Goal: Task Accomplishment & Management: Use online tool/utility

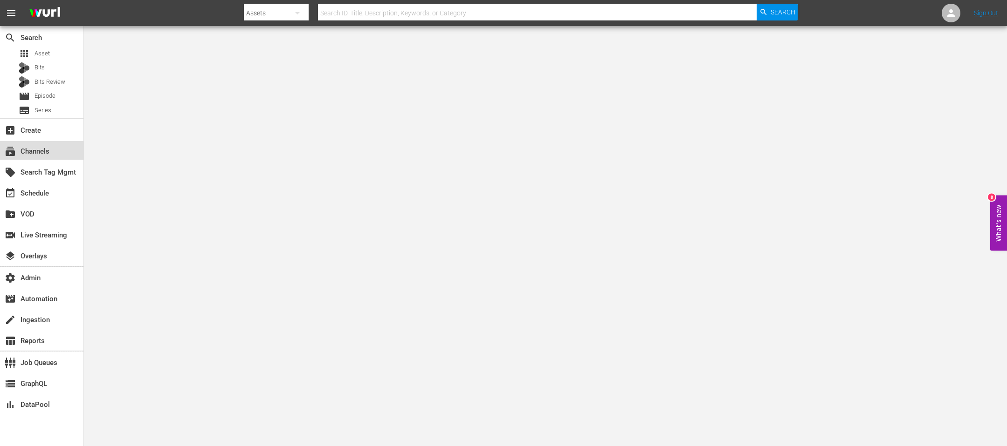
click at [16, 153] on div "subscriptions Channels" at bounding box center [26, 150] width 52 height 8
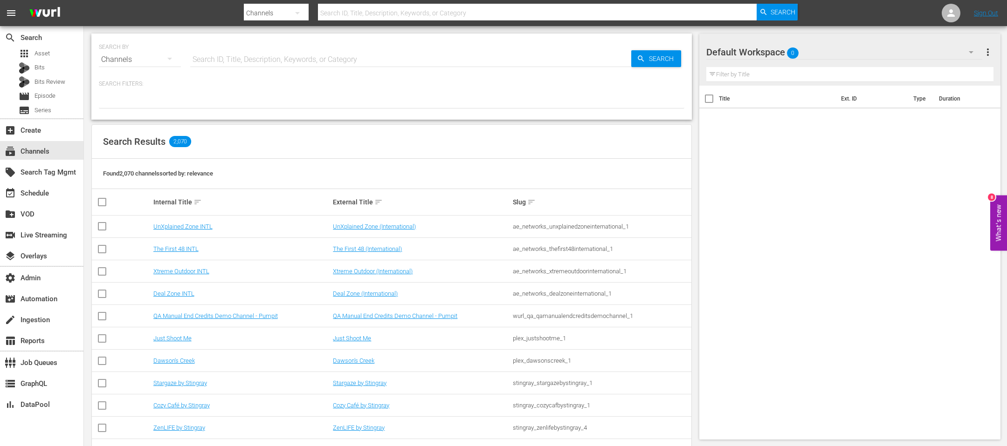
click at [255, 53] on input "text" at bounding box center [410, 59] width 441 height 22
type input "pfl"
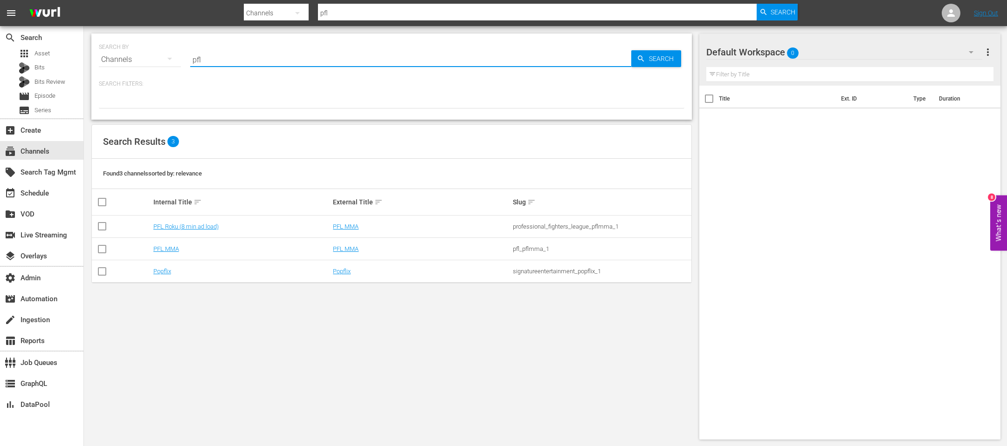
click at [169, 230] on td "PFL Roku (8 min ad load)" at bounding box center [242, 227] width 180 height 22
click at [175, 227] on link "PFL Roku (8 min ad load)" at bounding box center [185, 226] width 65 height 7
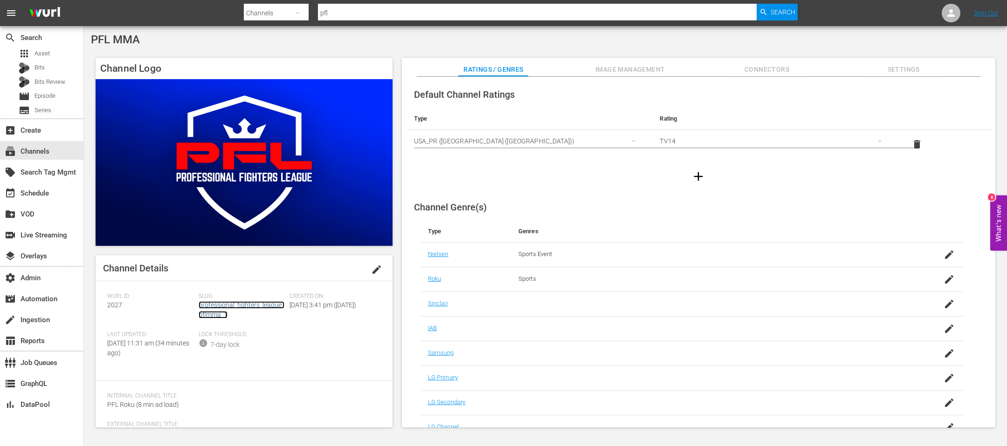
click at [229, 302] on link "professional_fighters_league_pflmma_1" at bounding box center [242, 310] width 86 height 17
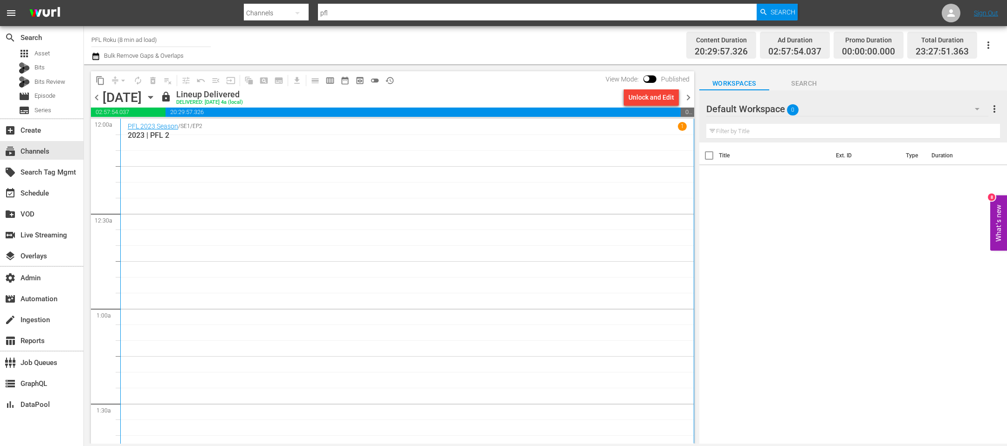
click at [99, 55] on icon "button" at bounding box center [95, 56] width 7 height 7
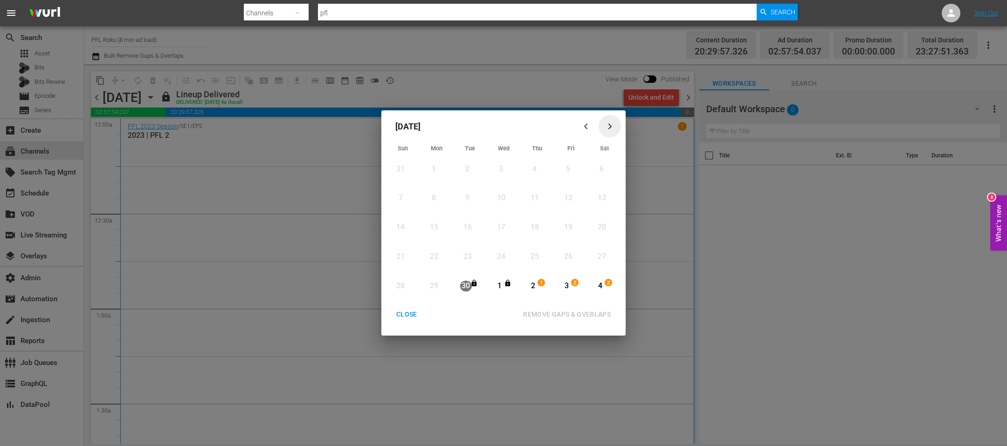
click at [610, 124] on icon "button" at bounding box center [609, 126] width 7 height 7
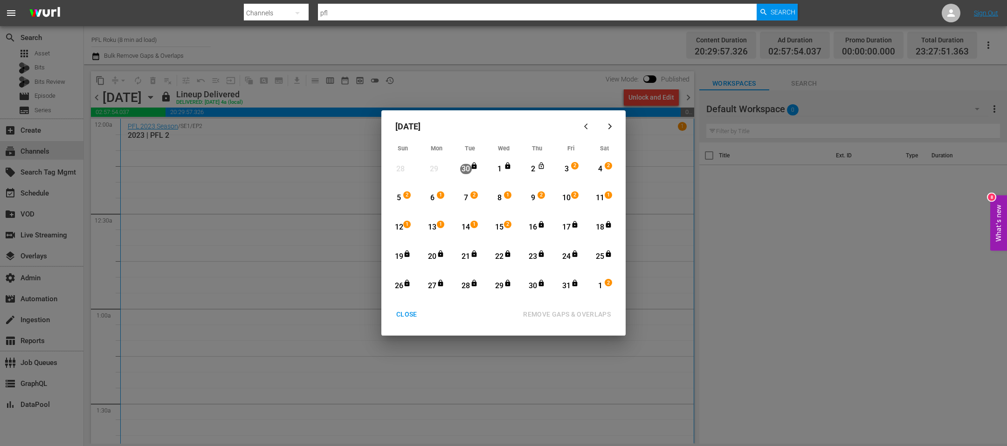
click at [528, 226] on div "16" at bounding box center [533, 227] width 12 height 11
click at [568, 287] on div "31" at bounding box center [567, 286] width 12 height 11
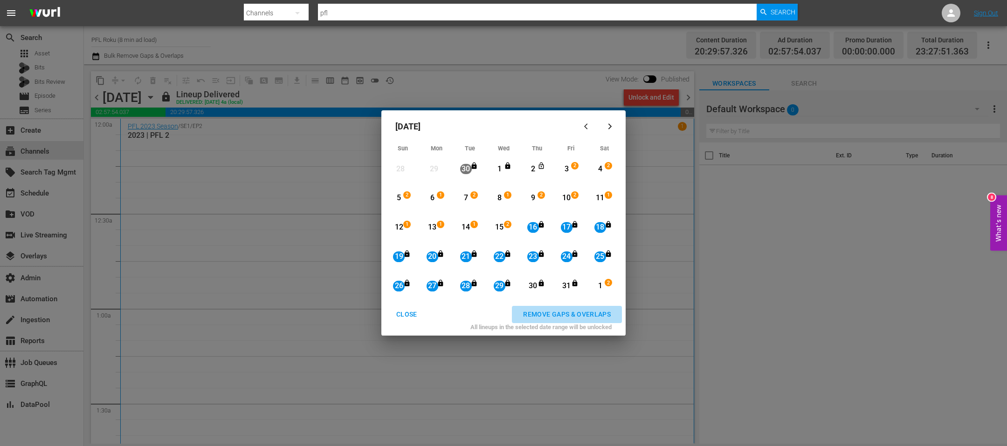
click at [580, 313] on div "REMOVE GAPS & OVERLAPS" at bounding box center [566, 315] width 103 height 12
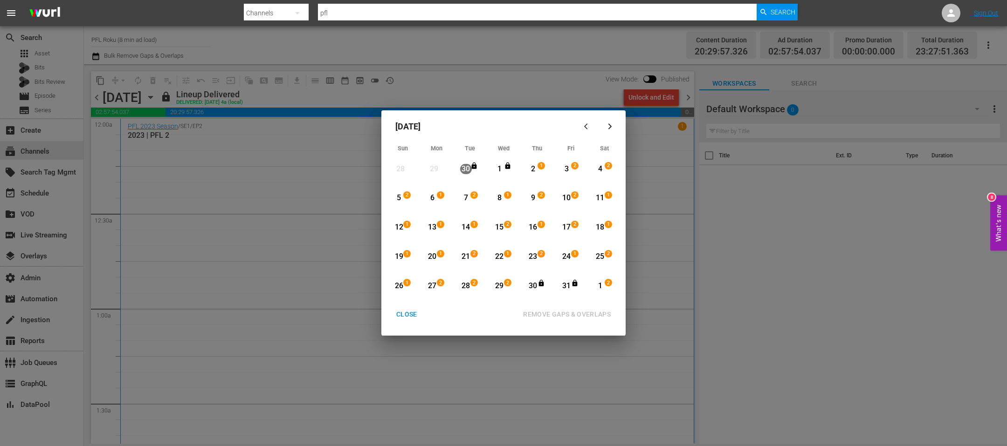
click at [500, 293] on div "29" at bounding box center [499, 287] width 12 height 26
click at [569, 291] on div "31" at bounding box center [567, 287] width 12 height 26
click at [570, 318] on div "REMOVE GAPS & OVERLAPS" at bounding box center [566, 315] width 103 height 12
click at [408, 308] on button "CLOSE" at bounding box center [406, 314] width 43 height 17
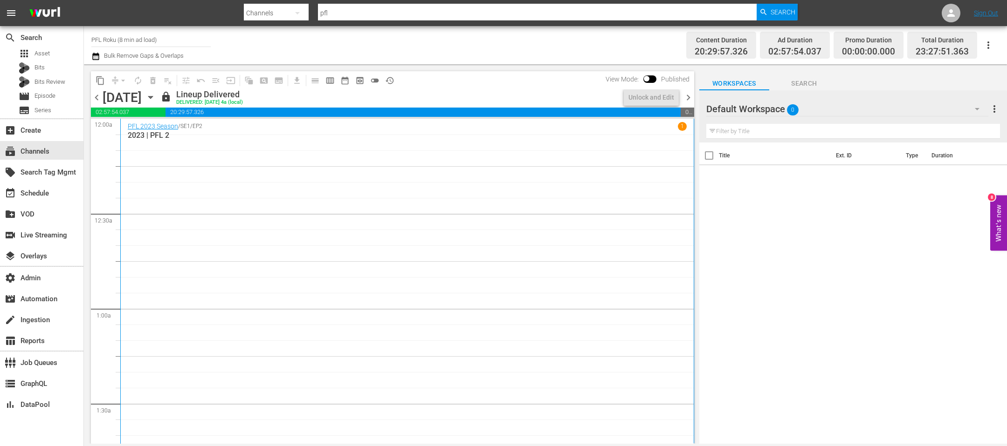
click at [692, 98] on span "chevron_right" at bounding box center [688, 98] width 12 height 12
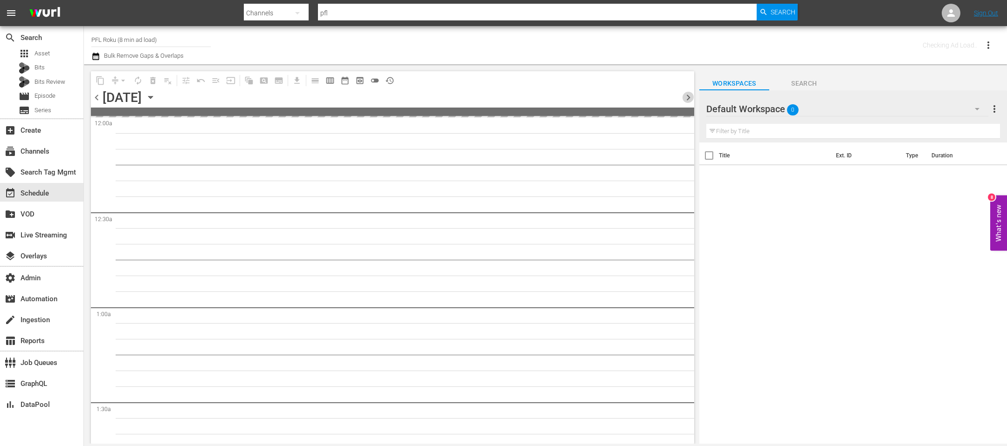
click at [692, 98] on span "chevron_right" at bounding box center [688, 98] width 12 height 12
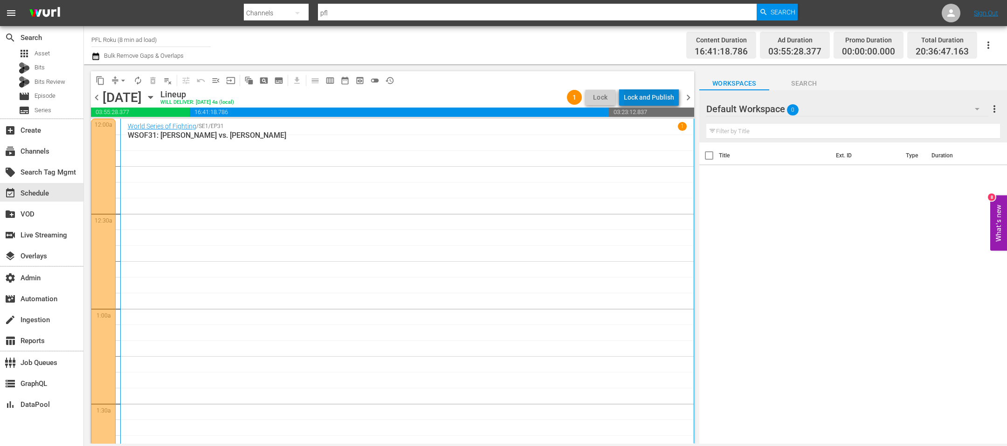
click at [660, 96] on div "Lock and Publish" at bounding box center [649, 97] width 50 height 17
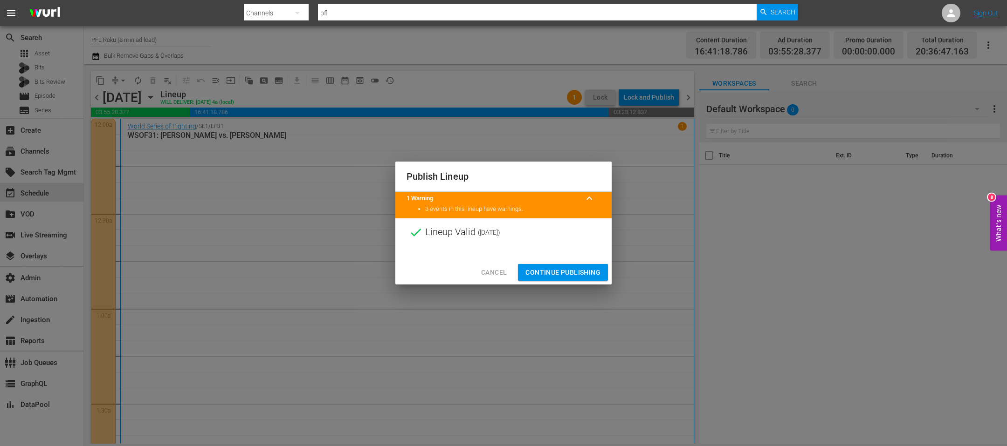
click at [551, 274] on span "Continue Publishing" at bounding box center [562, 273] width 75 height 12
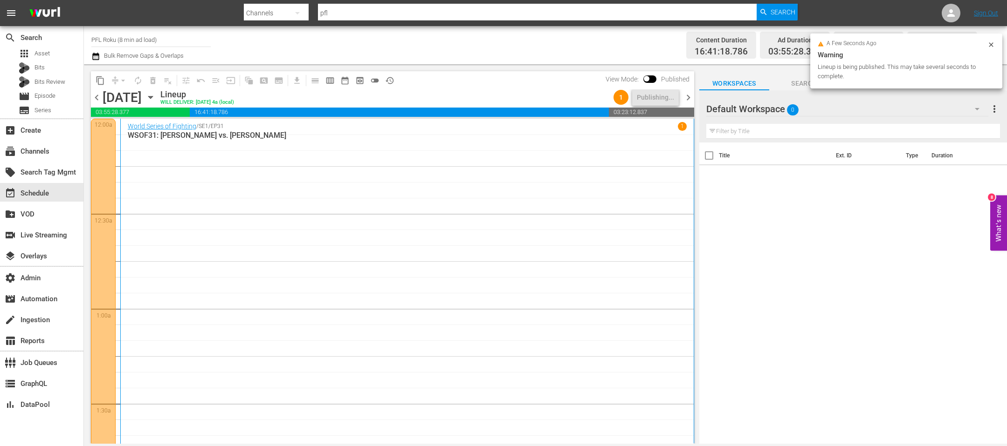
click at [687, 96] on span "chevron_right" at bounding box center [688, 98] width 12 height 12
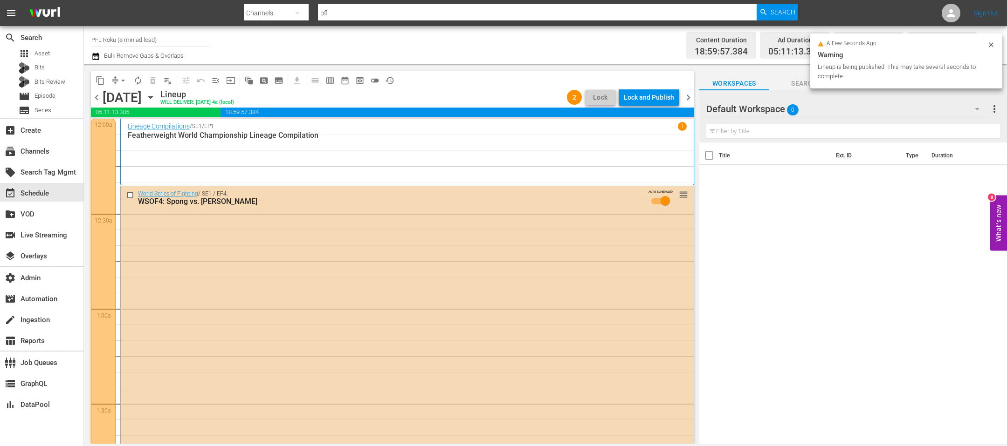
click at [648, 98] on div "Lock and Publish" at bounding box center [649, 97] width 50 height 17
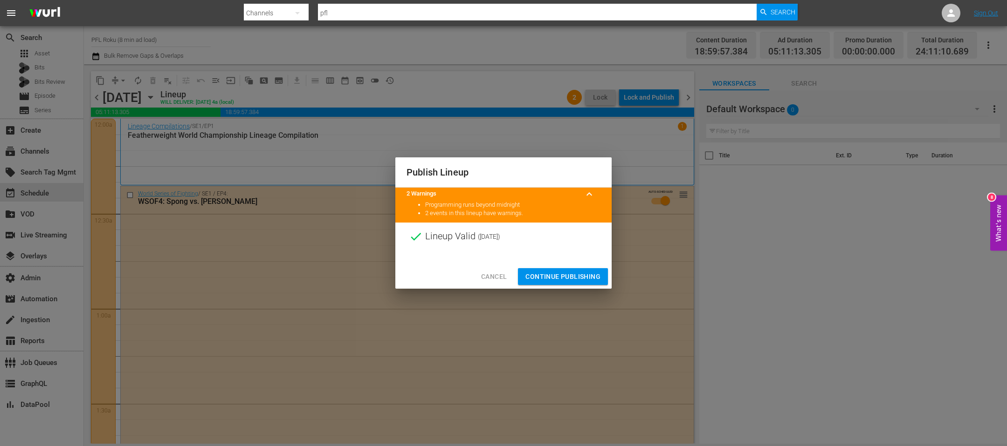
click at [569, 272] on span "Continue Publishing" at bounding box center [562, 277] width 75 height 12
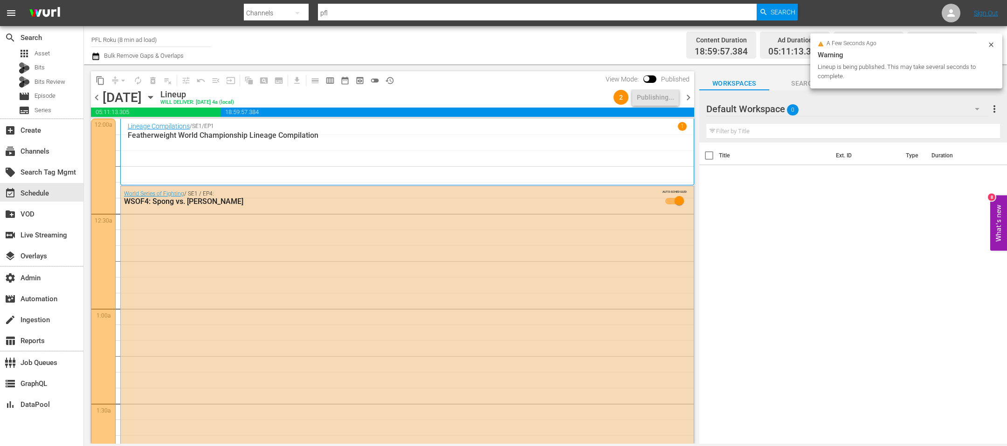
click at [691, 96] on span "chevron_right" at bounding box center [688, 98] width 12 height 12
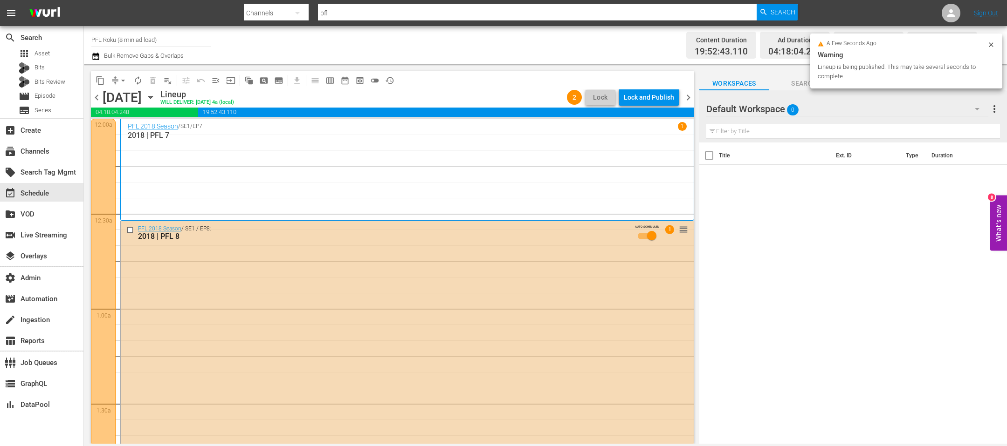
click at [646, 102] on div "Lock and Publish" at bounding box center [649, 97] width 50 height 17
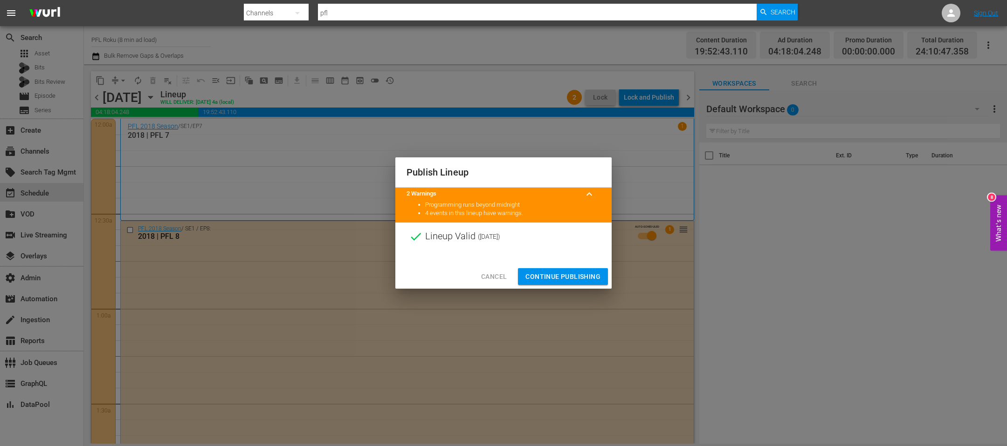
click at [562, 269] on button "Continue Publishing" at bounding box center [563, 276] width 90 height 17
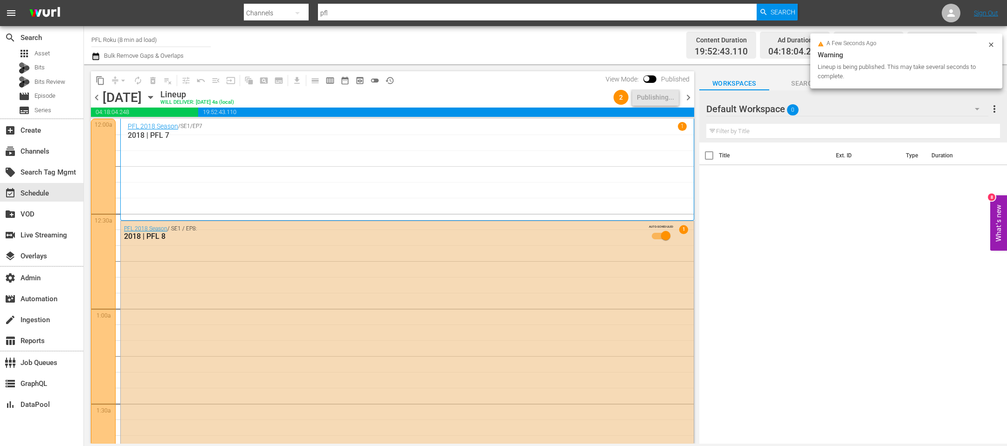
click at [686, 94] on span "chevron_right" at bounding box center [688, 98] width 12 height 12
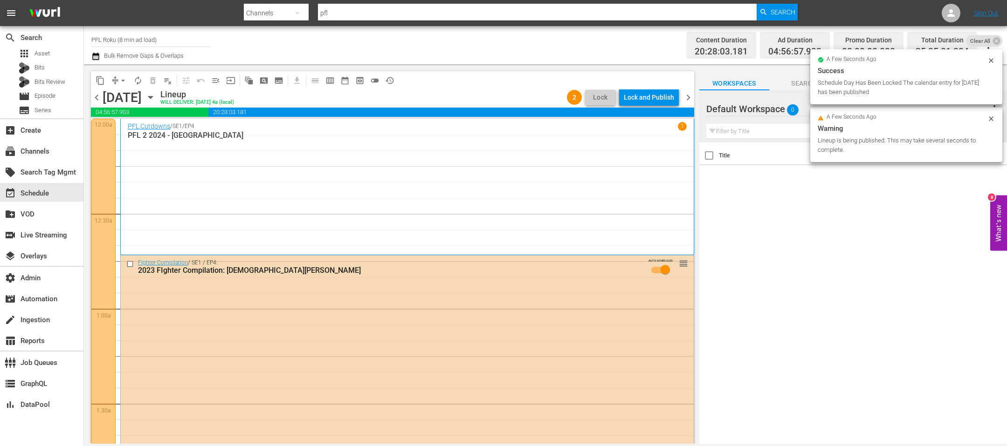
click at [645, 101] on div "Lock and Publish" at bounding box center [649, 97] width 50 height 17
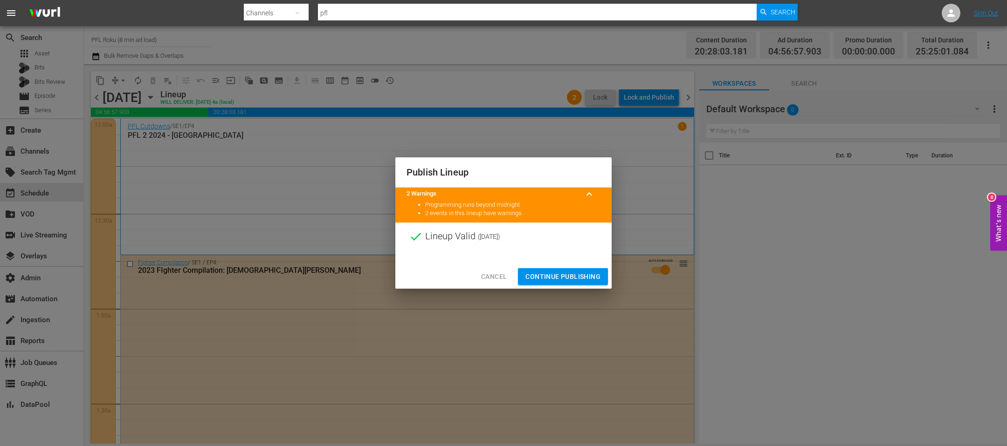
click at [583, 279] on span "Continue Publishing" at bounding box center [562, 277] width 75 height 12
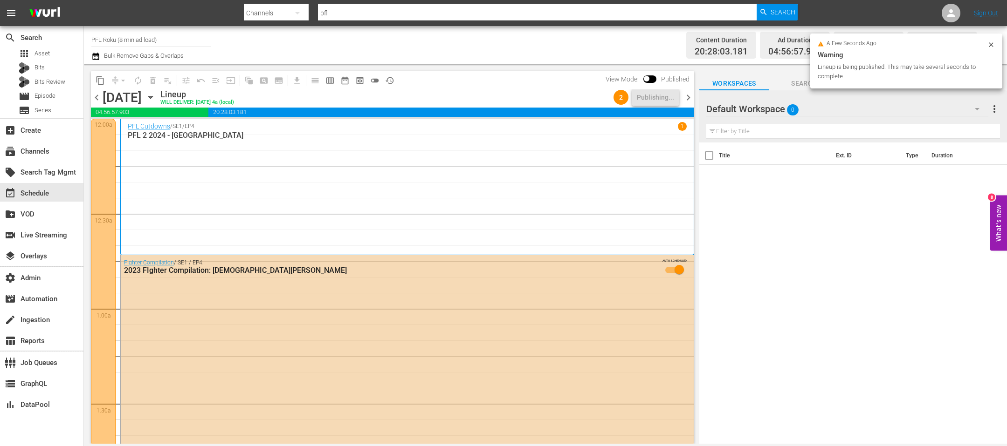
click at [690, 91] on div "chevron_left Sunday, October 5th October 5th Lineup WILL DELIVER: 10/4 @ 4a (lo…" at bounding box center [392, 98] width 603 height 18
click at [688, 94] on span "chevron_right" at bounding box center [688, 98] width 12 height 12
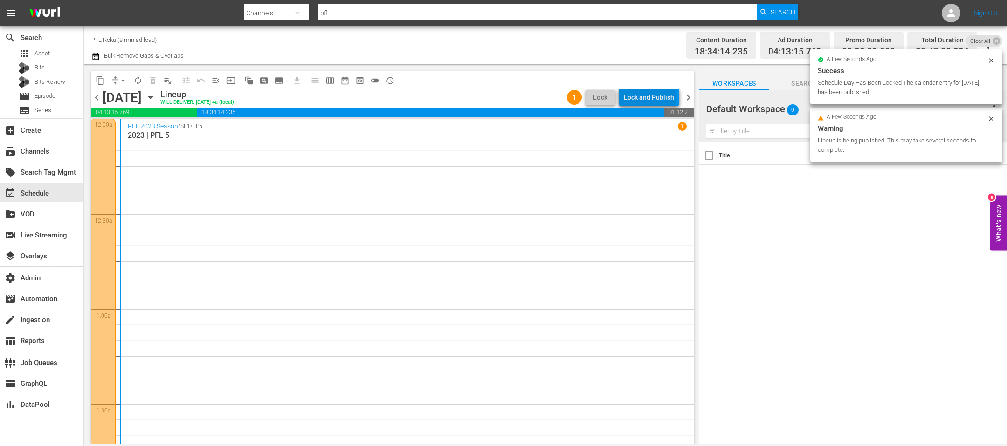
click at [652, 96] on div "Lock and Publish" at bounding box center [649, 97] width 50 height 17
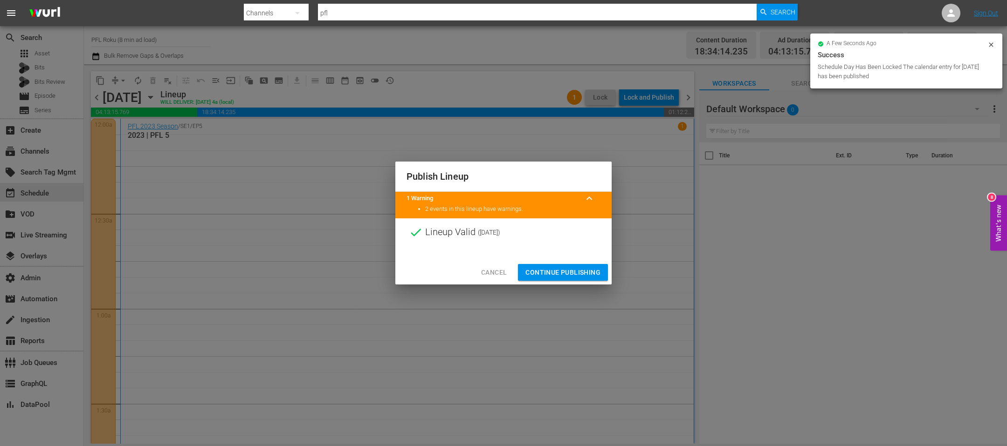
click at [575, 271] on span "Continue Publishing" at bounding box center [562, 273] width 75 height 12
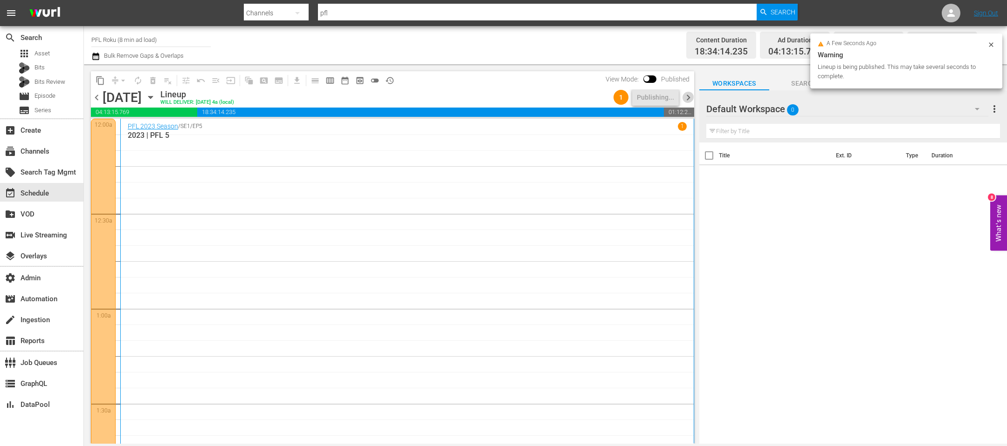
click at [691, 99] on span "chevron_right" at bounding box center [688, 98] width 12 height 12
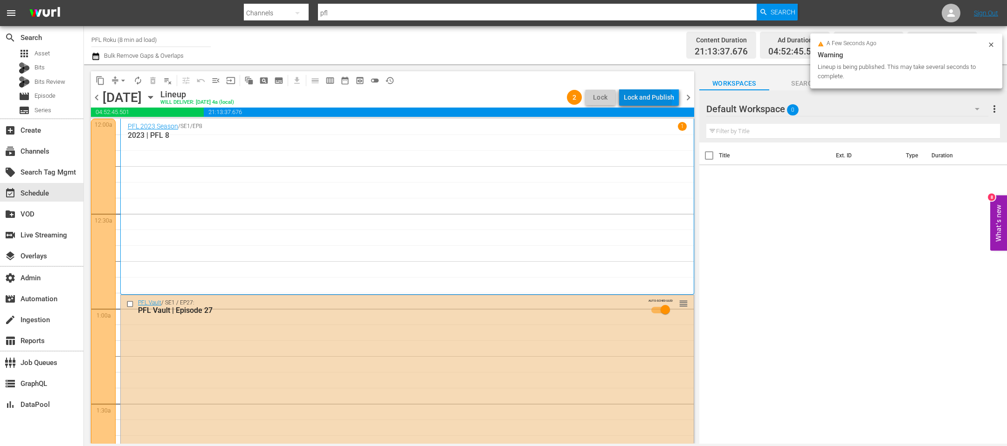
click at [650, 99] on div "Lock and Publish" at bounding box center [649, 97] width 50 height 17
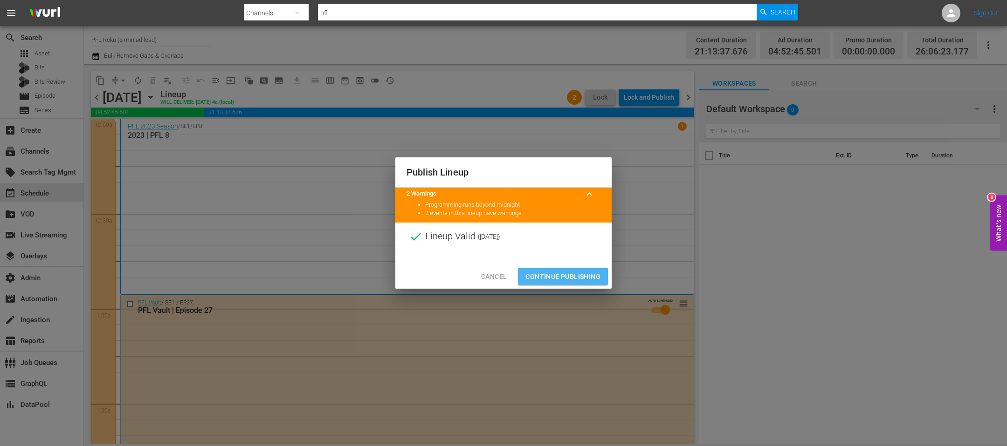
click at [583, 278] on span "Continue Publishing" at bounding box center [562, 277] width 75 height 12
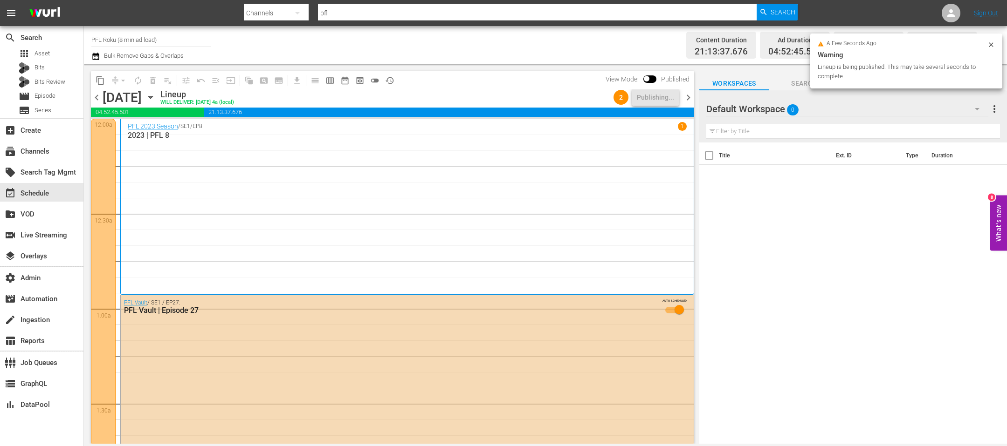
click at [690, 95] on span "chevron_right" at bounding box center [688, 98] width 12 height 12
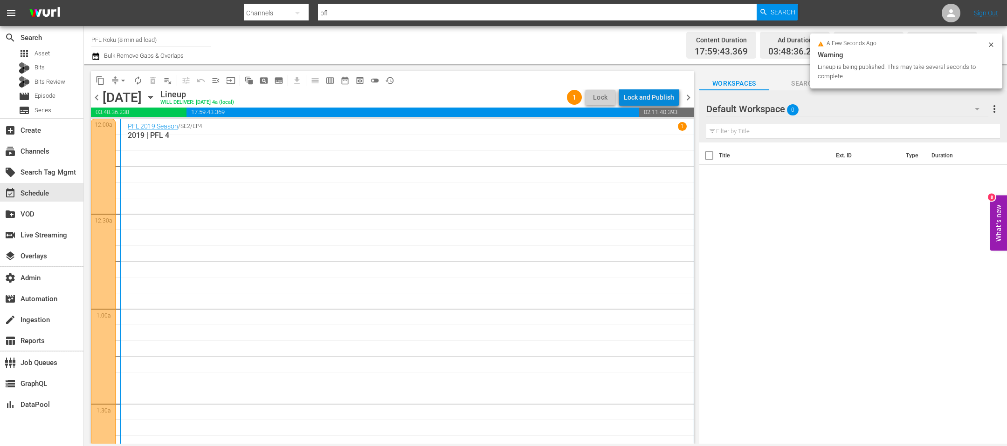
click at [658, 98] on div "Lock and Publish" at bounding box center [649, 97] width 50 height 17
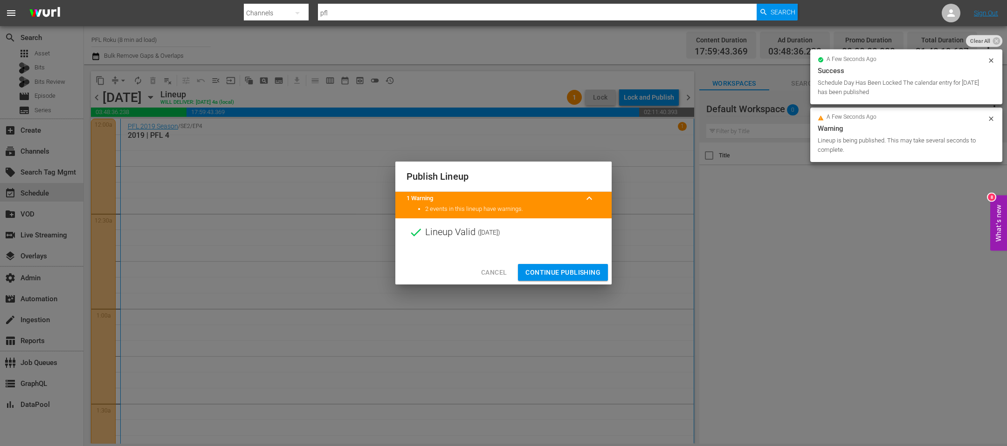
click at [562, 278] on span "Continue Publishing" at bounding box center [562, 273] width 75 height 12
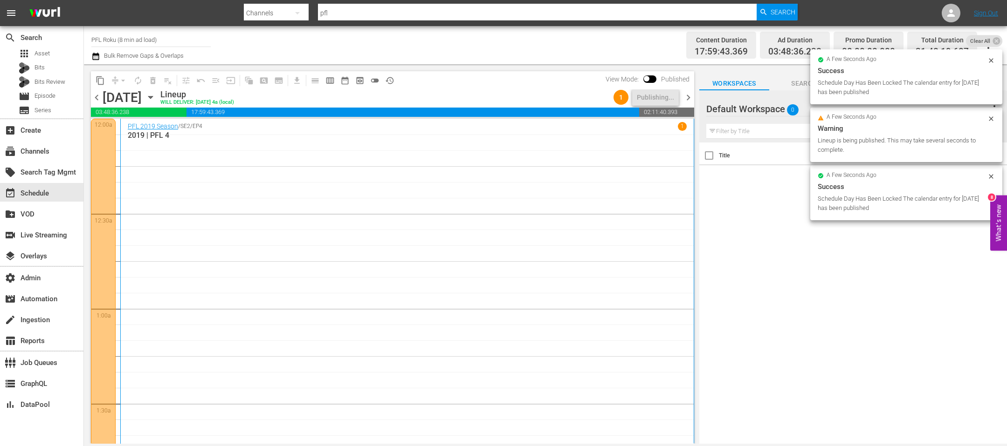
click at [689, 100] on span "chevron_right" at bounding box center [688, 98] width 12 height 12
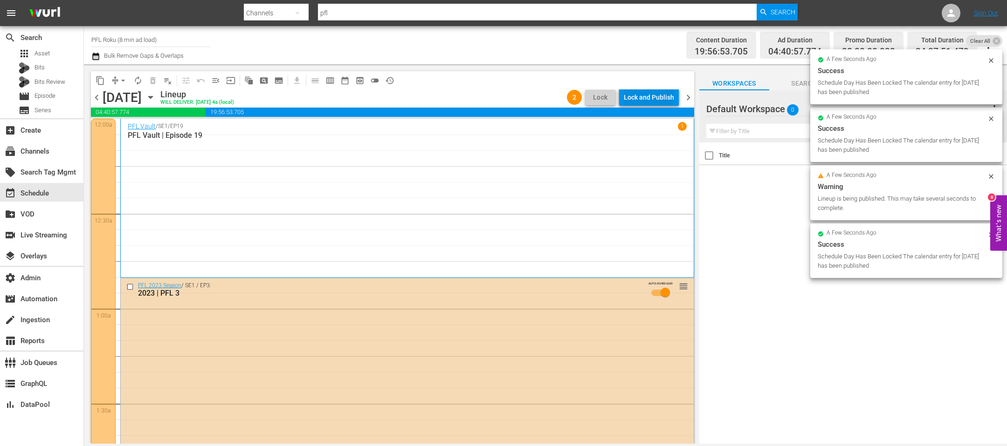
click at [657, 96] on div "Lock and Publish" at bounding box center [649, 97] width 50 height 17
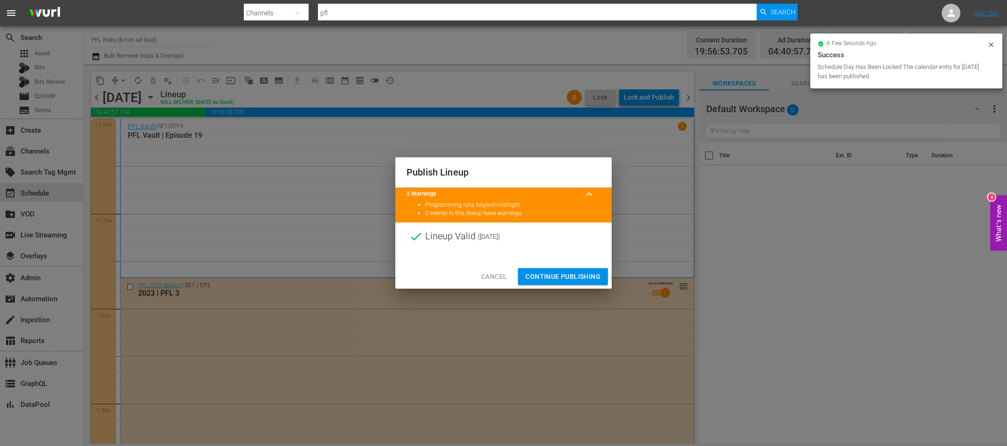
click at [562, 275] on span "Continue Publishing" at bounding box center [562, 277] width 75 height 12
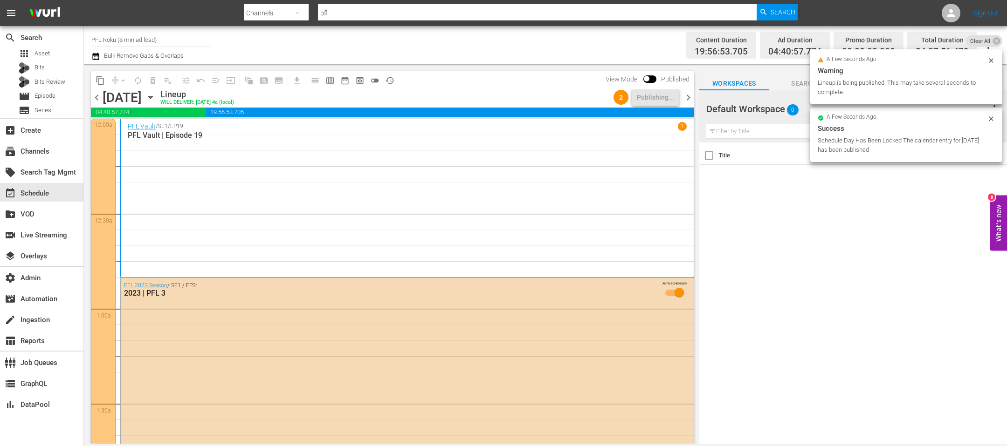
click at [689, 95] on span "chevron_right" at bounding box center [688, 98] width 12 height 12
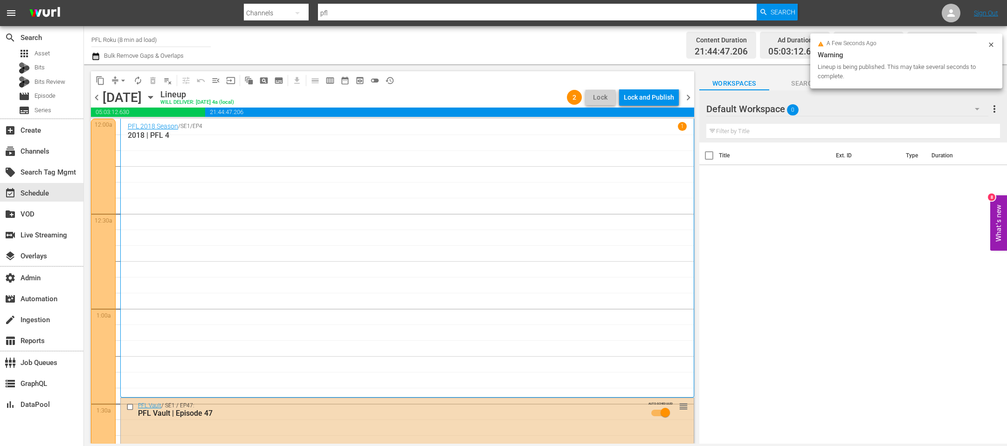
click at [654, 97] on div "Lock and Publish" at bounding box center [649, 97] width 50 height 17
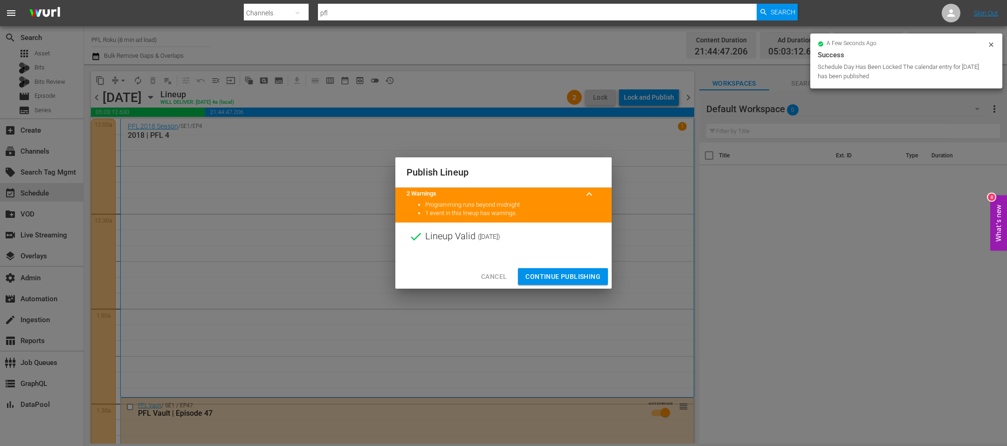
click at [570, 271] on span "Continue Publishing" at bounding box center [562, 277] width 75 height 12
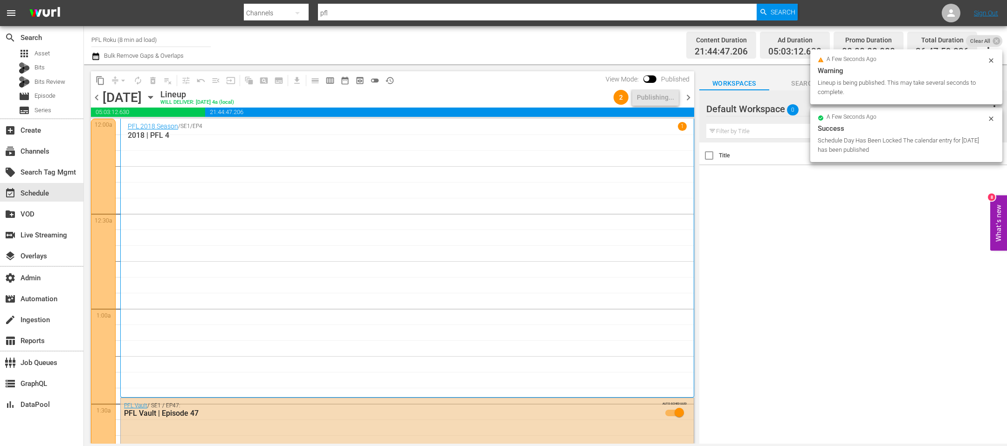
click at [692, 96] on span "chevron_right" at bounding box center [688, 98] width 12 height 12
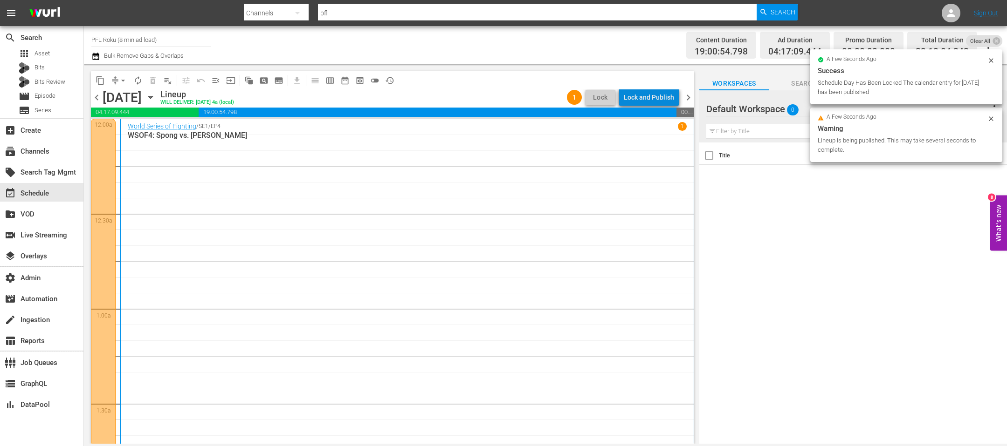
click at [656, 99] on div "Lock and Publish" at bounding box center [649, 97] width 50 height 17
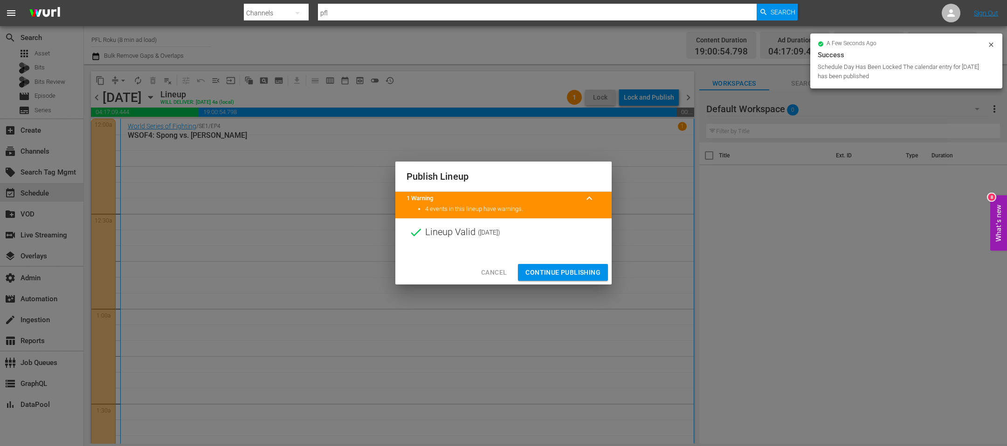
click at [593, 273] on span "Continue Publishing" at bounding box center [562, 273] width 75 height 12
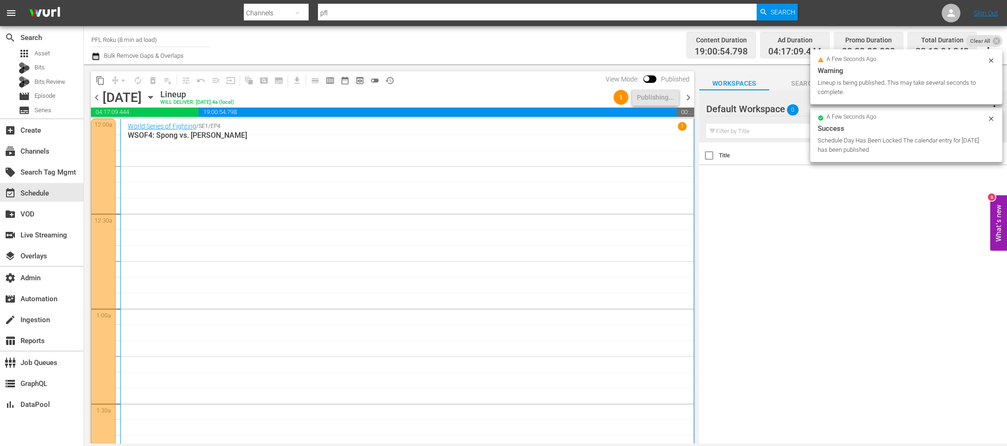
click at [686, 96] on span "chevron_right" at bounding box center [688, 98] width 12 height 12
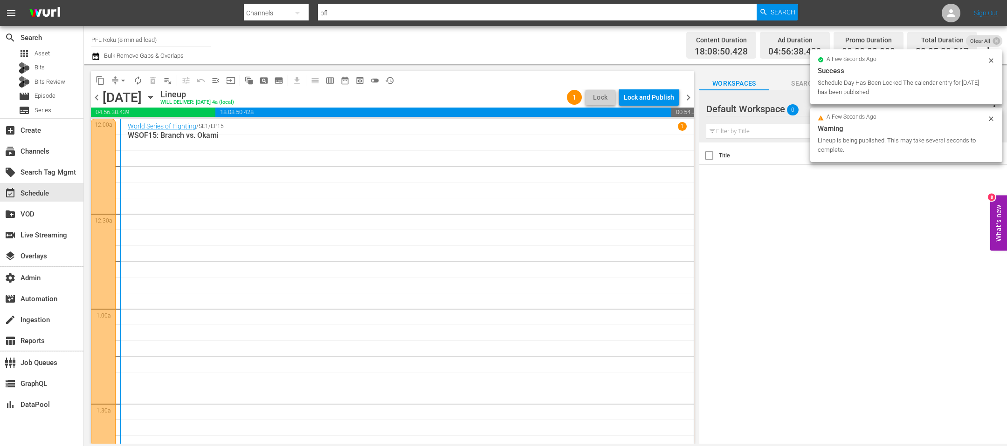
click at [649, 96] on div "Lock and Publish" at bounding box center [649, 97] width 50 height 17
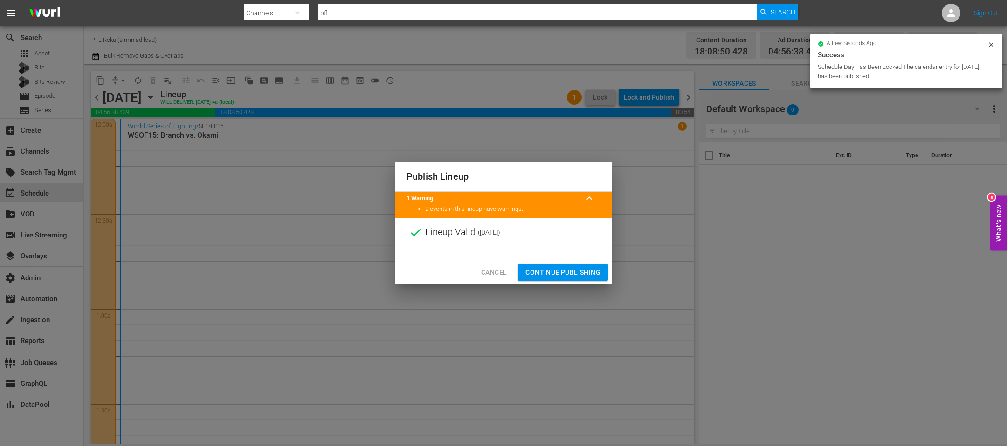
click at [583, 275] on span "Continue Publishing" at bounding box center [562, 273] width 75 height 12
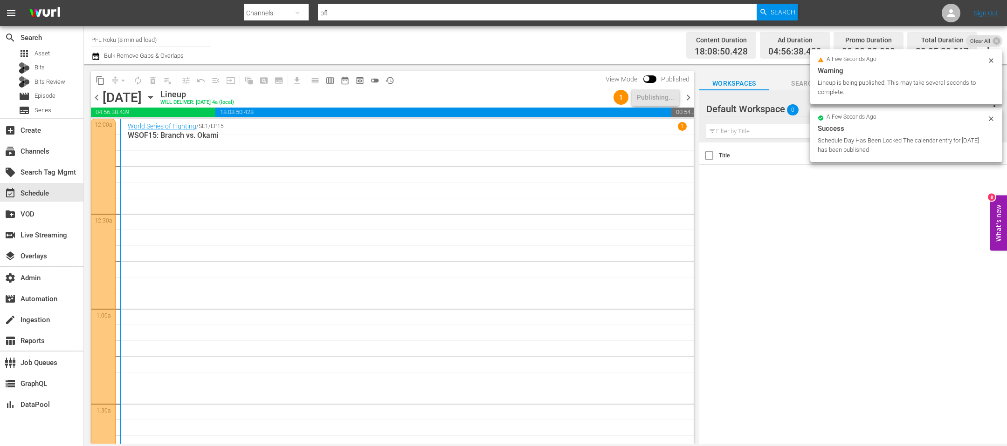
click at [692, 99] on span "chevron_right" at bounding box center [688, 98] width 12 height 12
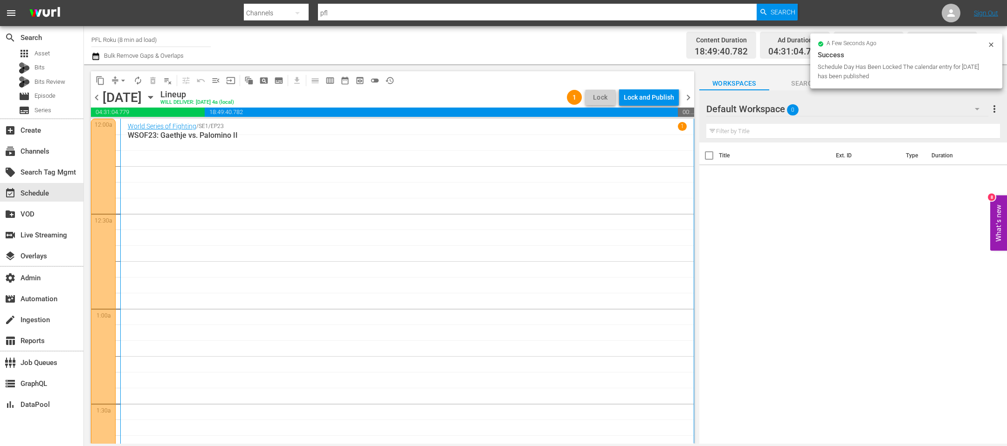
click at [659, 96] on div "Lock and Publish" at bounding box center [649, 97] width 50 height 17
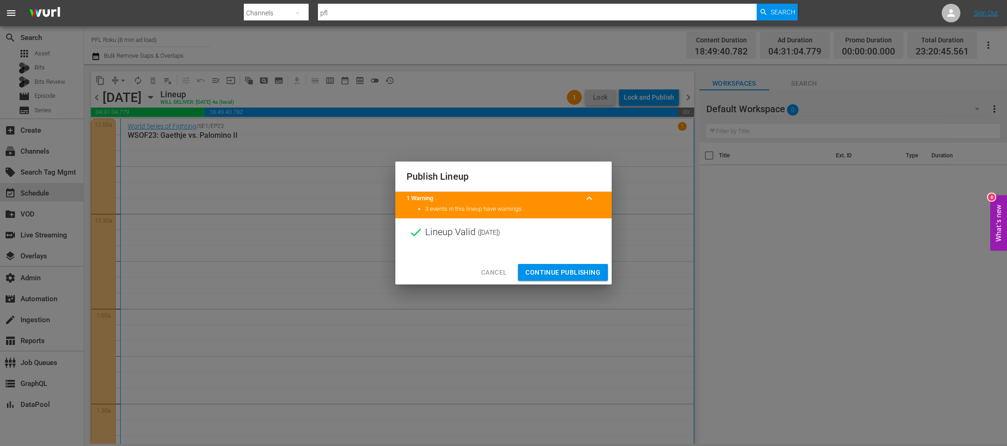
click at [571, 272] on span "Continue Publishing" at bounding box center [562, 273] width 75 height 12
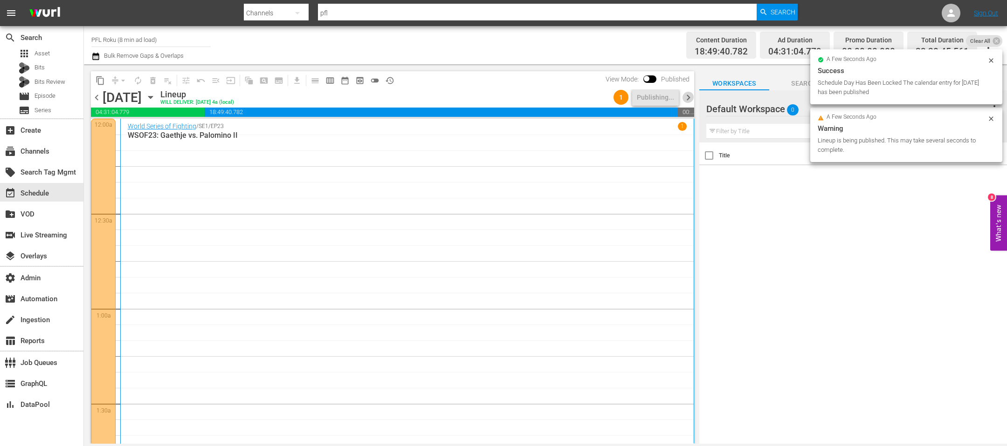
click at [685, 93] on span "chevron_right" at bounding box center [688, 98] width 12 height 12
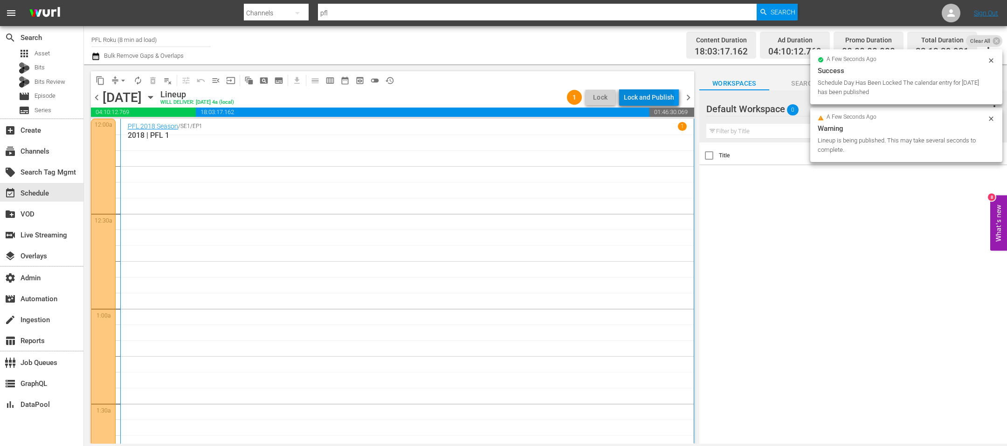
click at [651, 97] on div "Lock and Publish" at bounding box center [649, 97] width 50 height 17
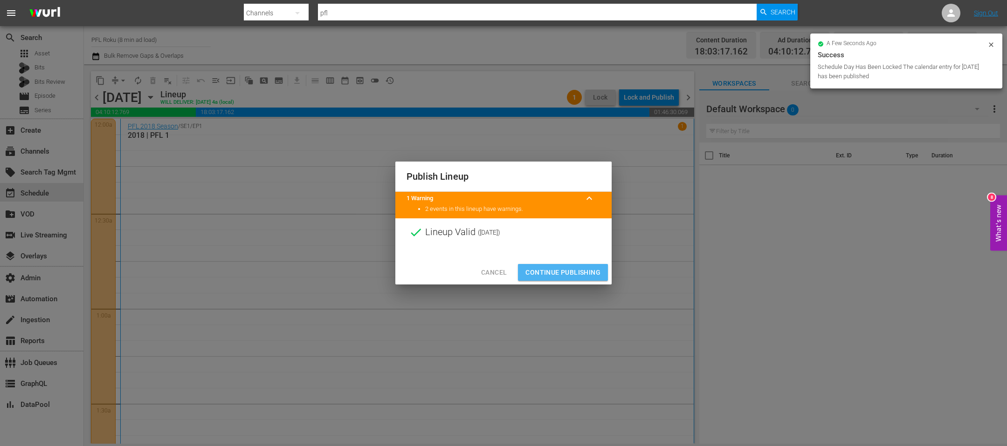
click at [570, 280] on button "Continue Publishing" at bounding box center [563, 272] width 90 height 17
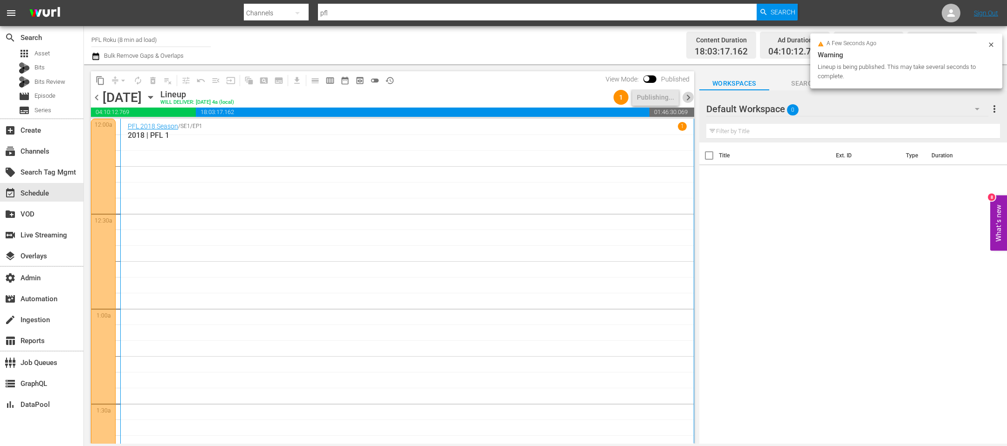
click at [686, 101] on span "chevron_right" at bounding box center [688, 98] width 12 height 12
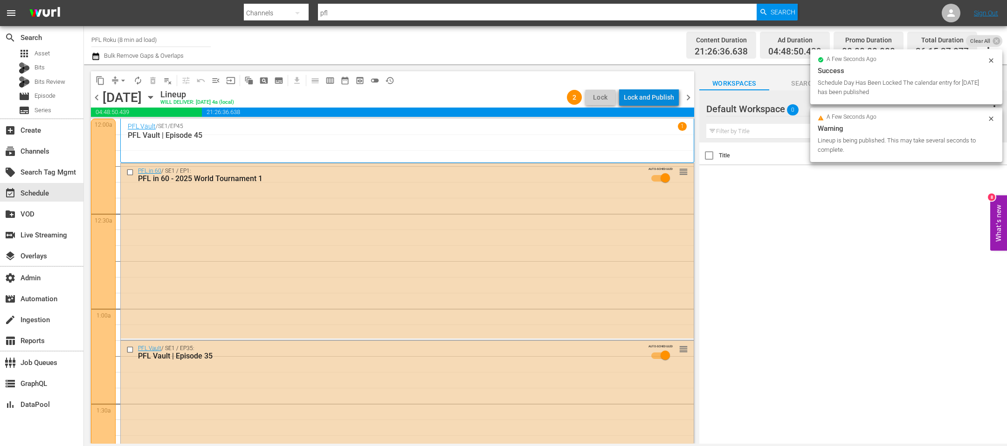
click at [656, 99] on div "Lock and Publish" at bounding box center [649, 97] width 50 height 17
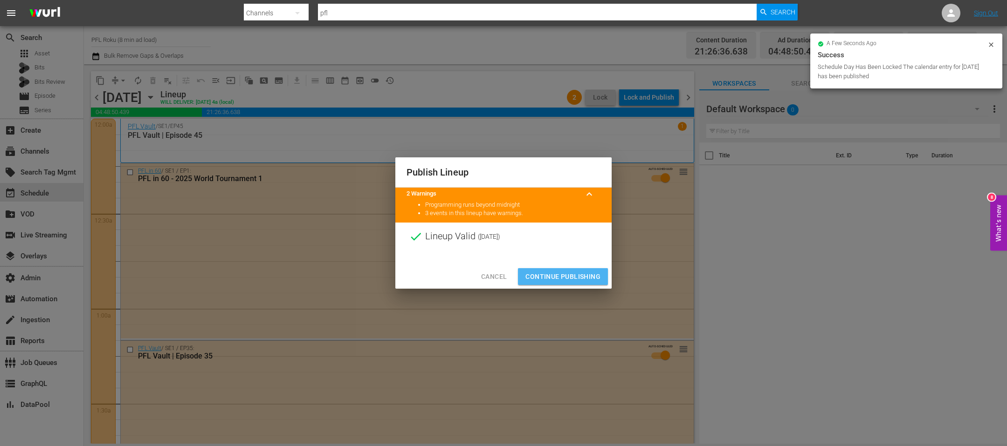
click at [582, 276] on span "Continue Publishing" at bounding box center [562, 277] width 75 height 12
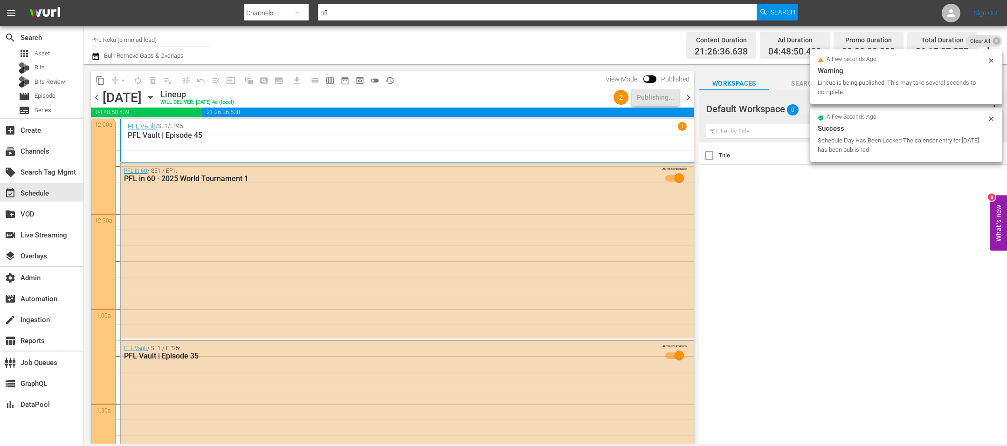
click at [684, 100] on span "chevron_right" at bounding box center [688, 98] width 12 height 12
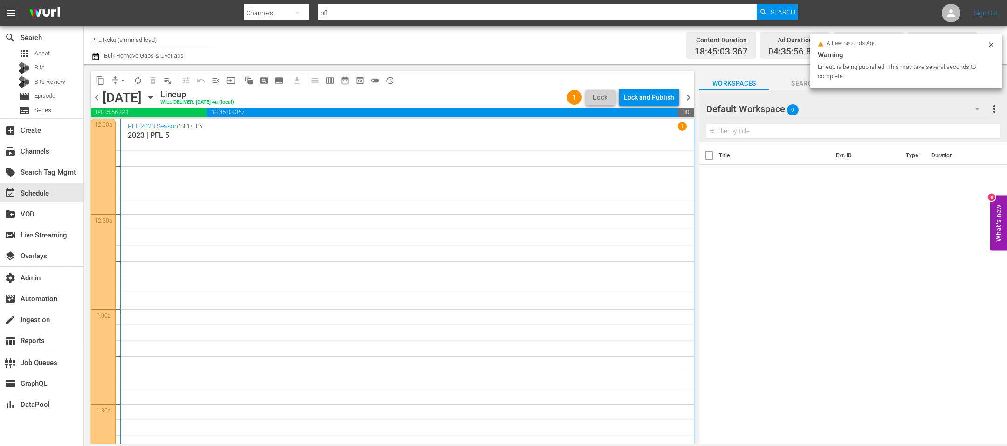
click at [641, 101] on div "Lock and Publish" at bounding box center [649, 97] width 50 height 17
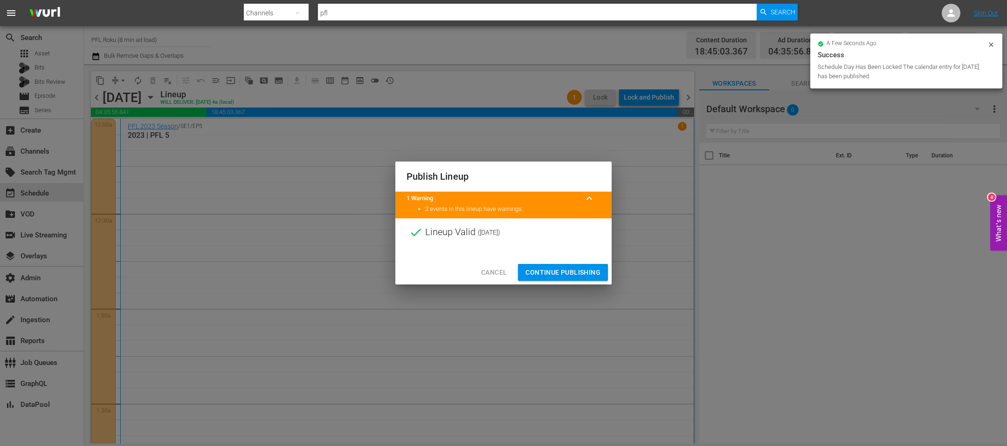
click at [577, 278] on span "Continue Publishing" at bounding box center [562, 273] width 75 height 12
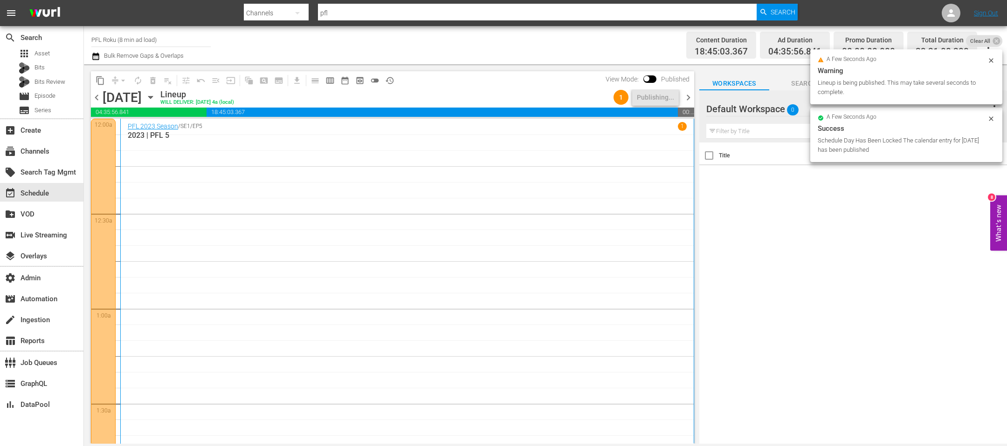
click at [690, 95] on span "chevron_right" at bounding box center [688, 98] width 12 height 12
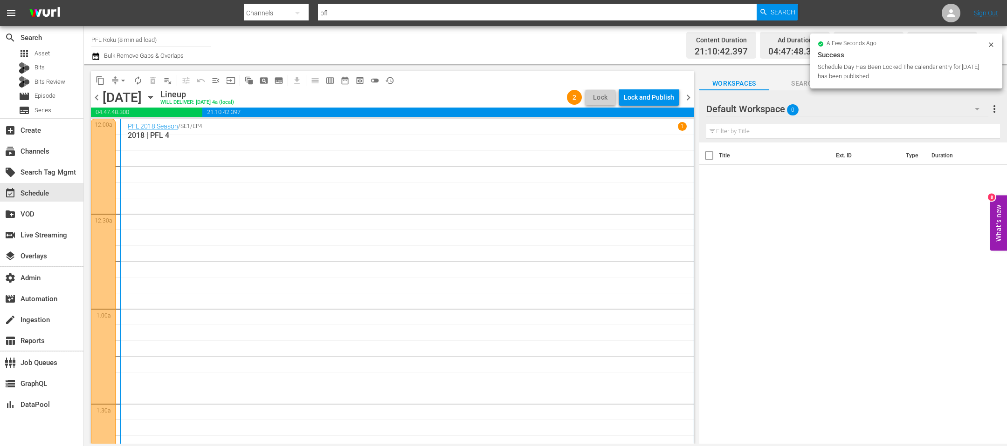
click at [989, 43] on icon "button" at bounding box center [987, 45] width 11 height 11
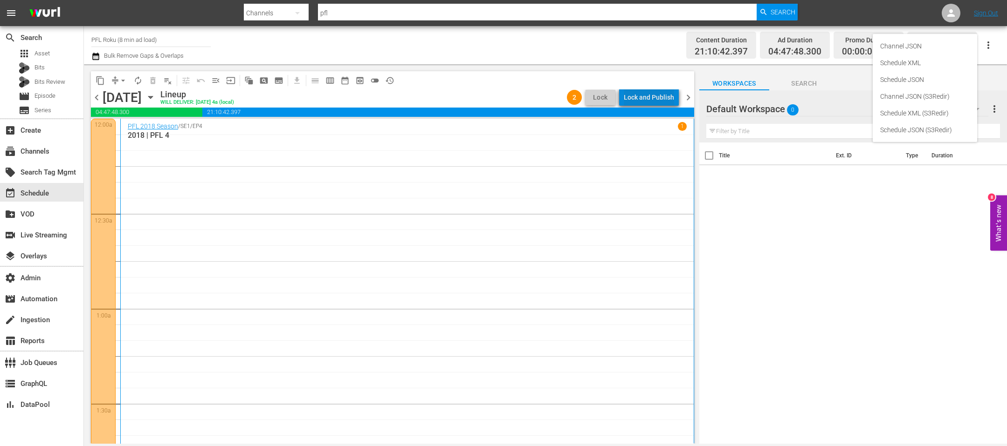
click at [662, 99] on div "Lock and Publish" at bounding box center [649, 97] width 50 height 17
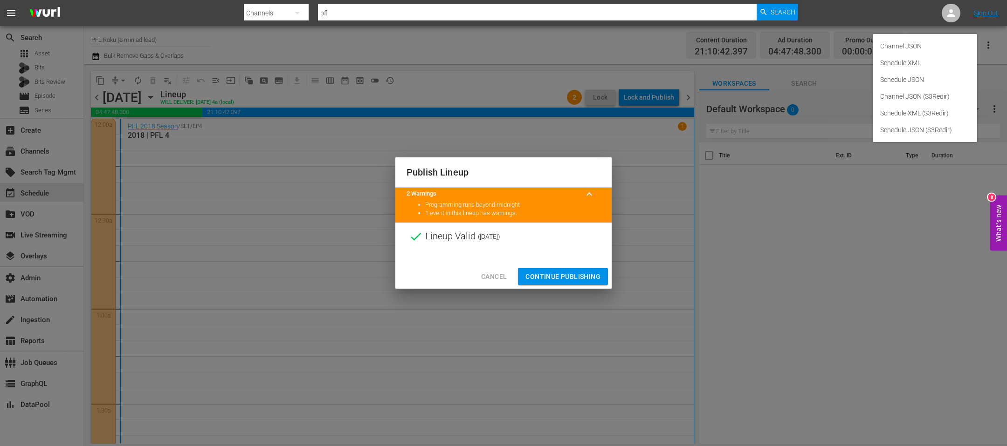
click at [968, 250] on div "Publish Lineup 2 Warnings keyboard_arrow_up Programming runs beyond midnight 1 …" at bounding box center [503, 223] width 1007 height 446
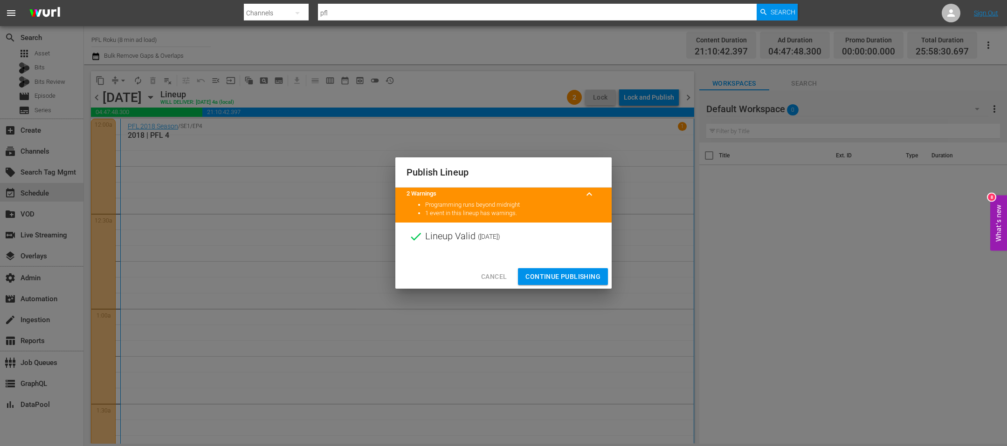
click at [583, 283] on button "Continue Publishing" at bounding box center [563, 276] width 90 height 17
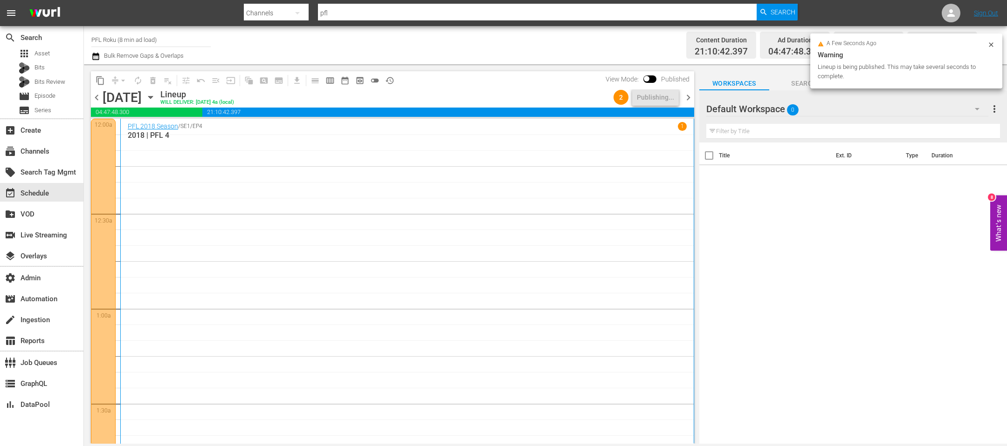
click at [688, 96] on span "chevron_right" at bounding box center [688, 98] width 12 height 12
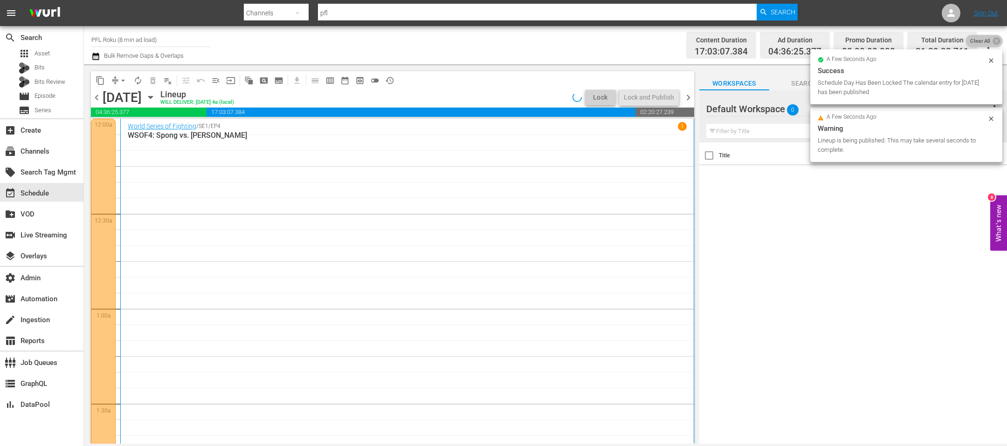
click at [991, 44] on span "Clear All" at bounding box center [980, 41] width 29 height 12
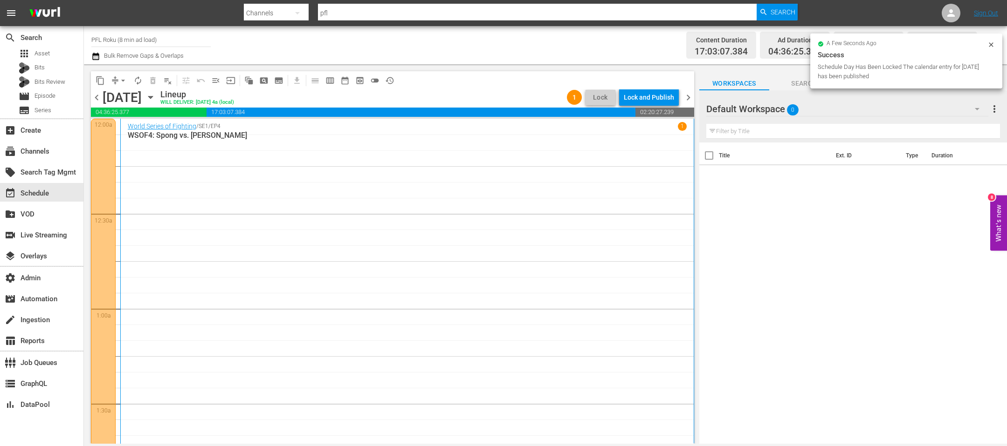
click at [989, 42] on icon at bounding box center [990, 44] width 7 height 7
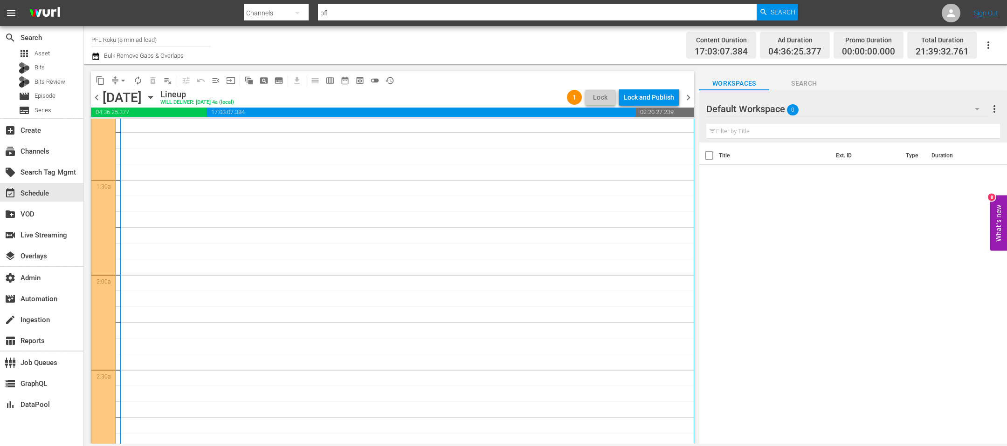
scroll to position [533, 0]
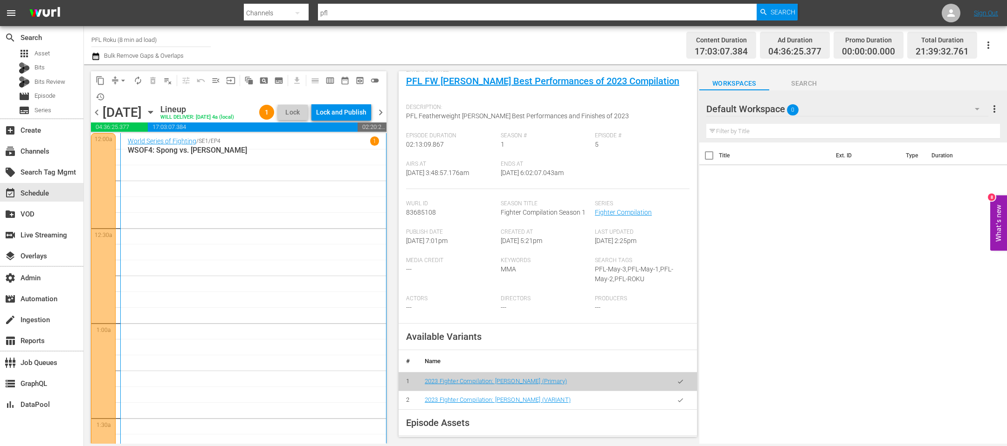
scroll to position [64, 0]
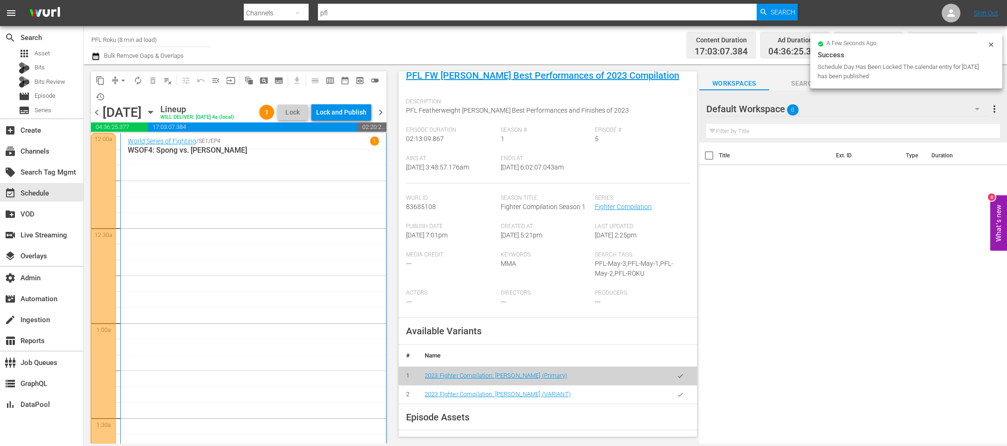
click at [156, 110] on icon "button" at bounding box center [150, 112] width 10 height 10
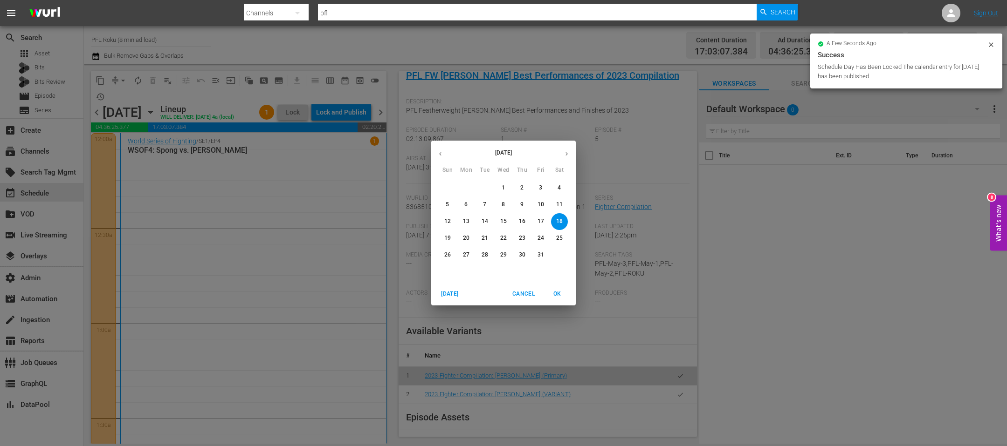
click at [507, 191] on span "1" at bounding box center [503, 188] width 17 height 8
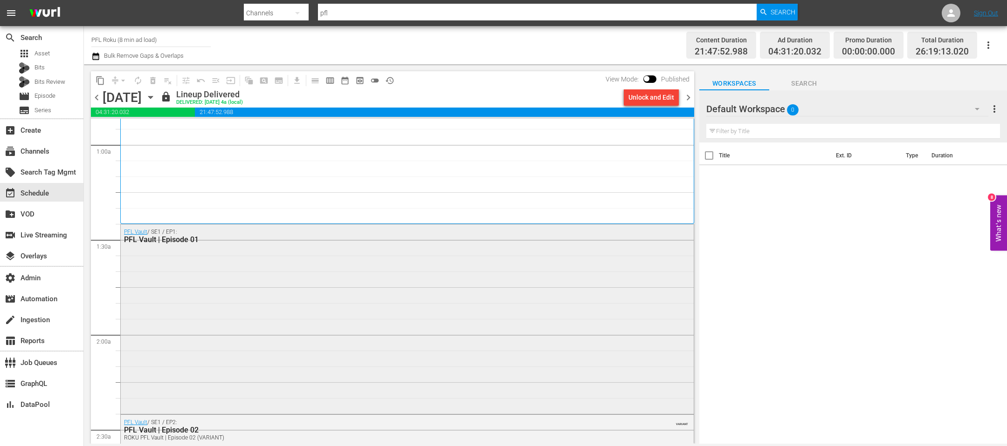
scroll to position [207, 0]
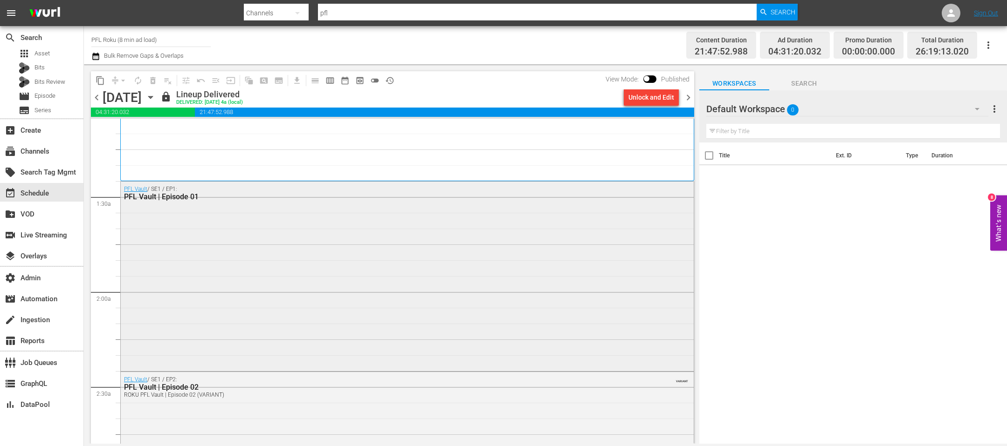
click at [302, 331] on div "PFL Vault / SE1 / EP1: PFL Vault | Episode 01" at bounding box center [407, 275] width 573 height 187
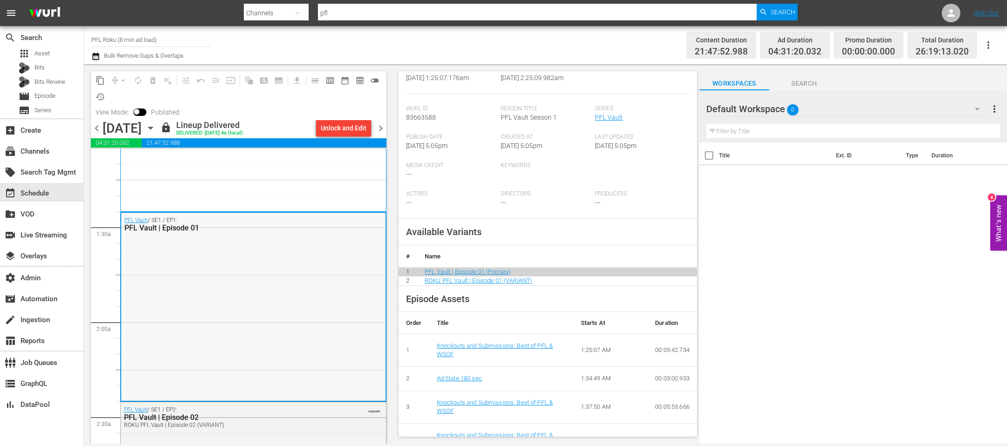
scroll to position [0, 0]
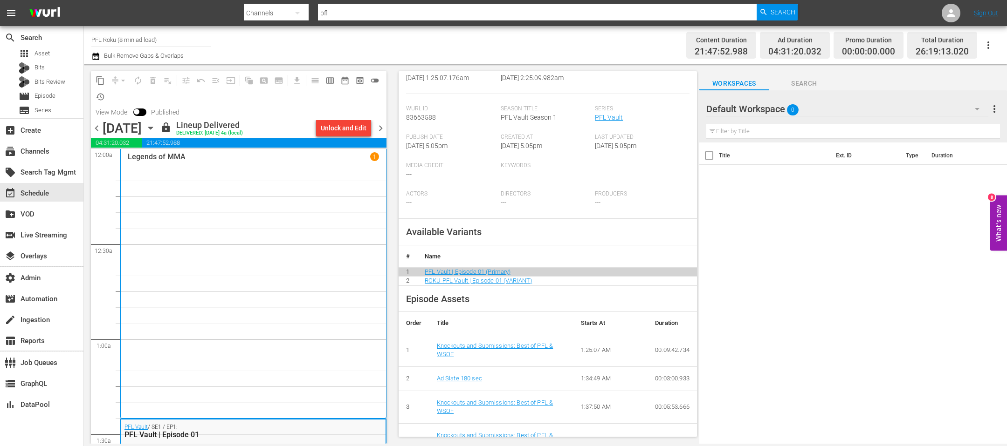
click at [99, 129] on span "chevron_left" at bounding box center [97, 129] width 12 height 12
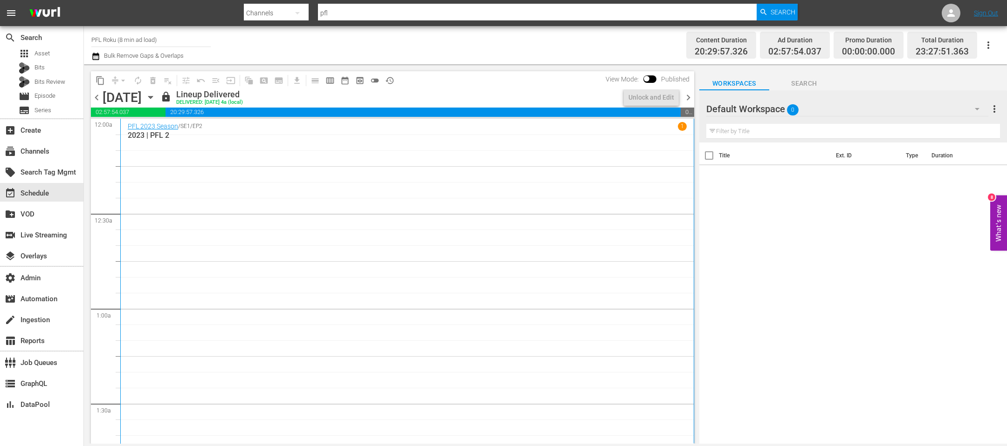
click at [96, 100] on span "chevron_left" at bounding box center [97, 98] width 12 height 12
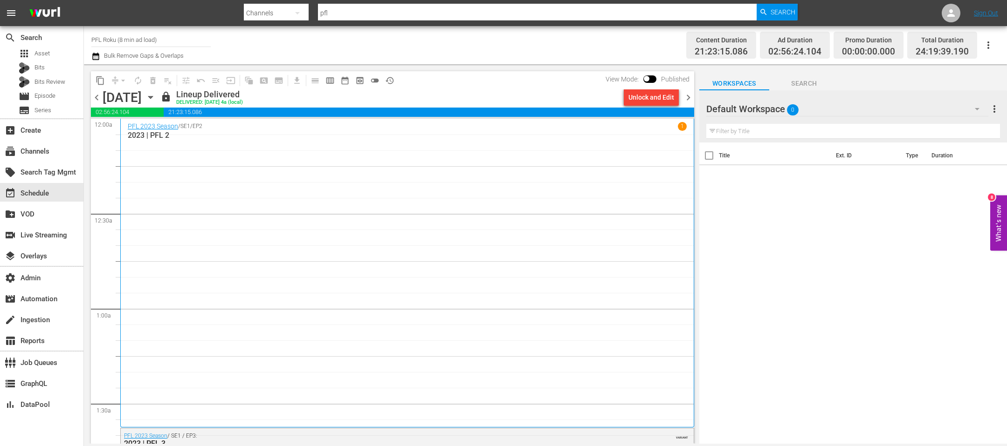
scroll to position [285, 0]
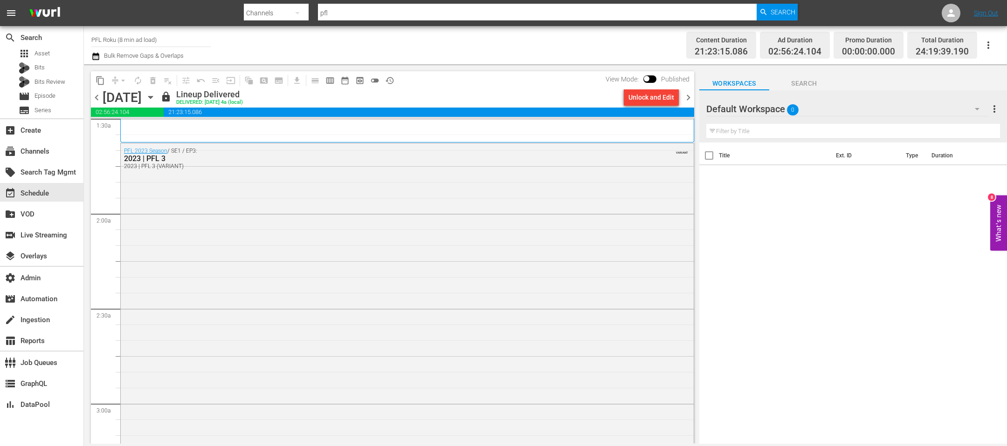
click at [315, 280] on div "PFL 2023 Season / SE1 / EP3: 2023 | PFL 3 2023 | PFL 3 (VARIANT) VARIANT" at bounding box center [407, 422] width 573 height 557
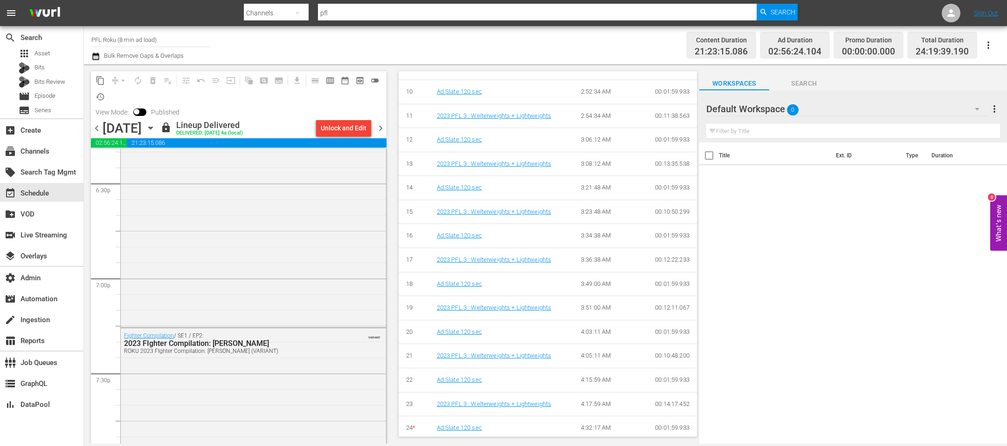
scroll to position [4640, 0]
click at [380, 127] on span "chevron_right" at bounding box center [381, 129] width 12 height 12
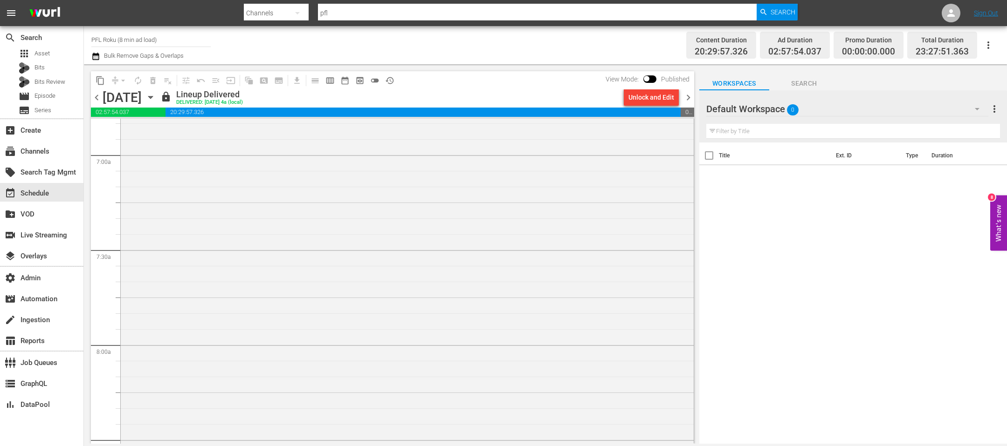
scroll to position [207, 0]
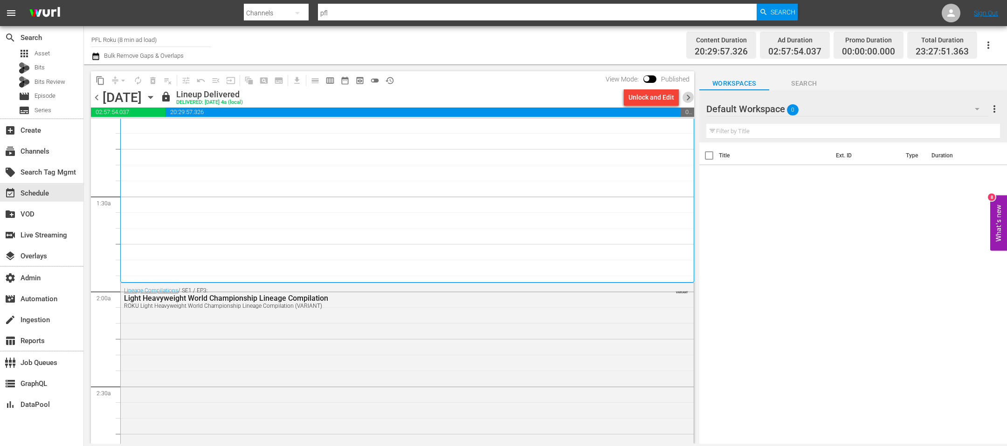
click at [685, 100] on span "chevron_right" at bounding box center [688, 98] width 12 height 12
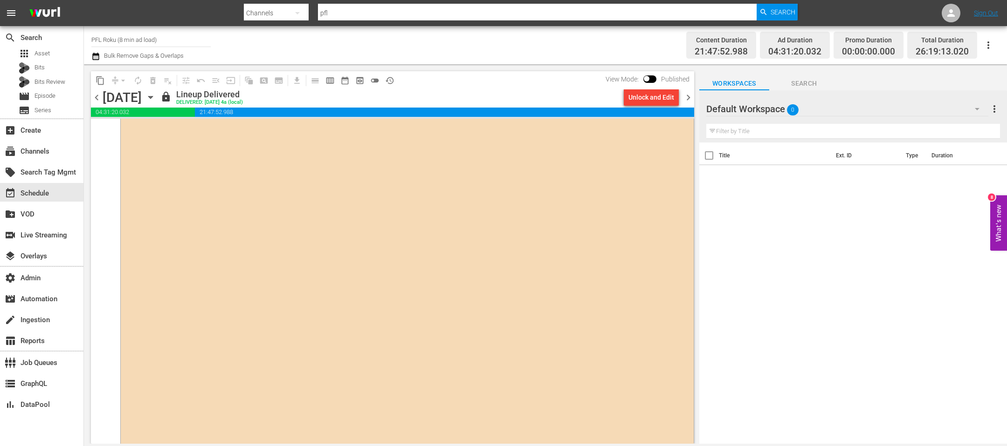
scroll to position [4429, 0]
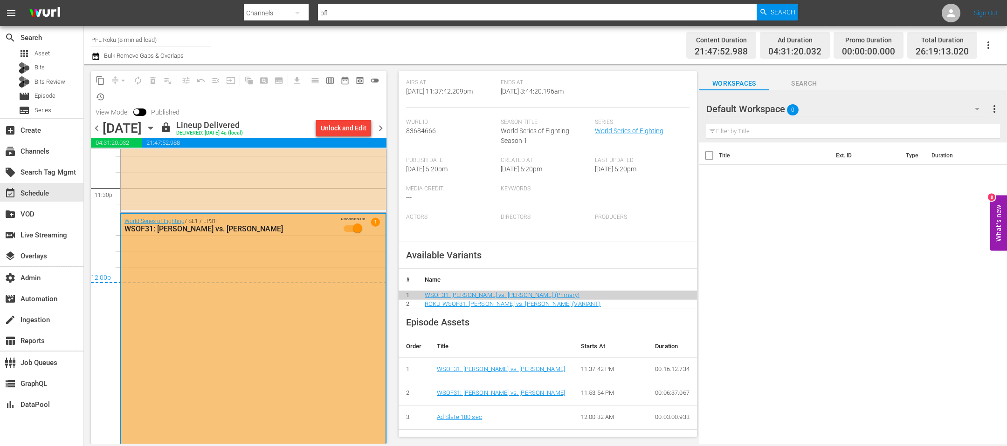
scroll to position [209, 0]
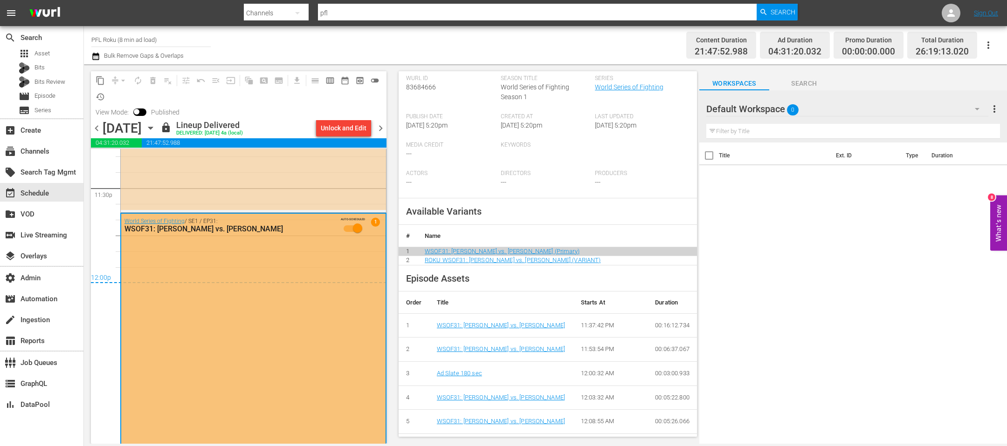
click at [352, 123] on div "Unlock and Edit" at bounding box center [344, 128] width 46 height 17
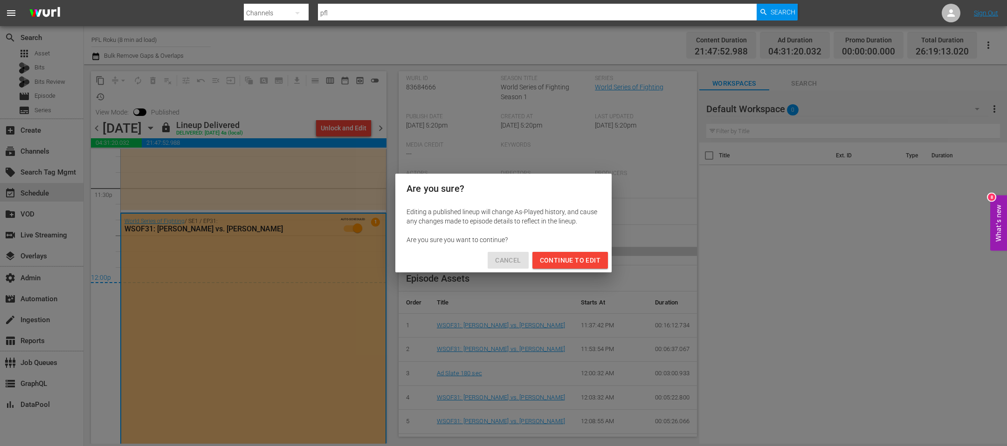
click at [516, 264] on span "Cancel" at bounding box center [508, 261] width 26 height 12
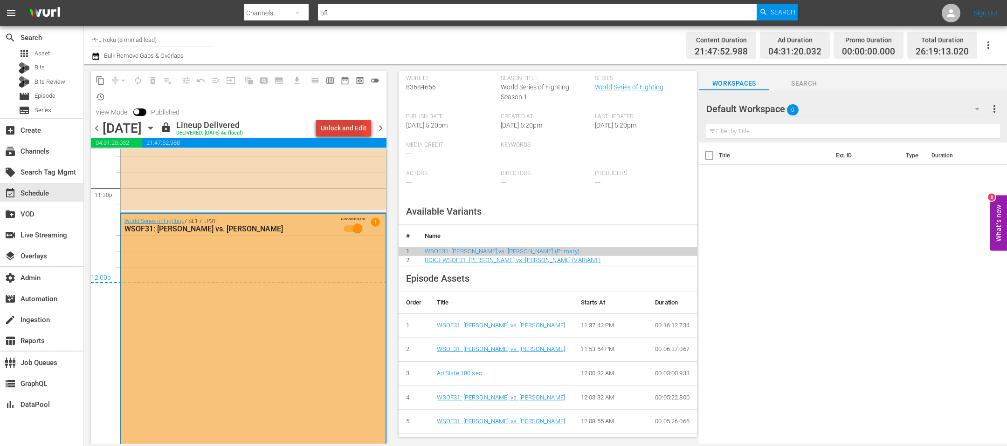
click at [321, 123] on div "Unlock and Edit" at bounding box center [344, 128] width 46 height 17
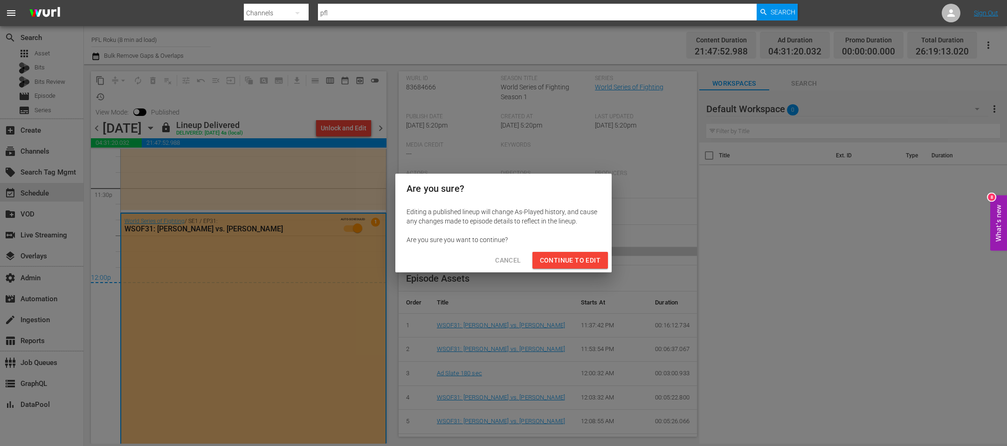
click at [491, 258] on button "Cancel" at bounding box center [507, 260] width 41 height 17
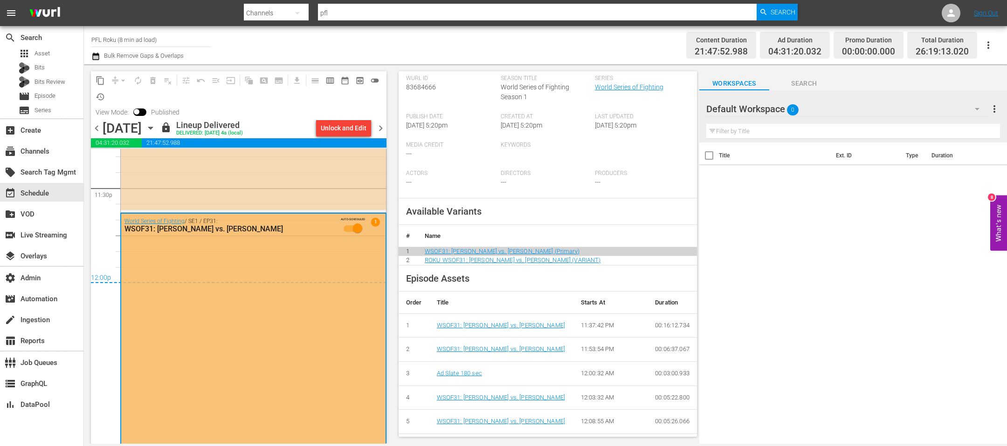
click at [94, 55] on icon "button" at bounding box center [95, 56] width 7 height 7
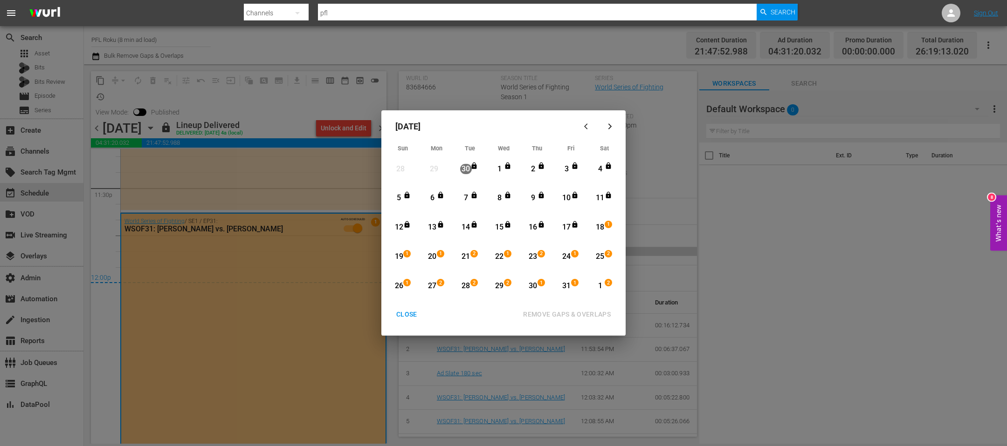
click at [500, 166] on div "1" at bounding box center [499, 169] width 12 height 11
click at [602, 282] on div "1" at bounding box center [600, 286] width 12 height 11
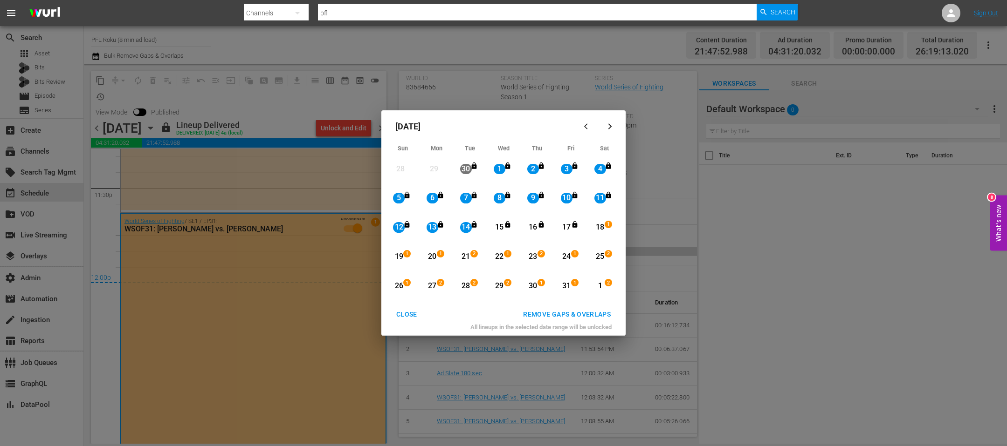
click at [575, 316] on div "REMOVE GAPS & OVERLAPS" at bounding box center [566, 315] width 103 height 12
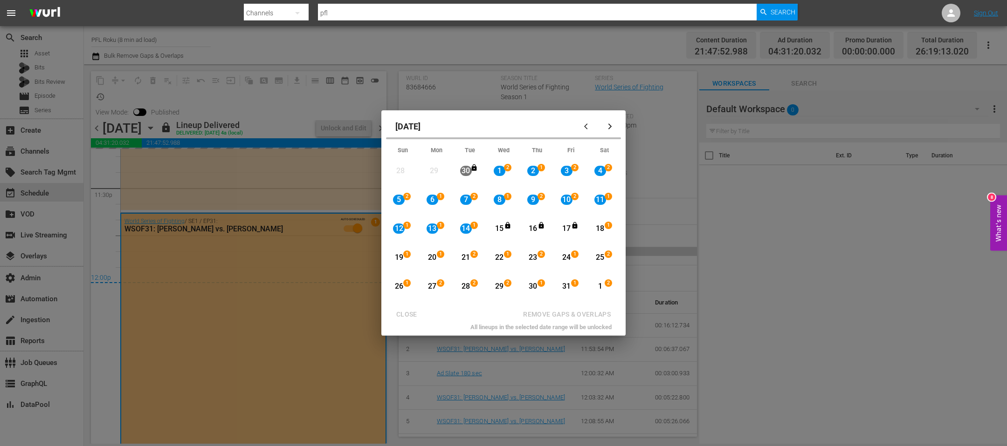
click at [473, 229] on div "1" at bounding box center [475, 228] width 7 height 9
click at [473, 233] on div "14 1" at bounding box center [467, 229] width 23 height 26
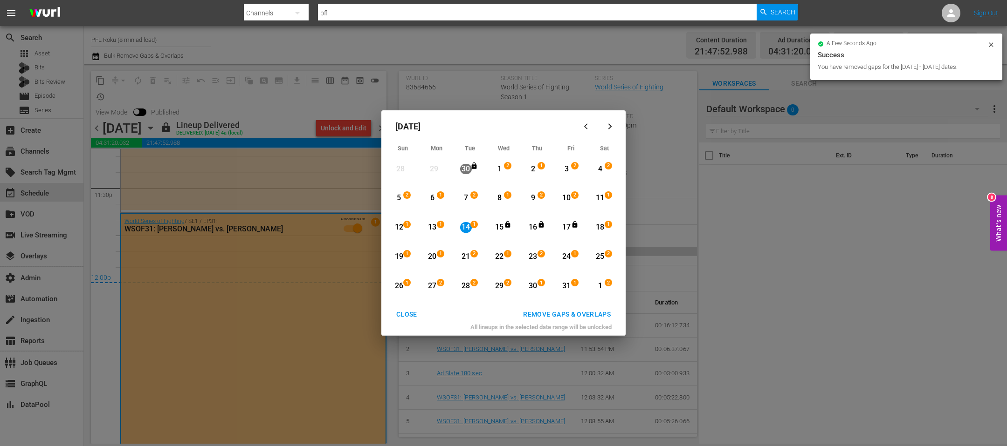
click at [596, 283] on div "1" at bounding box center [600, 286] width 12 height 11
click at [594, 315] on div "REMOVE GAPS & OVERLAPS" at bounding box center [566, 315] width 103 height 12
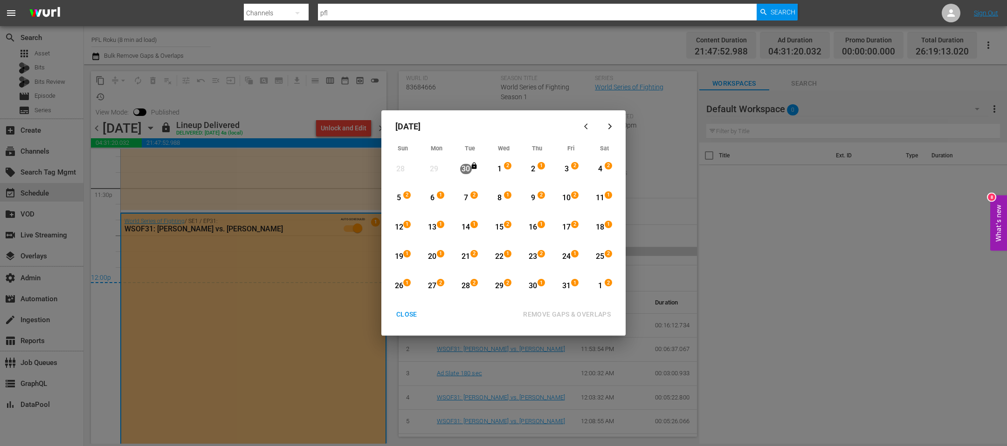
click at [398, 312] on div "CLOSE" at bounding box center [407, 315] width 36 height 12
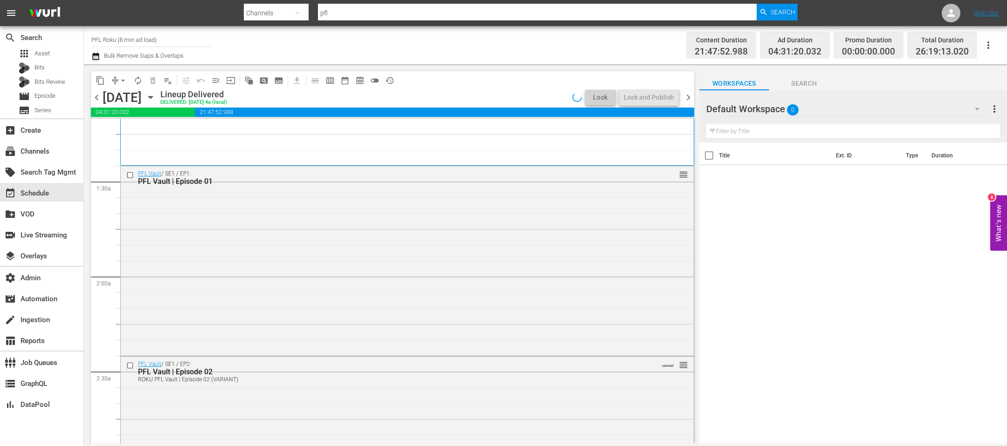
scroll to position [283, 0]
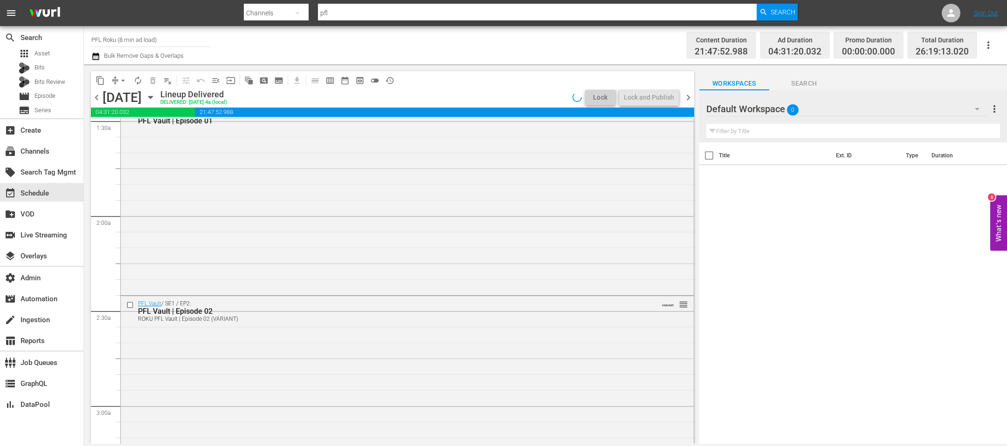
click at [287, 223] on div "PFL Vault / SE1 / EP1: PFL Vault | Episode 01 reorder" at bounding box center [407, 199] width 573 height 187
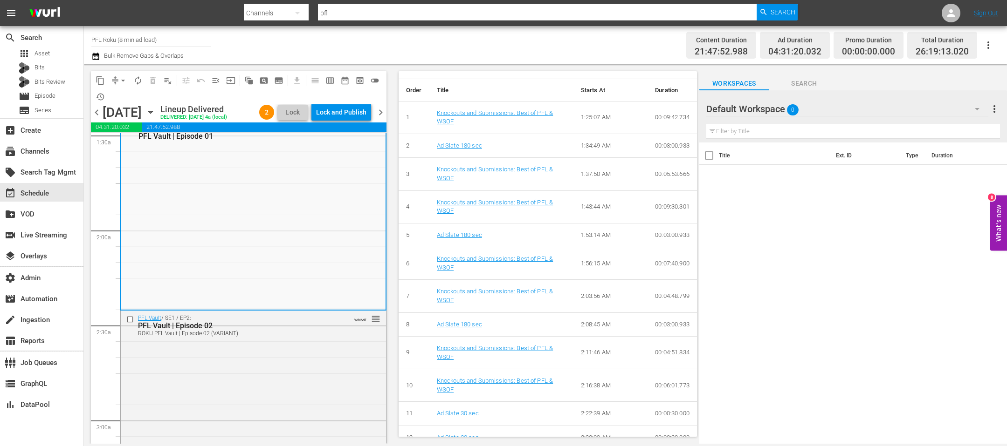
scroll to position [185, 0]
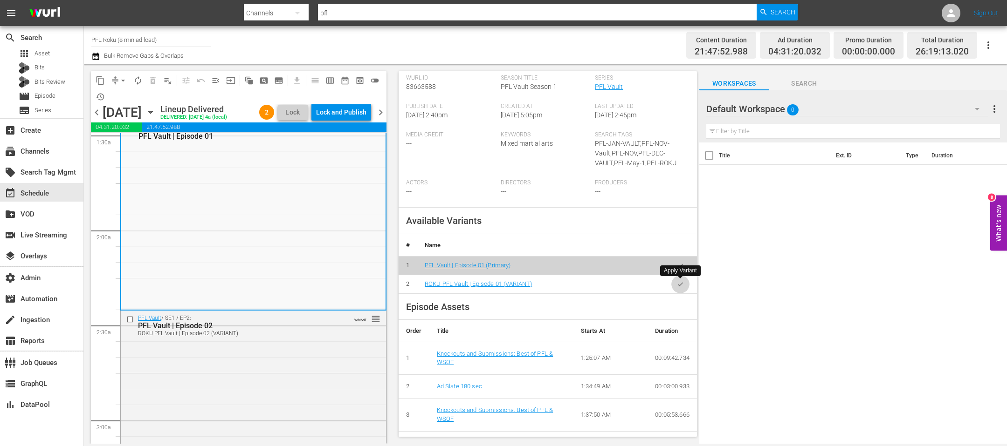
click at [683, 286] on icon "button" at bounding box center [680, 284] width 7 height 7
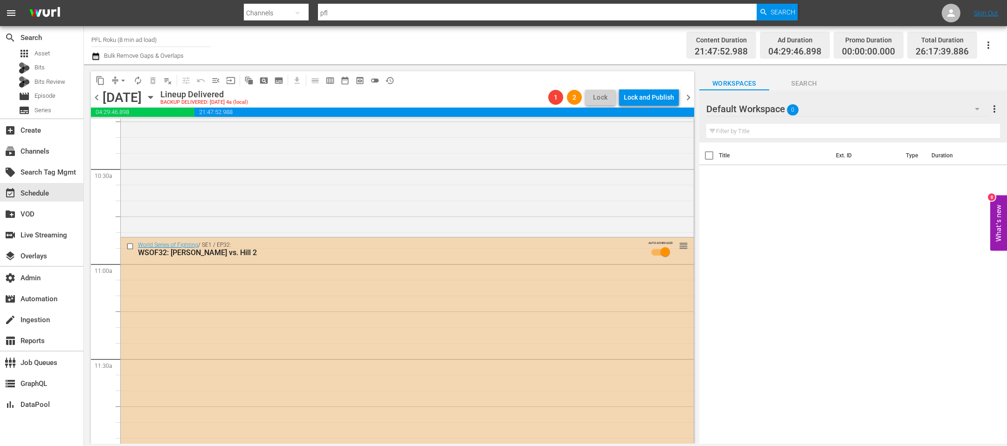
scroll to position [1952, 0]
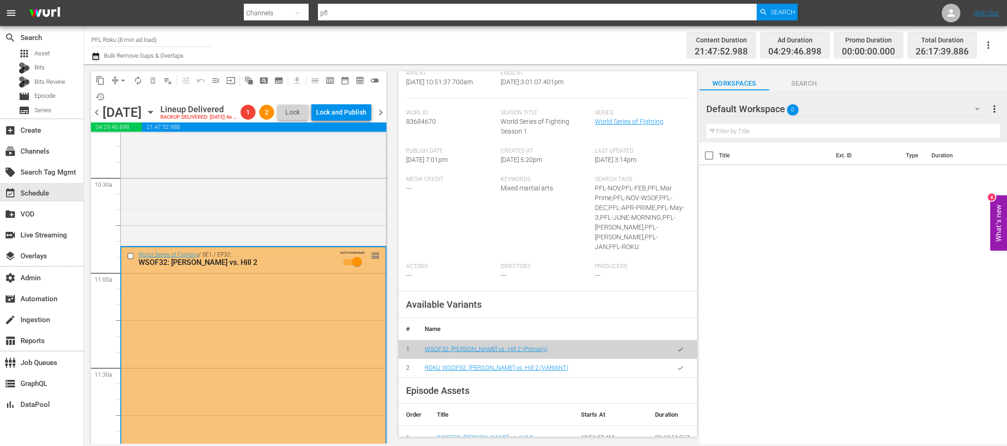
scroll to position [185, 0]
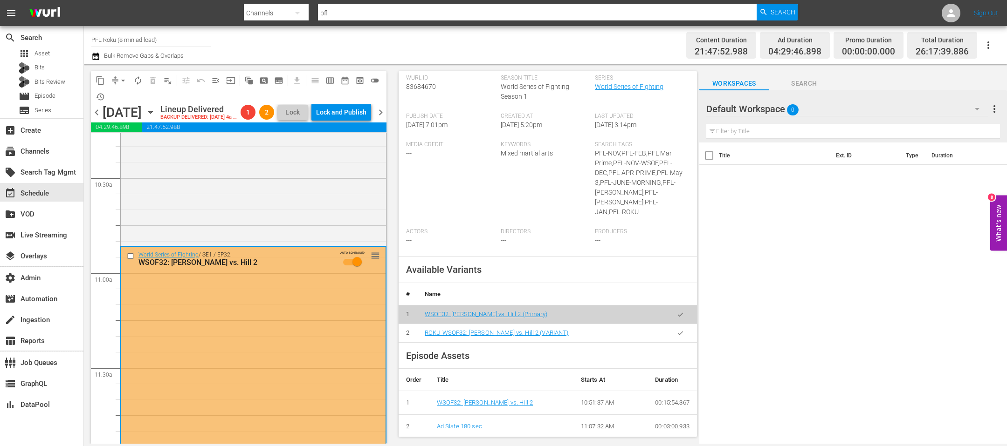
click at [679, 330] on icon "button" at bounding box center [680, 333] width 7 height 7
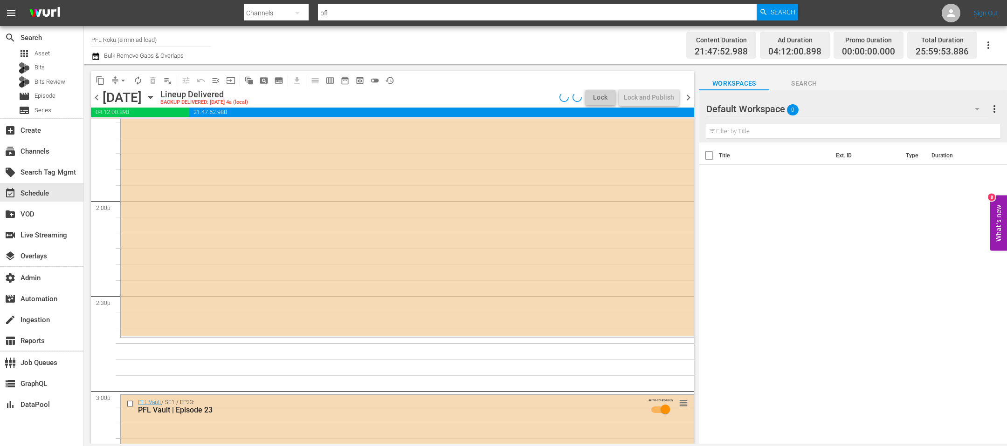
scroll to position [2585, 0]
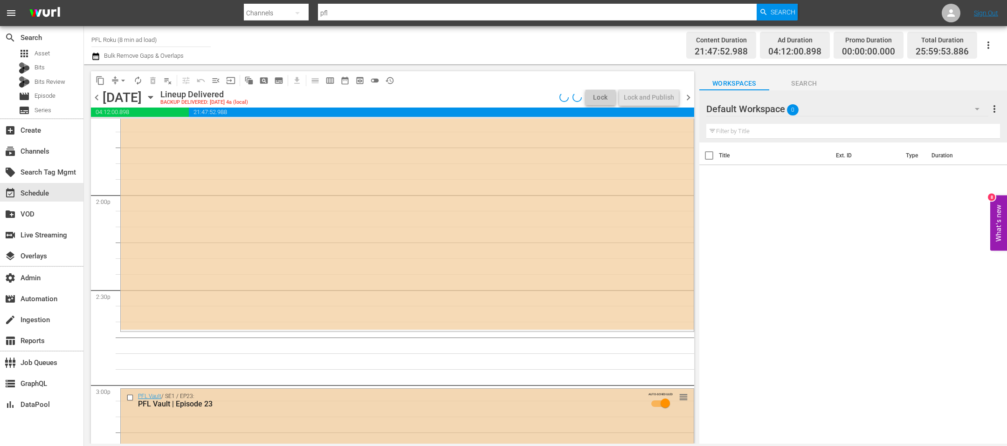
click at [310, 409] on div "PFL Vault / SE1 / EP23: PFL Vault | Episode 23 AUTO-SCHEDULED reorder" at bounding box center [407, 403] width 573 height 28
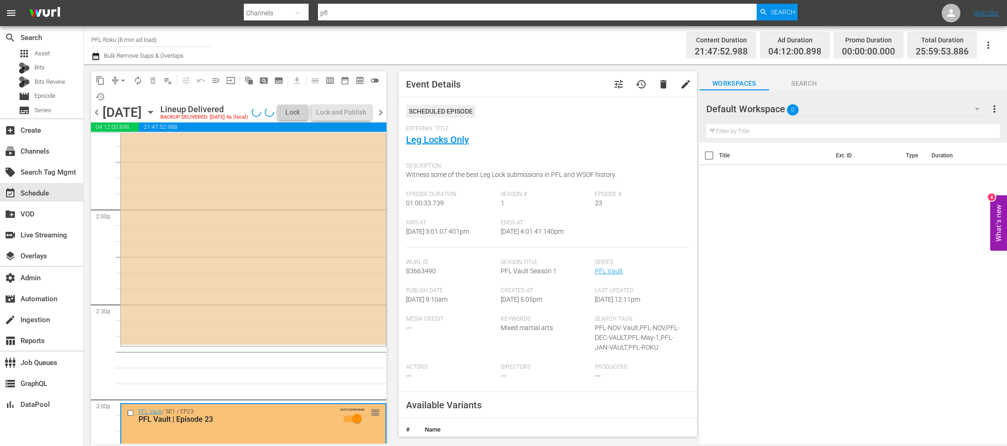
scroll to position [1410, 0]
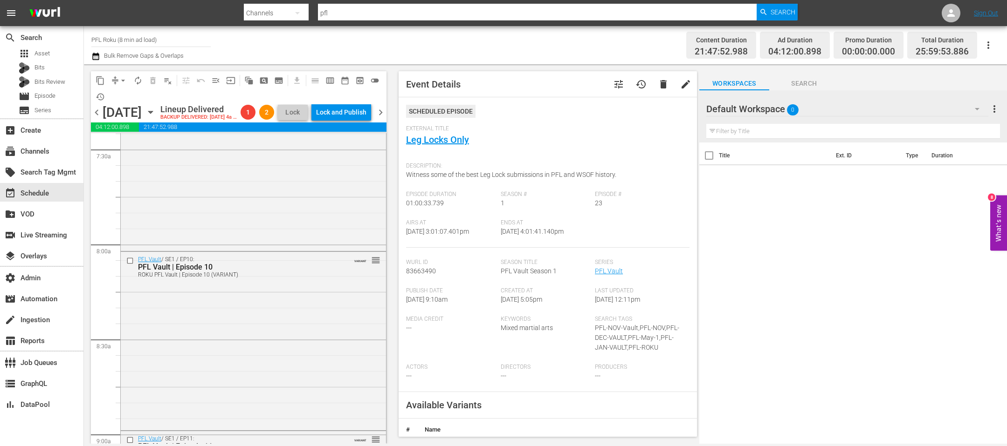
click at [156, 117] on icon "button" at bounding box center [150, 112] width 10 height 10
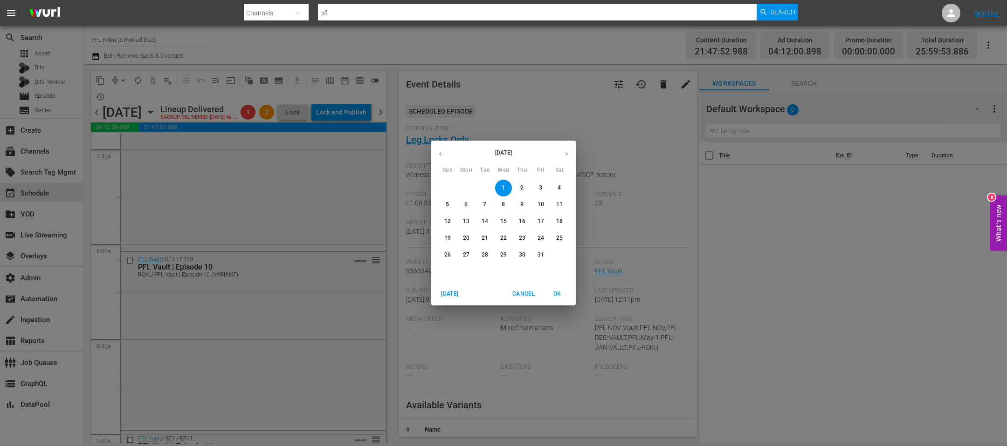
click at [502, 240] on p "22" at bounding box center [503, 238] width 7 height 8
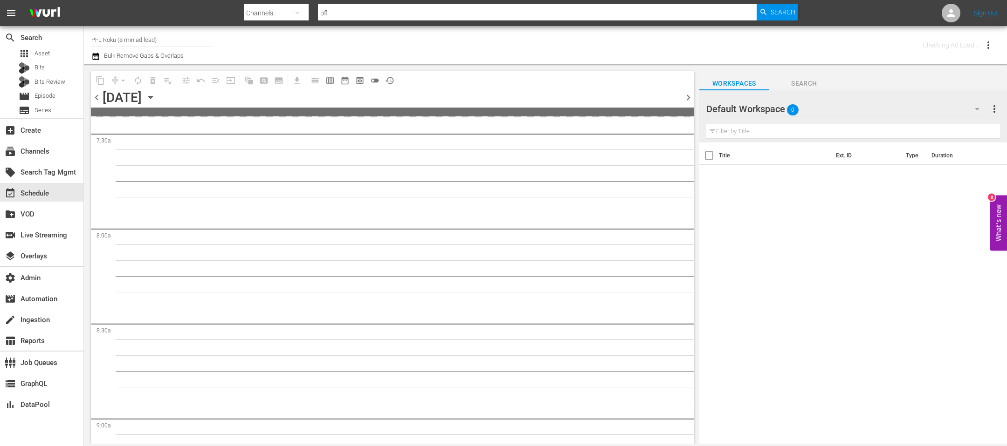
scroll to position [1473, 0]
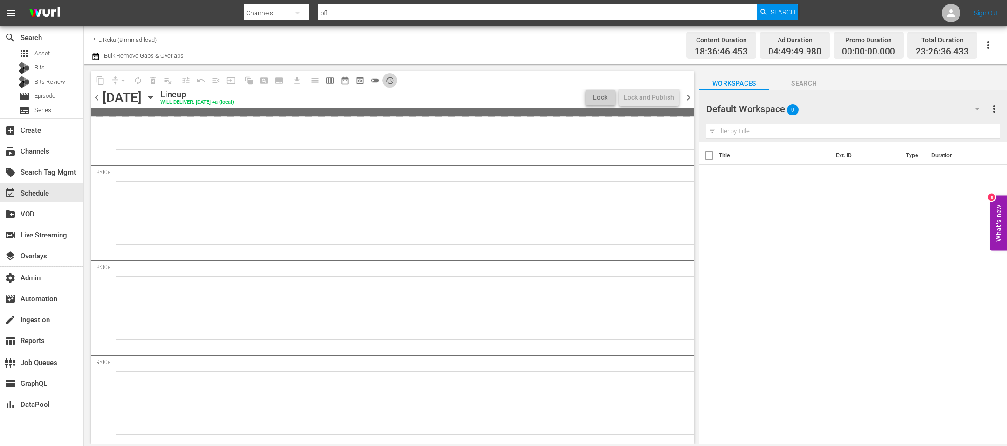
click at [393, 75] on button "history_outlined" at bounding box center [389, 80] width 15 height 15
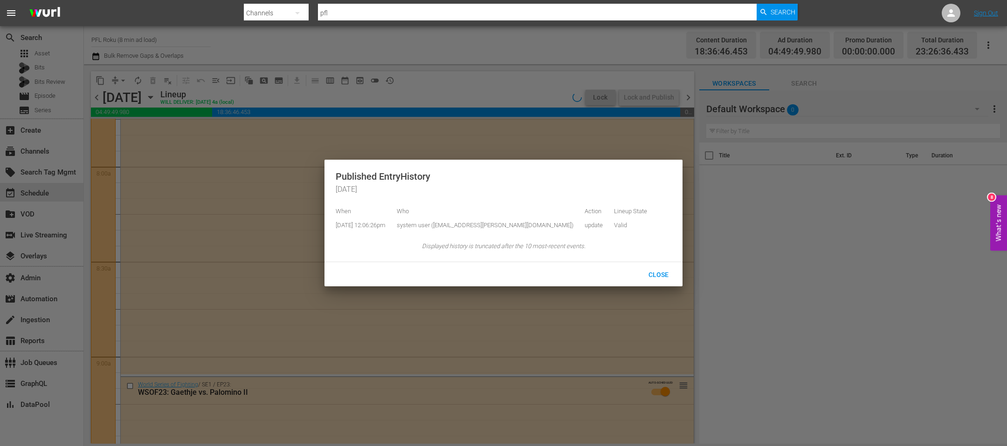
scroll to position [1441, 0]
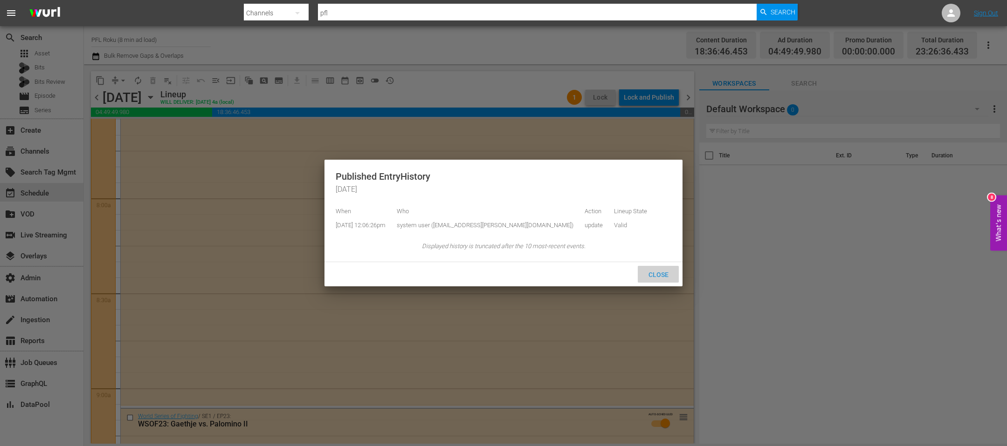
click at [661, 276] on span "Close" at bounding box center [658, 274] width 35 height 7
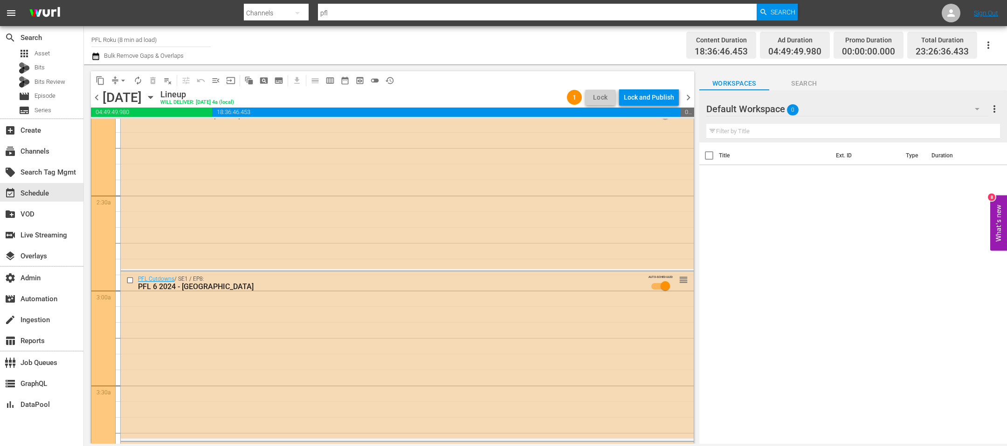
scroll to position [0, 0]
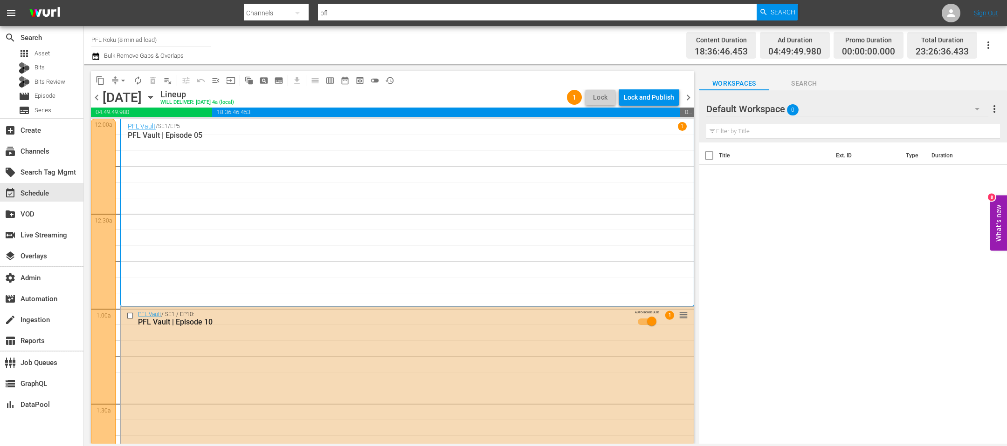
click at [152, 98] on icon "button" at bounding box center [150, 97] width 4 height 2
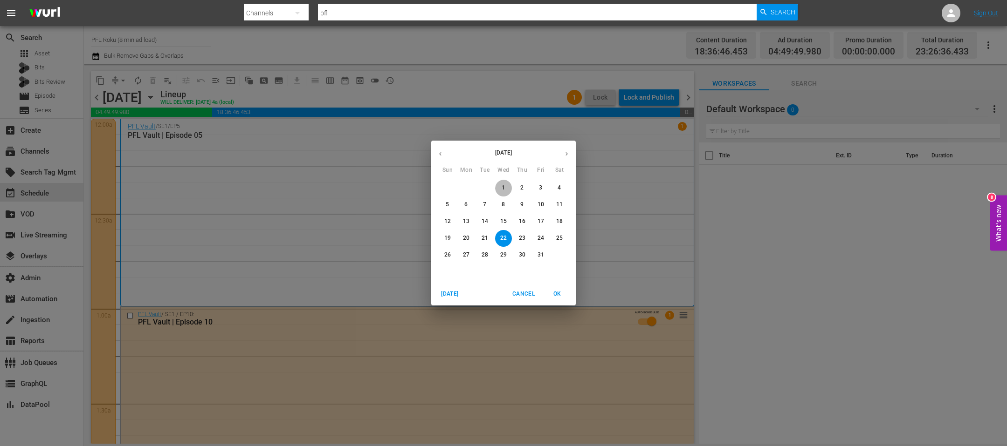
click at [510, 187] on span "1" at bounding box center [503, 188] width 17 height 8
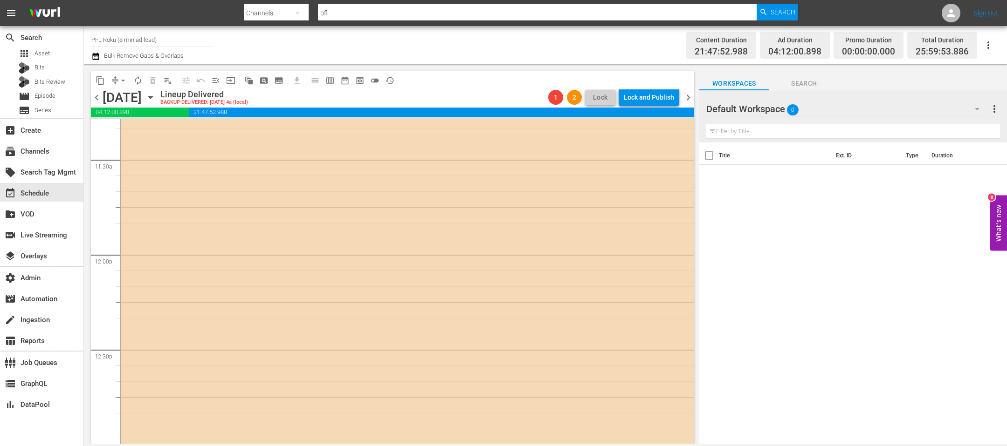
scroll to position [1748, 0]
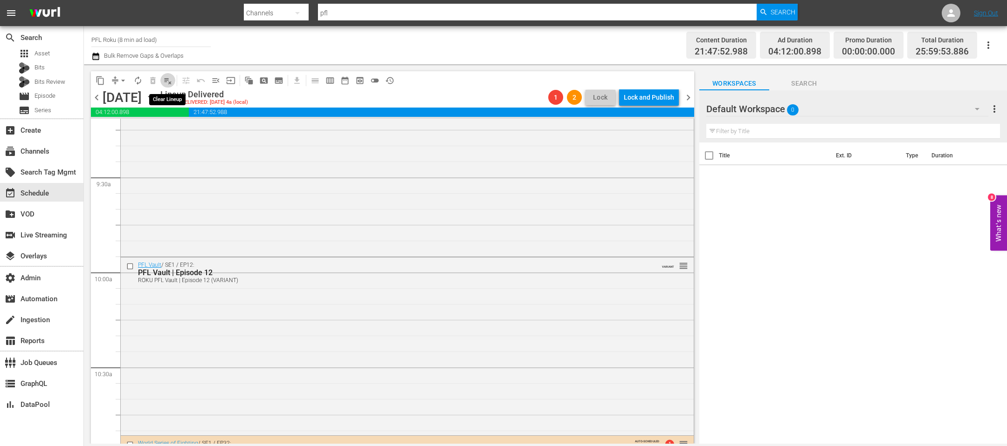
click at [165, 82] on span "playlist_remove_outlined" at bounding box center [167, 80] width 9 height 9
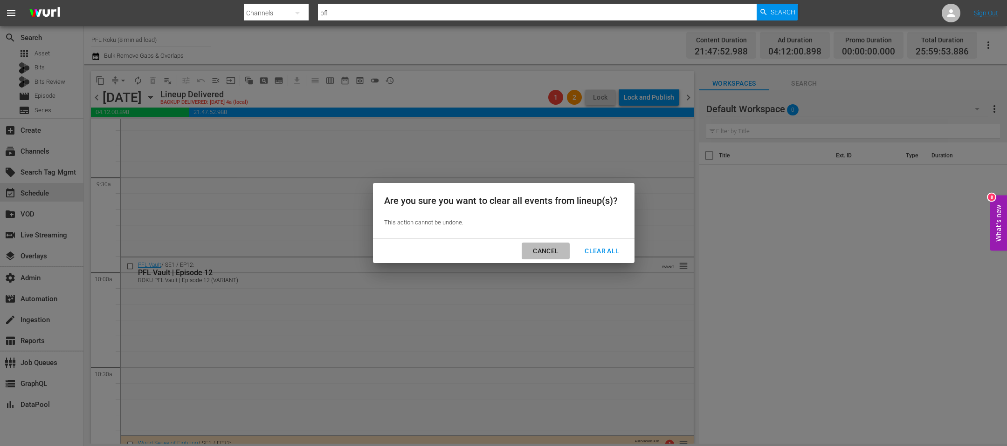
click at [555, 251] on div "Cancel" at bounding box center [545, 252] width 41 height 12
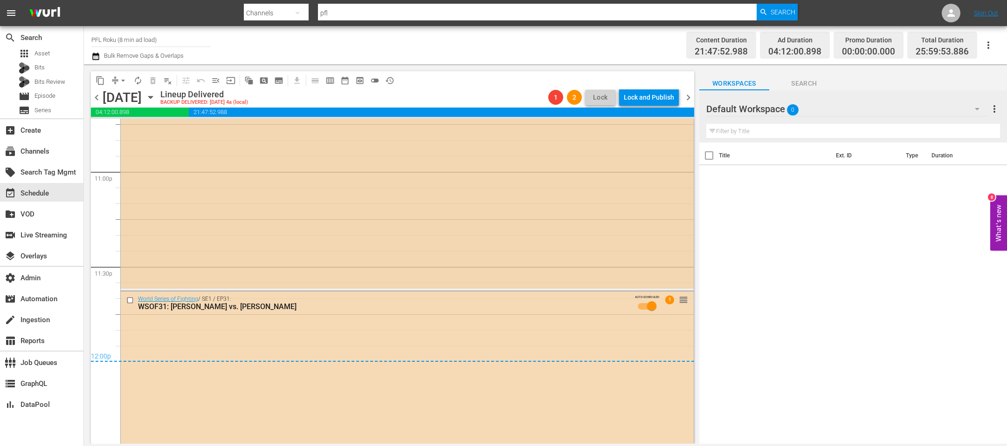
scroll to position [4317, 0]
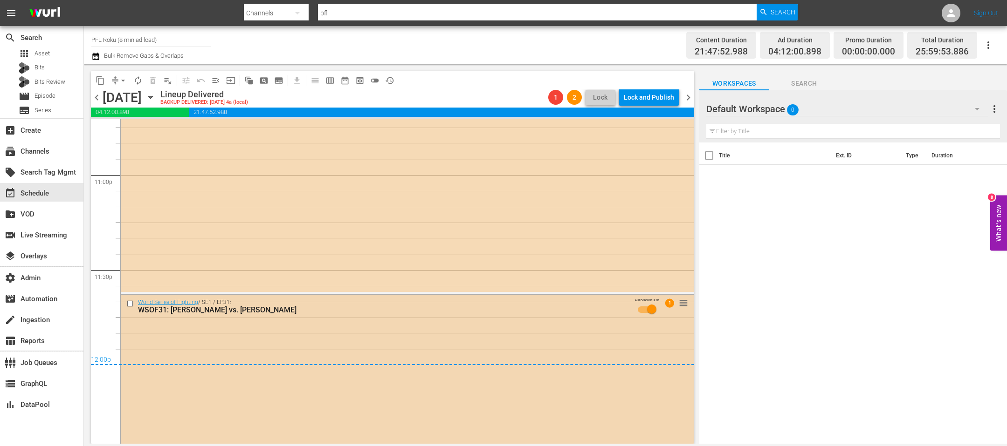
click at [129, 301] on input "checkbox" at bounding box center [131, 304] width 10 height 8
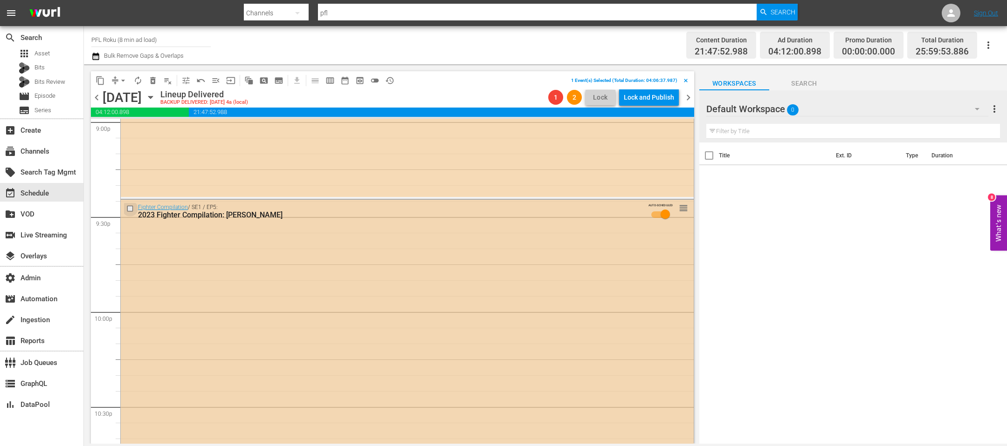
click at [130, 209] on input "checkbox" at bounding box center [131, 209] width 10 height 8
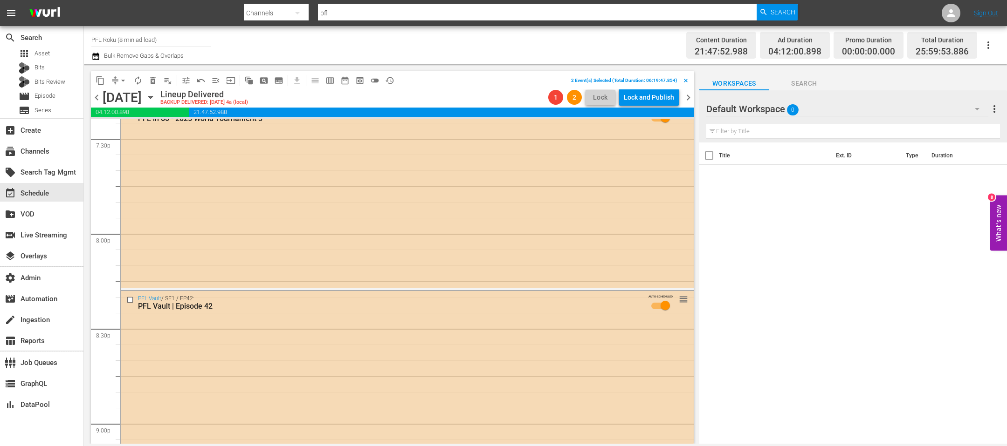
scroll to position [3660, 0]
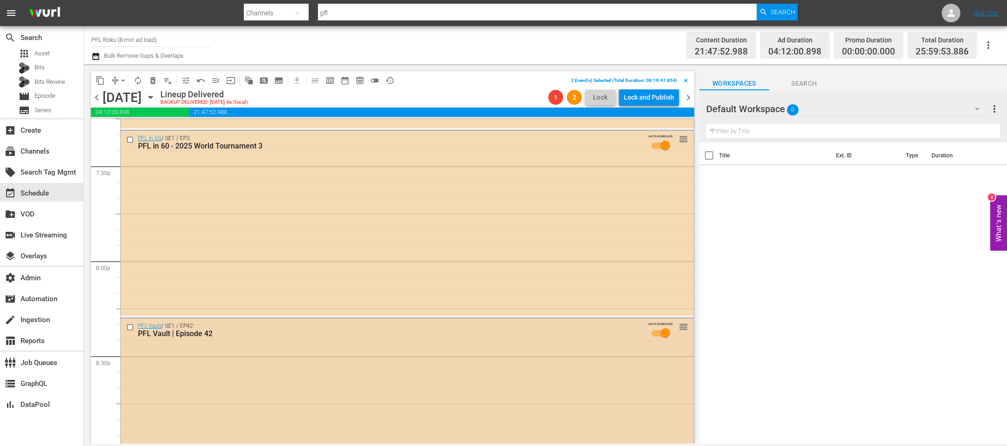
click at [132, 326] on input "checkbox" at bounding box center [131, 327] width 10 height 8
click at [130, 139] on input "checkbox" at bounding box center [131, 140] width 10 height 8
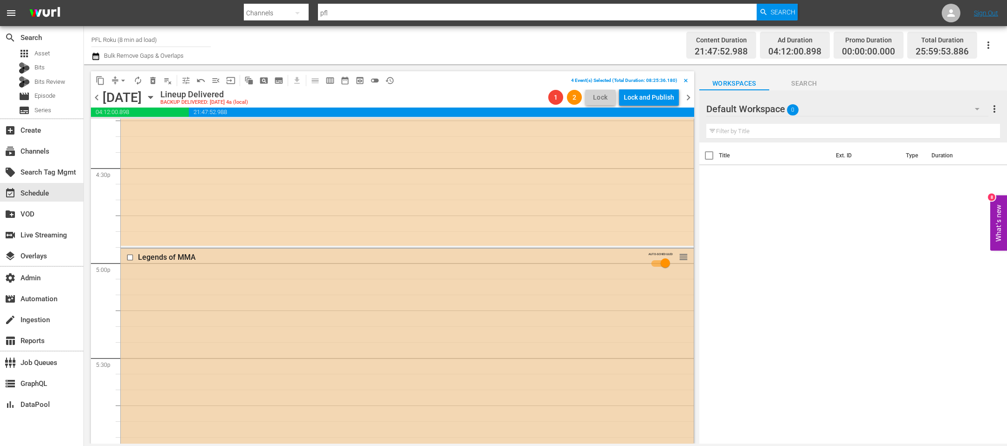
scroll to position [3070, 0]
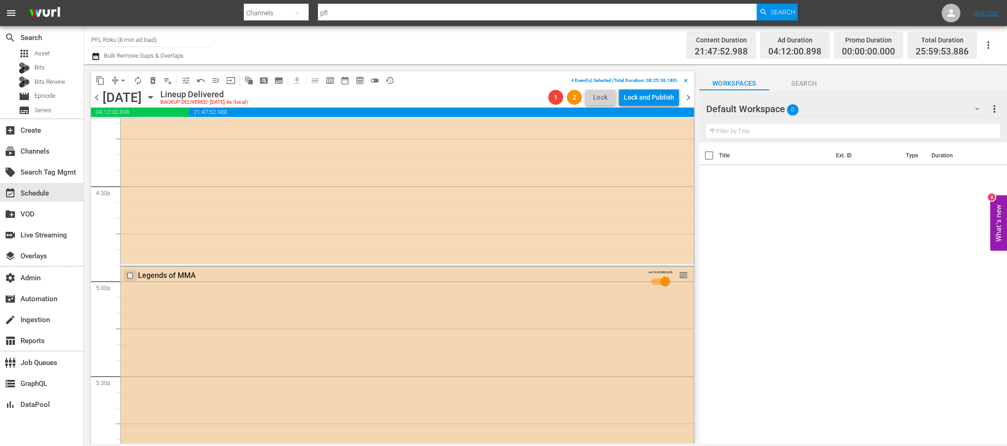
click at [131, 278] on input "checkbox" at bounding box center [131, 276] width 10 height 8
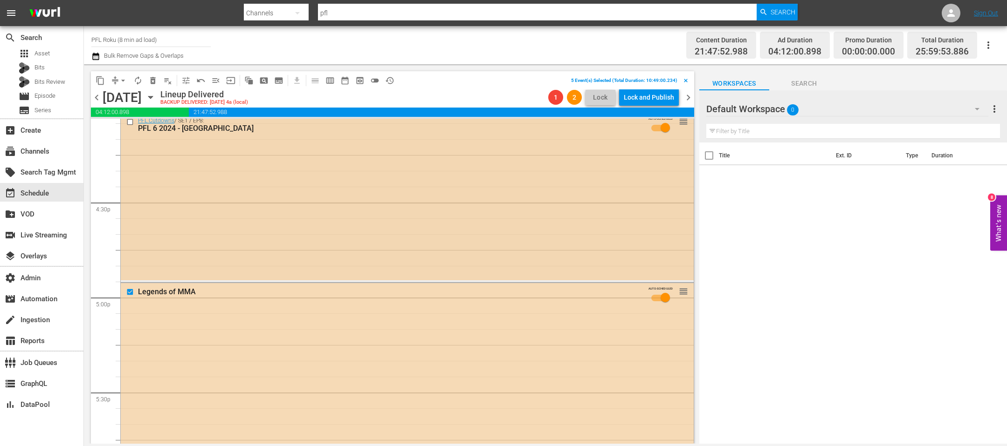
scroll to position [3027, 0]
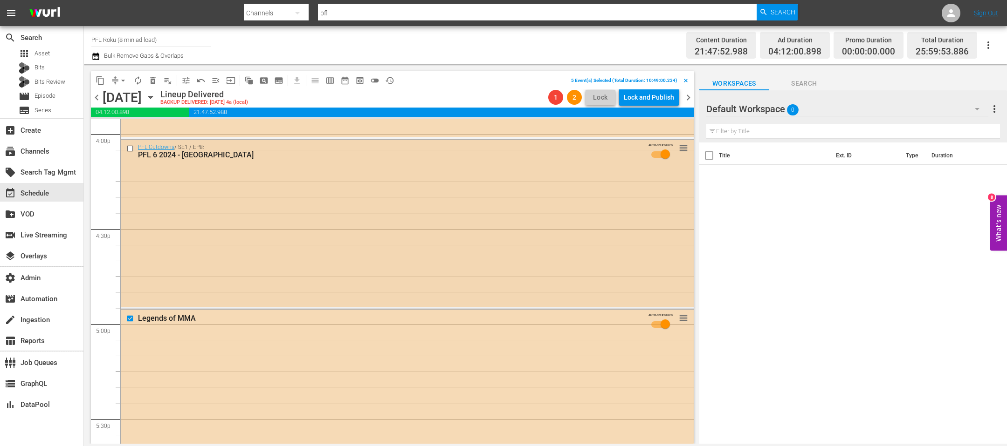
click at [130, 150] on input "checkbox" at bounding box center [131, 148] width 10 height 8
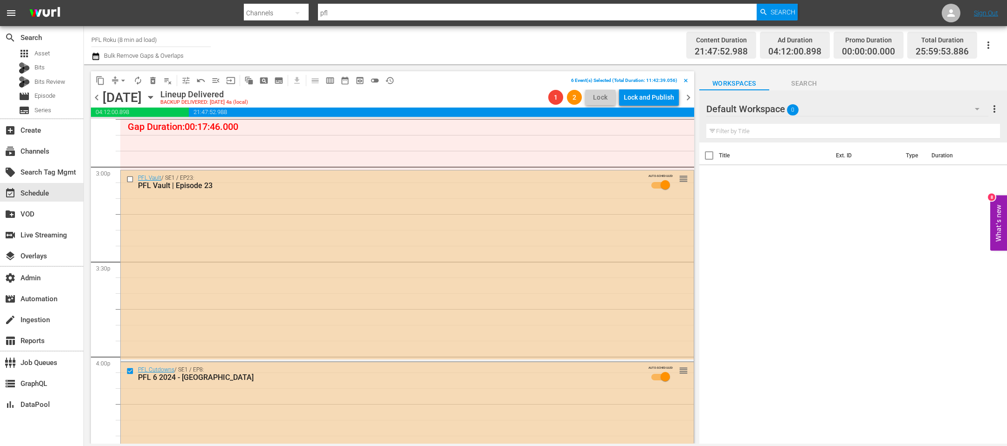
scroll to position [2801, 0]
click at [130, 182] on input "checkbox" at bounding box center [131, 182] width 10 height 8
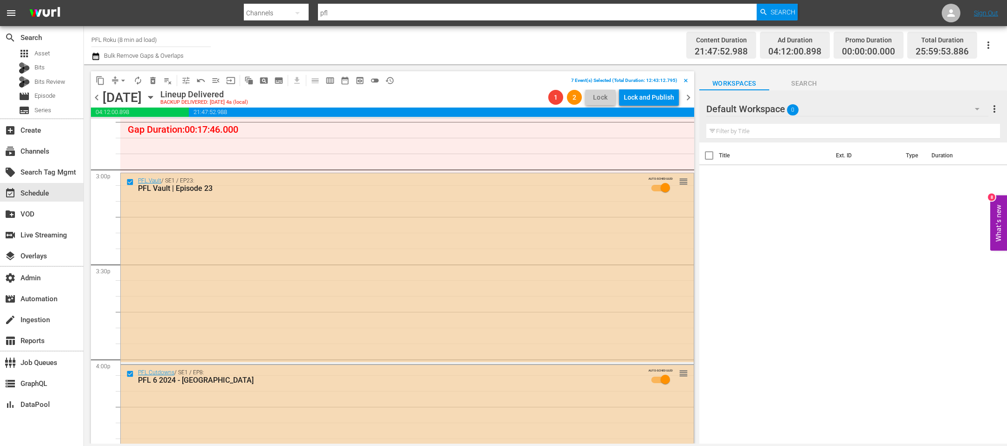
click at [151, 82] on span "delete_forever_outlined" at bounding box center [152, 80] width 9 height 9
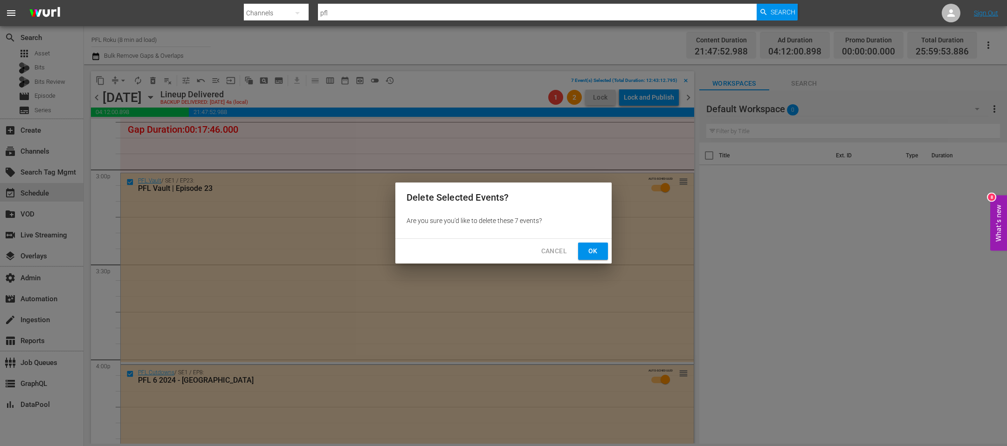
click at [584, 250] on button "Ok" at bounding box center [593, 251] width 30 height 17
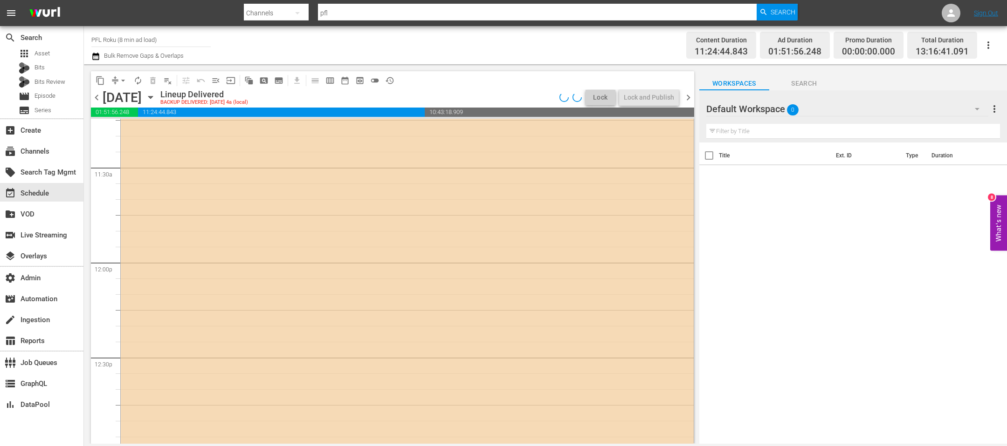
scroll to position [1906, 0]
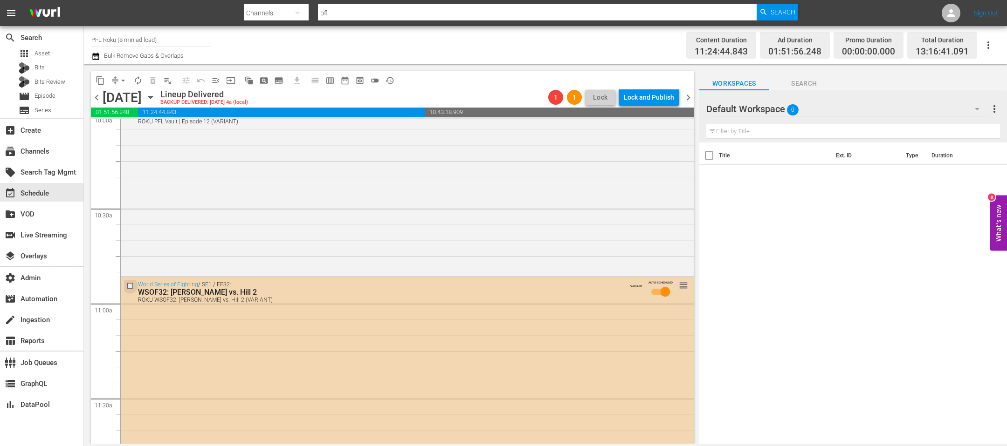
click at [132, 287] on input "checkbox" at bounding box center [131, 286] width 10 height 8
click at [153, 82] on span "delete_forever_outlined" at bounding box center [152, 80] width 9 height 9
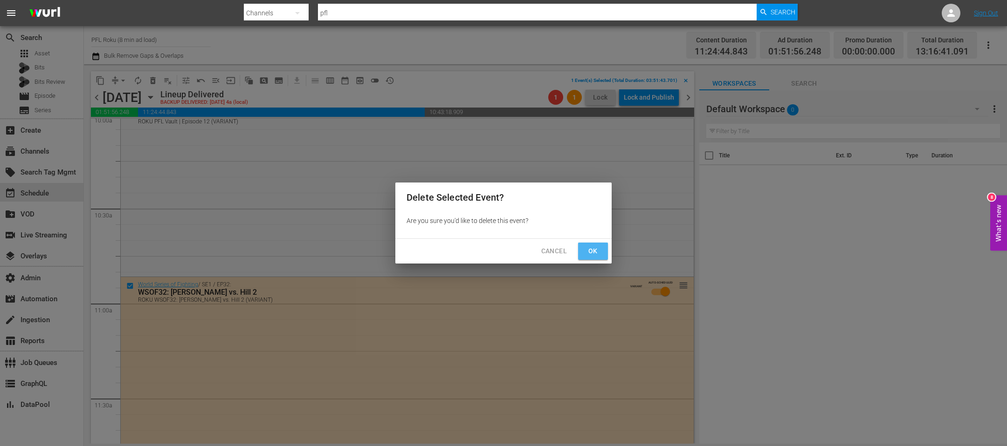
click at [595, 249] on span "Ok" at bounding box center [592, 252] width 15 height 12
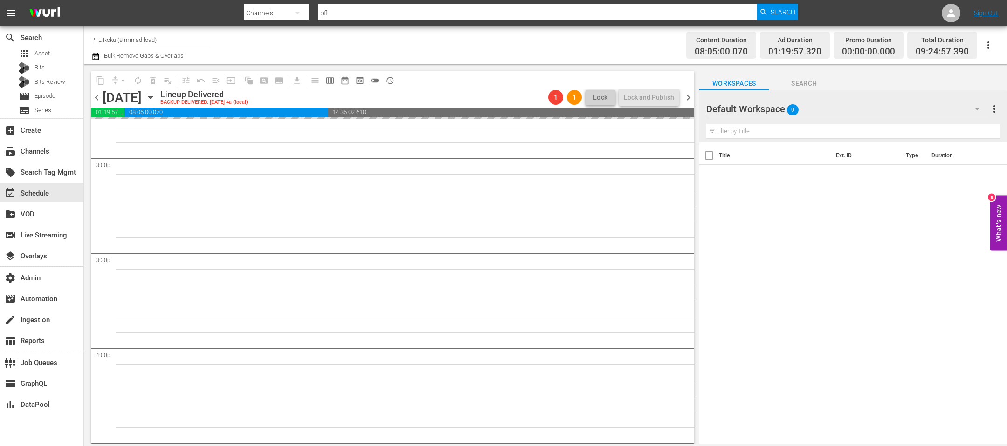
scroll to position [4237, 0]
click at [692, 96] on span "chevron_right" at bounding box center [688, 98] width 12 height 12
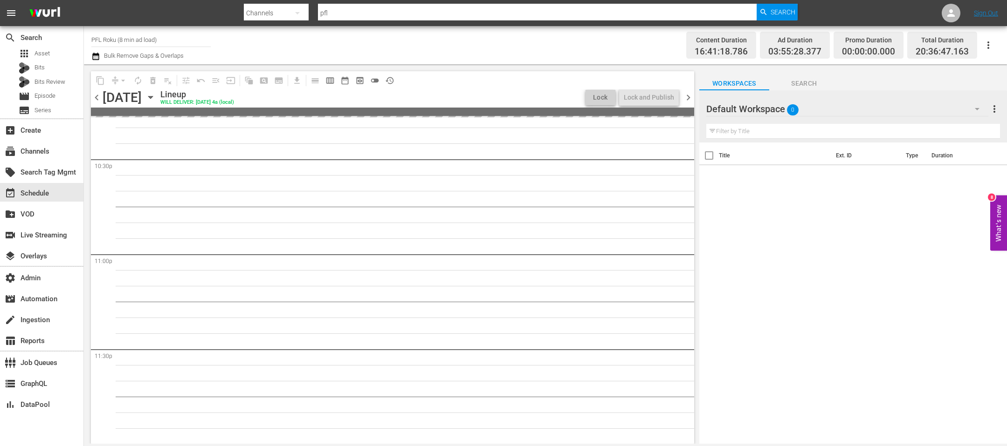
scroll to position [4269, 0]
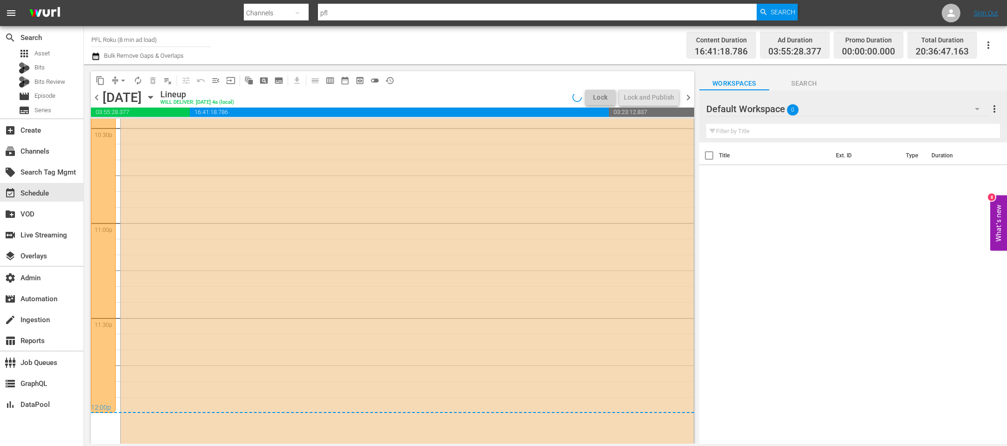
click at [156, 96] on icon "button" at bounding box center [150, 97] width 10 height 10
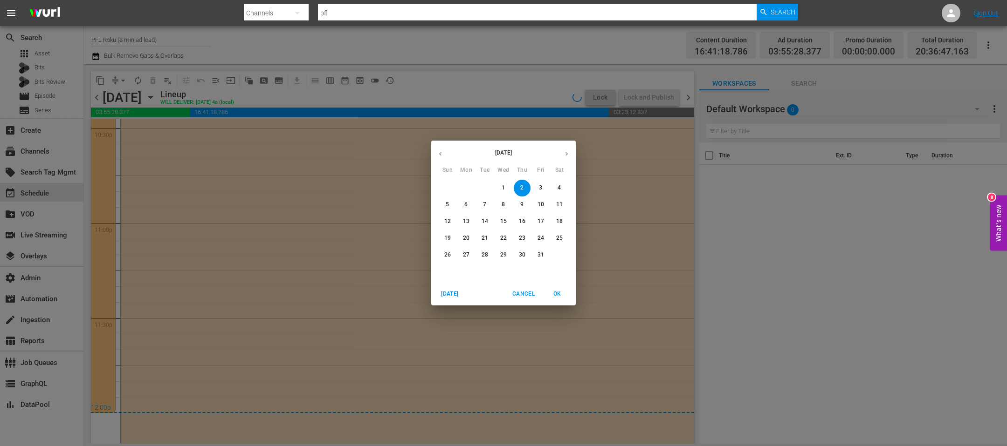
click at [540, 255] on p "31" at bounding box center [540, 255] width 7 height 8
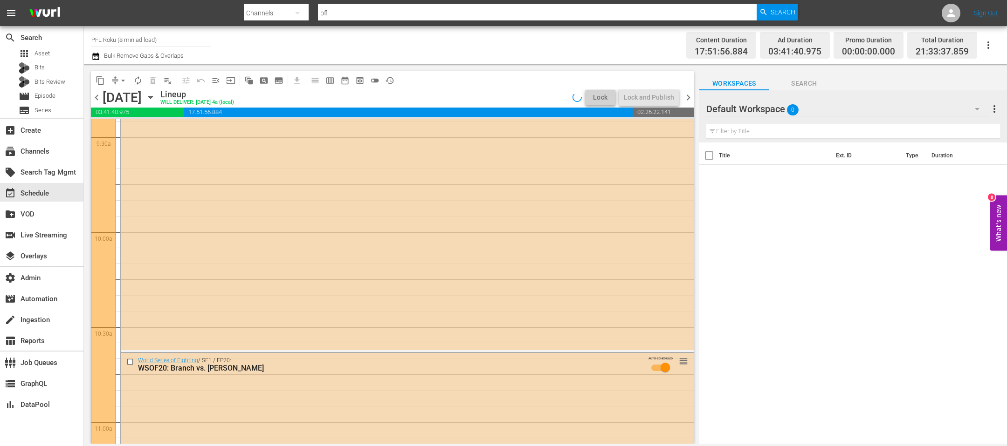
scroll to position [1464, 0]
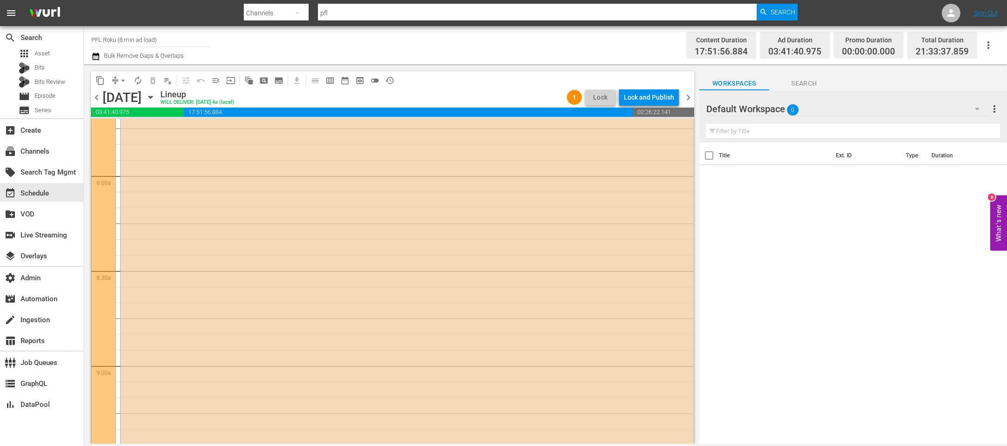
click at [152, 96] on icon "button" at bounding box center [150, 97] width 4 height 2
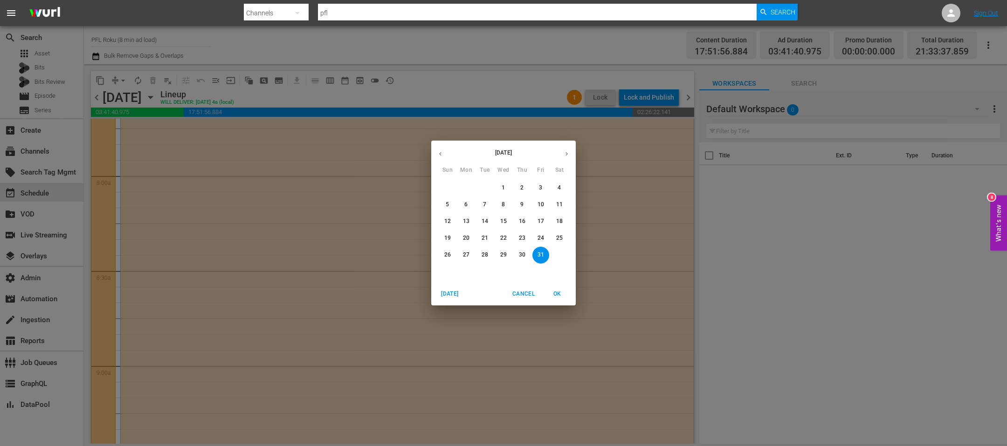
click at [520, 188] on p "2" at bounding box center [521, 188] width 3 height 8
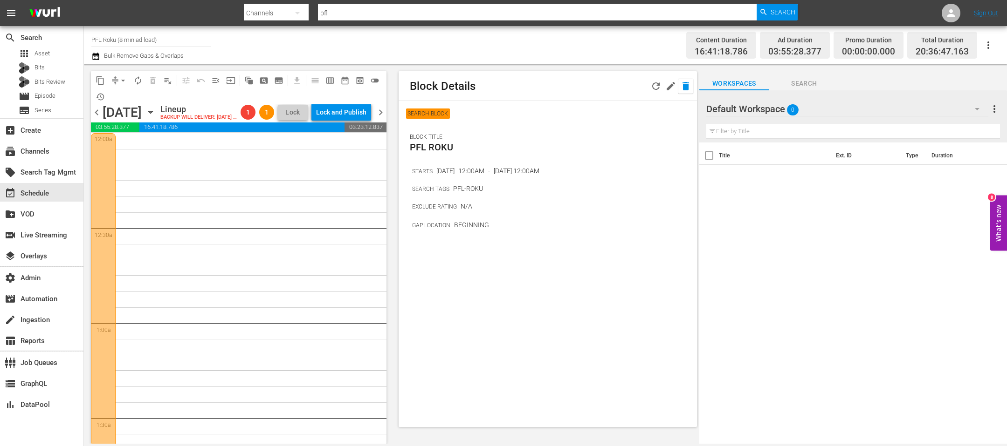
click at [692, 90] on button "button" at bounding box center [685, 86] width 15 height 15
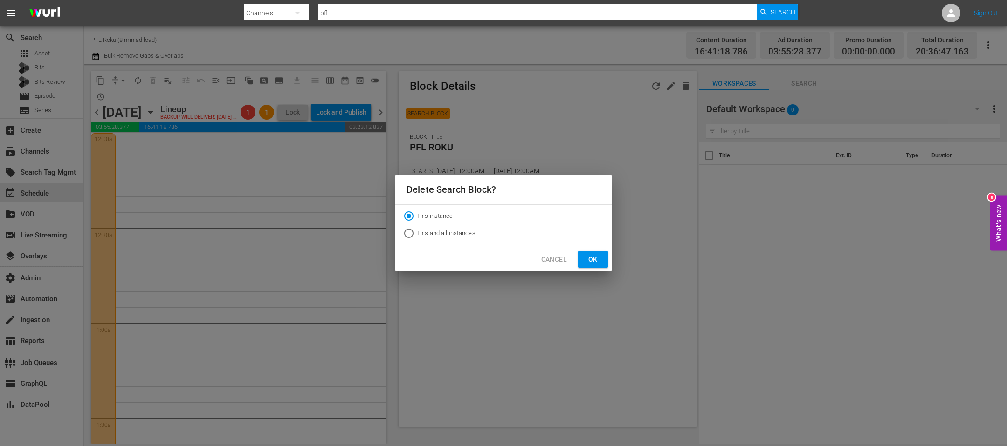
click at [457, 233] on span "This and all instances" at bounding box center [445, 233] width 59 height 9
click at [416, 233] on input "This and all instances" at bounding box center [408, 235] width 15 height 15
radio input "true"
click at [598, 261] on span "Ok" at bounding box center [592, 260] width 15 height 12
radio input "true"
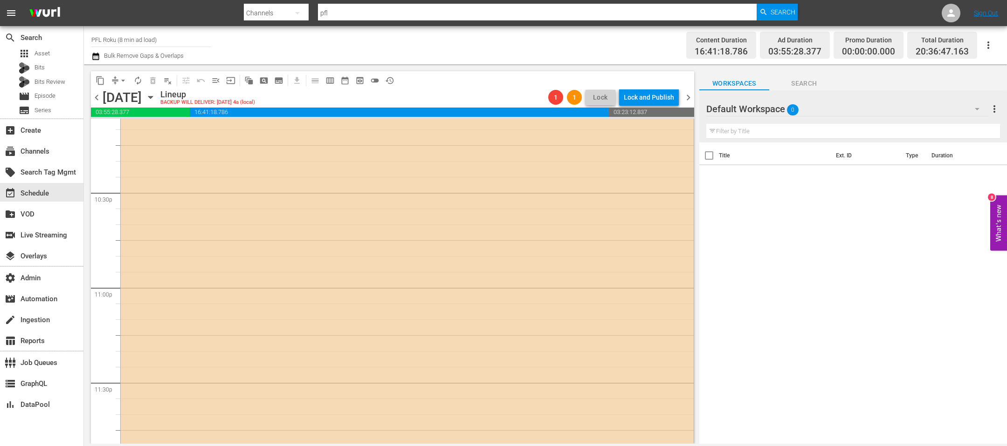
scroll to position [4304, 0]
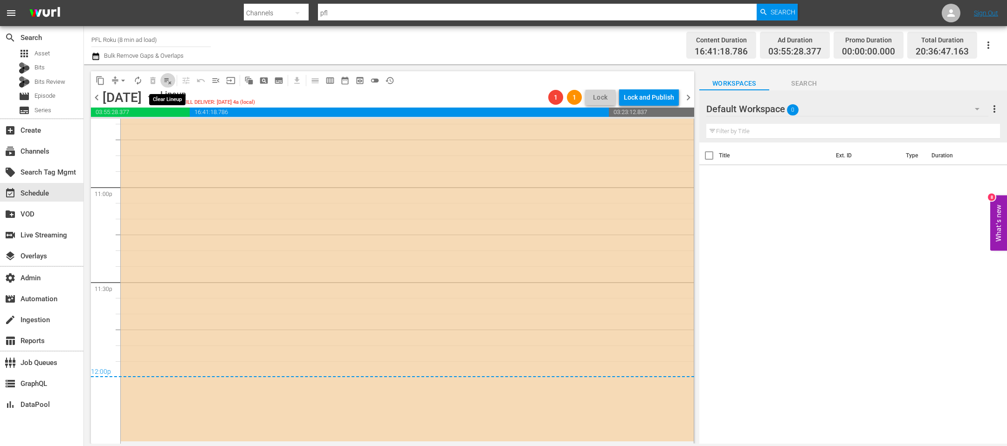
click at [172, 85] on button "playlist_remove_outlined" at bounding box center [167, 80] width 15 height 15
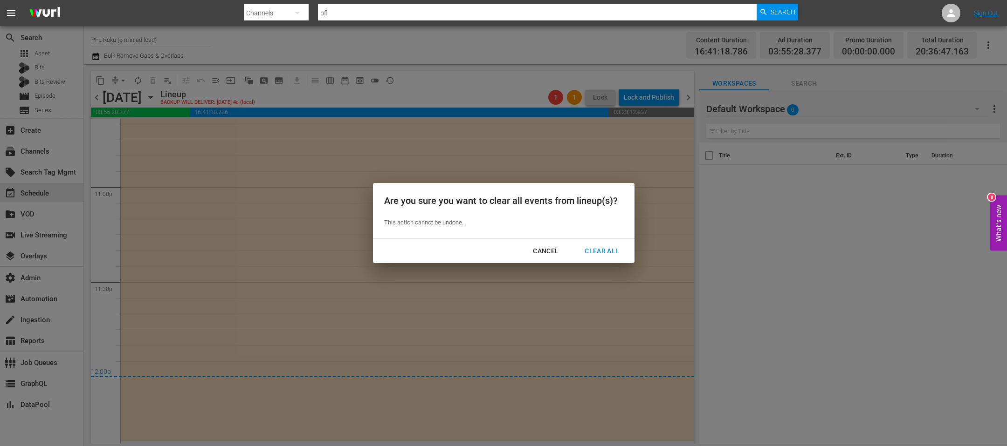
click at [602, 243] on button "Clear All" at bounding box center [601, 251] width 57 height 17
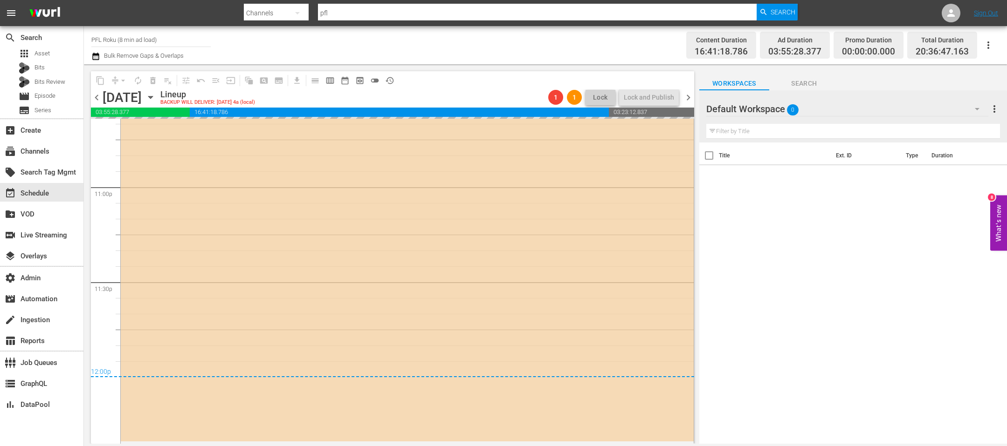
click at [690, 97] on span "chevron_right" at bounding box center [688, 98] width 12 height 12
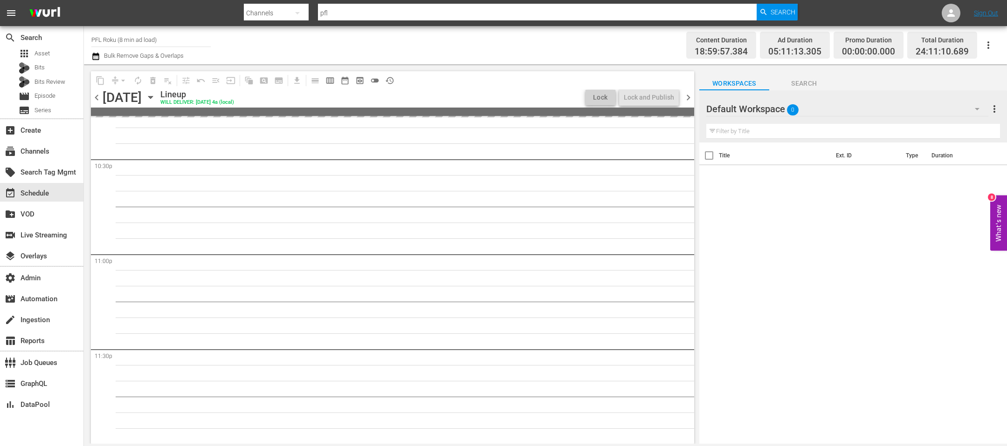
scroll to position [4209, 0]
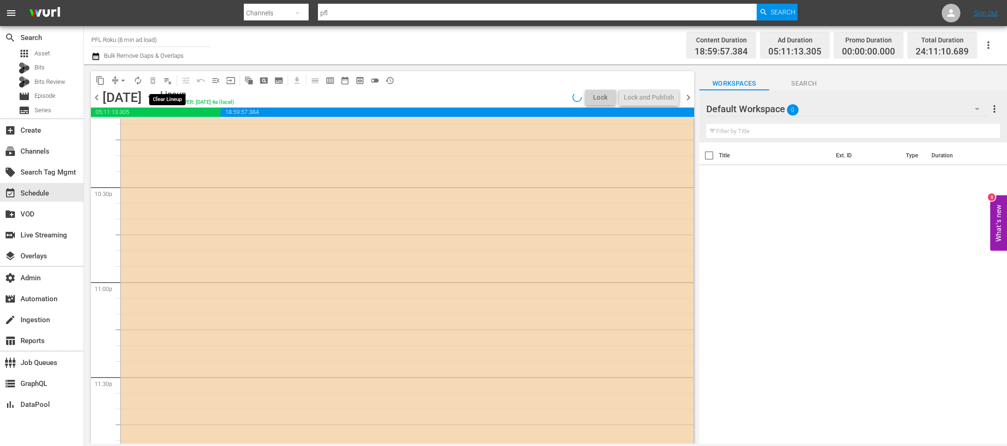
click at [169, 82] on span "playlist_remove_outlined" at bounding box center [167, 80] width 9 height 9
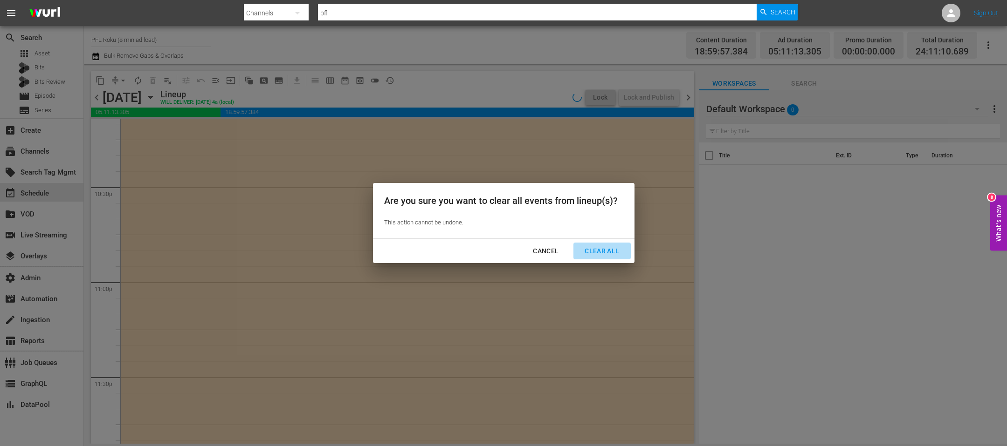
click at [614, 253] on div "Clear All" at bounding box center [601, 252] width 49 height 12
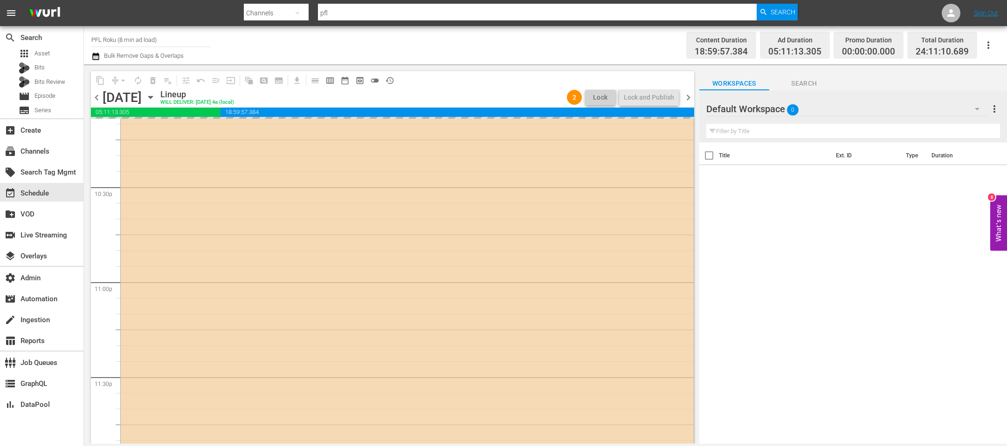
click at [686, 100] on span "chevron_right" at bounding box center [688, 98] width 12 height 12
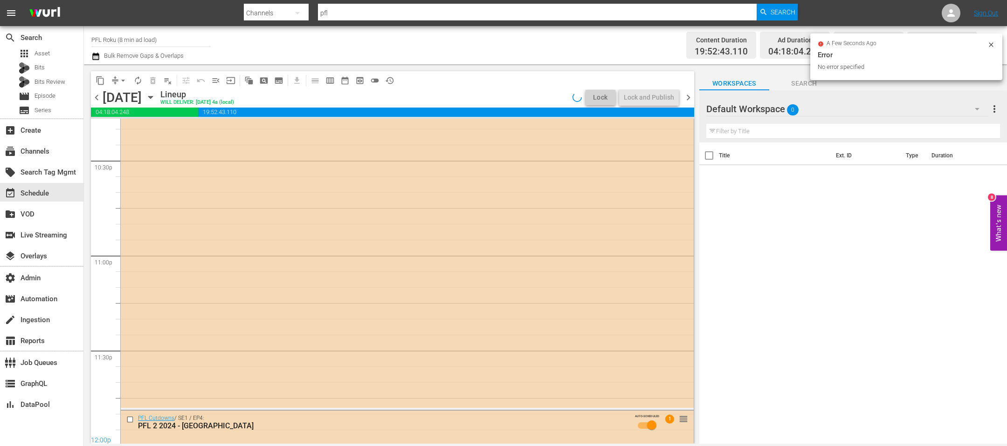
scroll to position [4241, 0]
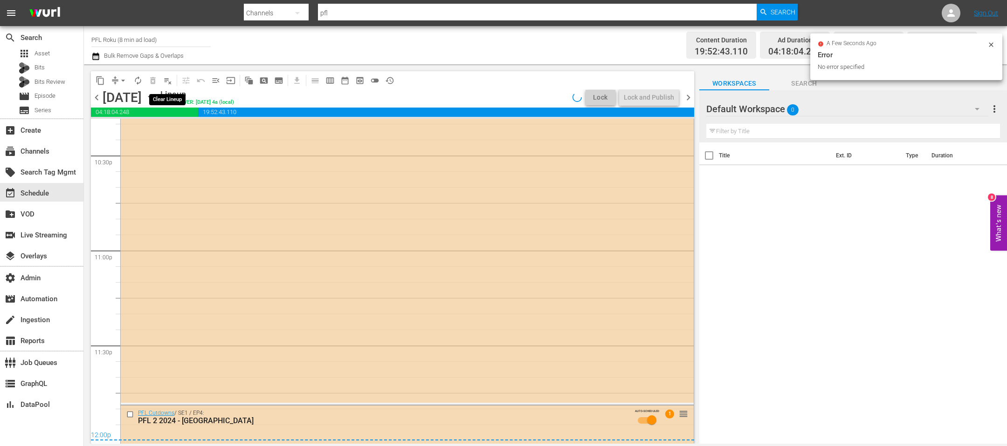
click at [169, 82] on span "playlist_remove_outlined" at bounding box center [167, 80] width 9 height 9
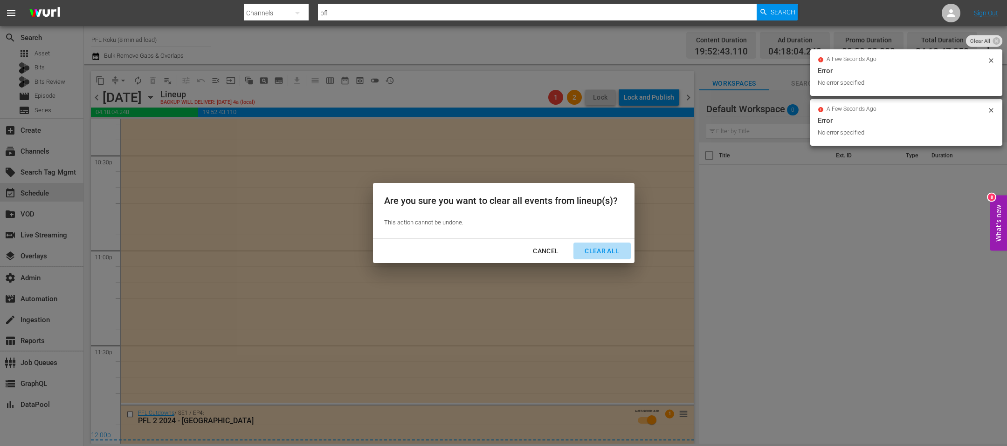
click at [588, 244] on button "Clear All" at bounding box center [601, 251] width 57 height 17
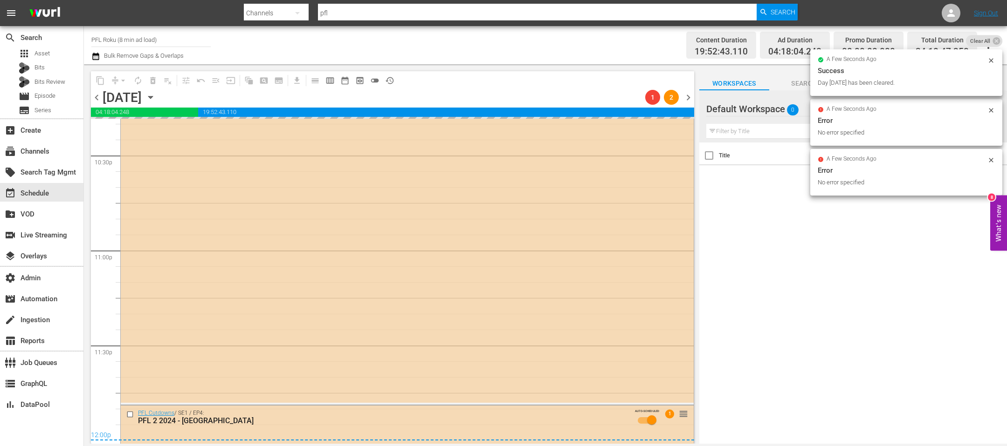
click at [685, 96] on span "chevron_right" at bounding box center [688, 98] width 12 height 12
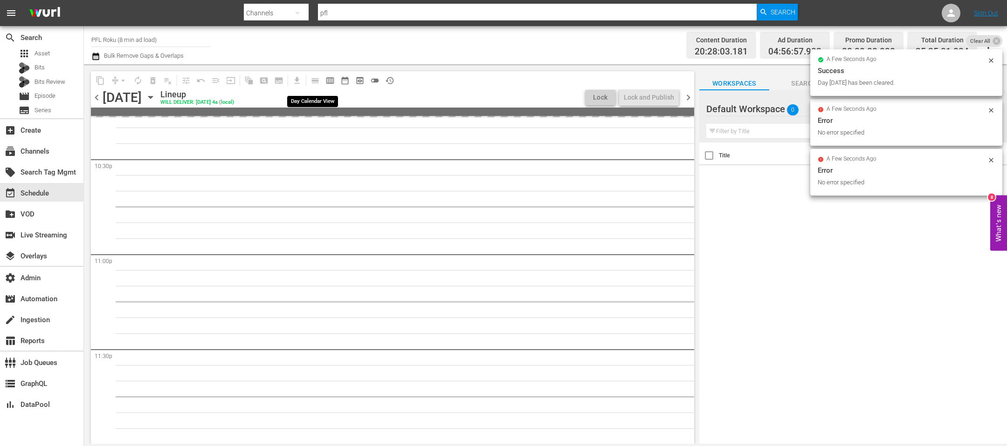
scroll to position [4336, 0]
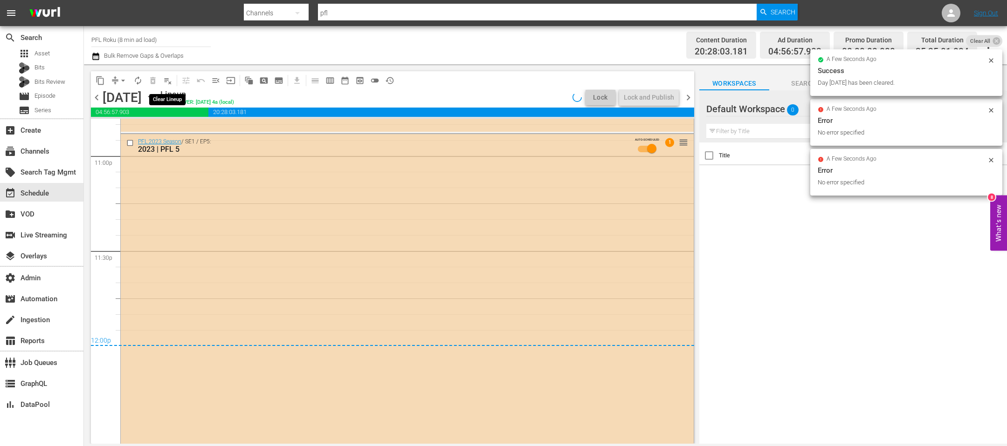
click at [170, 77] on span "playlist_remove_outlined" at bounding box center [167, 80] width 9 height 9
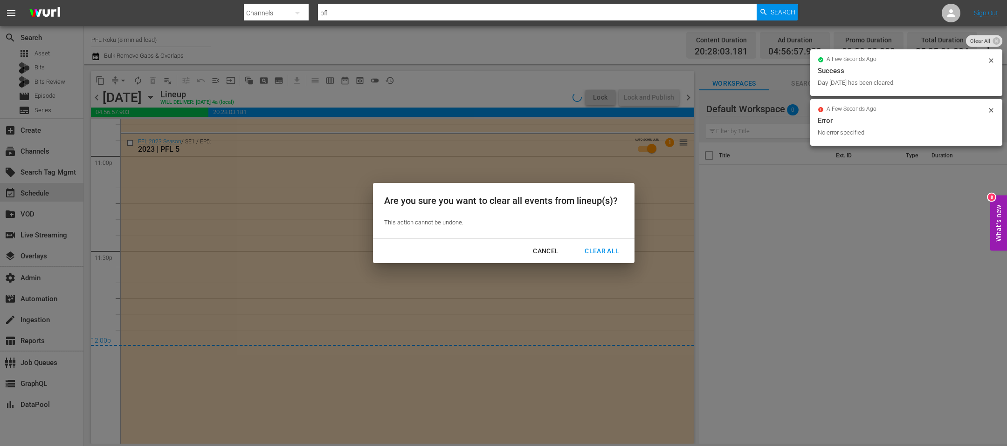
click at [628, 255] on button "Clear All" at bounding box center [601, 251] width 57 height 17
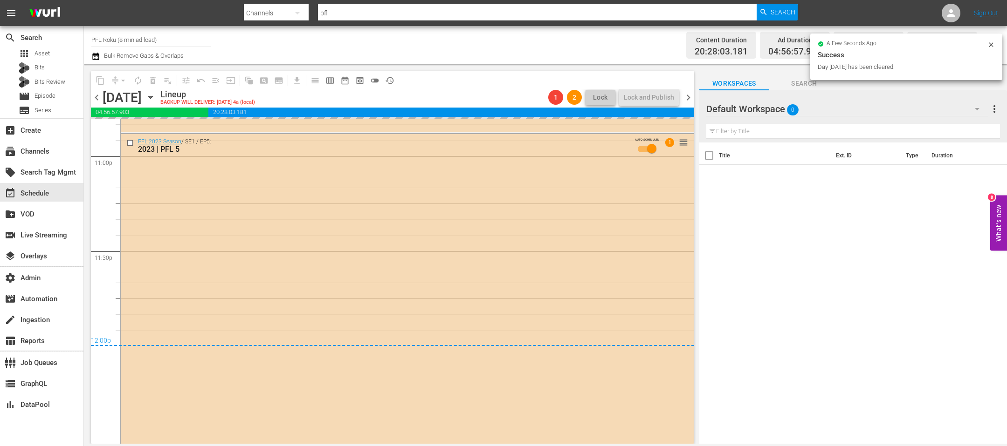
click at [693, 96] on span "chevron_right" at bounding box center [688, 98] width 12 height 12
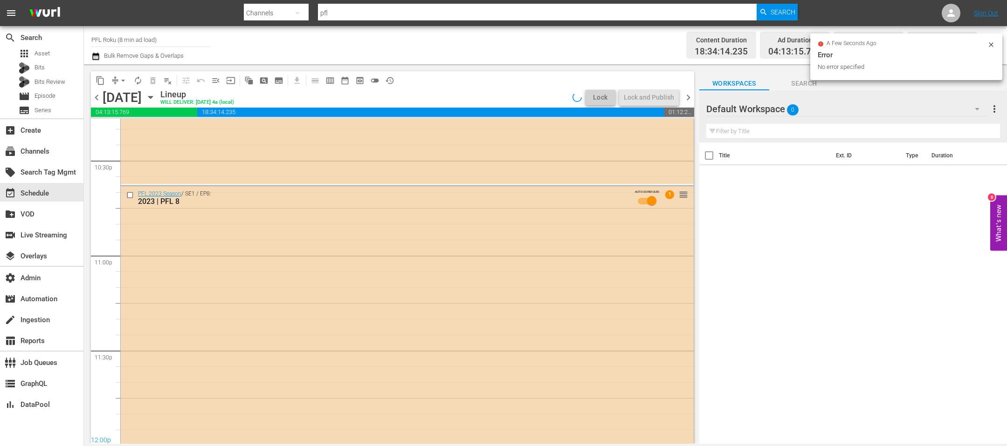
scroll to position [4241, 0]
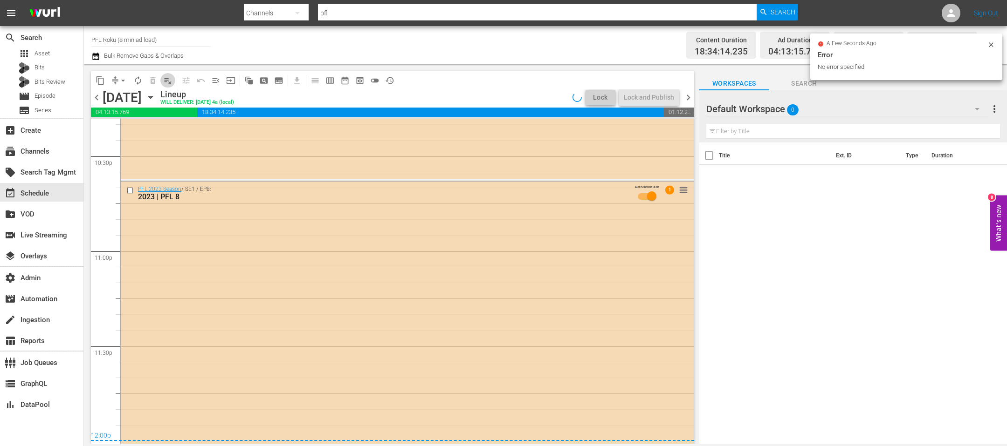
click at [170, 84] on span "playlist_remove_outlined" at bounding box center [167, 80] width 9 height 9
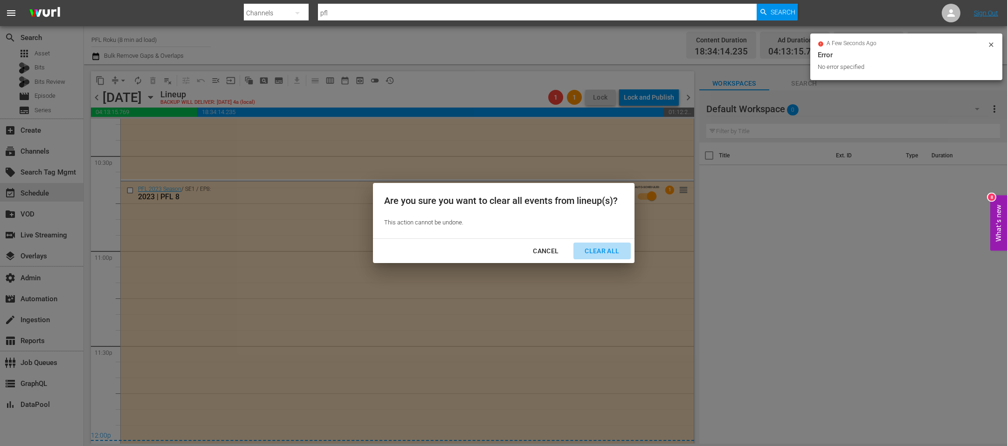
click at [582, 251] on div "Clear All" at bounding box center [601, 252] width 49 height 12
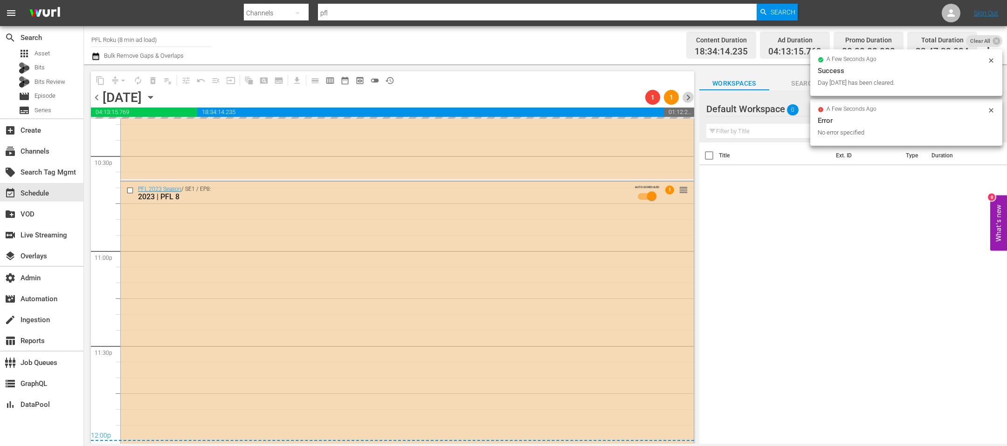
click at [690, 94] on span "chevron_right" at bounding box center [688, 98] width 12 height 12
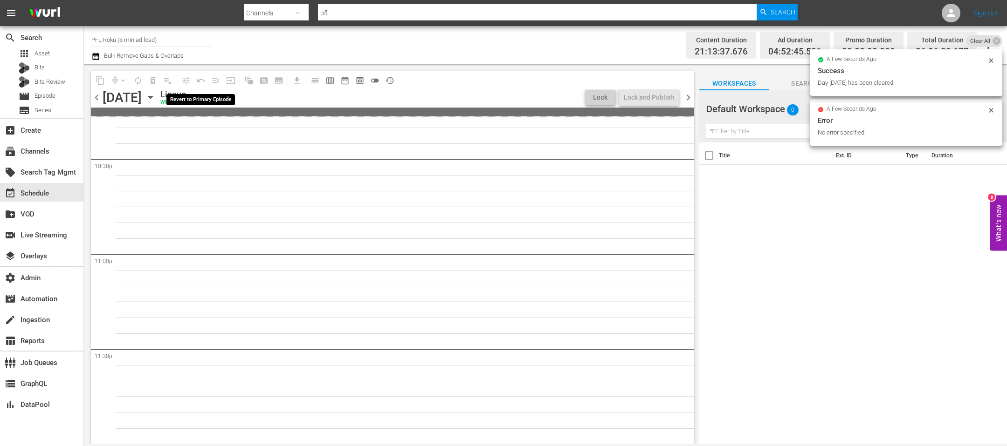
scroll to position [4336, 0]
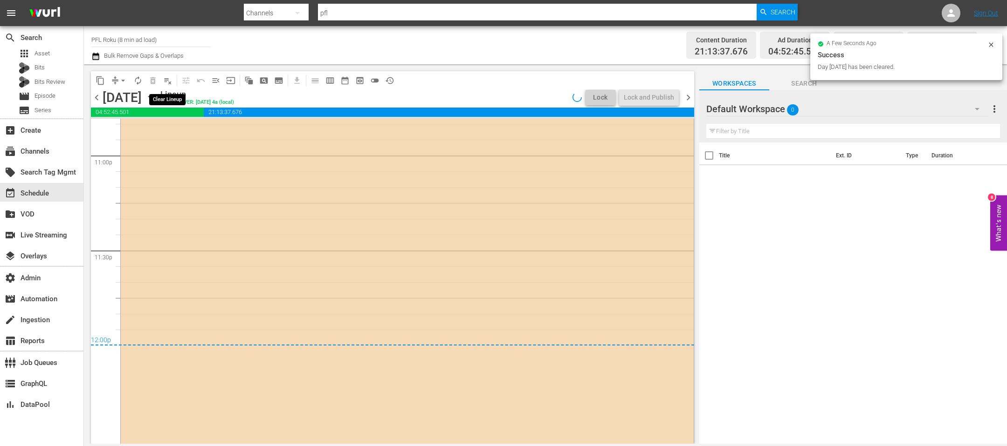
click at [166, 81] on span "playlist_remove_outlined" at bounding box center [167, 80] width 9 height 9
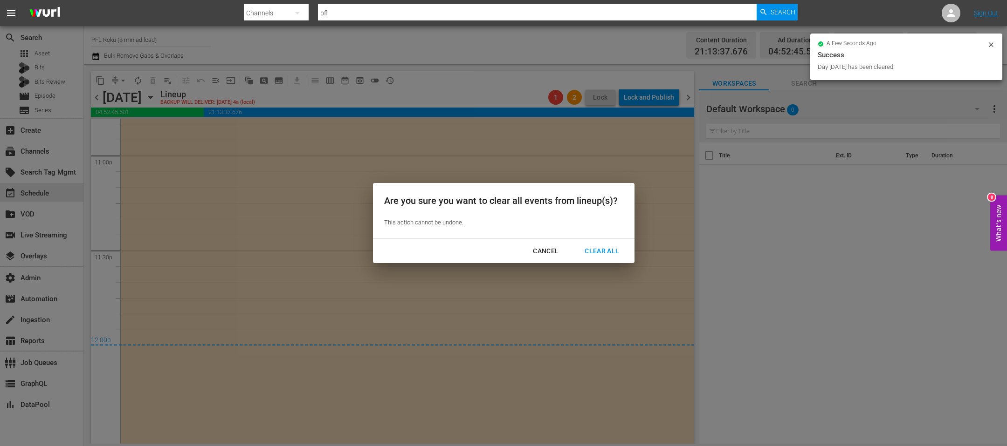
click at [590, 254] on div "Clear All" at bounding box center [601, 252] width 49 height 12
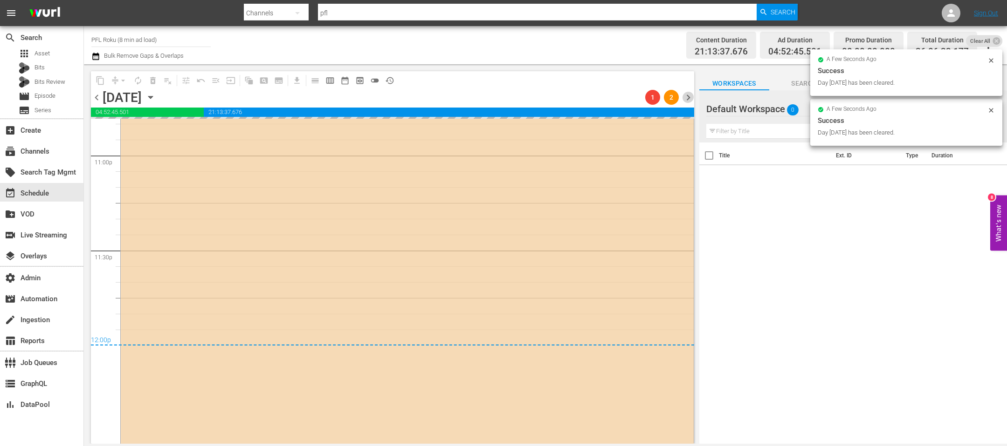
click at [692, 100] on span "chevron_right" at bounding box center [688, 98] width 12 height 12
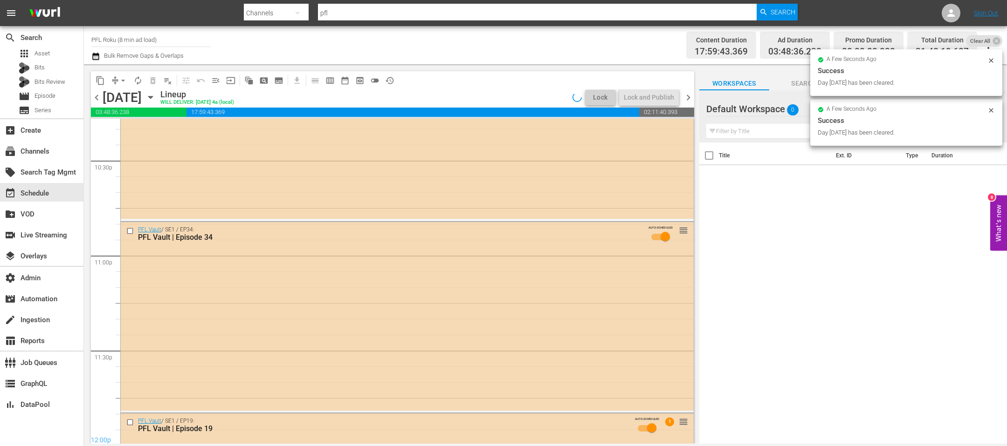
scroll to position [4241, 0]
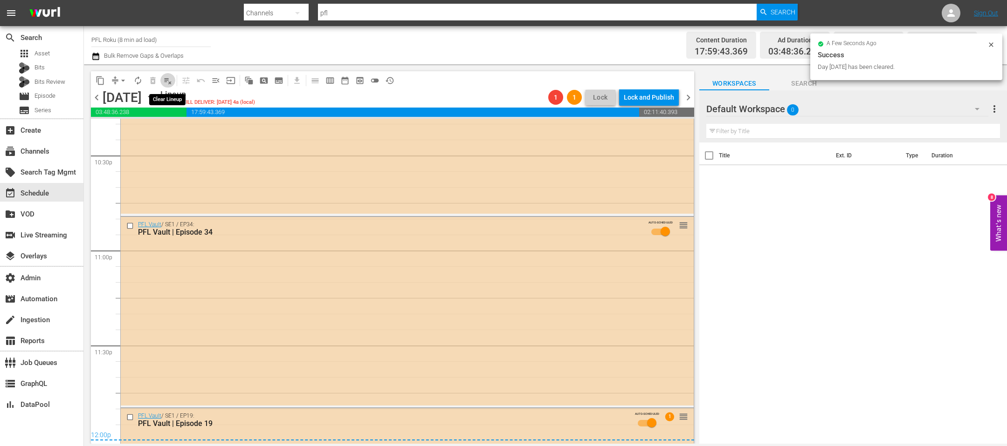
click at [167, 79] on span "playlist_remove_outlined" at bounding box center [167, 80] width 9 height 9
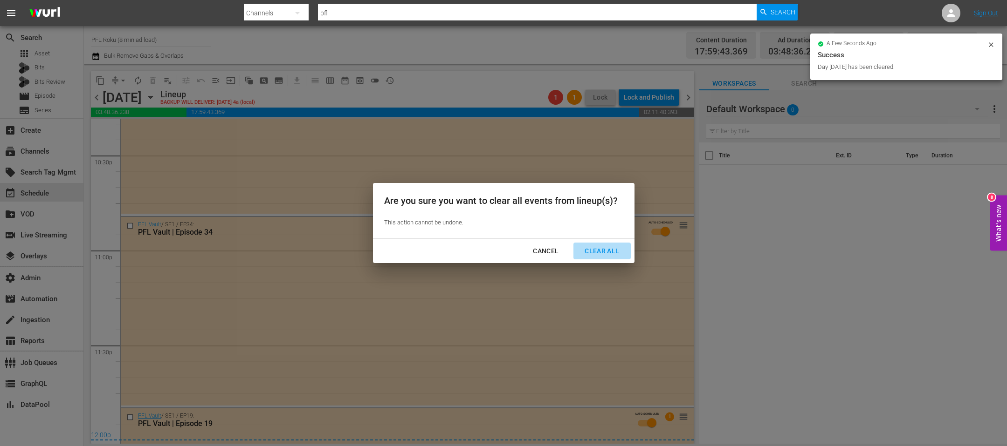
click at [603, 258] on button "Clear All" at bounding box center [601, 251] width 57 height 17
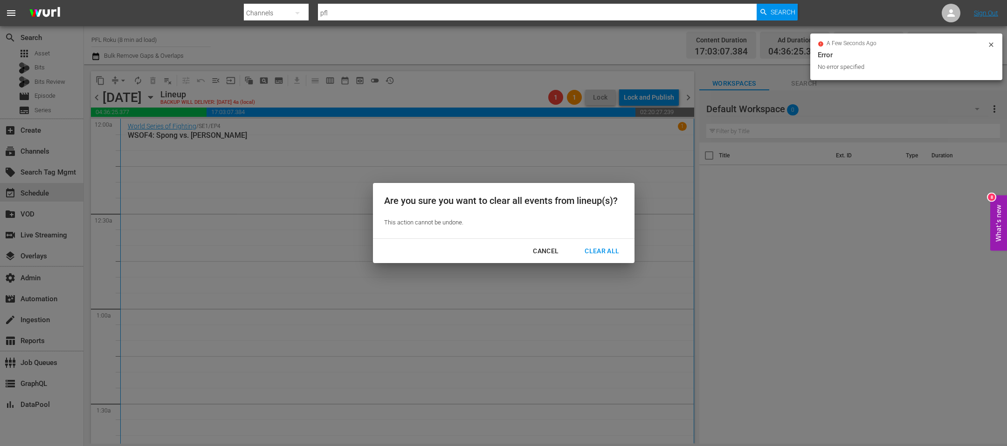
scroll to position [4209, 0]
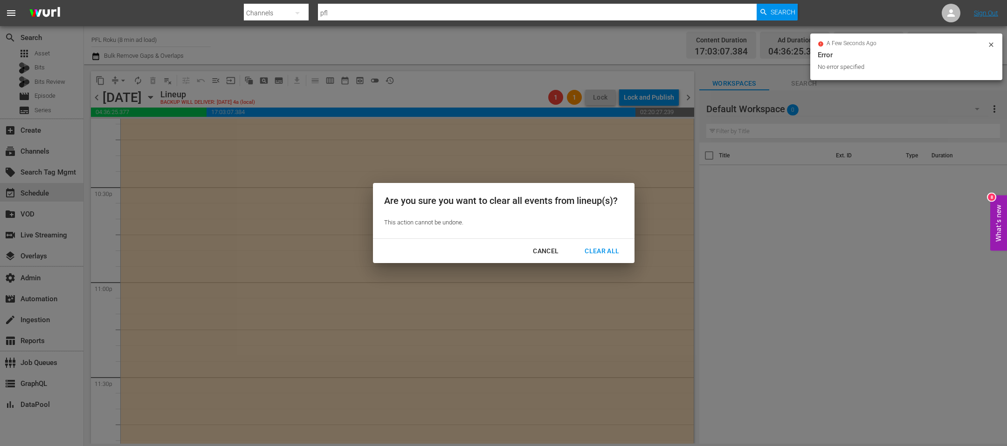
click at [590, 243] on button "Clear All" at bounding box center [601, 251] width 57 height 17
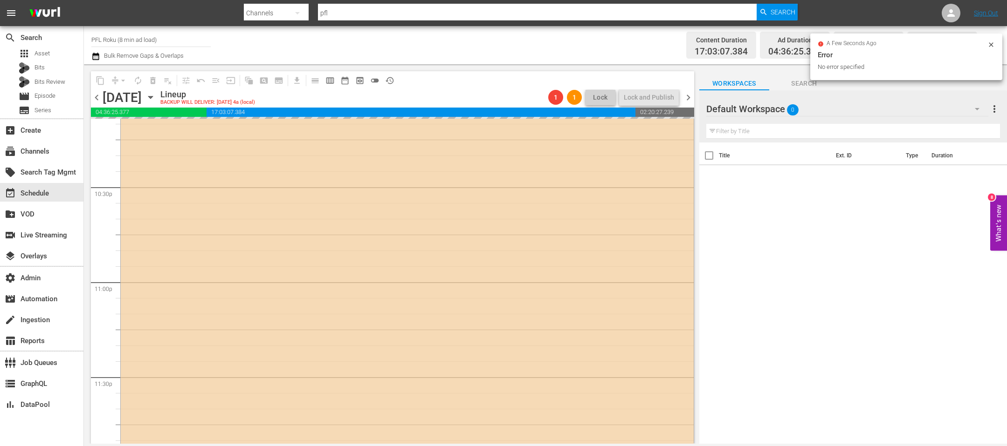
click at [687, 100] on span "chevron_right" at bounding box center [688, 98] width 12 height 12
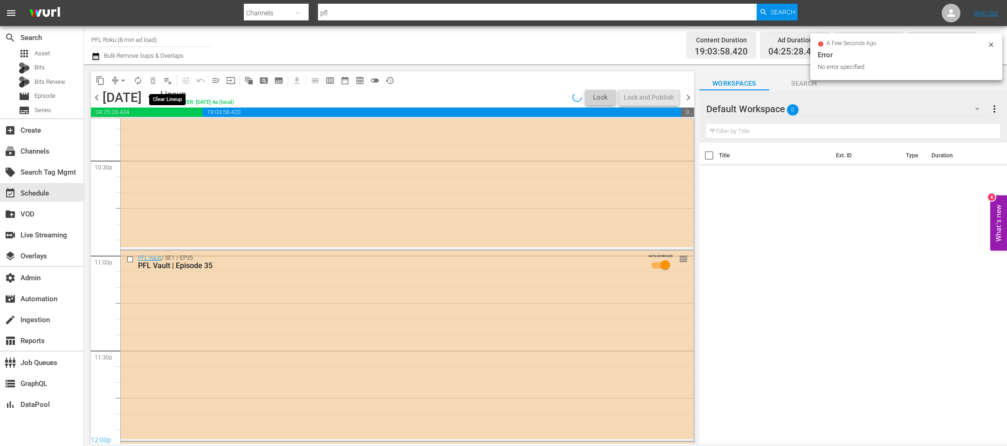
scroll to position [4288, 0]
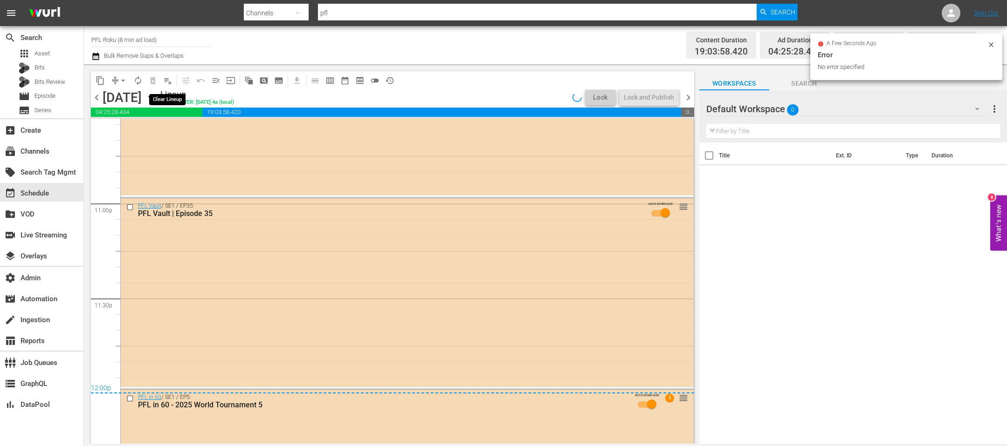
click at [167, 78] on span "playlist_remove_outlined" at bounding box center [167, 80] width 9 height 9
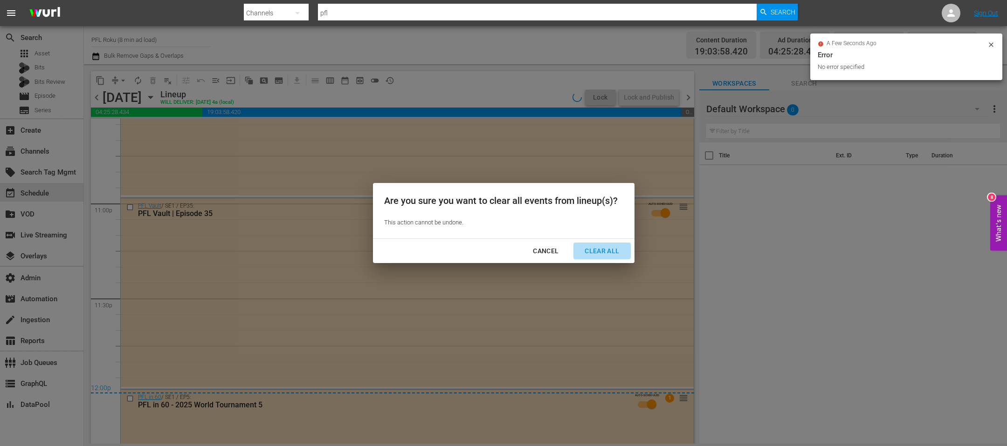
click at [612, 254] on div "Clear All" at bounding box center [601, 252] width 49 height 12
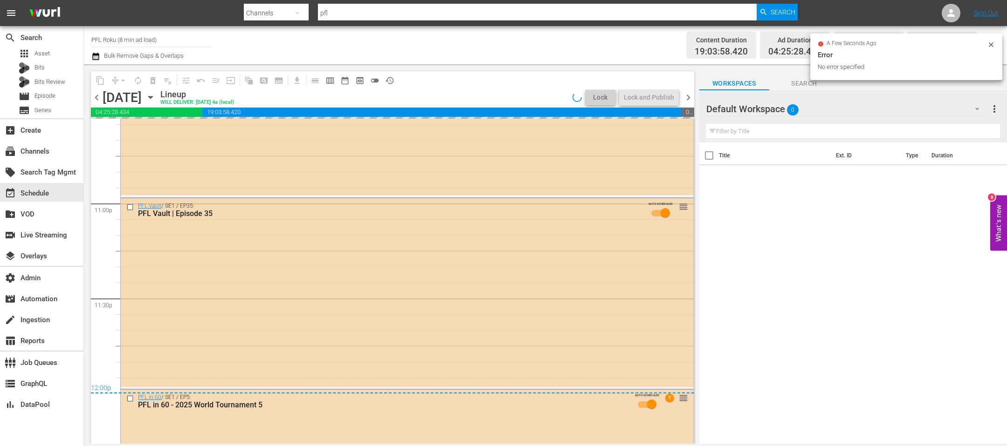
click at [688, 96] on span "chevron_right" at bounding box center [688, 98] width 12 height 12
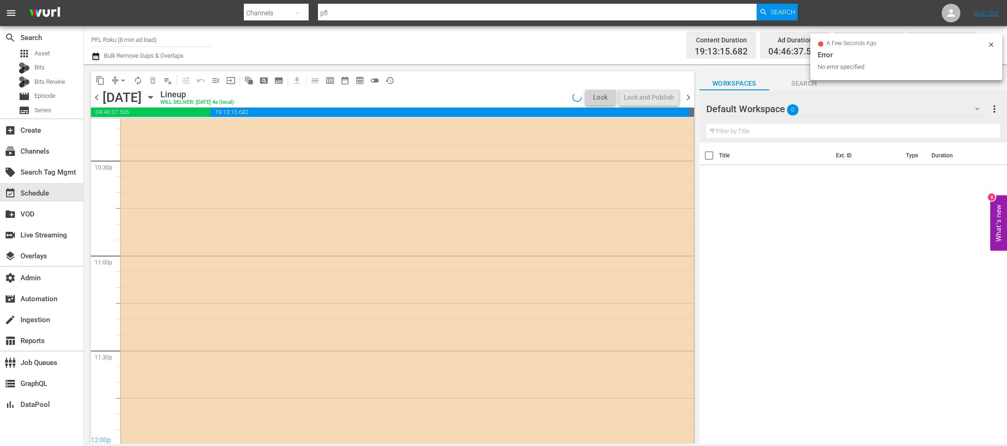
scroll to position [4272, 0]
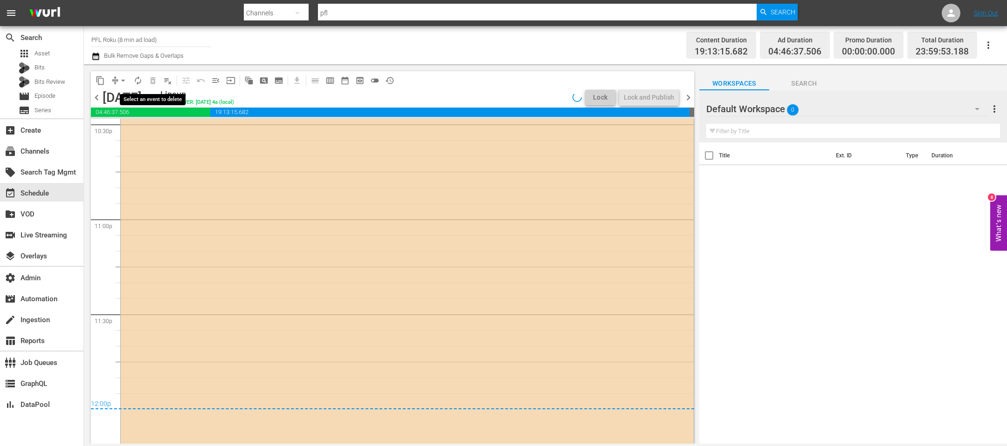
click at [167, 82] on span "playlist_remove_outlined" at bounding box center [167, 80] width 9 height 9
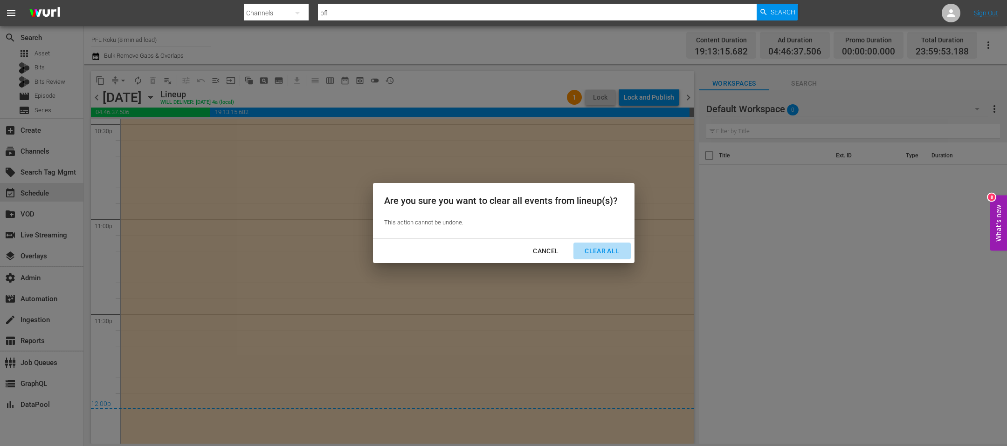
click at [589, 254] on div "Clear All" at bounding box center [601, 252] width 49 height 12
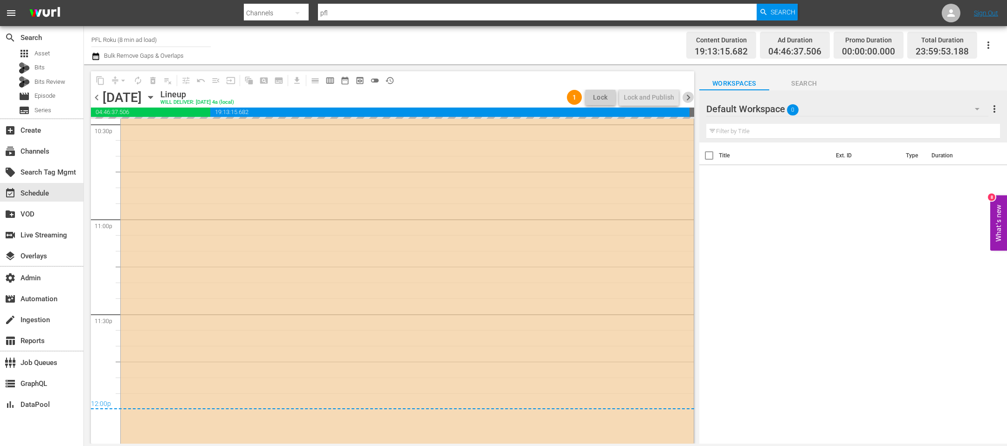
click at [689, 99] on span "chevron_right" at bounding box center [688, 98] width 12 height 12
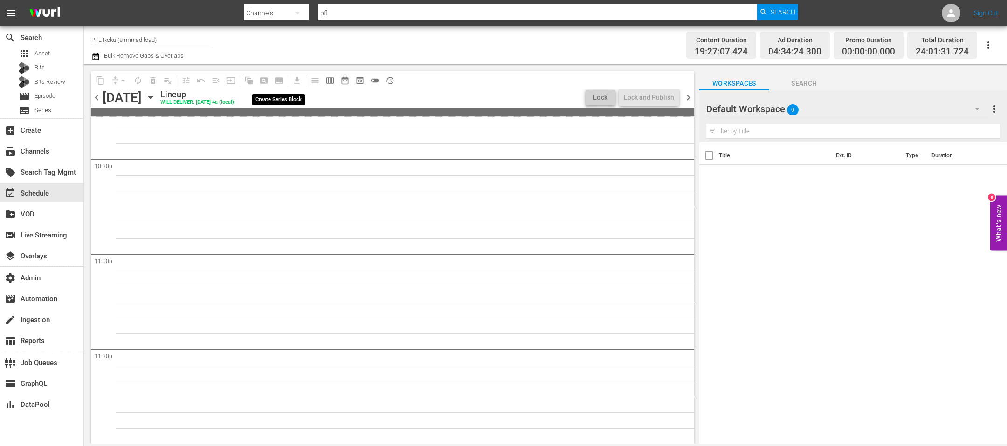
scroll to position [4241, 0]
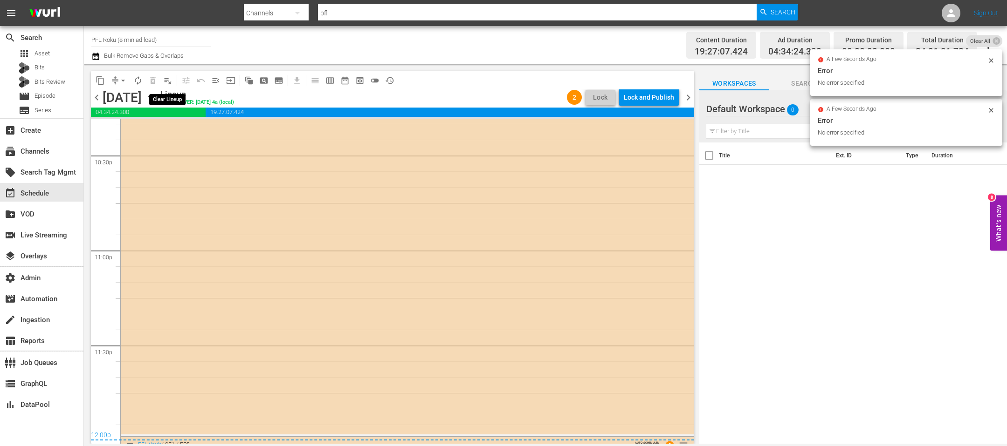
click at [166, 79] on span "playlist_remove_outlined" at bounding box center [167, 80] width 9 height 9
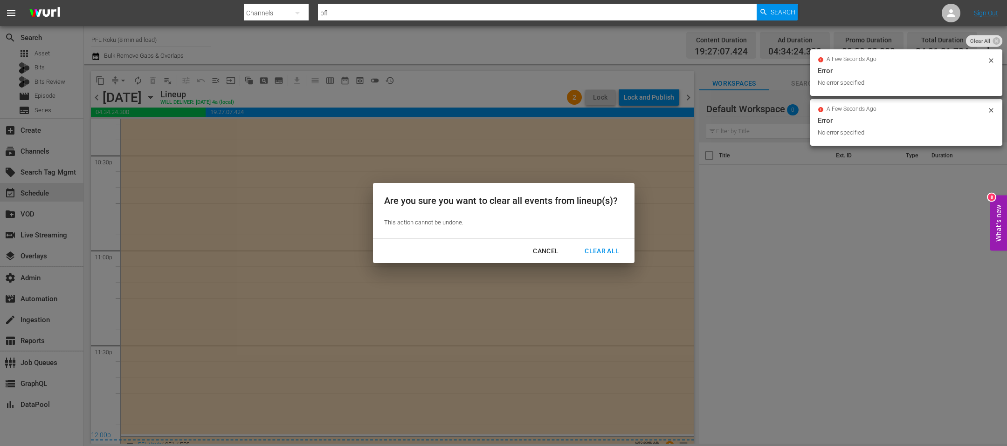
click at [615, 260] on div "Cancel Clear All" at bounding box center [503, 251] width 261 height 25
drag, startPoint x: 615, startPoint y: 253, endPoint x: 617, endPoint y: 246, distance: 6.7
click at [615, 252] on div "Clear All" at bounding box center [601, 252] width 49 height 12
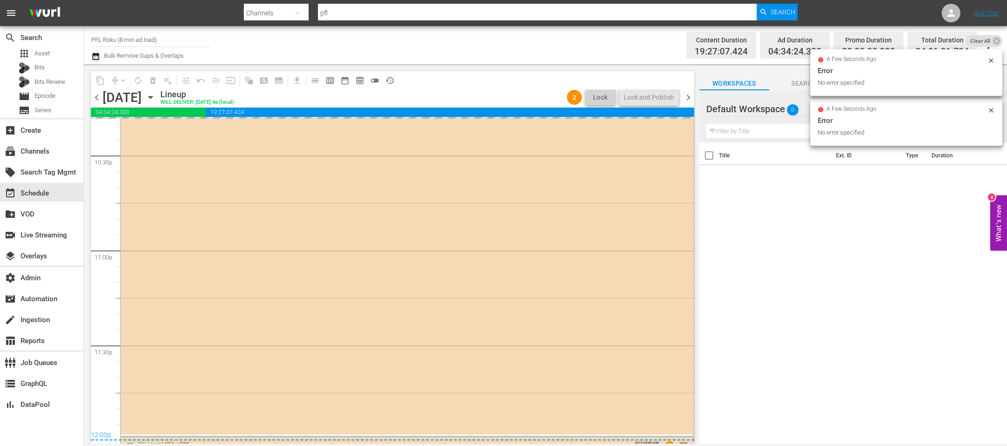
click at [690, 103] on span "chevron_right" at bounding box center [688, 98] width 12 height 12
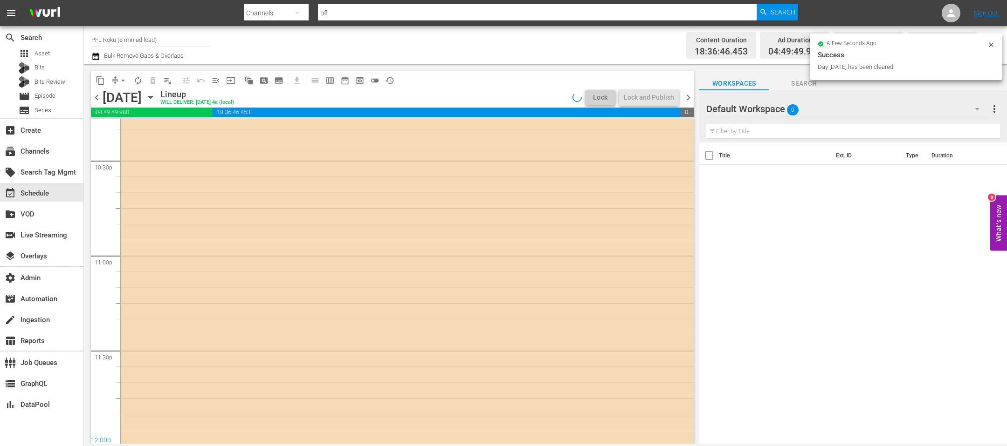
scroll to position [4289, 0]
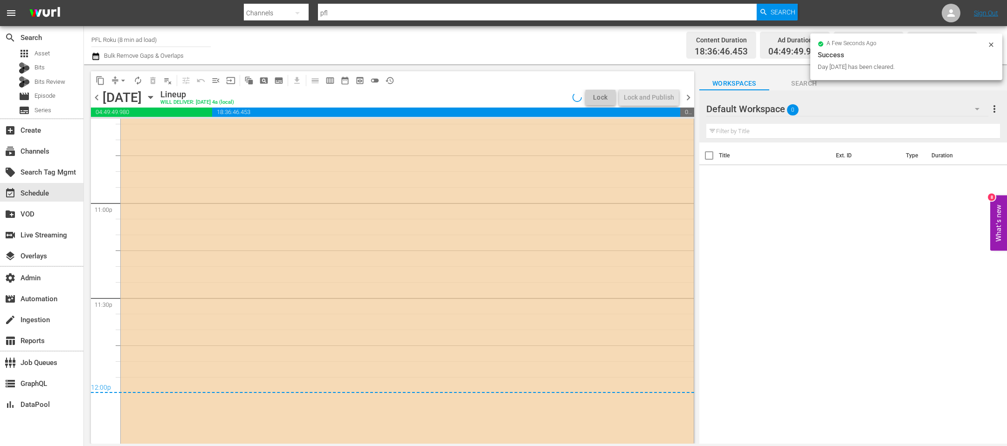
click at [166, 78] on span "playlist_remove_outlined" at bounding box center [167, 80] width 9 height 9
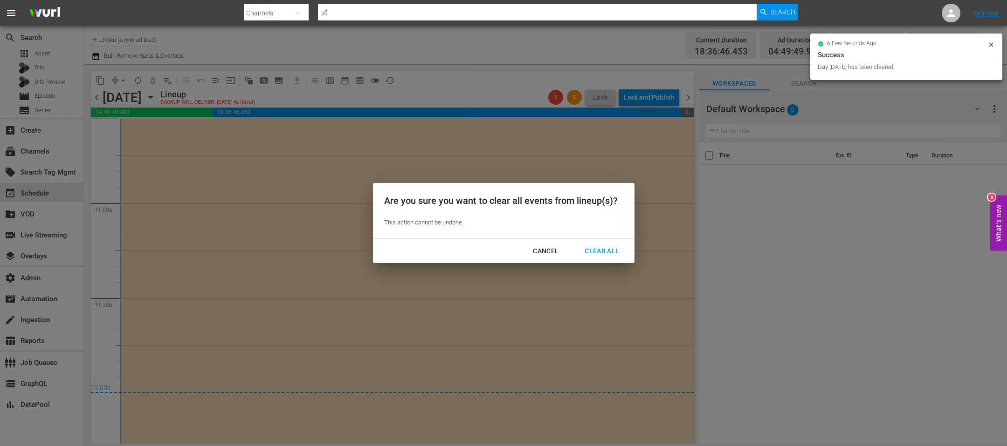
click at [589, 250] on div "Clear All" at bounding box center [601, 252] width 49 height 12
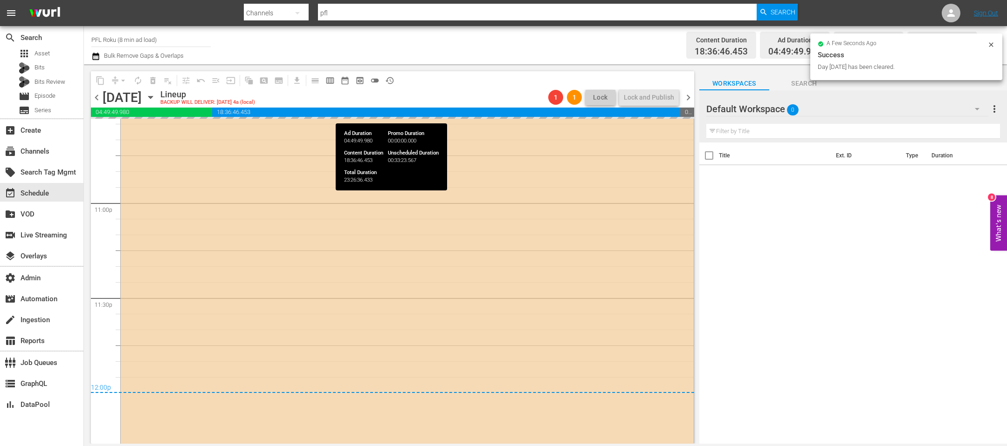
click at [683, 94] on span "chevron_right" at bounding box center [688, 98] width 12 height 12
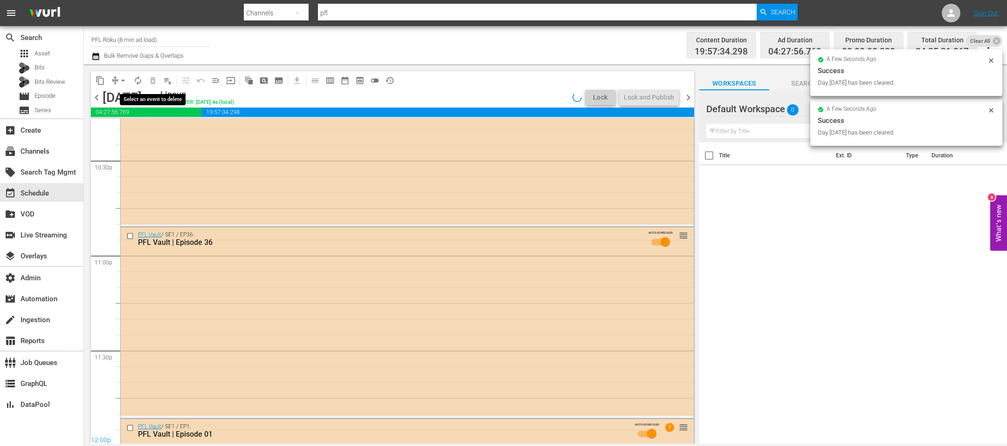
scroll to position [4320, 0]
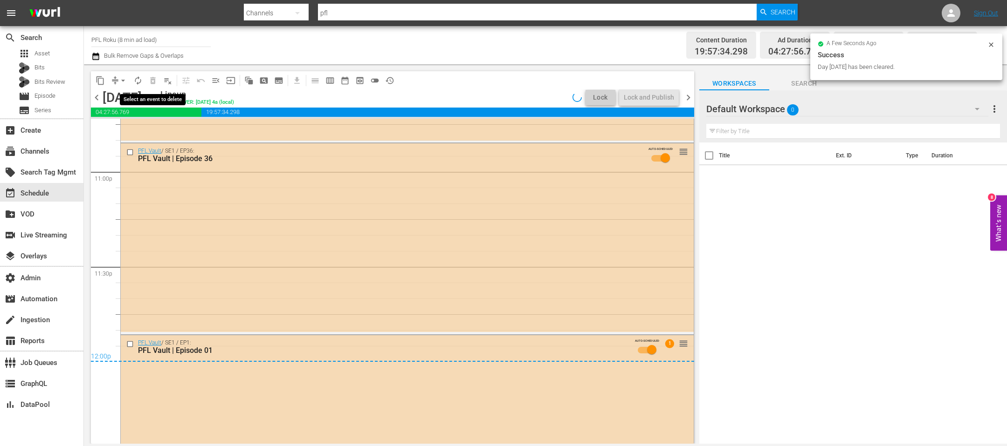
click at [162, 80] on button "playlist_remove_outlined" at bounding box center [167, 80] width 15 height 15
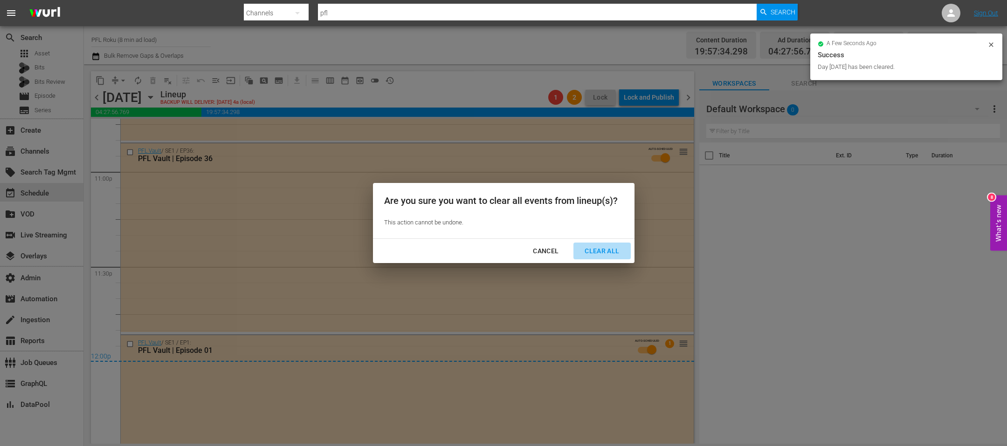
click at [603, 254] on div "Clear All" at bounding box center [601, 252] width 49 height 12
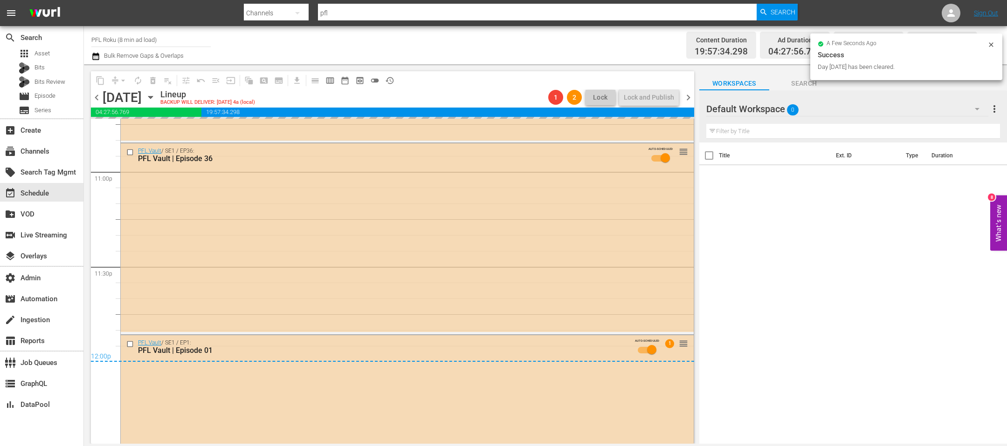
click at [689, 103] on div "chevron_left Thursday, October 23rd October 23rd Lineup BACKUP WILL DELIVER: 10…" at bounding box center [392, 98] width 603 height 18
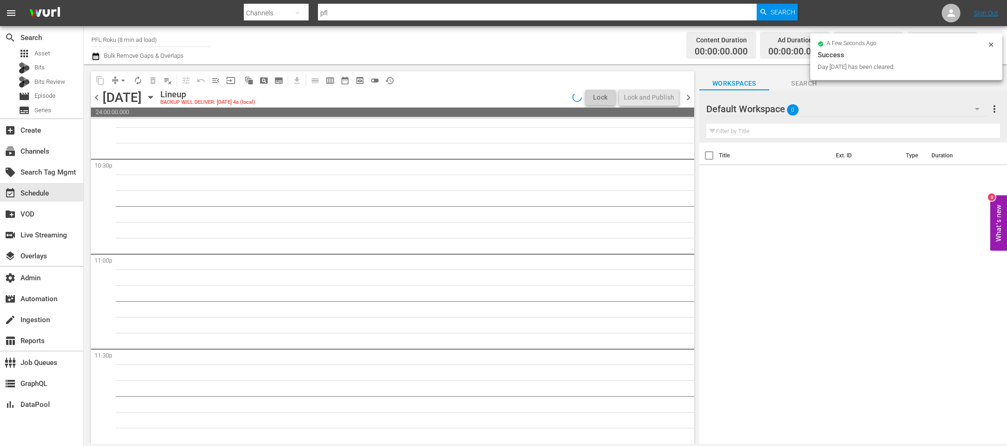
scroll to position [4237, 0]
click at [167, 79] on span "playlist_remove_outlined" at bounding box center [167, 80] width 9 height 9
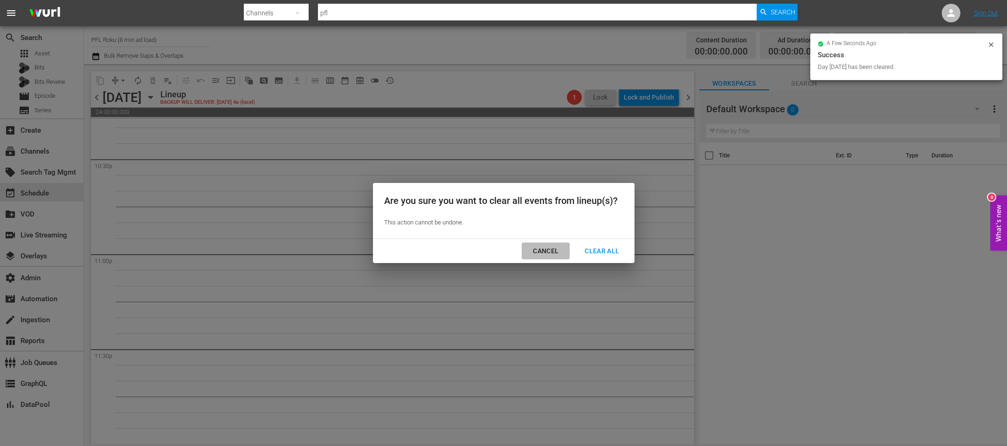
click at [522, 259] on button "Cancel" at bounding box center [545, 251] width 48 height 17
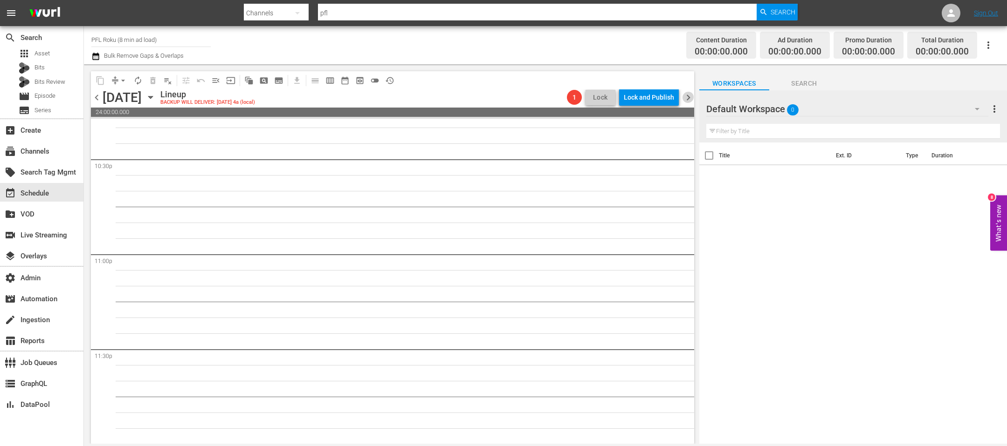
click at [688, 102] on span "chevron_right" at bounding box center [688, 98] width 12 height 12
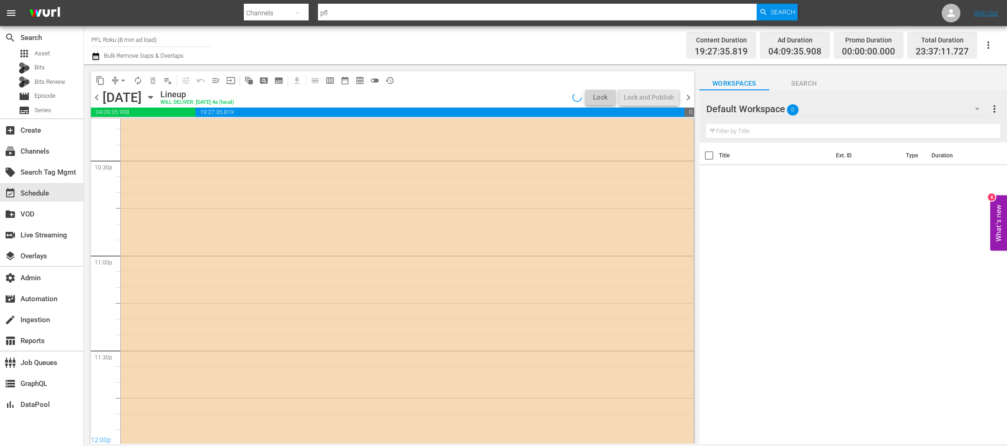
scroll to position [4304, 0]
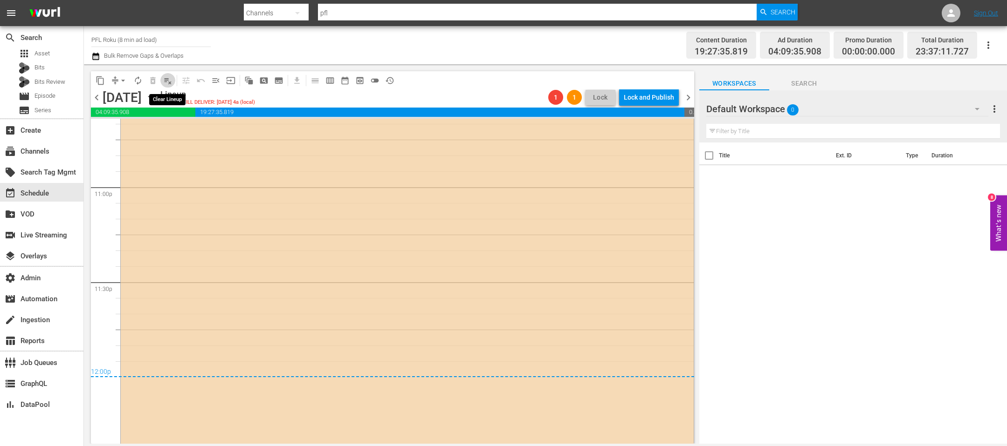
click at [170, 85] on button "playlist_remove_outlined" at bounding box center [167, 80] width 15 height 15
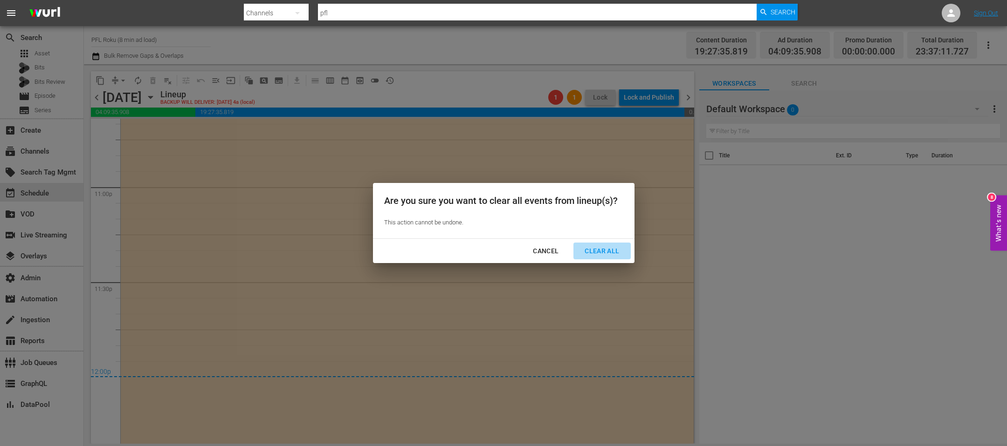
click at [596, 248] on div "Clear All" at bounding box center [601, 252] width 49 height 12
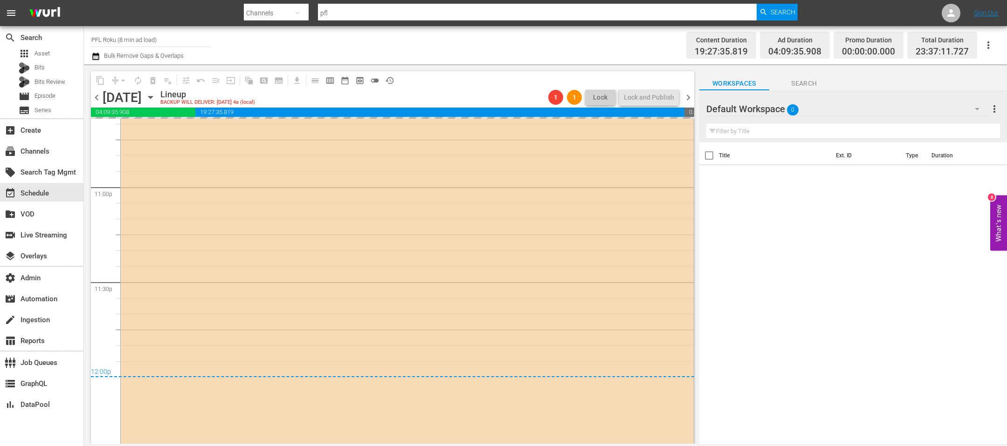
click at [690, 96] on span "chevron_right" at bounding box center [688, 98] width 12 height 12
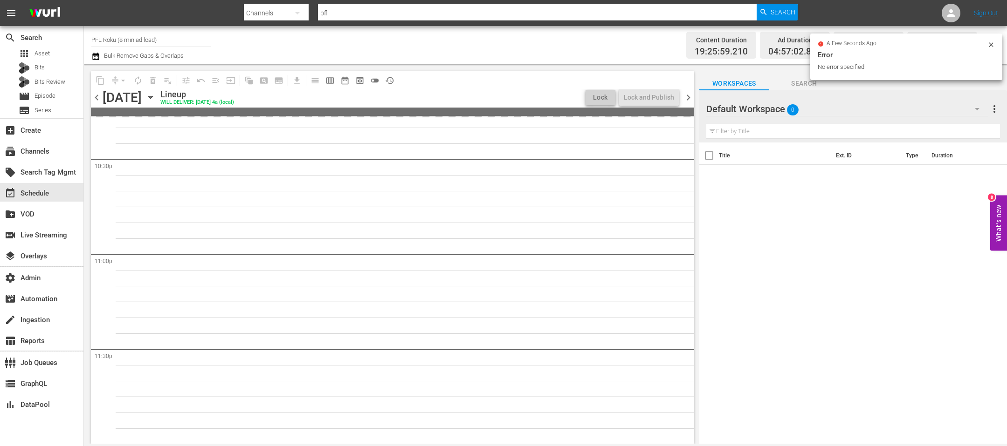
scroll to position [4304, 0]
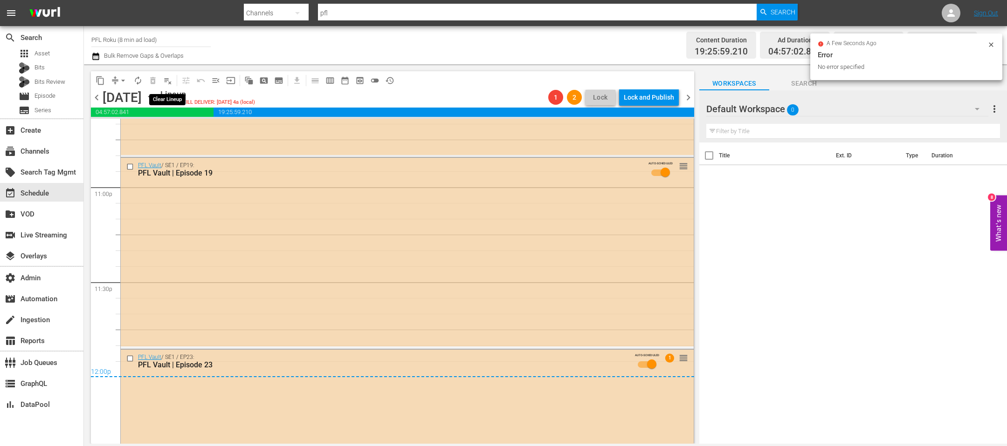
click at [171, 80] on span "playlist_remove_outlined" at bounding box center [167, 80] width 9 height 9
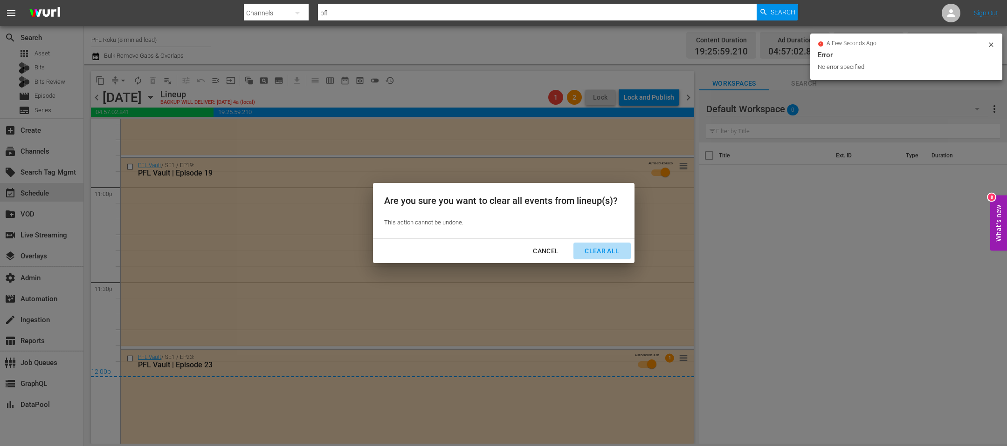
click at [596, 246] on div "Clear All" at bounding box center [601, 252] width 49 height 12
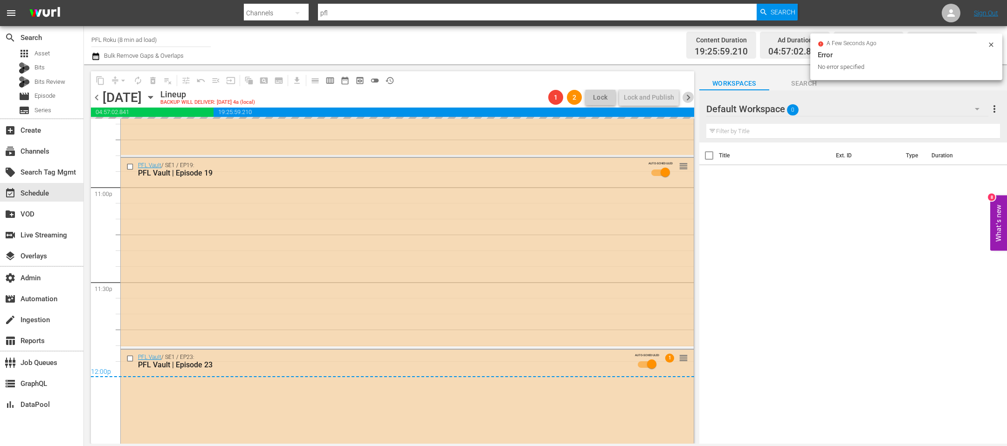
click at [687, 93] on span "chevron_right" at bounding box center [688, 98] width 12 height 12
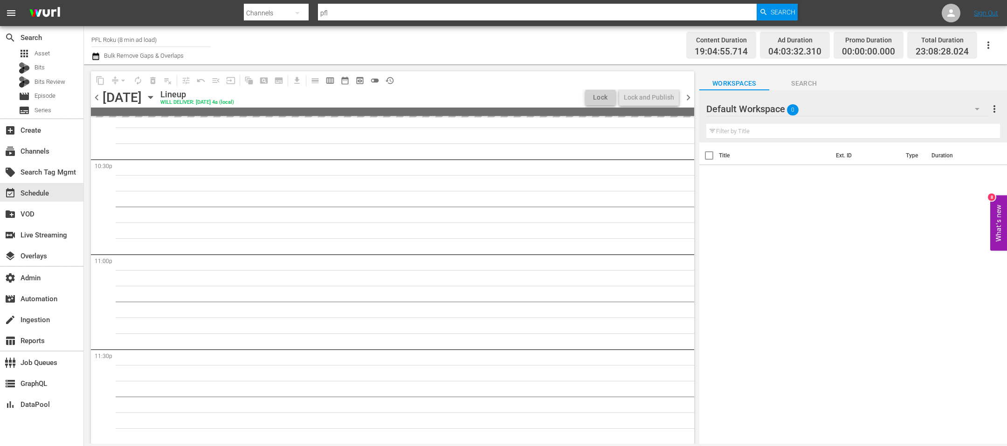
scroll to position [4237, 0]
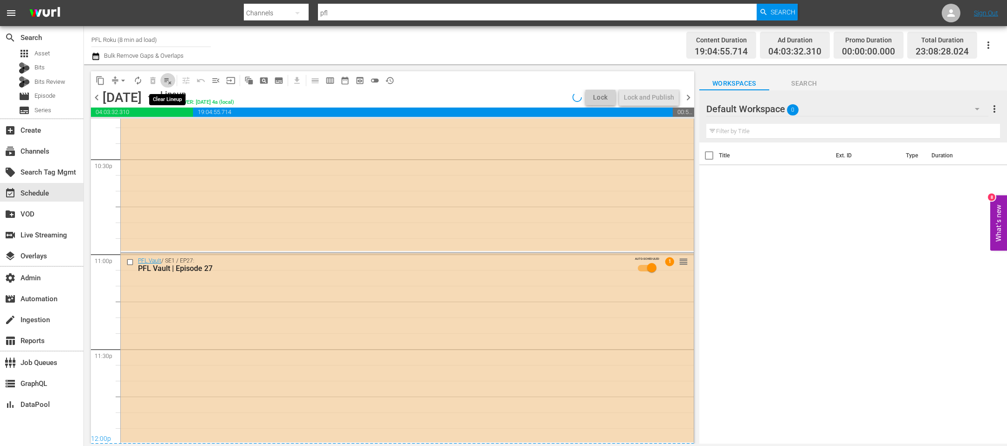
click at [170, 85] on button "playlist_remove_outlined" at bounding box center [167, 80] width 15 height 15
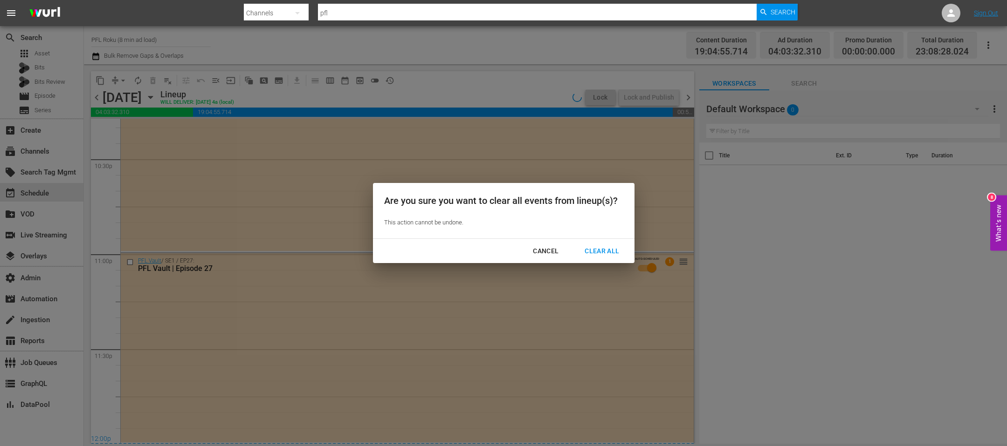
click at [596, 245] on button "Clear All" at bounding box center [601, 251] width 57 height 17
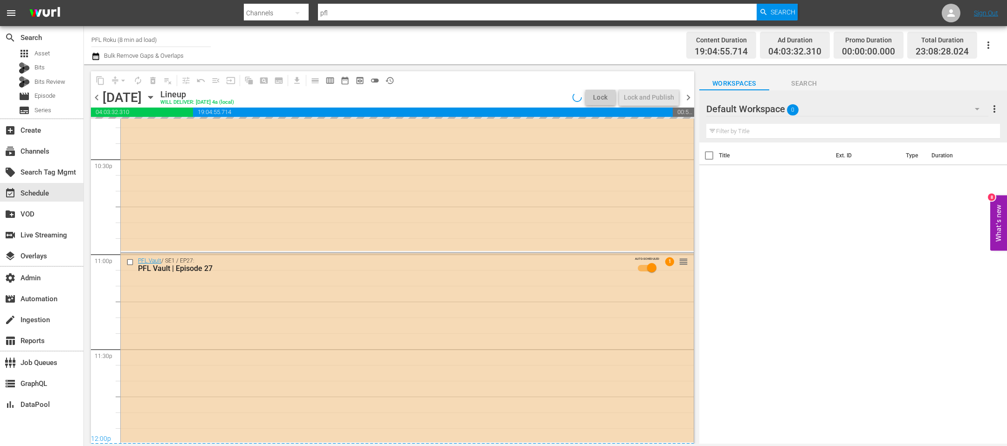
click at [689, 95] on span "chevron_right" at bounding box center [688, 98] width 12 height 12
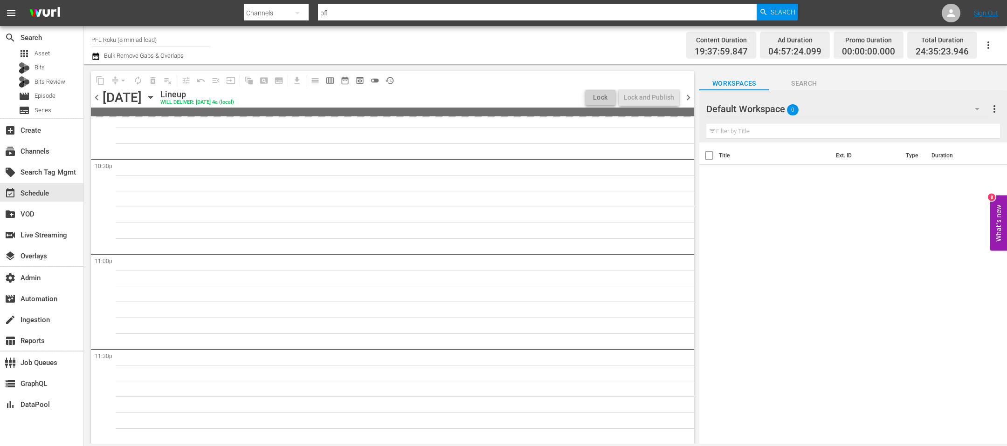
scroll to position [4272, 0]
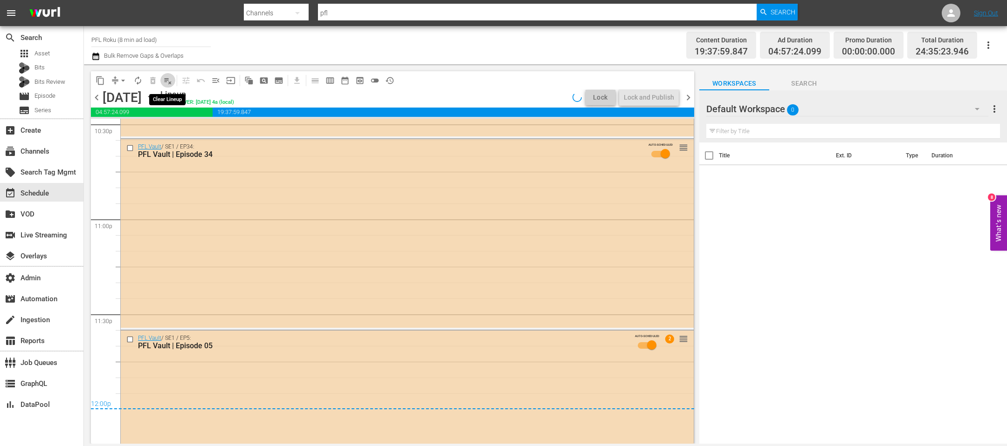
click at [171, 81] on span "playlist_remove_outlined" at bounding box center [167, 80] width 9 height 9
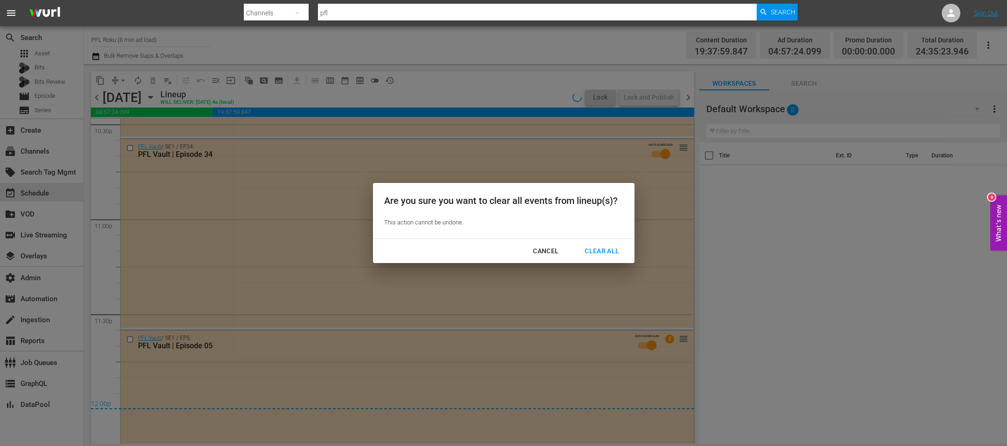
click at [600, 251] on div "Clear All" at bounding box center [601, 252] width 49 height 12
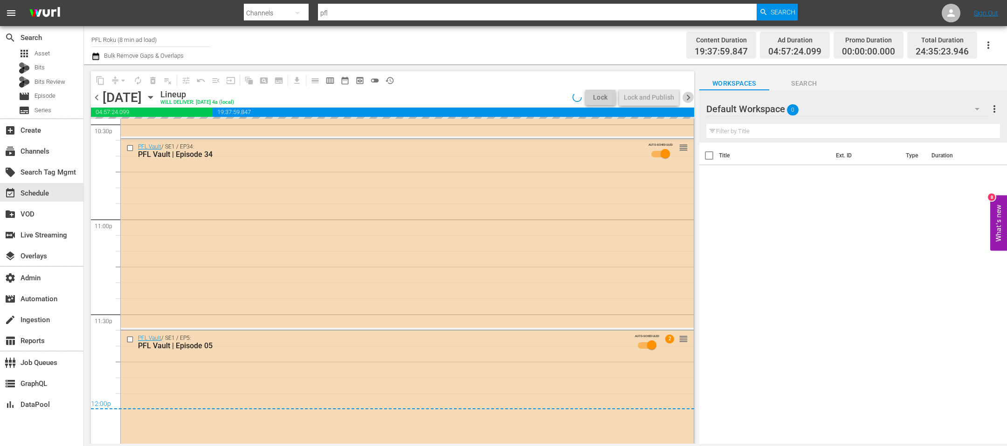
click at [687, 92] on span "chevron_right" at bounding box center [688, 98] width 12 height 12
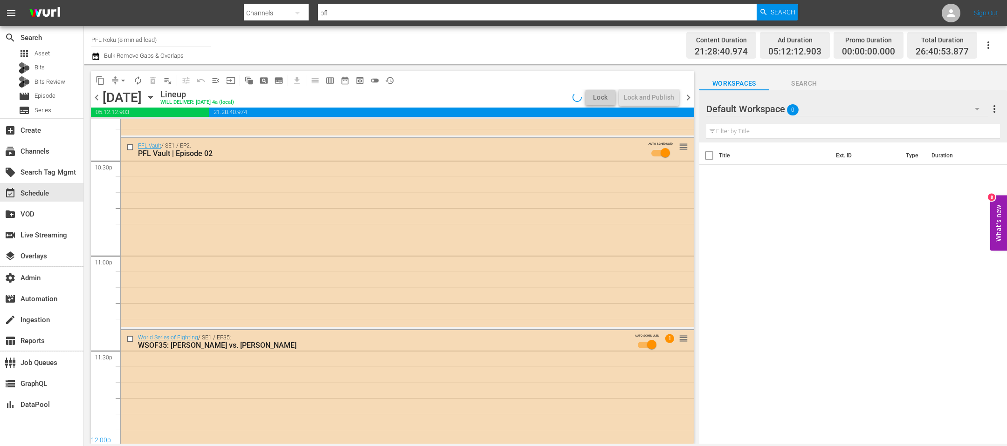
scroll to position [4241, 0]
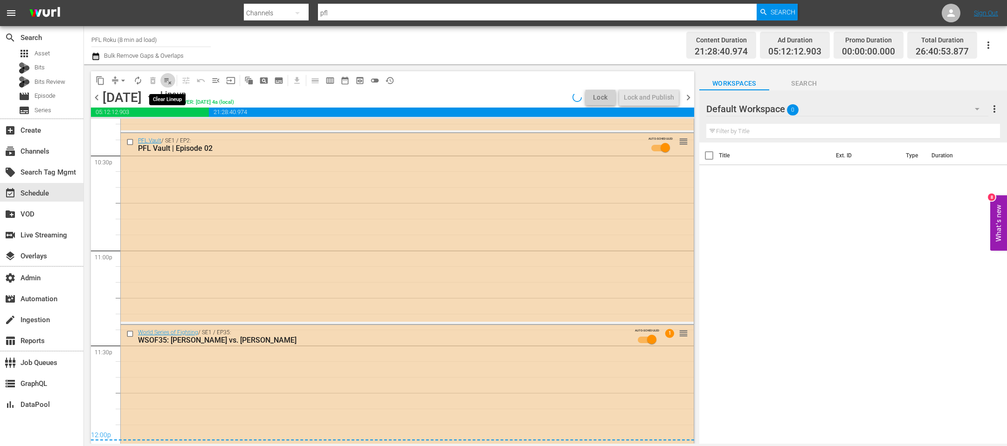
click at [170, 83] on span "playlist_remove_outlined" at bounding box center [167, 80] width 9 height 9
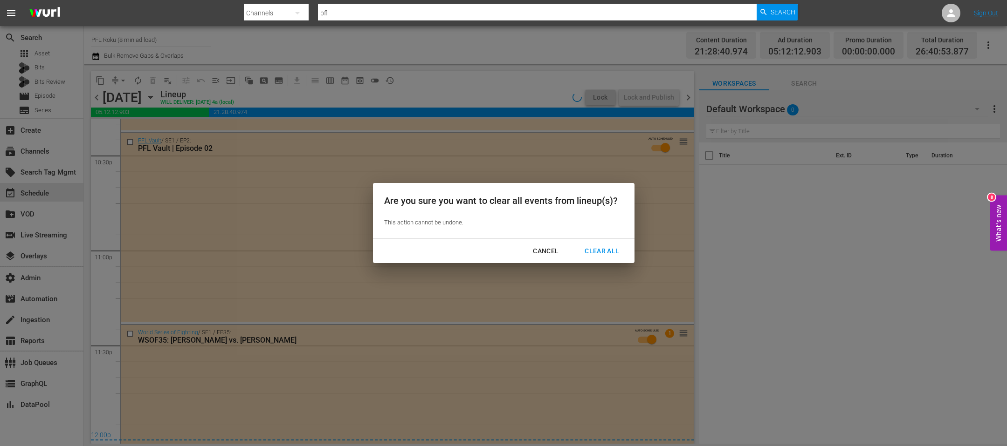
click at [610, 248] on div "Clear All" at bounding box center [601, 252] width 49 height 12
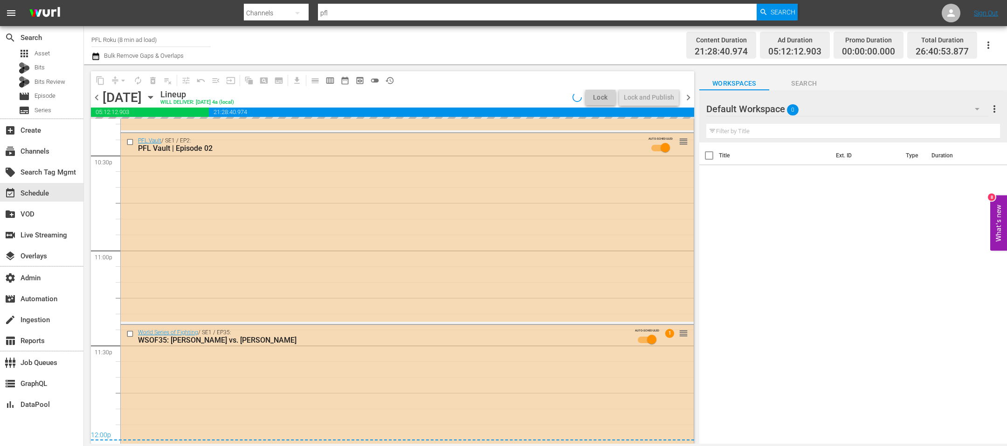
click at [687, 96] on span "chevron_right" at bounding box center [688, 98] width 12 height 12
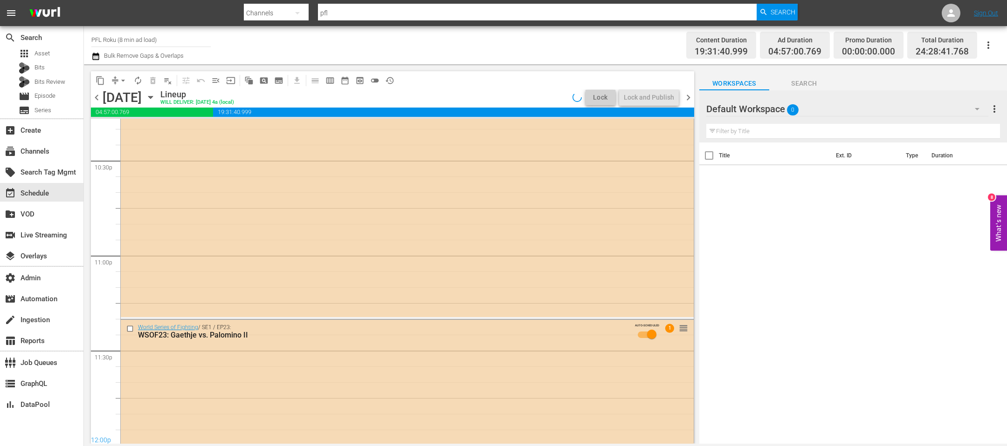
scroll to position [4336, 0]
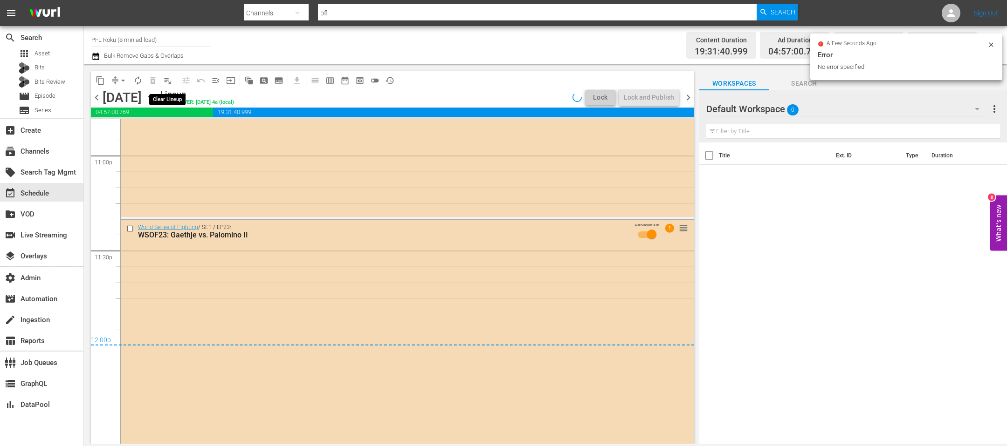
click at [168, 82] on span "playlist_remove_outlined" at bounding box center [167, 80] width 9 height 9
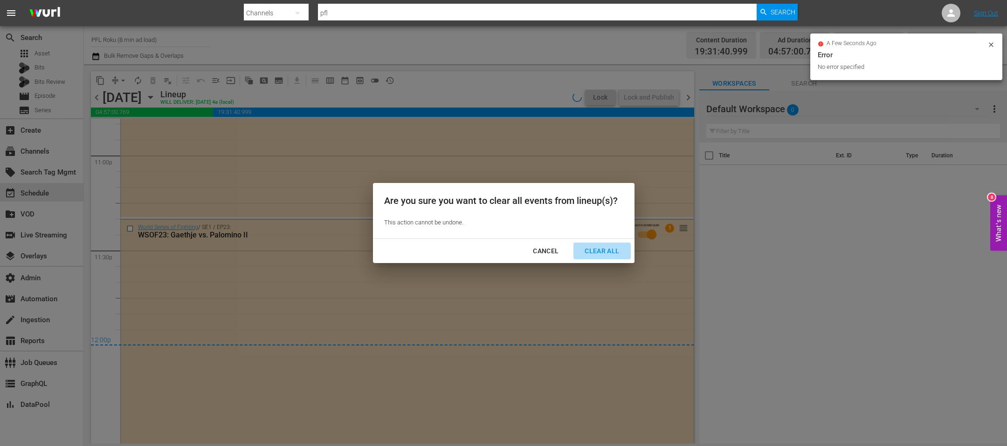
click at [601, 254] on div "Clear All" at bounding box center [601, 252] width 49 height 12
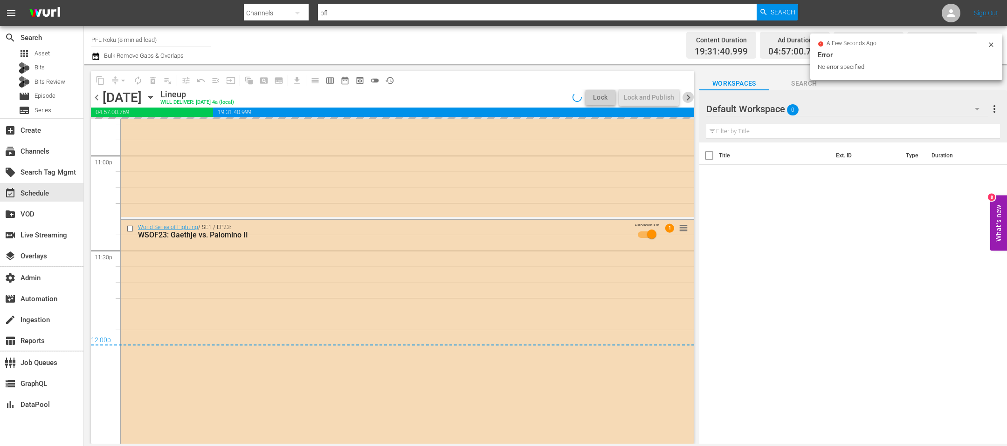
click at [688, 92] on span "chevron_right" at bounding box center [688, 98] width 12 height 12
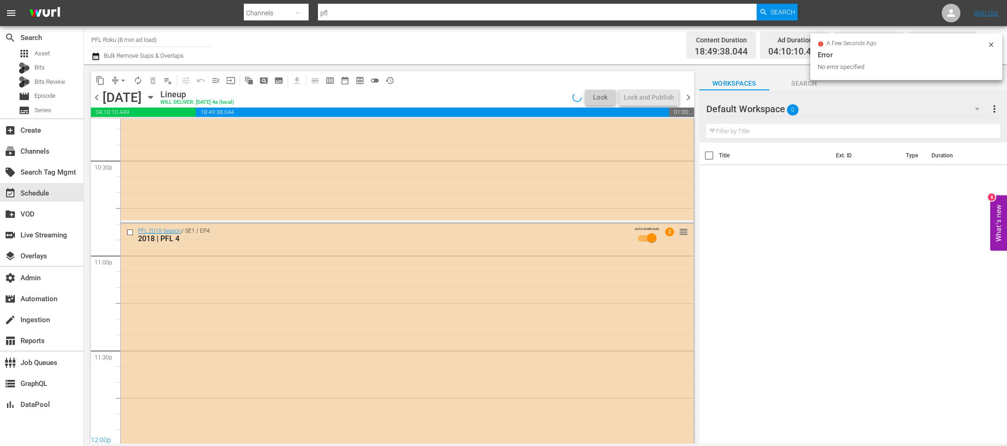
scroll to position [4304, 0]
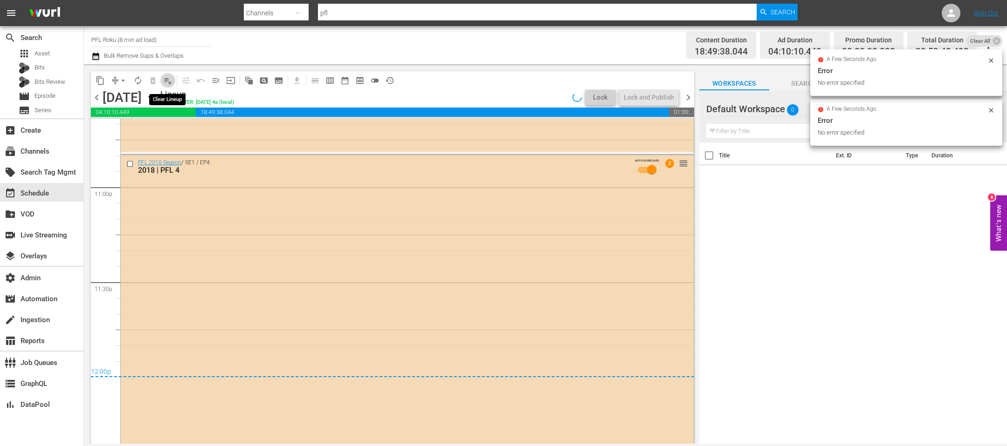
click at [164, 81] on span "playlist_remove_outlined" at bounding box center [167, 80] width 9 height 9
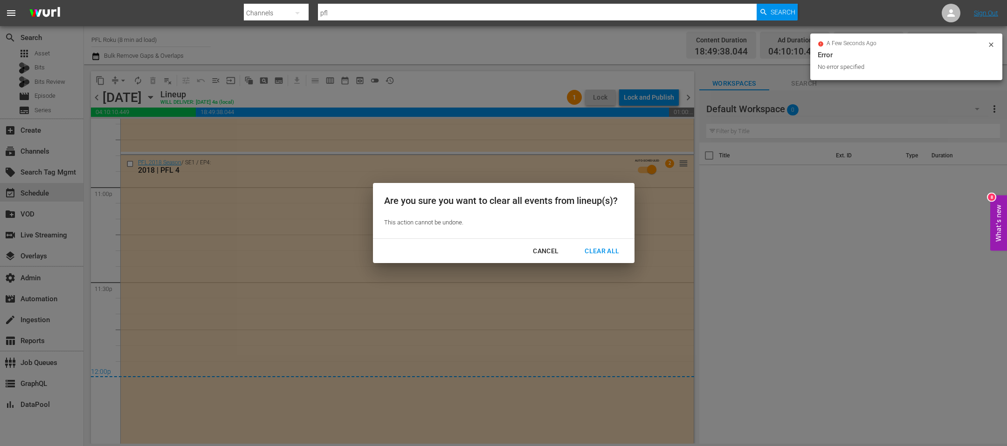
click at [587, 251] on div "Clear All" at bounding box center [601, 252] width 49 height 12
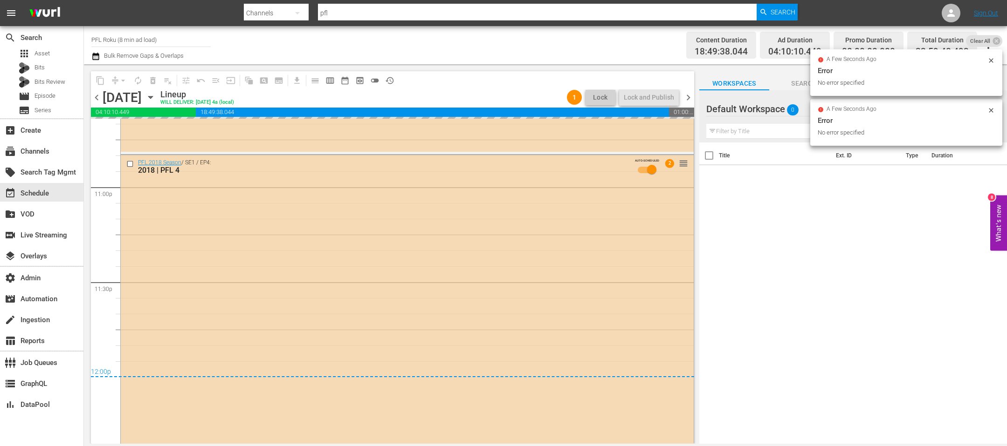
click at [687, 100] on span "chevron_right" at bounding box center [688, 98] width 12 height 12
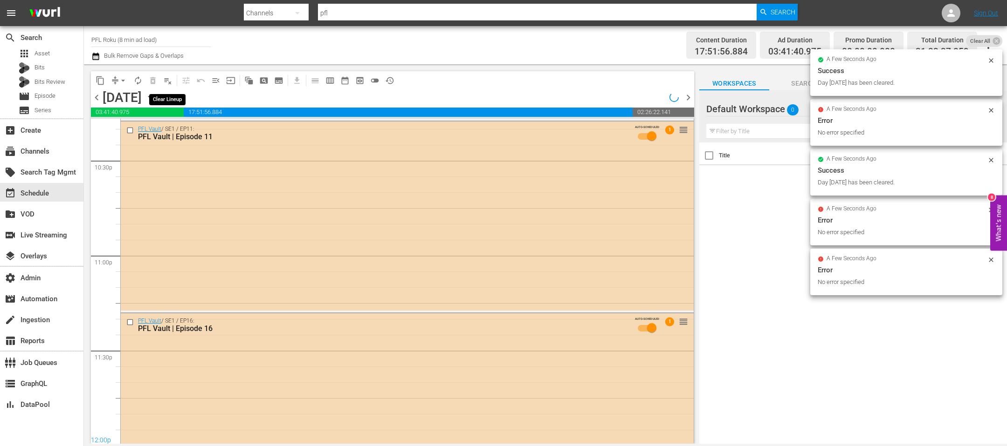
scroll to position [4272, 0]
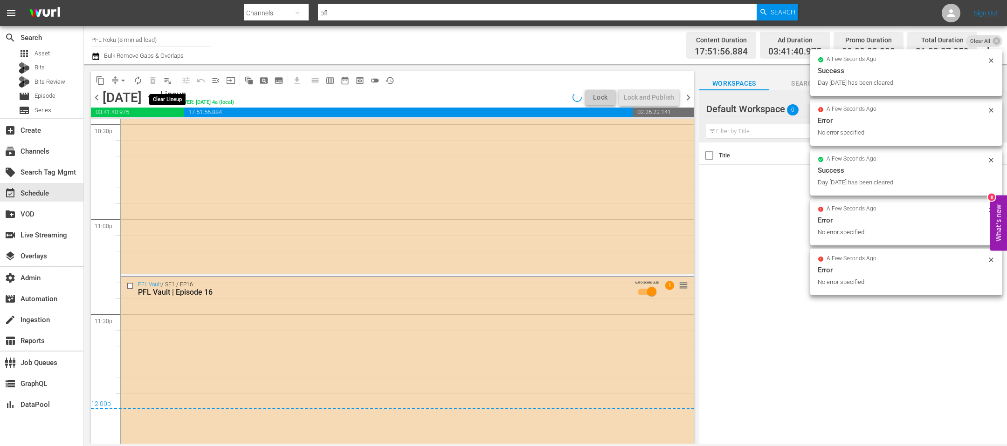
click at [168, 81] on span "playlist_remove_outlined" at bounding box center [167, 80] width 9 height 9
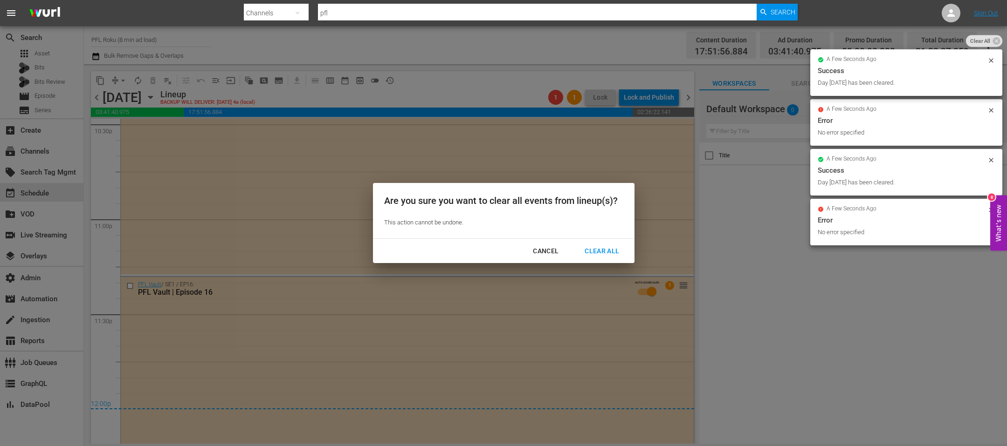
click at [613, 249] on div "Clear All" at bounding box center [601, 252] width 49 height 12
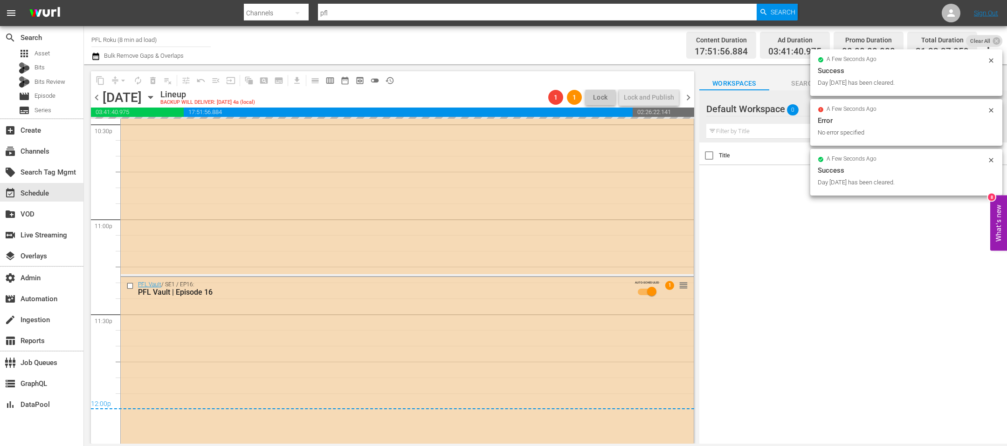
click at [687, 100] on span "chevron_right" at bounding box center [688, 98] width 12 height 12
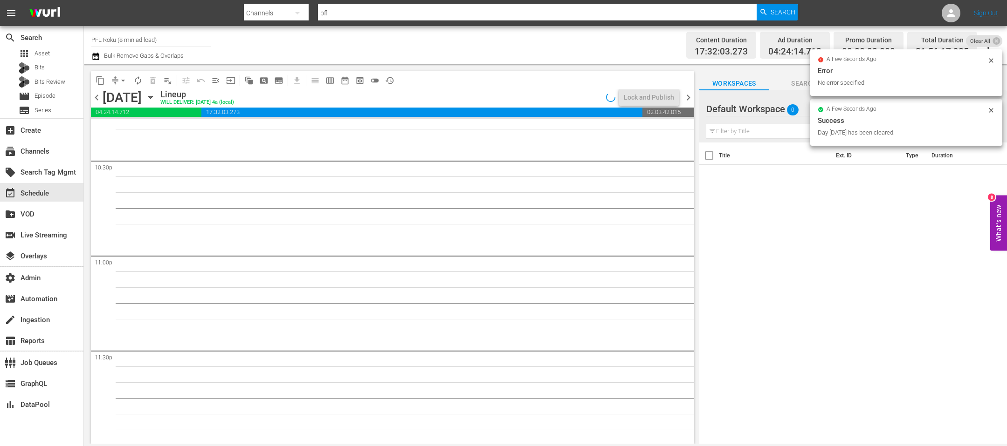
scroll to position [4237, 0]
click at [172, 85] on button "playlist_remove_outlined" at bounding box center [167, 80] width 15 height 15
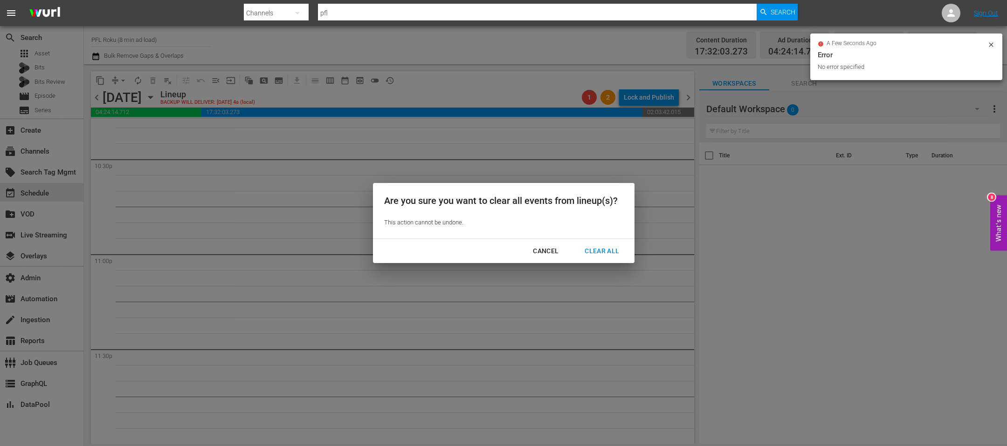
click at [541, 247] on div "Cancel" at bounding box center [545, 252] width 41 height 12
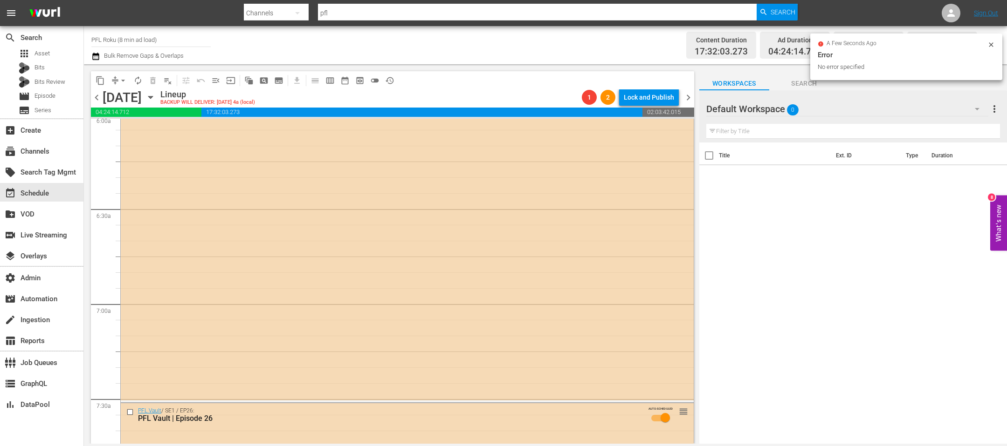
scroll to position [678, 0]
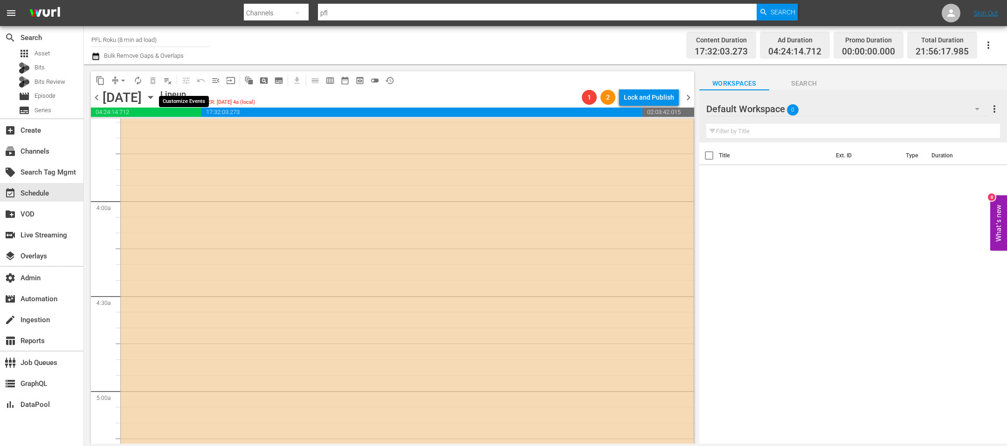
click at [171, 79] on span "playlist_remove_outlined" at bounding box center [167, 80] width 9 height 9
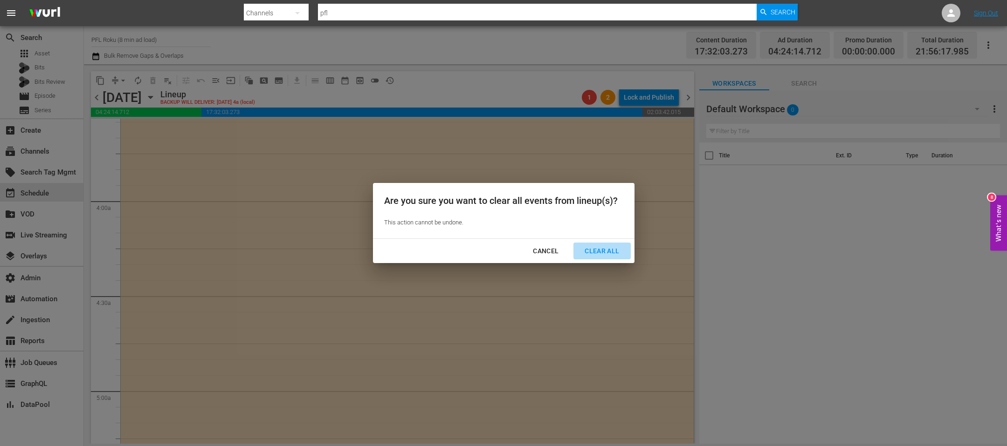
click at [616, 255] on div "Clear All" at bounding box center [601, 252] width 49 height 12
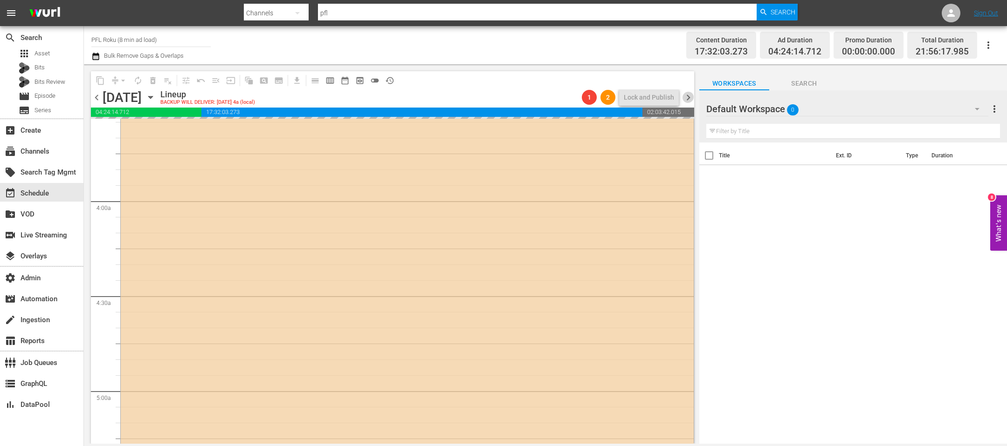
click at [691, 94] on span "chevron_right" at bounding box center [688, 98] width 12 height 12
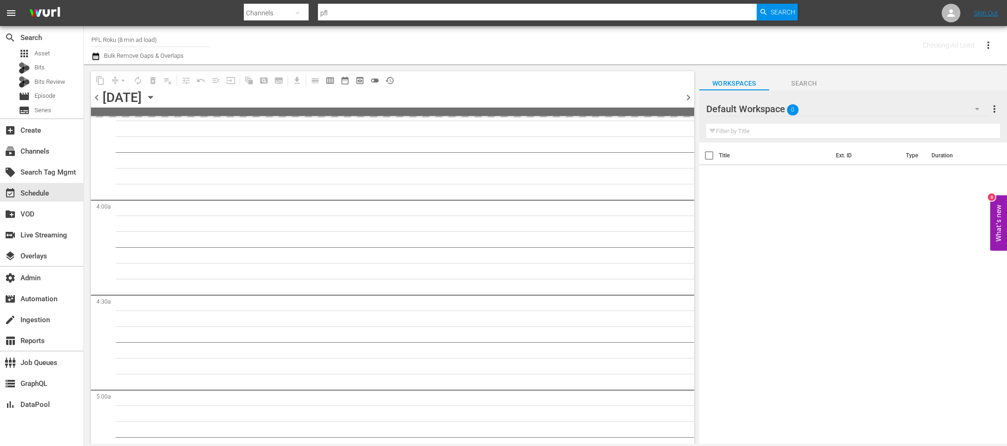
scroll to position [693, 0]
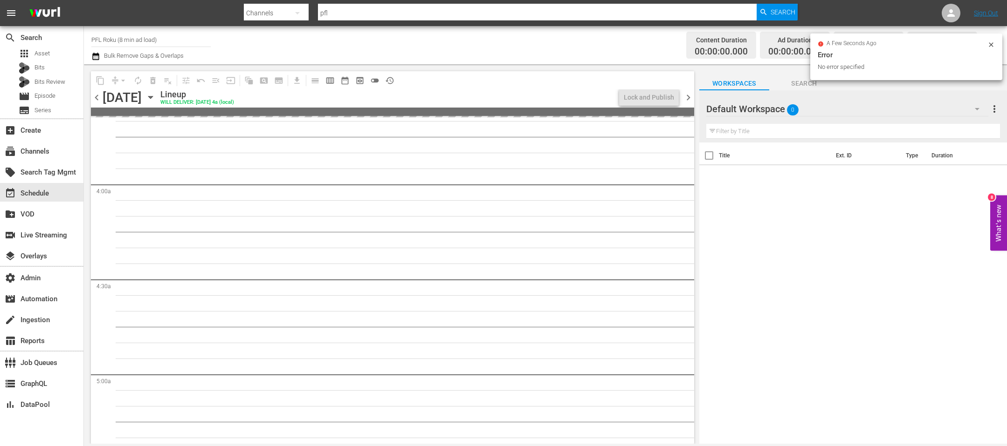
click at [156, 95] on icon "button" at bounding box center [150, 97] width 10 height 10
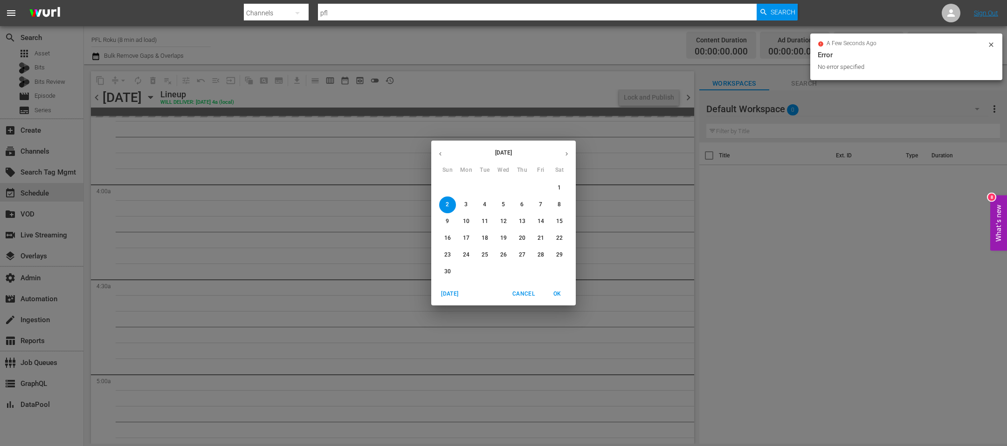
click at [440, 156] on icon "button" at bounding box center [440, 154] width 2 height 4
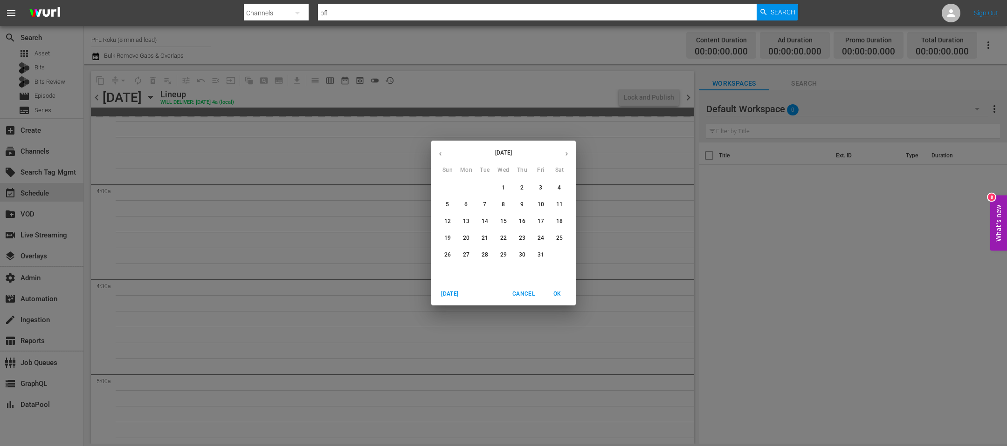
click at [441, 151] on icon "button" at bounding box center [440, 154] width 7 height 7
click at [467, 191] on p "1" at bounding box center [465, 188] width 3 height 8
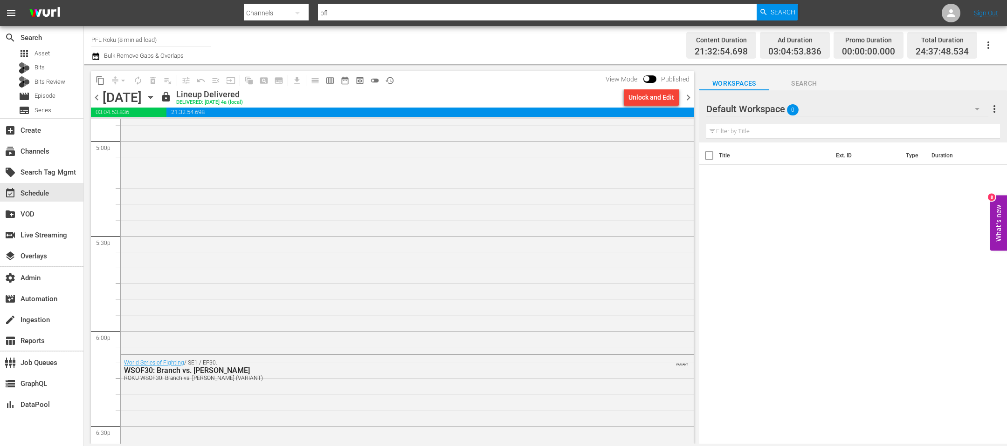
scroll to position [4520, 0]
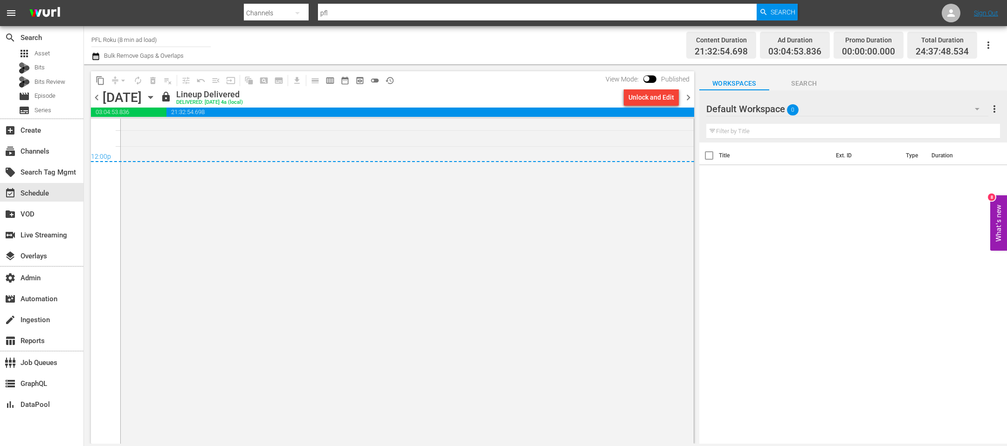
click at [96, 79] on span "content_copy" at bounding box center [100, 80] width 9 height 9
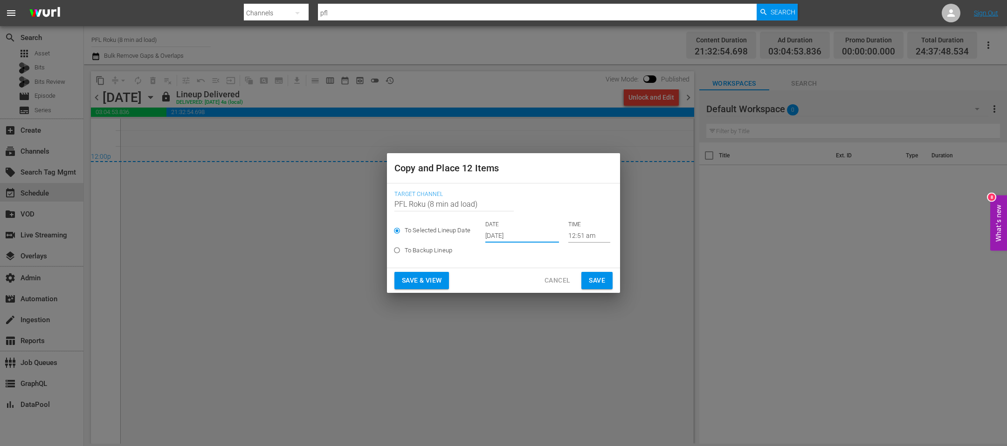
click at [504, 237] on input "Oct 2nd 2025" at bounding box center [522, 236] width 74 height 14
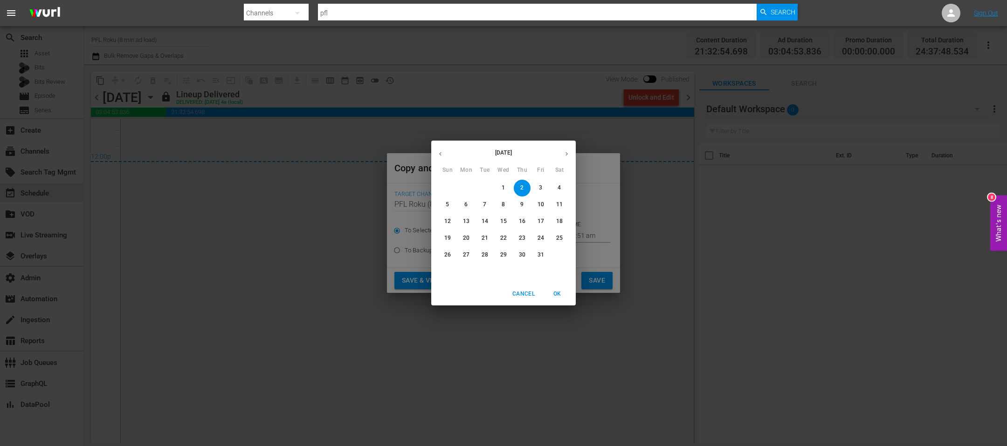
click at [505, 187] on p "1" at bounding box center [502, 188] width 3 height 8
type input "Oct 1st 2025"
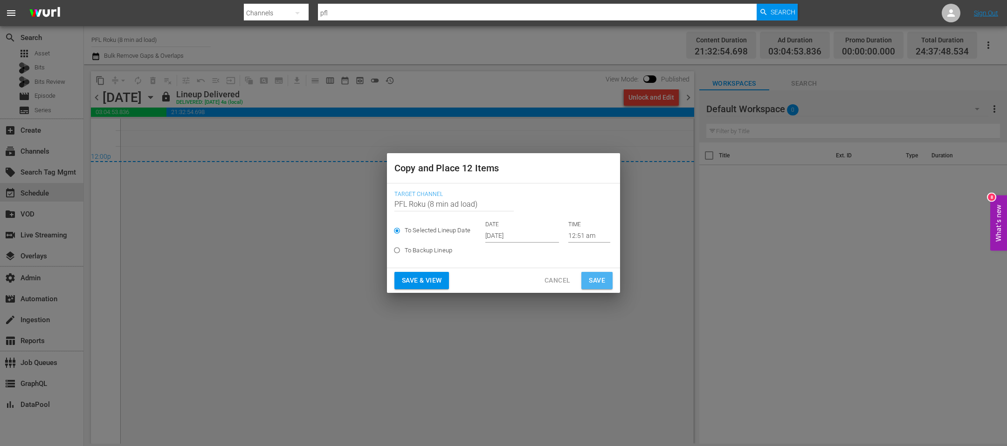
click at [600, 281] on span "Save" at bounding box center [597, 281] width 16 height 12
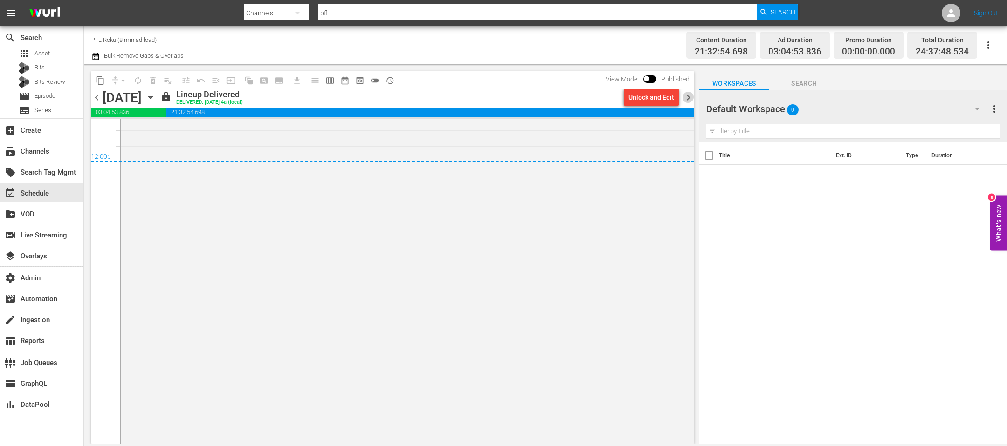
click at [688, 97] on span "chevron_right" at bounding box center [688, 98] width 12 height 12
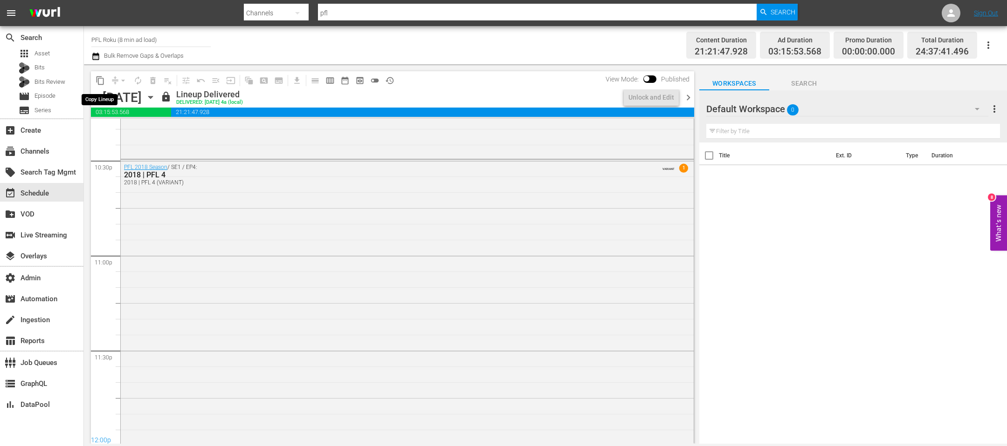
scroll to position [4520, 0]
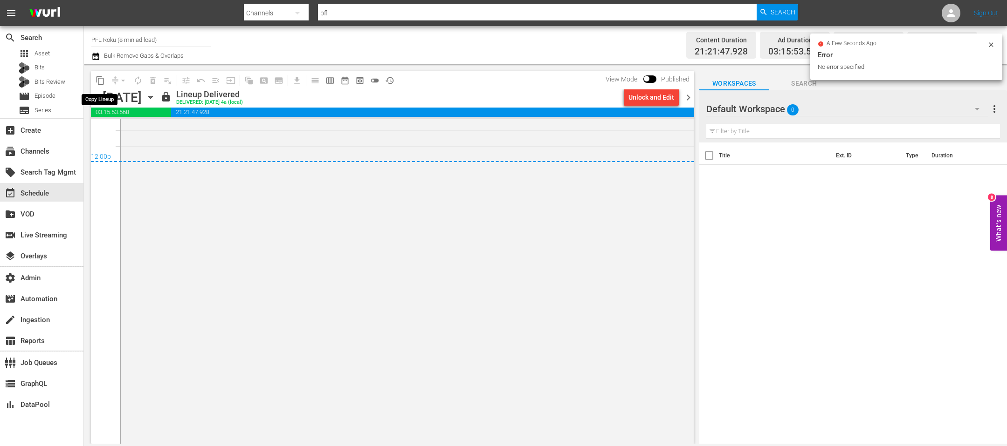
click at [98, 80] on span "content_copy" at bounding box center [100, 80] width 9 height 9
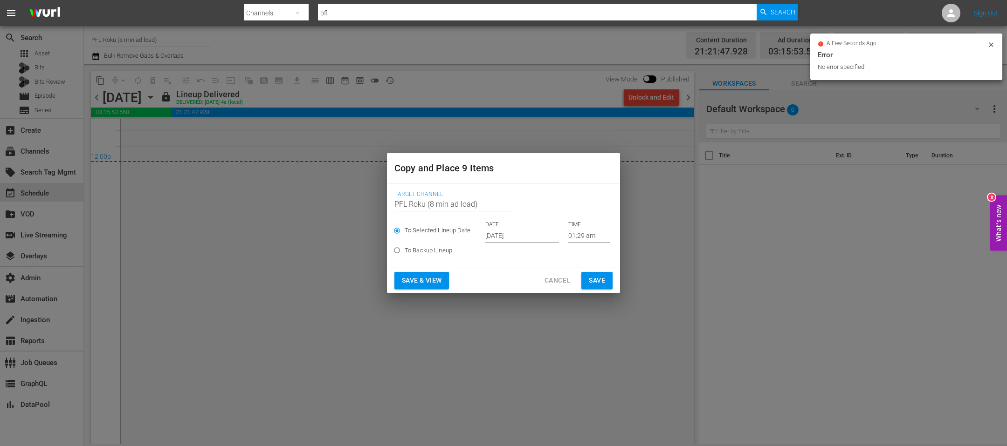
click at [513, 238] on input "Oct 2nd 2025" at bounding box center [522, 236] width 74 height 14
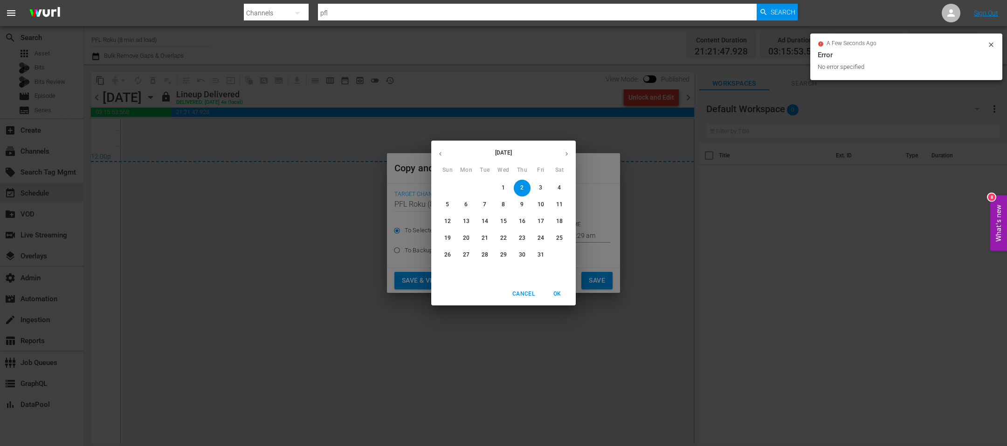
click at [514, 286] on div "Cancel OK" at bounding box center [503, 294] width 144 height 23
click at [520, 294] on span "Cancel" at bounding box center [523, 294] width 22 height 10
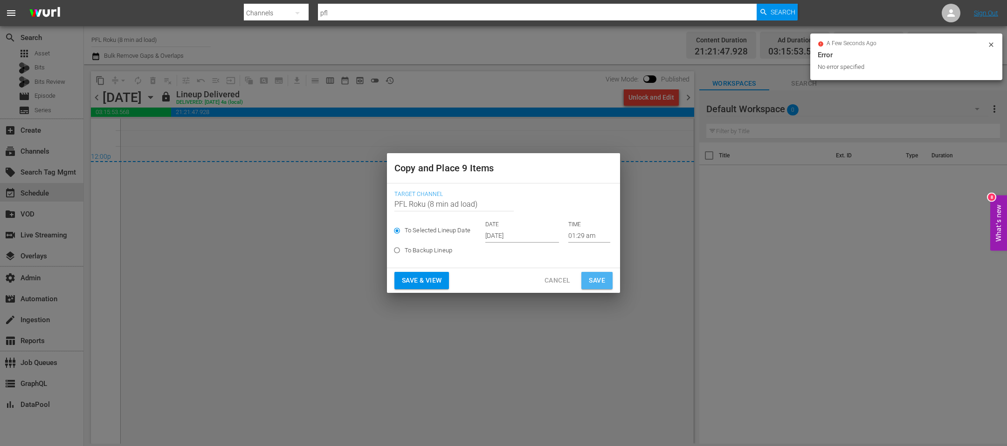
click at [605, 277] on button "Save" at bounding box center [596, 280] width 31 height 17
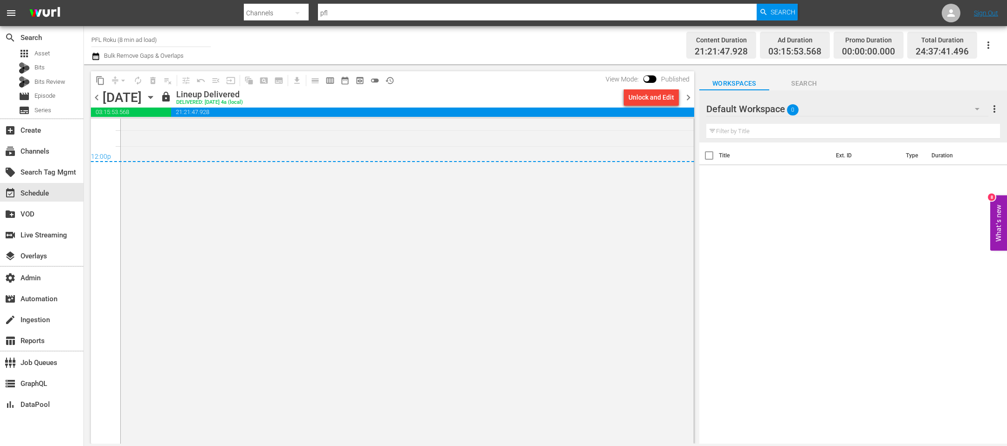
click at [690, 99] on span "chevron_right" at bounding box center [688, 98] width 12 height 12
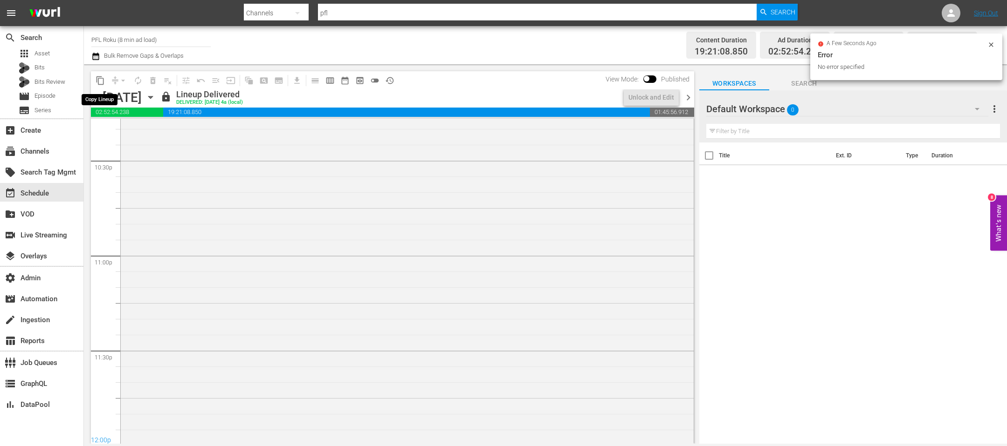
scroll to position [4303, 0]
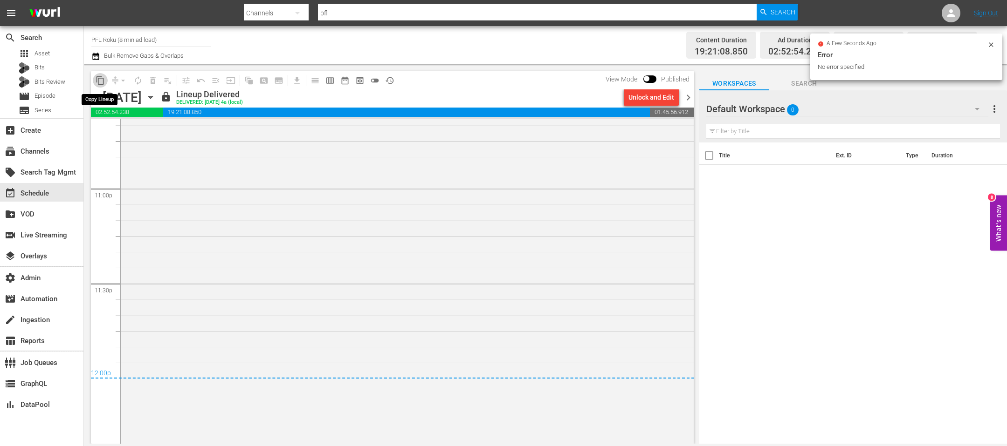
click at [101, 82] on span "content_copy" at bounding box center [100, 80] width 9 height 9
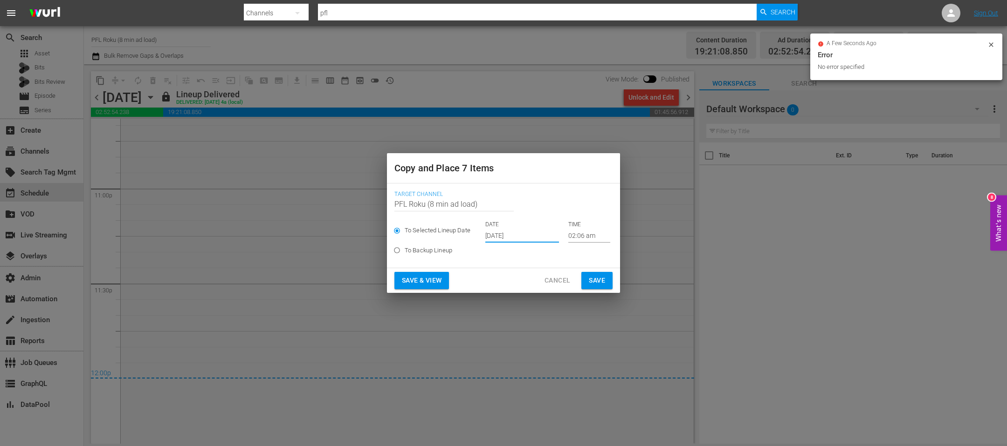
click at [504, 240] on input "Oct 2nd 2025" at bounding box center [522, 236] width 74 height 14
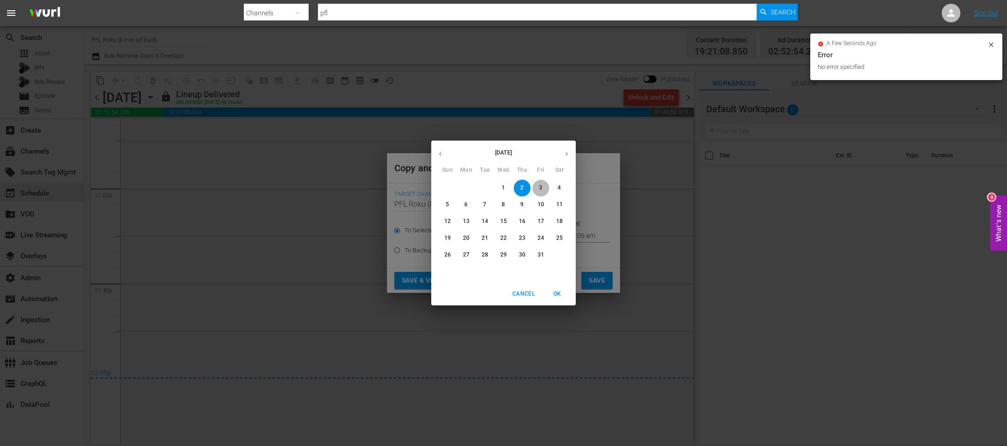
click at [541, 188] on p "3" at bounding box center [540, 188] width 3 height 8
type input "Oct 3rd 2025"
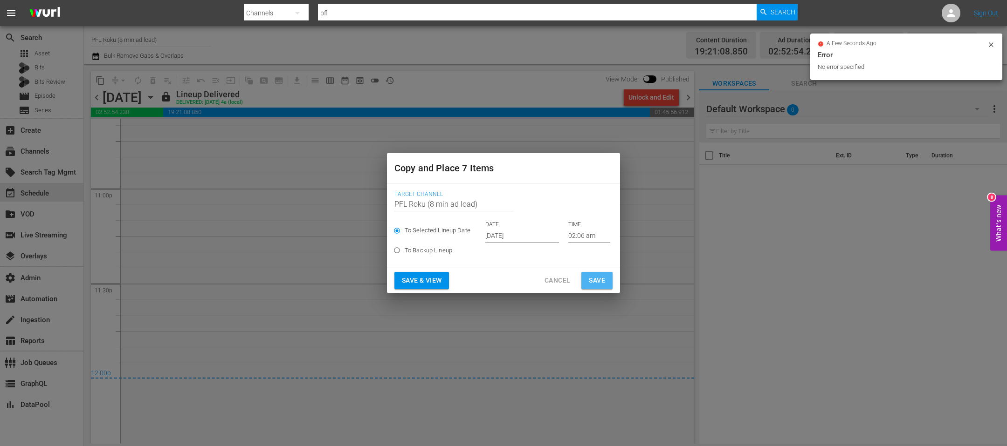
click at [610, 286] on button "Save" at bounding box center [596, 280] width 31 height 17
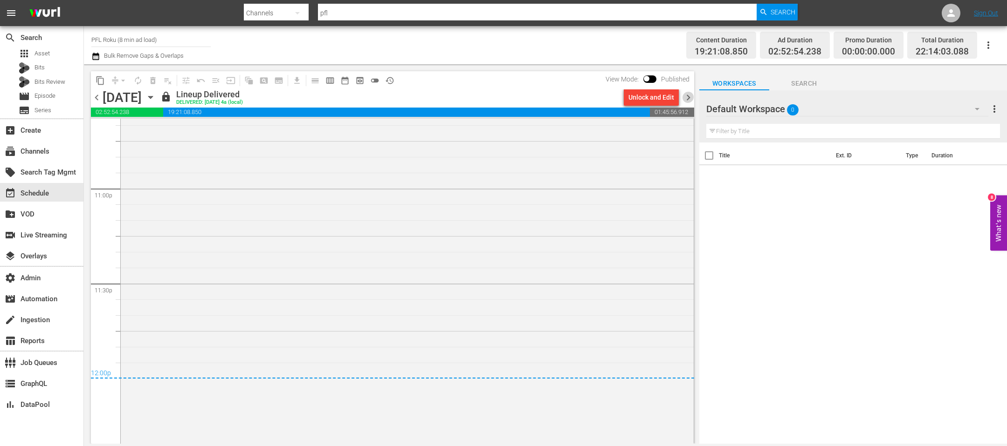
click at [690, 94] on span "chevron_right" at bounding box center [688, 98] width 12 height 12
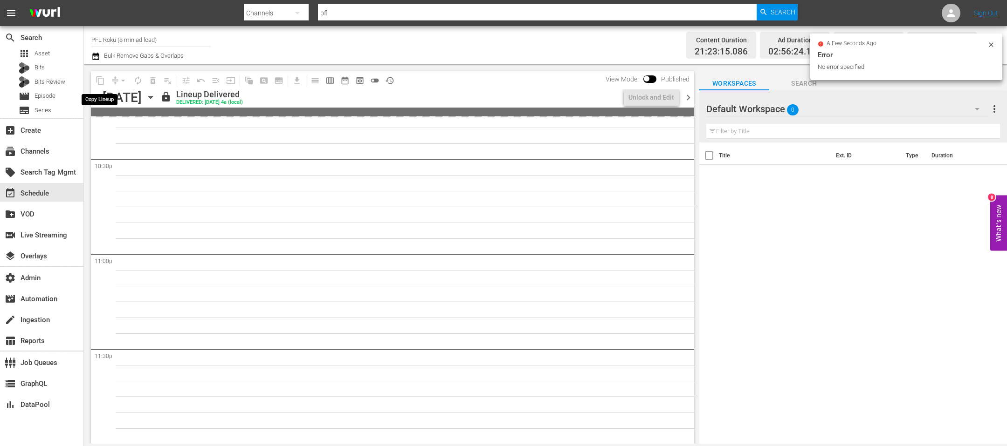
scroll to position [4366, 0]
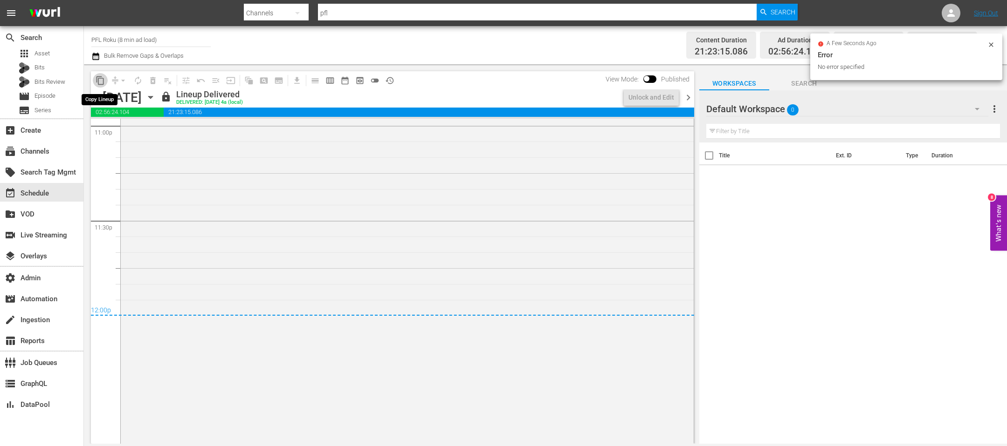
click at [101, 82] on span "content_copy" at bounding box center [100, 80] width 9 height 9
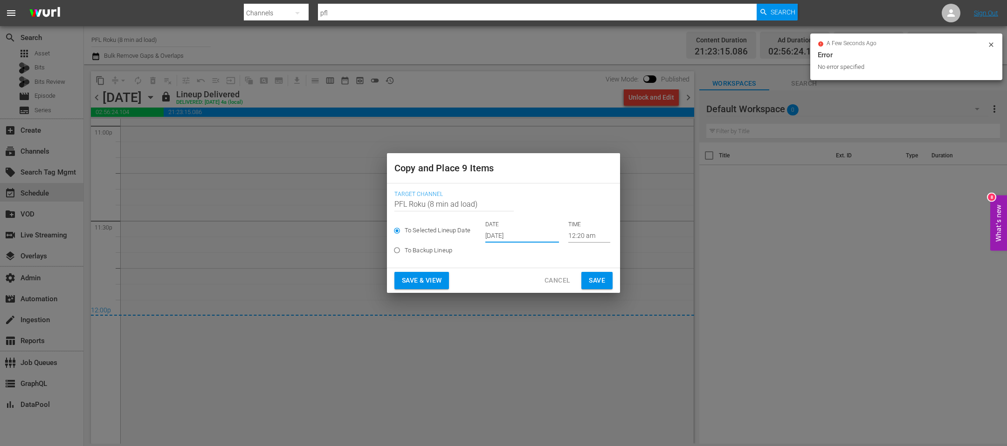
click at [496, 232] on input "Oct 2nd 2025" at bounding box center [522, 236] width 74 height 14
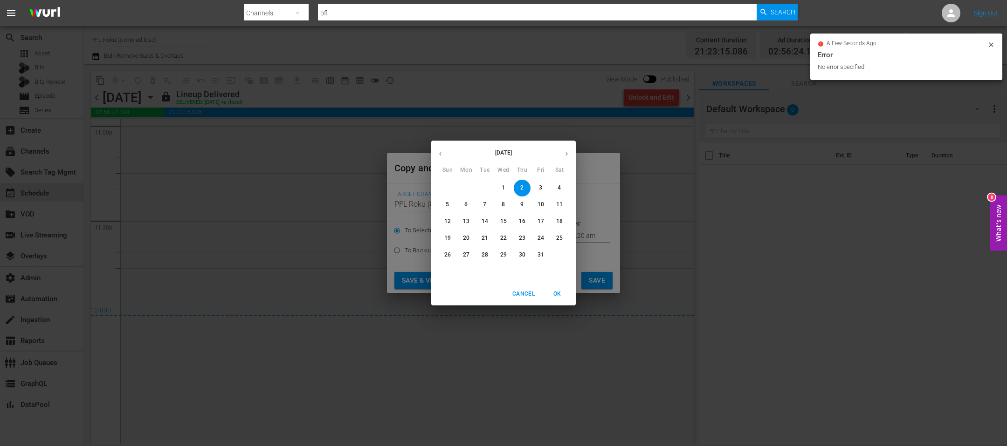
click at [554, 187] on span "4" at bounding box center [559, 188] width 17 height 8
type input "Oct 4th 2025"
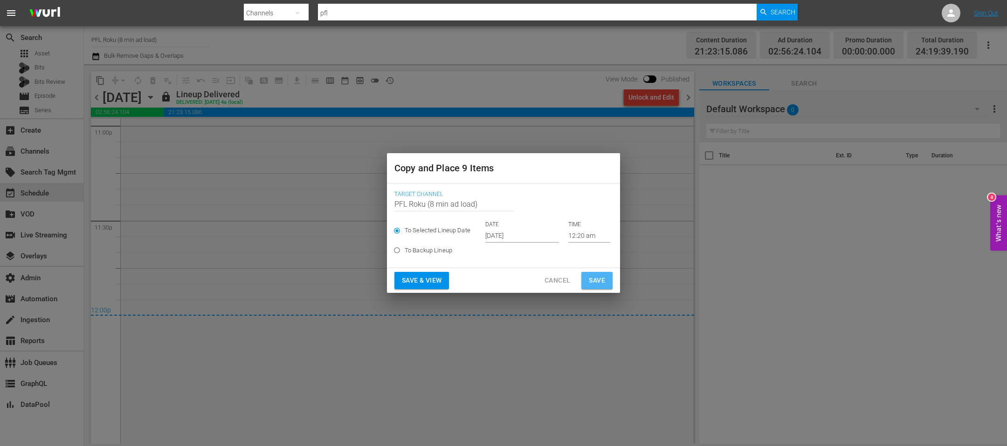
click at [589, 275] on span "Save" at bounding box center [597, 281] width 16 height 12
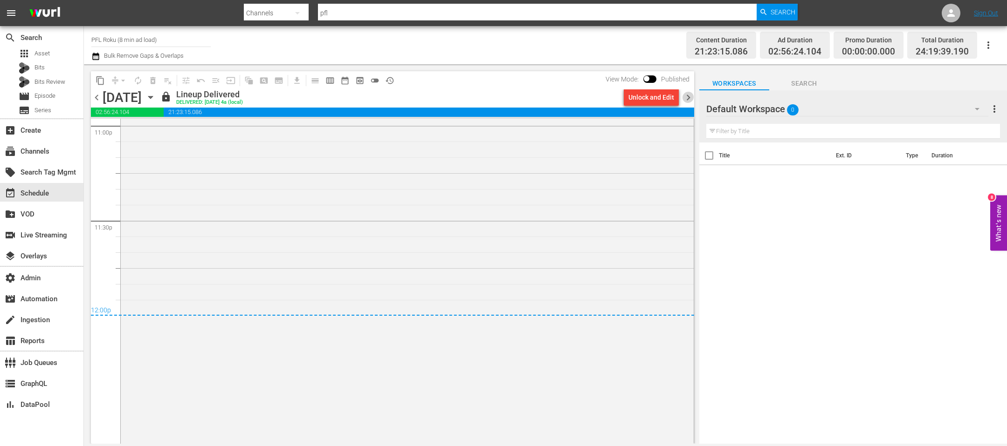
click at [687, 97] on span "chevron_right" at bounding box center [688, 98] width 12 height 12
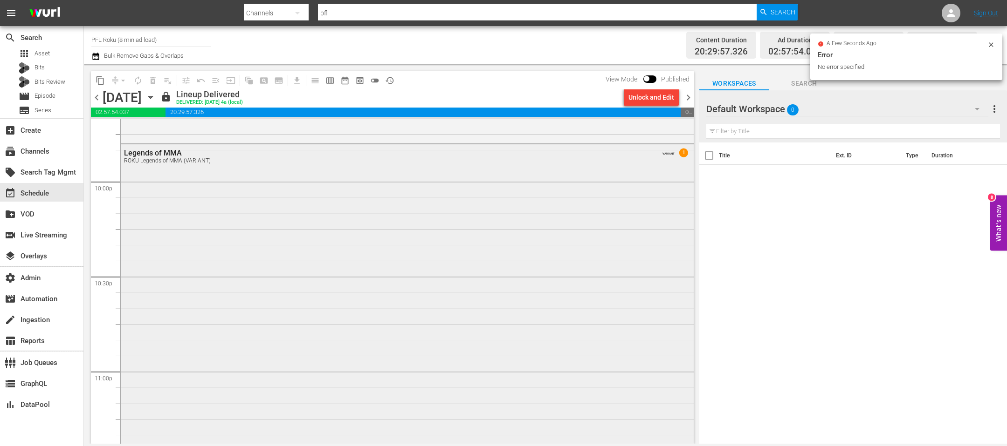
scroll to position [4107, 0]
click at [100, 75] on button "content_copy" at bounding box center [100, 80] width 15 height 15
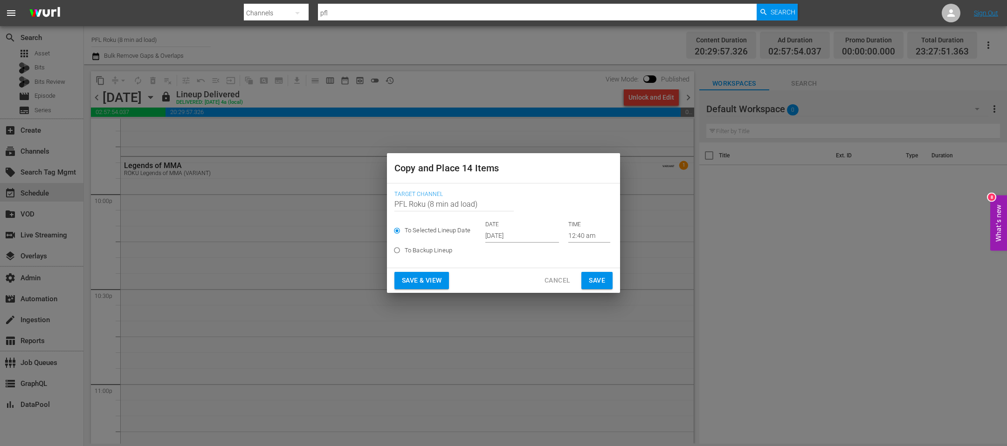
click at [509, 235] on input "Oct 2nd 2025" at bounding box center [522, 236] width 74 height 14
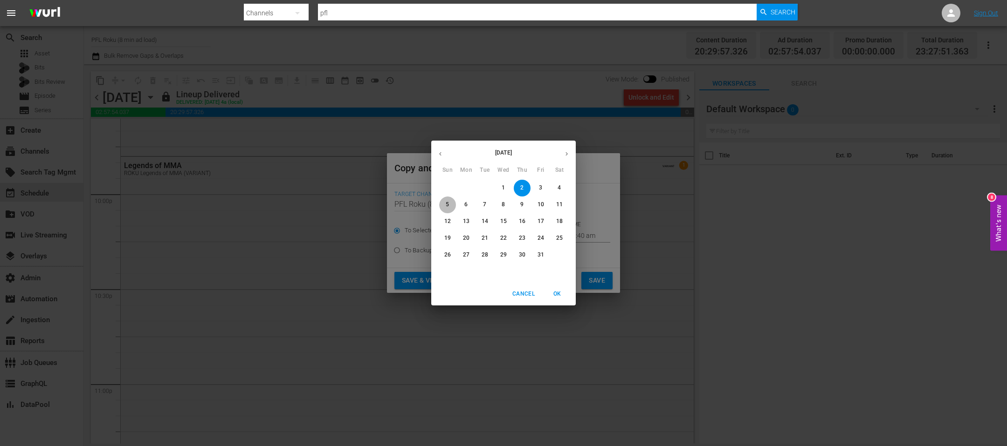
click at [448, 204] on p "5" at bounding box center [446, 205] width 3 height 8
type input "Oct 5th 2025"
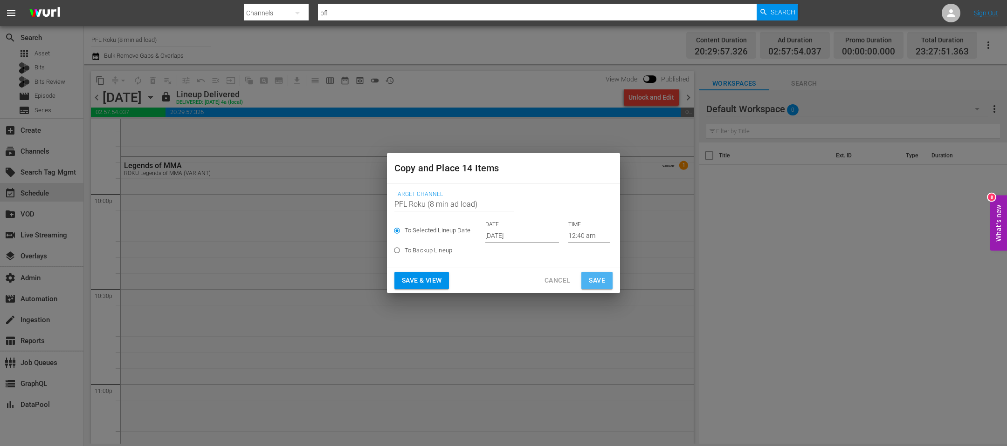
click at [601, 280] on span "Save" at bounding box center [597, 281] width 16 height 12
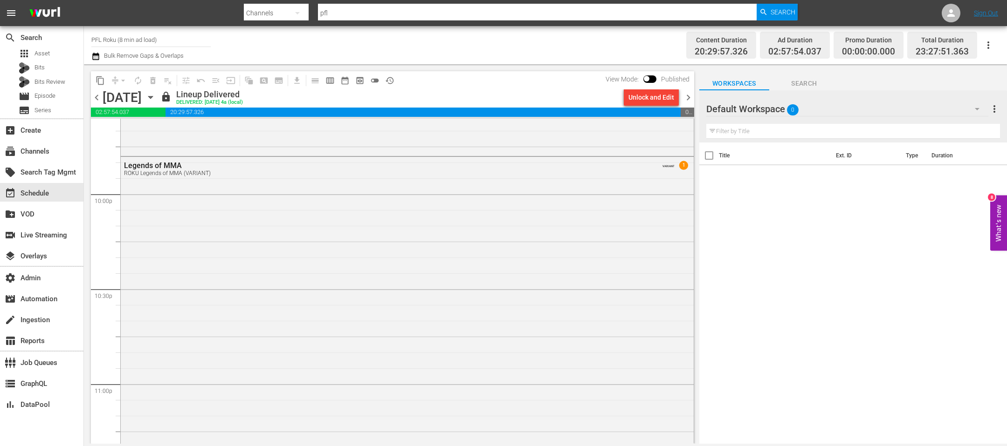
click at [688, 100] on span "chevron_right" at bounding box center [688, 98] width 12 height 12
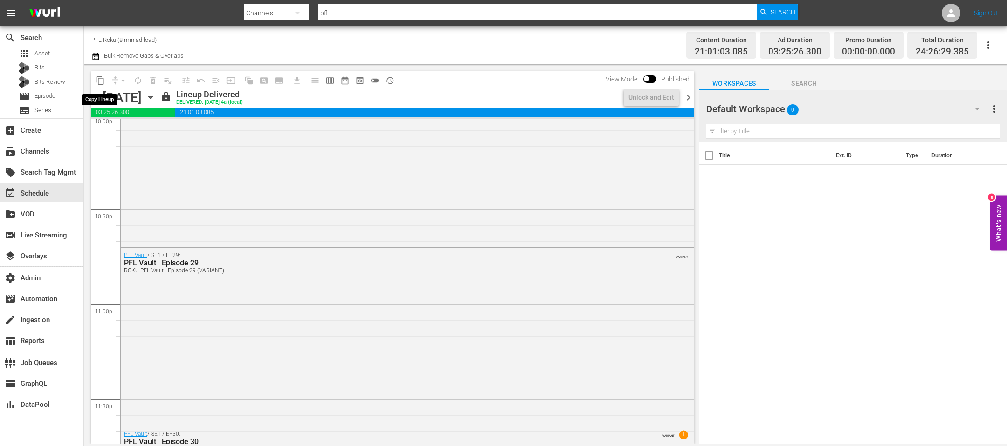
scroll to position [3981, 0]
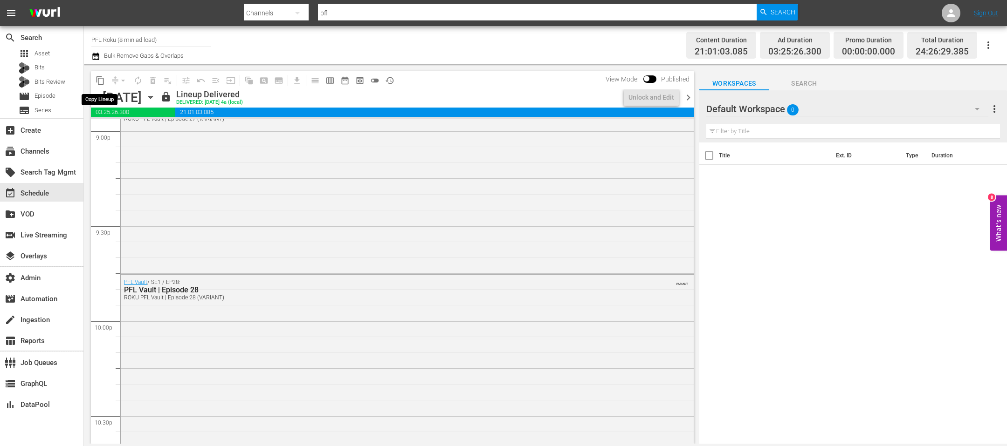
click at [101, 81] on span "content_copy" at bounding box center [100, 80] width 9 height 9
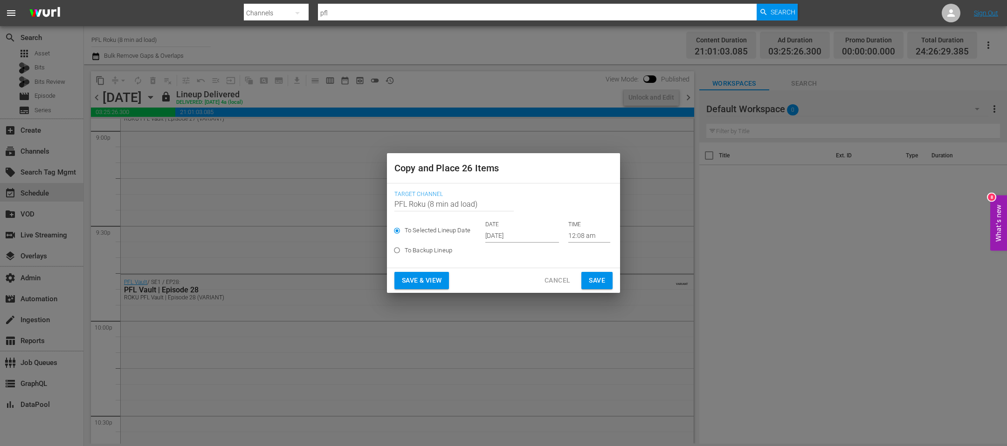
click at [514, 236] on input "Oct 2nd 2025" at bounding box center [522, 236] width 74 height 14
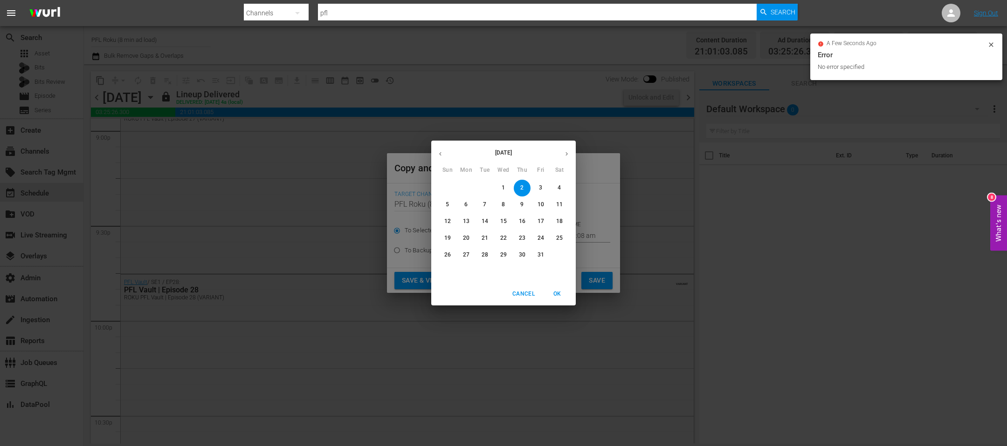
click at [466, 207] on p "6" at bounding box center [465, 205] width 3 height 8
type input "Oct 6th 2025"
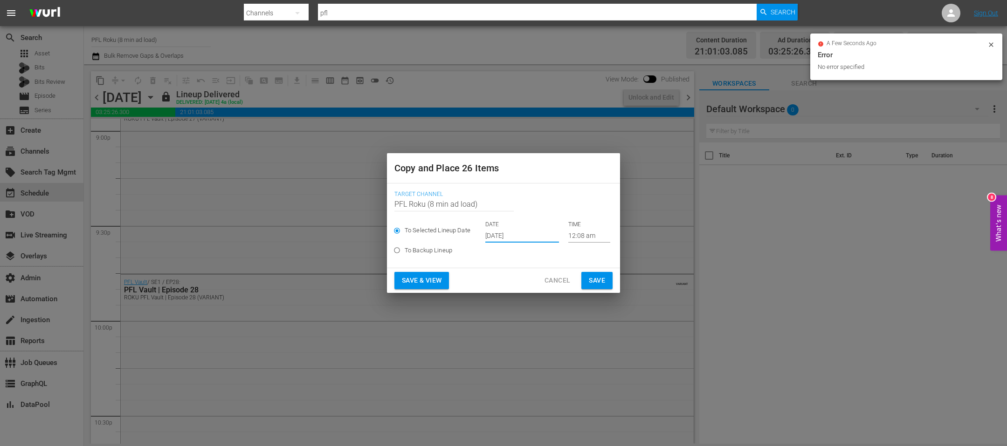
click at [616, 284] on div "Save & View Cancel Save" at bounding box center [503, 280] width 233 height 25
click at [598, 278] on span "Save" at bounding box center [597, 281] width 16 height 12
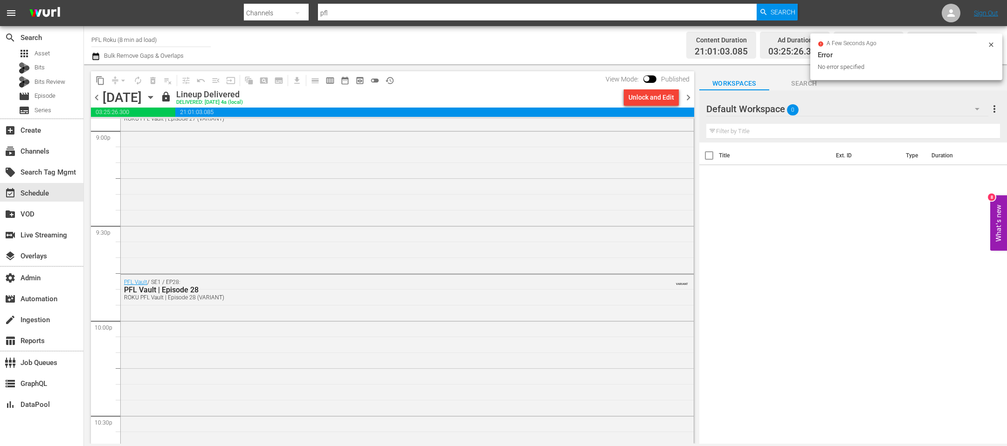
click at [686, 96] on span "chevron_right" at bounding box center [688, 98] width 12 height 12
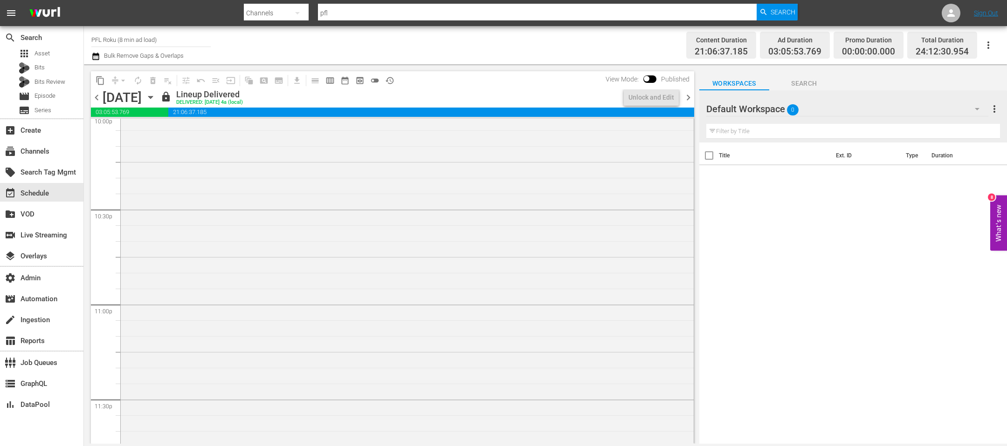
scroll to position [4028, 0]
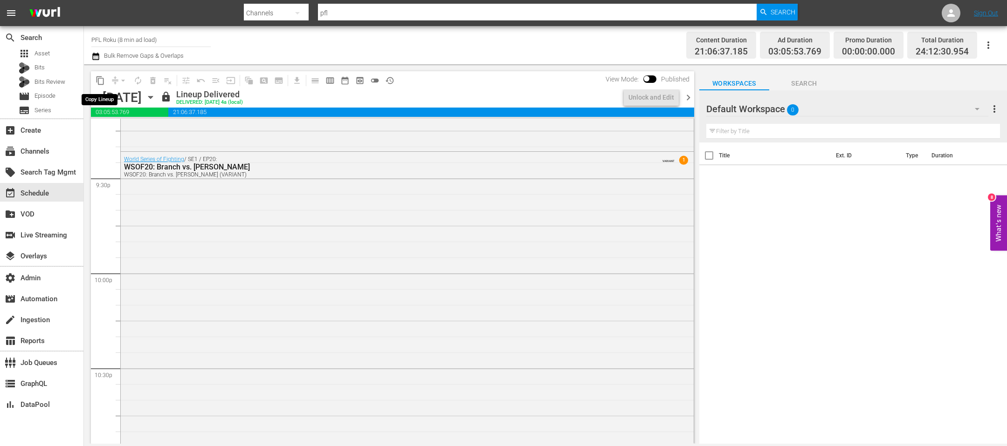
click at [101, 84] on span "content_copy" at bounding box center [100, 80] width 9 height 9
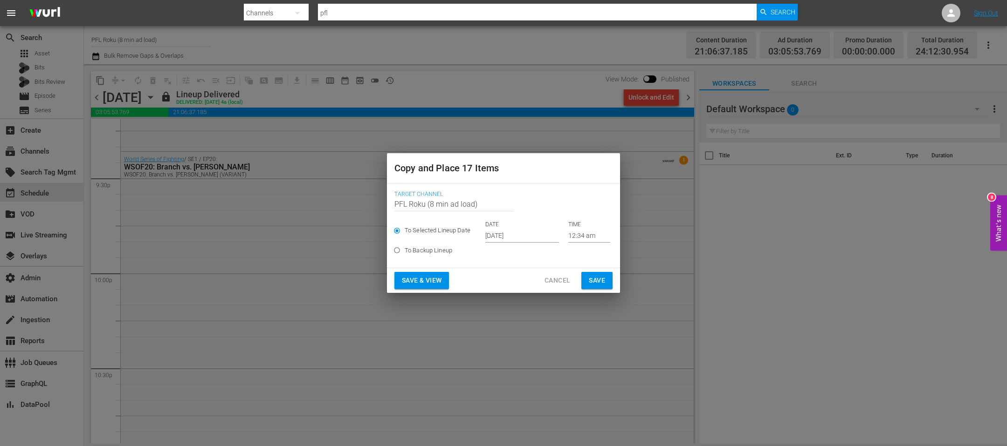
click at [500, 227] on p "DATE" at bounding box center [522, 225] width 74 height 8
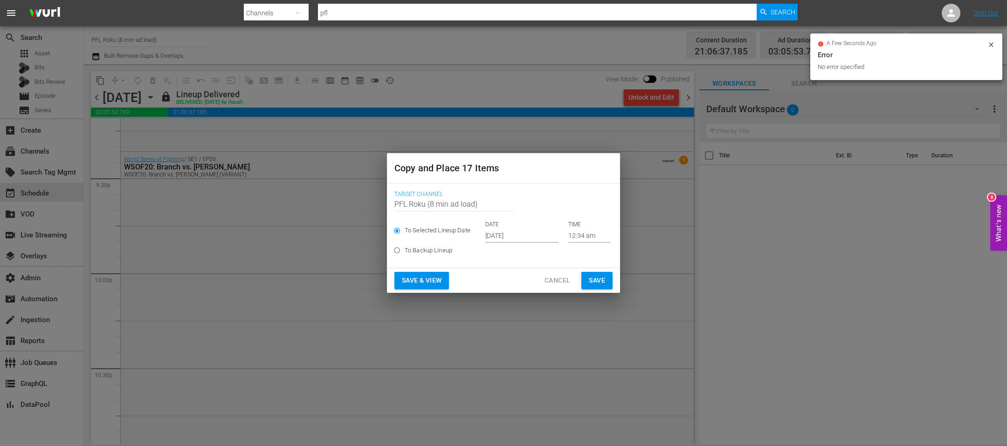
click at [500, 234] on input "Oct 2nd 2025" at bounding box center [522, 236] width 74 height 14
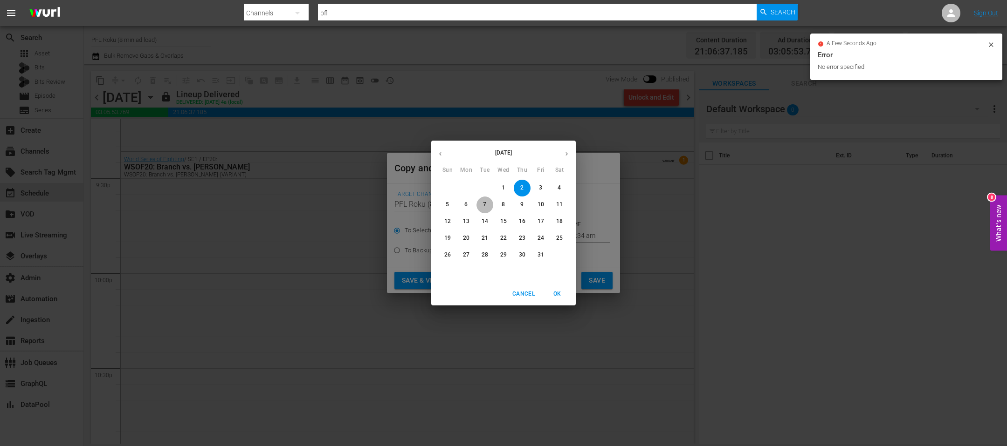
click at [485, 207] on p "7" at bounding box center [484, 205] width 3 height 8
type input "Oct 7th 2025"
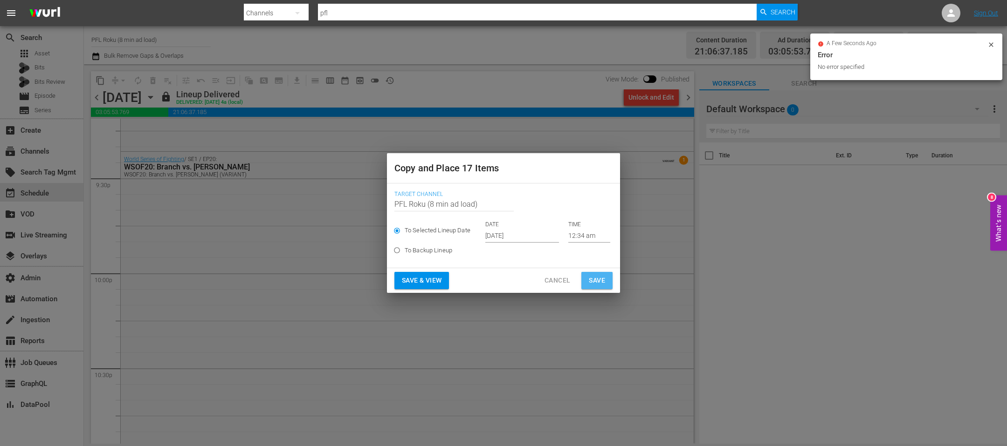
click at [598, 279] on span "Save" at bounding box center [597, 281] width 16 height 12
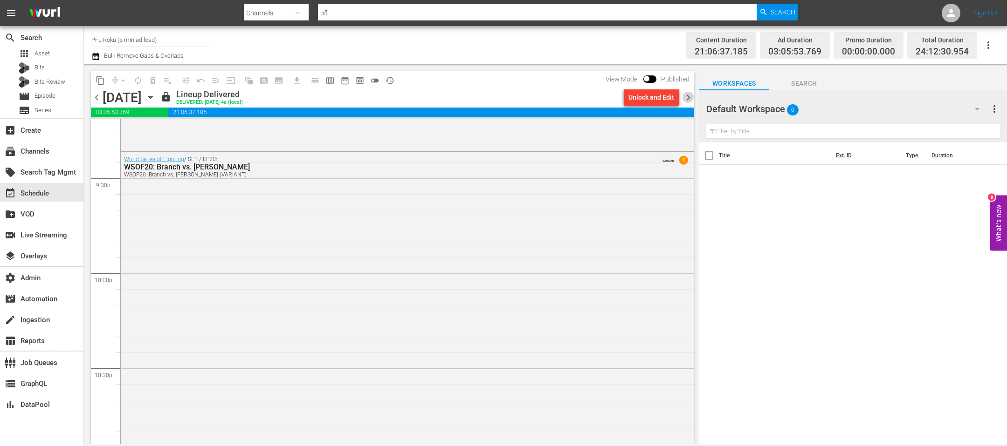
click at [689, 96] on span "chevron_right" at bounding box center [688, 98] width 12 height 12
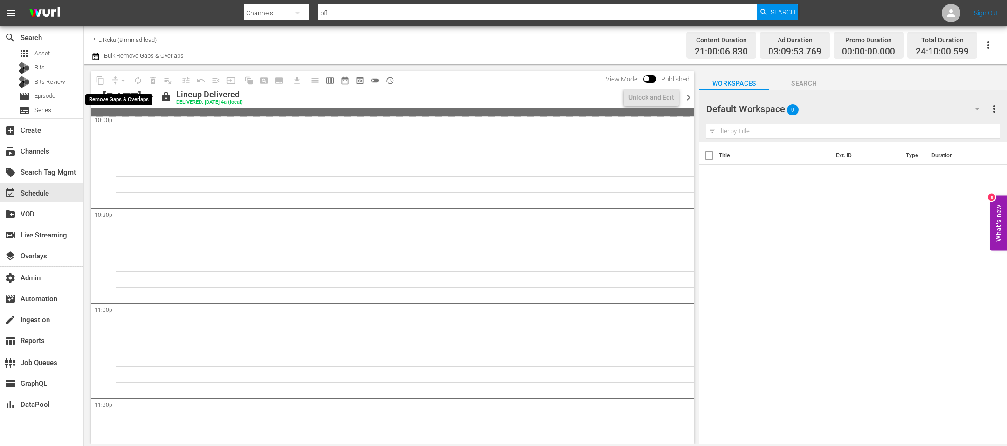
scroll to position [4092, 0]
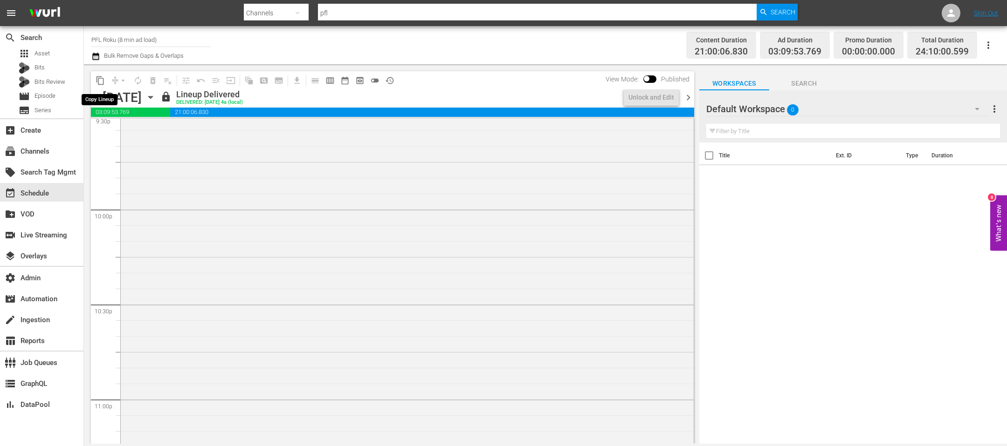
click at [99, 82] on span "content_copy" at bounding box center [100, 80] width 9 height 9
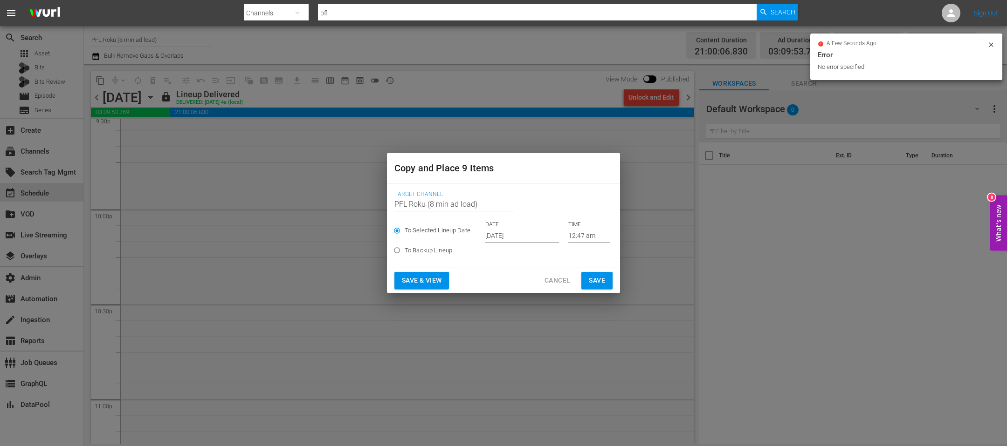
click at [499, 231] on input "Oct 2nd 2025" at bounding box center [522, 236] width 74 height 14
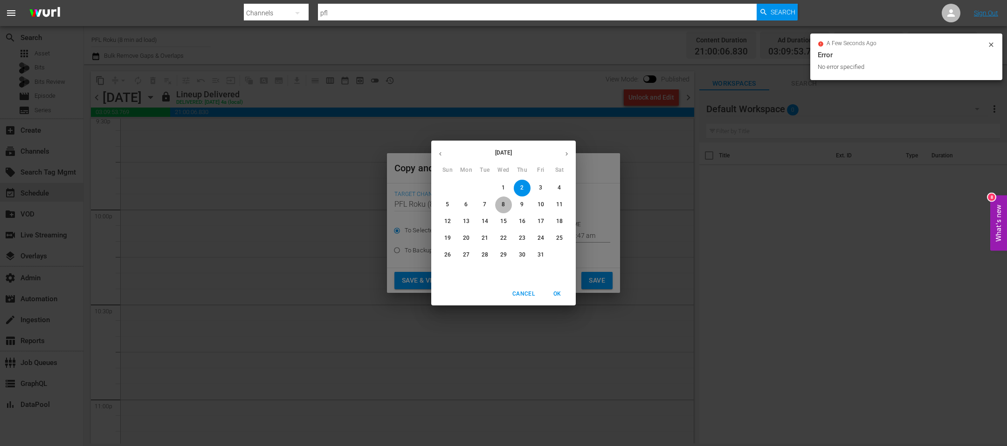
click at [507, 208] on span "8" at bounding box center [503, 205] width 17 height 8
type input "Oct 8th 2025"
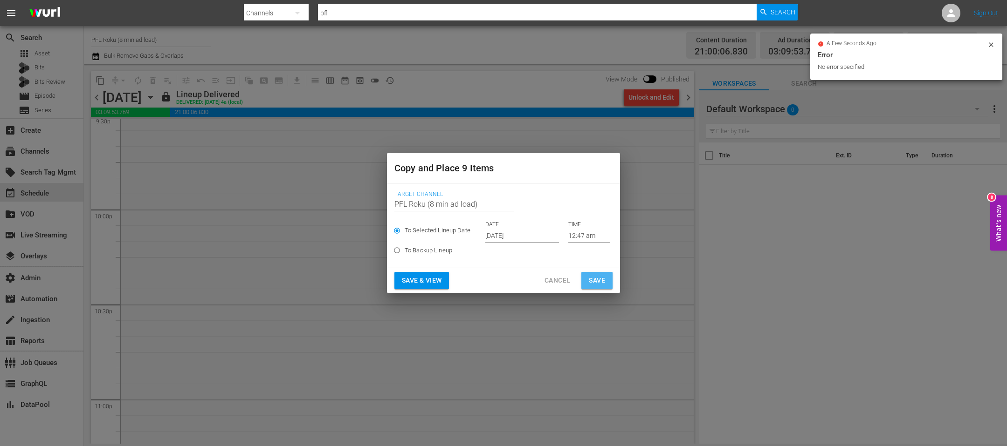
click at [597, 280] on span "Save" at bounding box center [597, 281] width 16 height 12
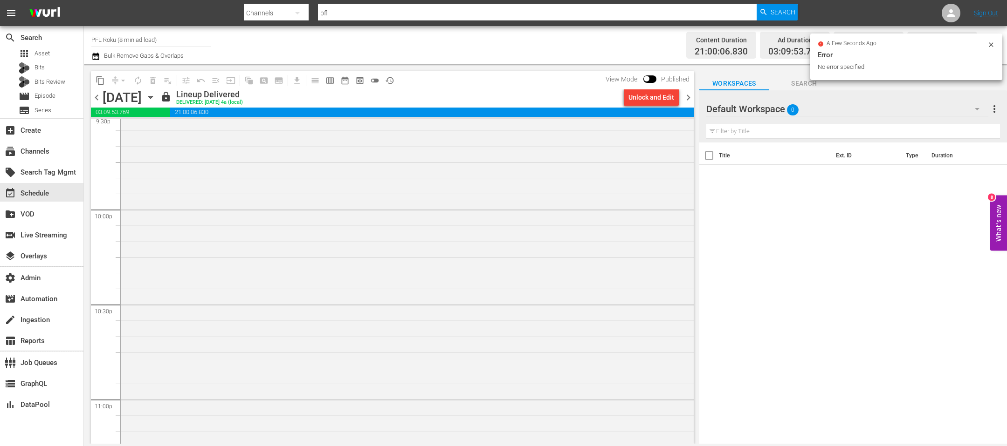
click at [688, 93] on span "chevron_right" at bounding box center [688, 98] width 12 height 12
click at [99, 83] on span "content_copy" at bounding box center [100, 80] width 9 height 9
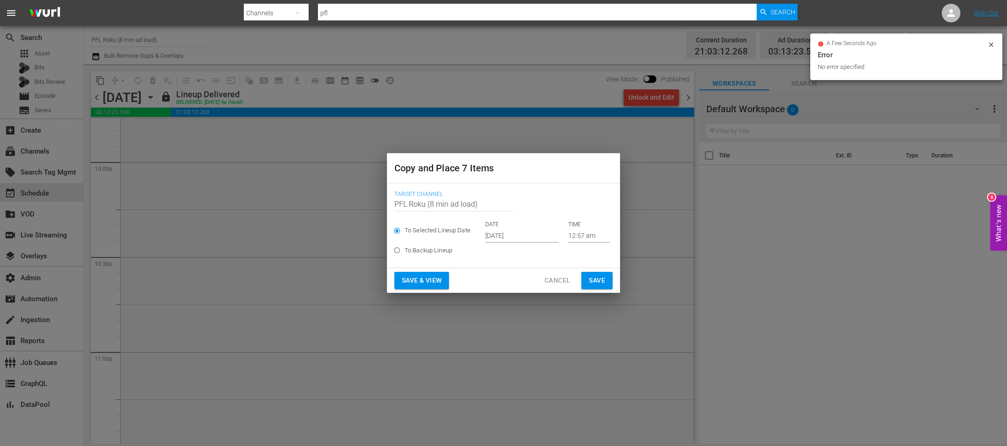
click at [518, 237] on input "Oct 2nd 2025" at bounding box center [522, 236] width 74 height 14
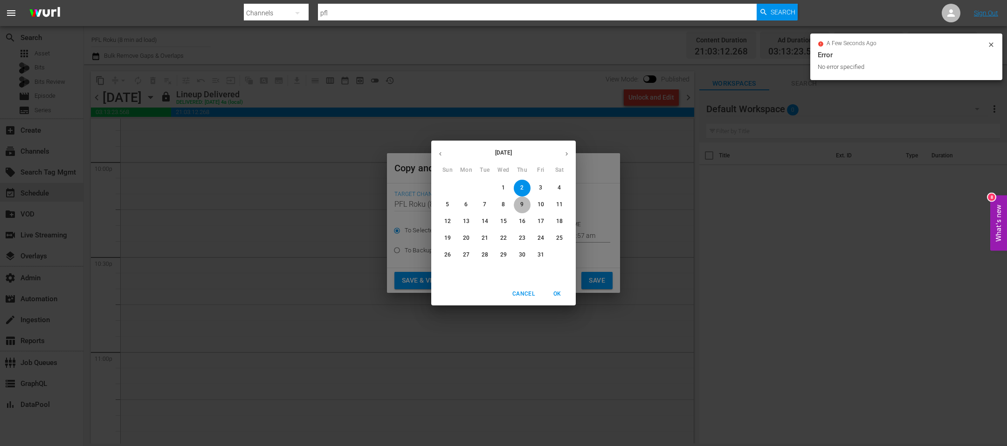
click at [525, 206] on span "9" at bounding box center [522, 205] width 17 height 8
type input "Oct 9th 2025"
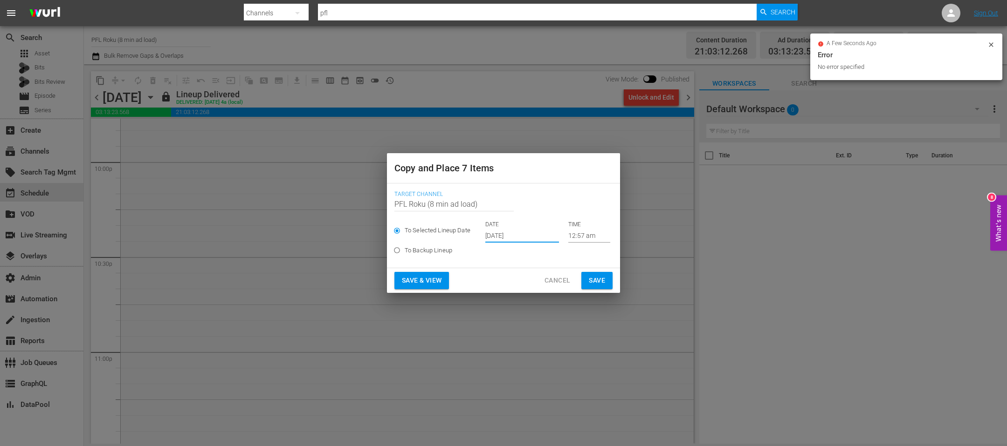
click at [586, 277] on button "Save" at bounding box center [596, 280] width 31 height 17
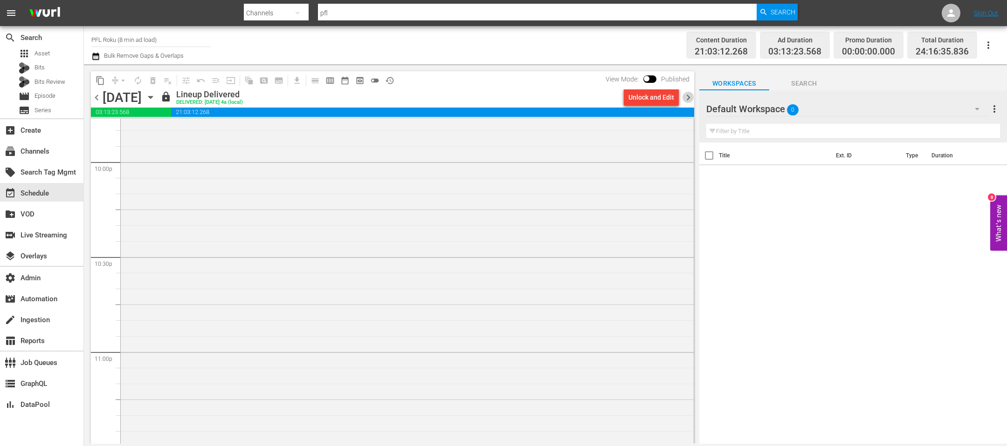
click at [686, 92] on span "chevron_right" at bounding box center [688, 98] width 12 height 12
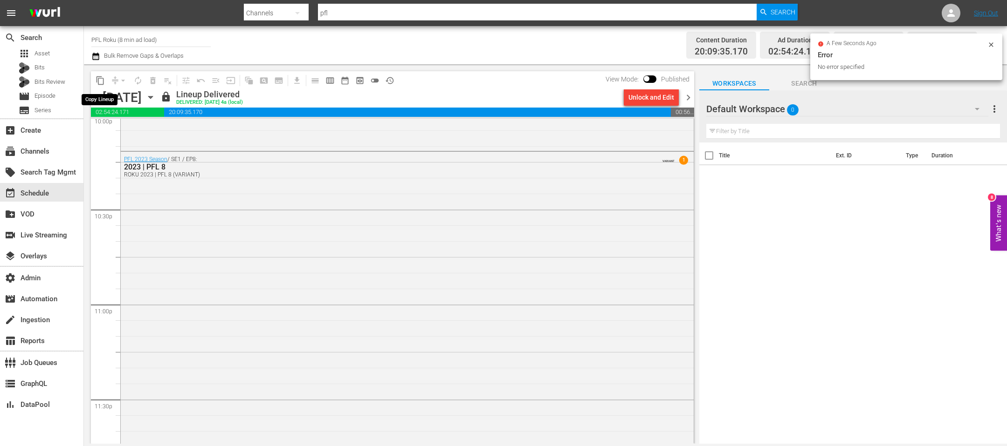
scroll to position [4123, 0]
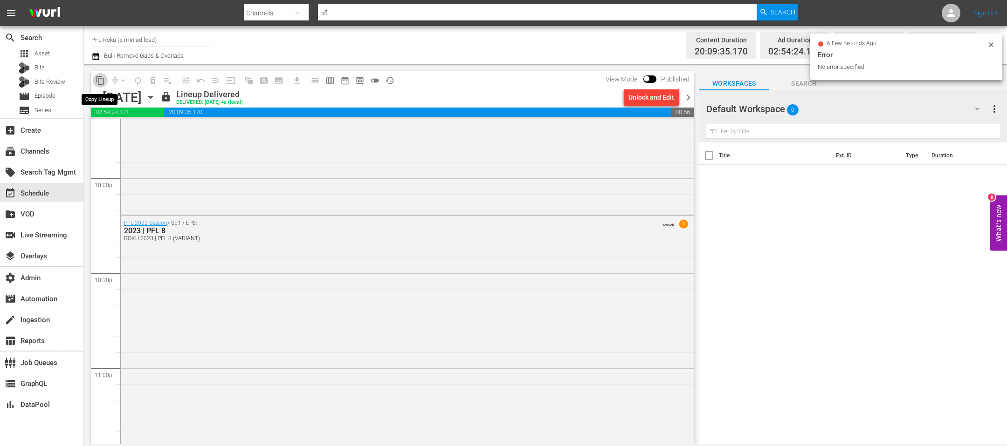
click at [100, 83] on span "content_copy" at bounding box center [100, 80] width 9 height 9
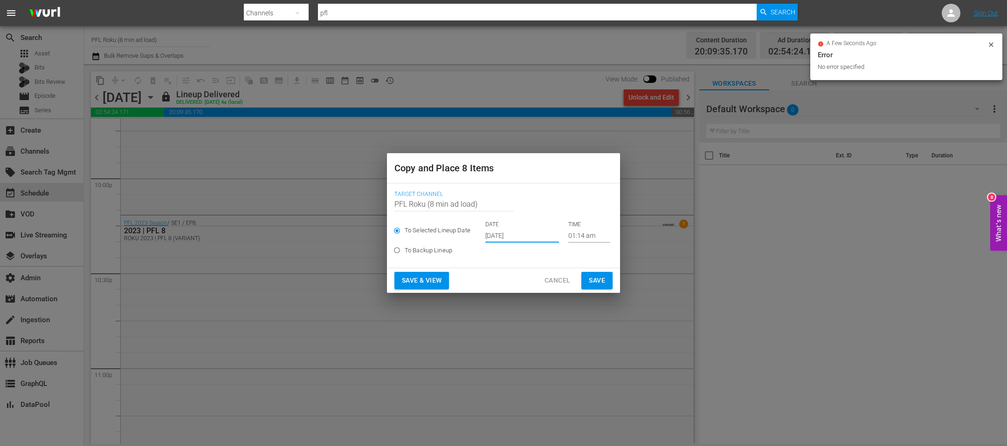
click at [517, 242] on input "Oct 2nd 2025" at bounding box center [522, 236] width 74 height 14
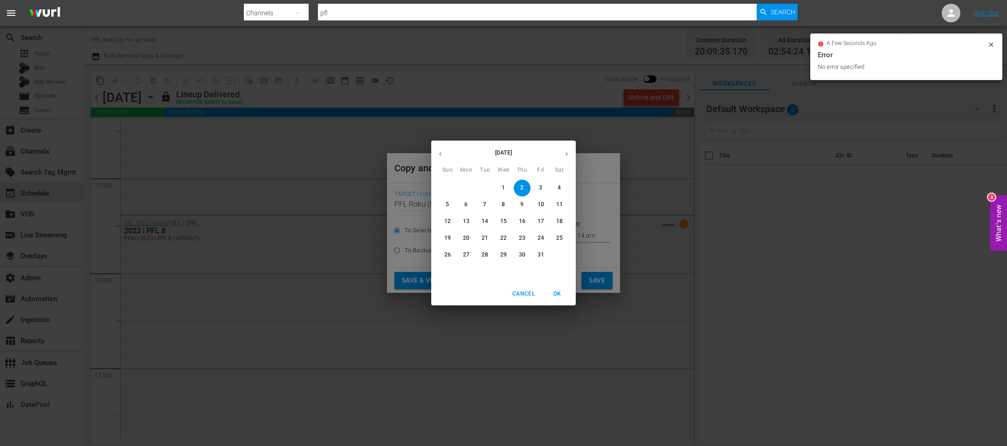
click at [538, 206] on p "10" at bounding box center [540, 205] width 7 height 8
type input "Oct 10th 2025"
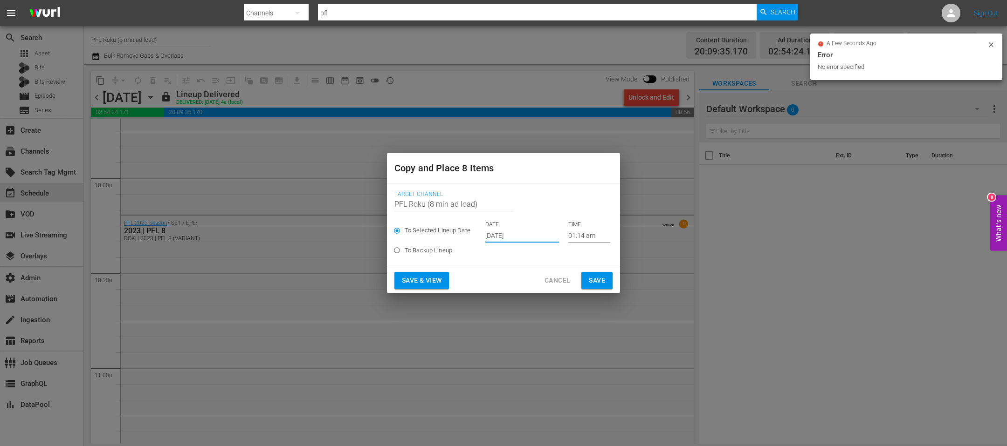
click at [591, 285] on span "Save" at bounding box center [597, 281] width 16 height 12
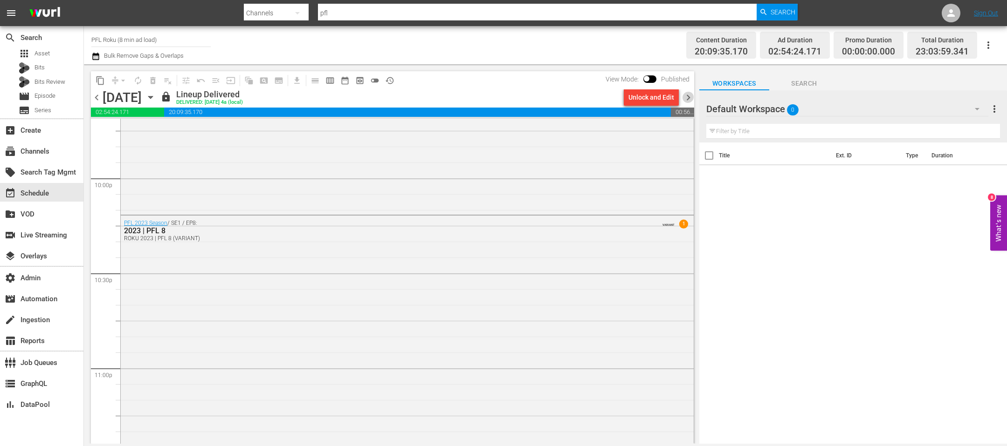
click at [690, 99] on span "chevron_right" at bounding box center [688, 98] width 12 height 12
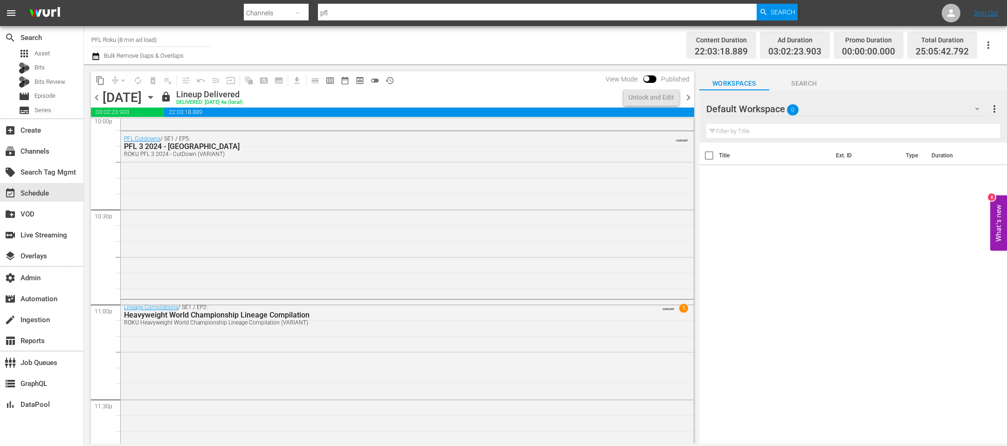
scroll to position [4060, 0]
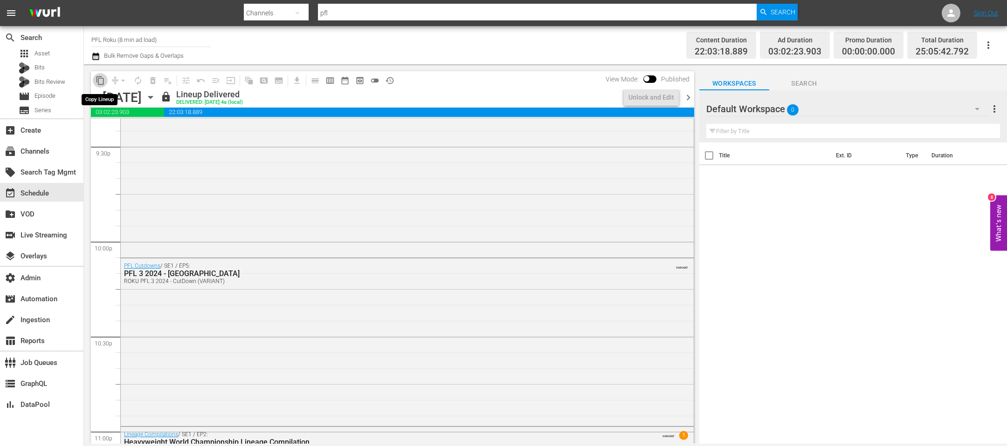
click at [99, 81] on span "content_copy" at bounding box center [100, 80] width 9 height 9
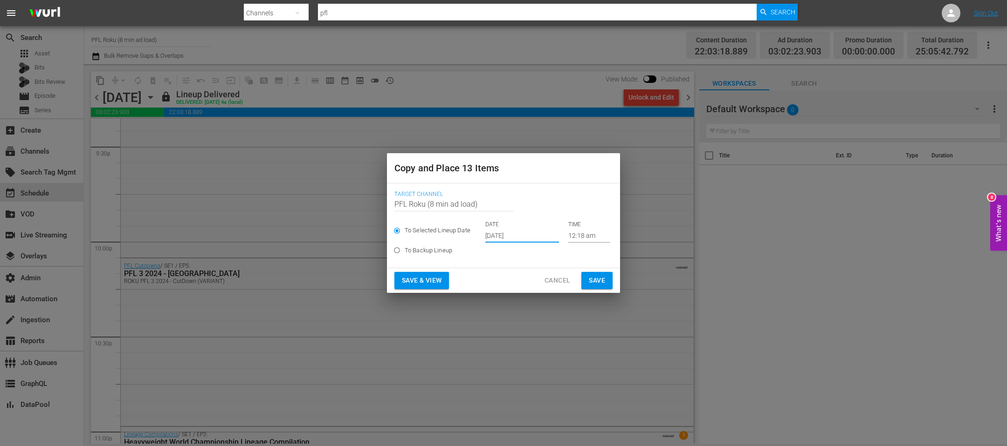
click at [493, 235] on input "Oct 2nd 2025" at bounding box center [522, 236] width 74 height 14
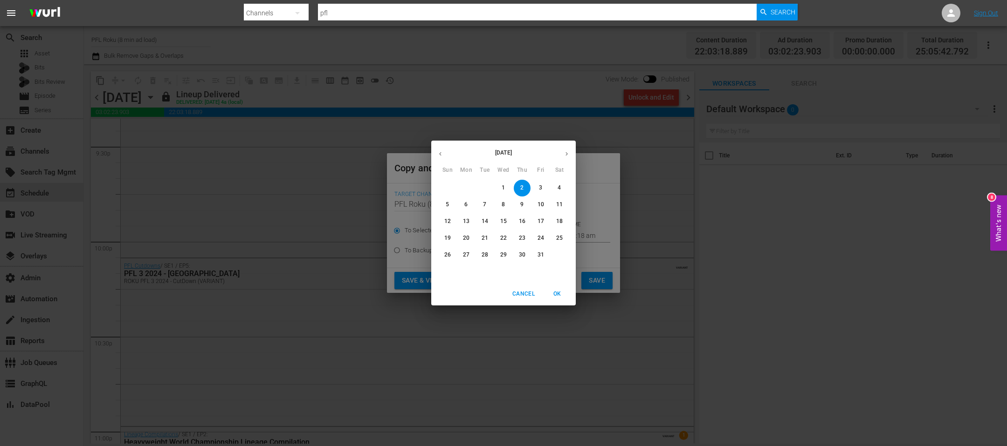
click at [559, 202] on p "11" at bounding box center [559, 205] width 7 height 8
type input "Oct 11th 2025"
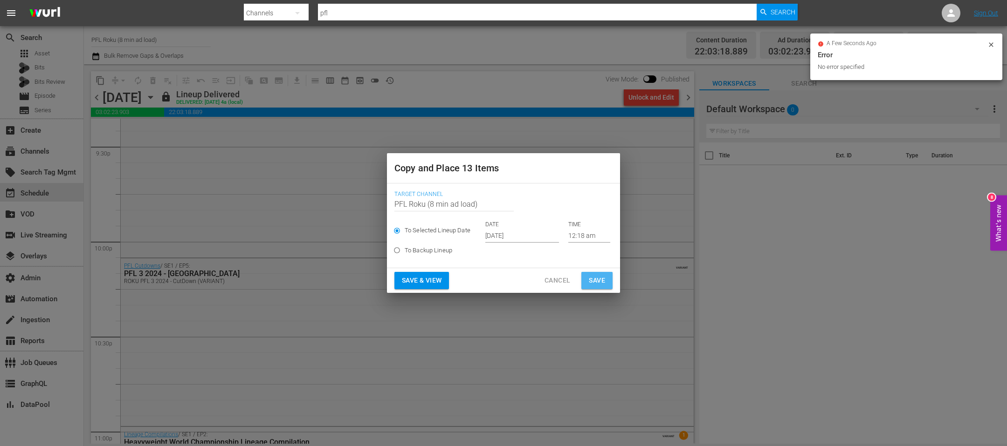
click at [596, 281] on span "Save" at bounding box center [597, 281] width 16 height 12
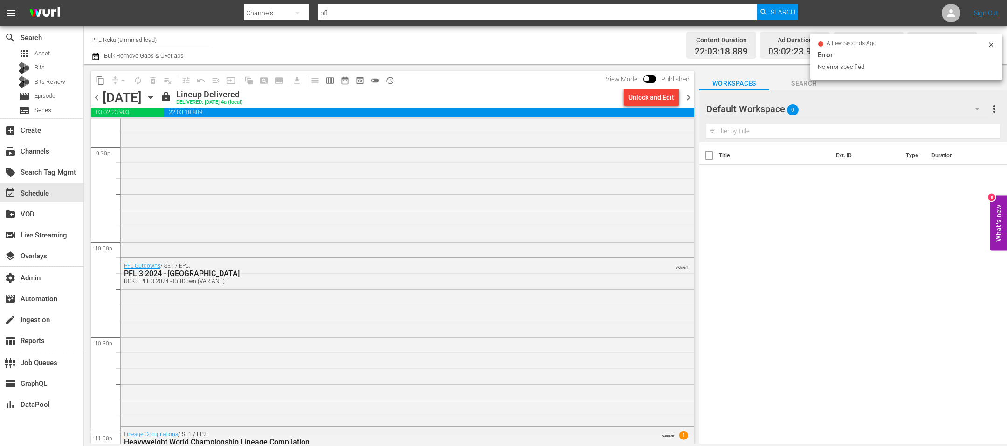
click at [685, 98] on span "chevron_right" at bounding box center [688, 98] width 12 height 12
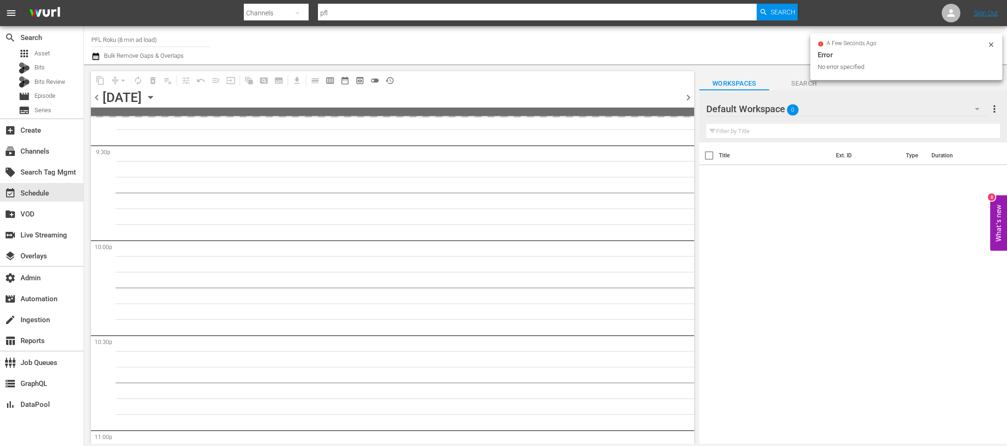
scroll to position [4187, 0]
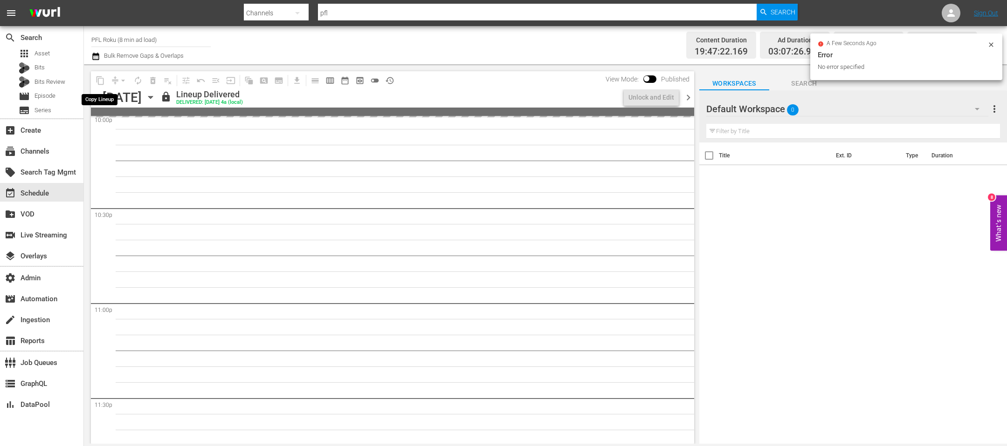
click at [97, 82] on span "content_copy" at bounding box center [100, 80] width 15 height 15
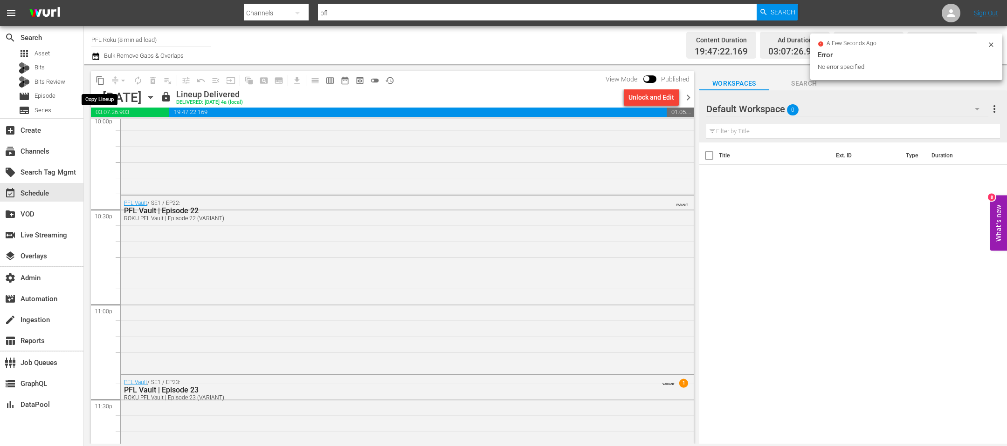
scroll to position [3997, 0]
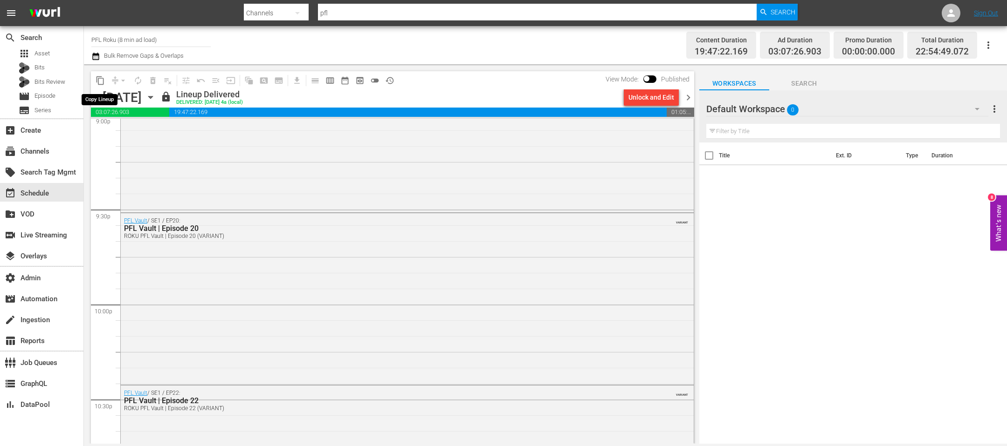
click at [102, 83] on span "content_copy" at bounding box center [100, 80] width 9 height 9
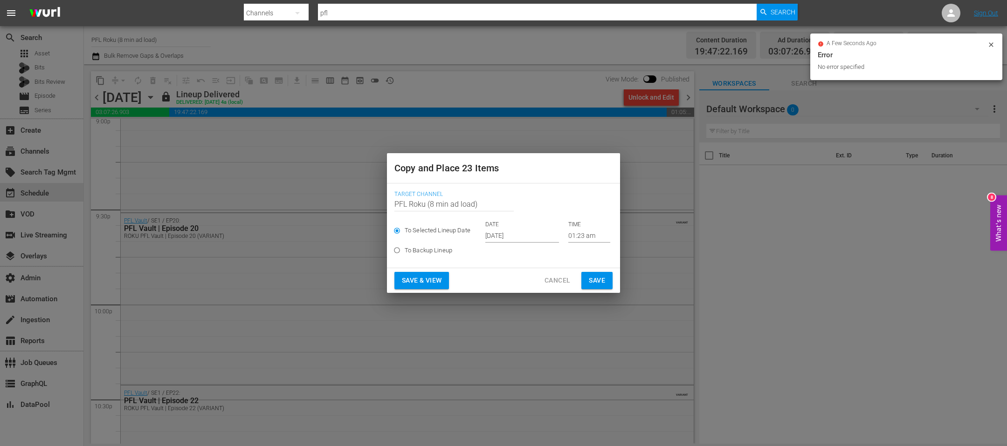
click at [522, 240] on input "Oct 2nd 2025" at bounding box center [522, 236] width 74 height 14
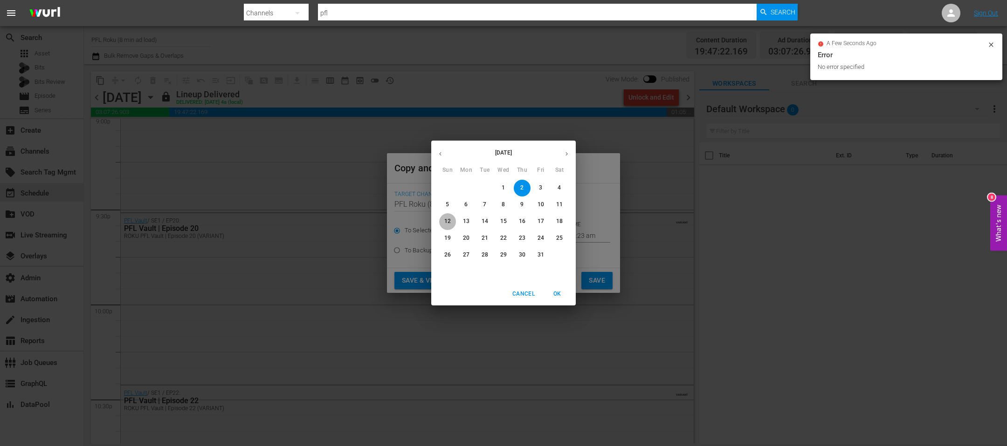
click at [449, 225] on p "12" at bounding box center [447, 222] width 7 height 8
type input "Oct 12th 2025"
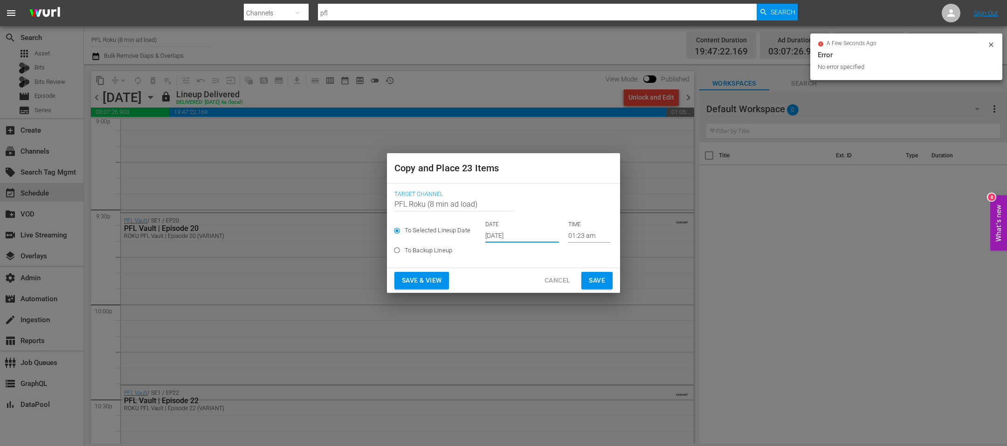
click at [601, 281] on span "Save" at bounding box center [597, 281] width 16 height 12
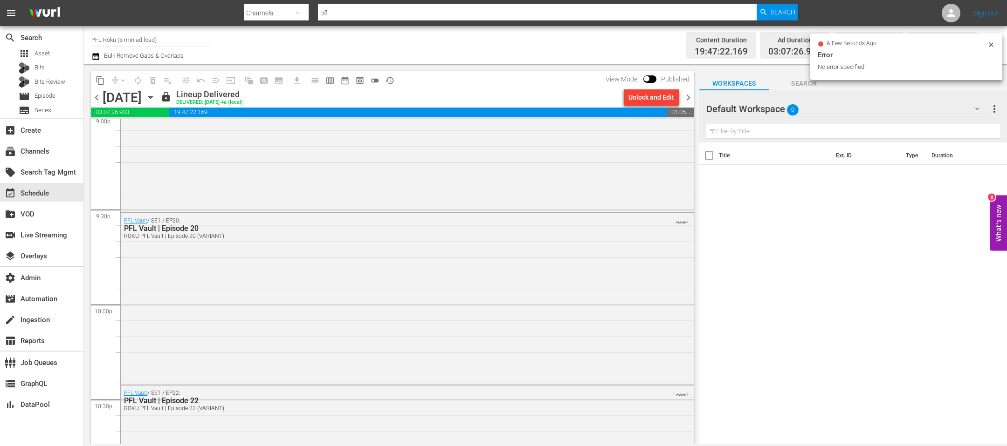
click at [690, 98] on span "chevron_right" at bounding box center [688, 98] width 12 height 12
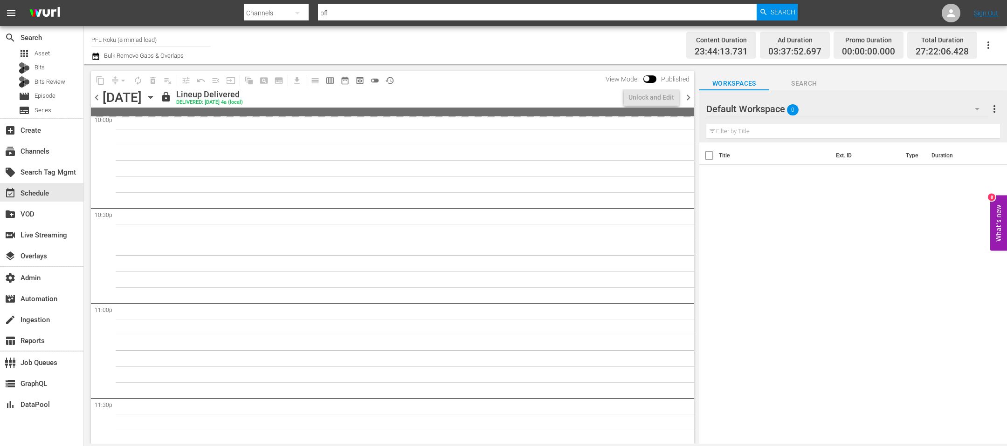
scroll to position [3981, 0]
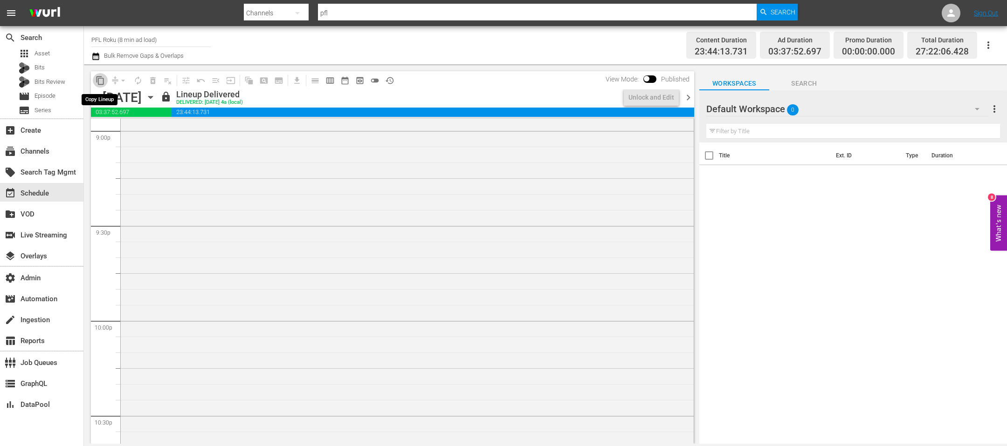
click at [100, 81] on span "content_copy" at bounding box center [100, 80] width 9 height 9
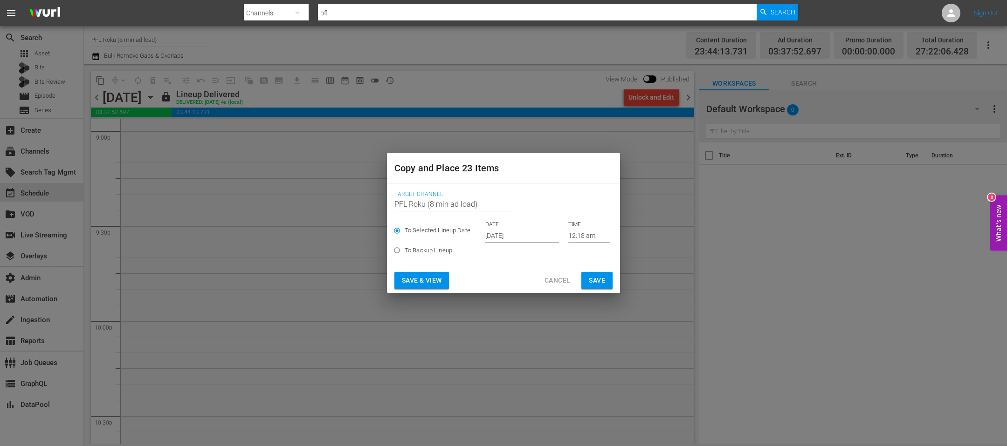
click at [494, 232] on input "Oct 2nd 2025" at bounding box center [522, 236] width 74 height 14
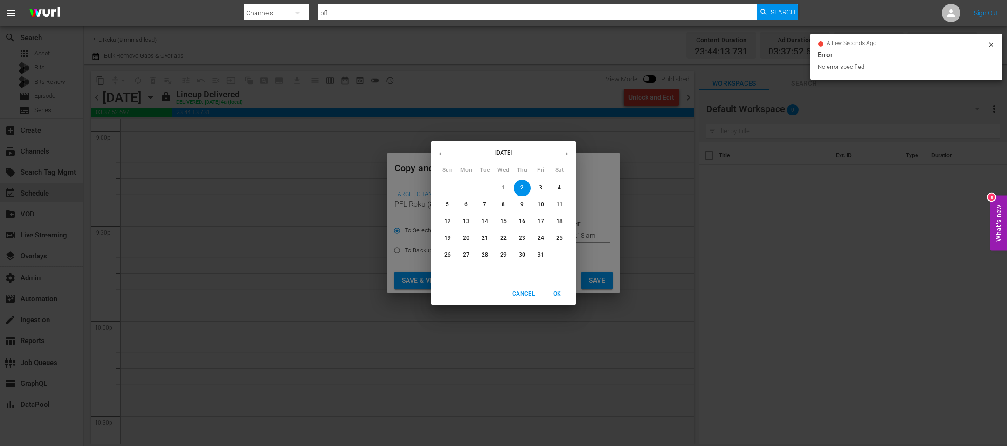
click at [466, 219] on p "13" at bounding box center [466, 222] width 7 height 8
type input "Oct 13th 2025"
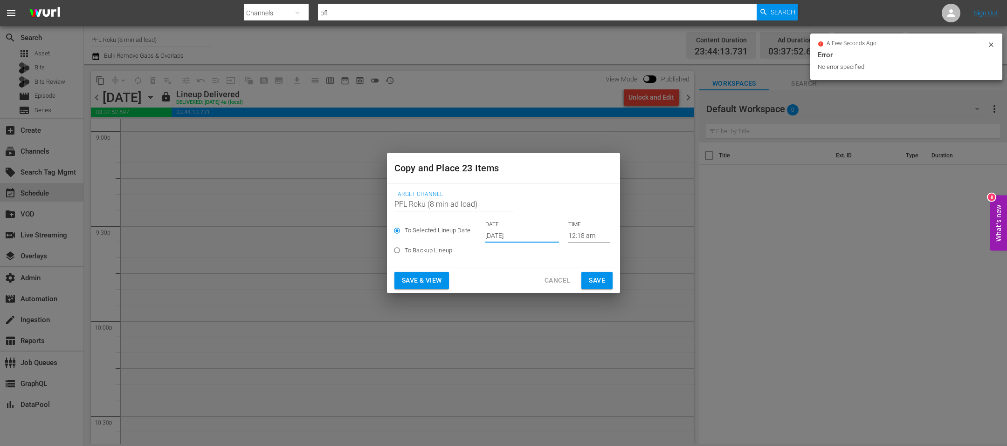
click at [611, 284] on button "Save" at bounding box center [596, 280] width 31 height 17
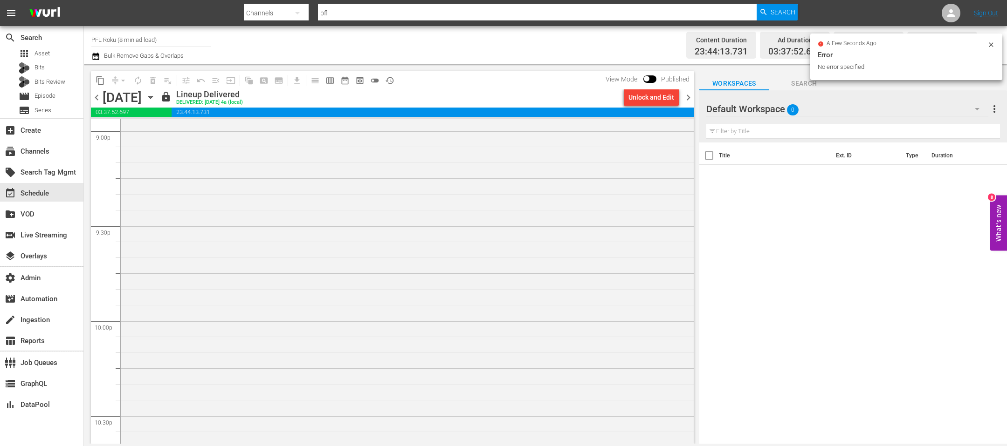
click at [691, 98] on span "chevron_right" at bounding box center [688, 98] width 12 height 12
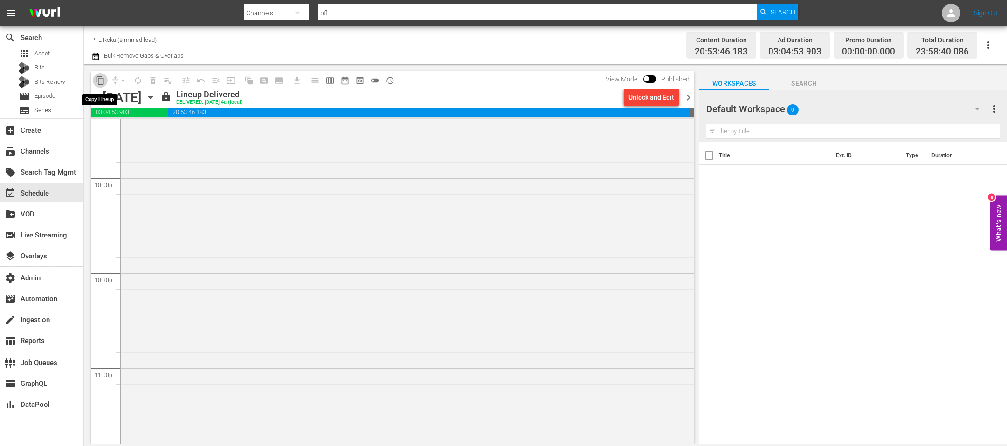
click at [102, 82] on span "content_copy" at bounding box center [100, 80] width 9 height 9
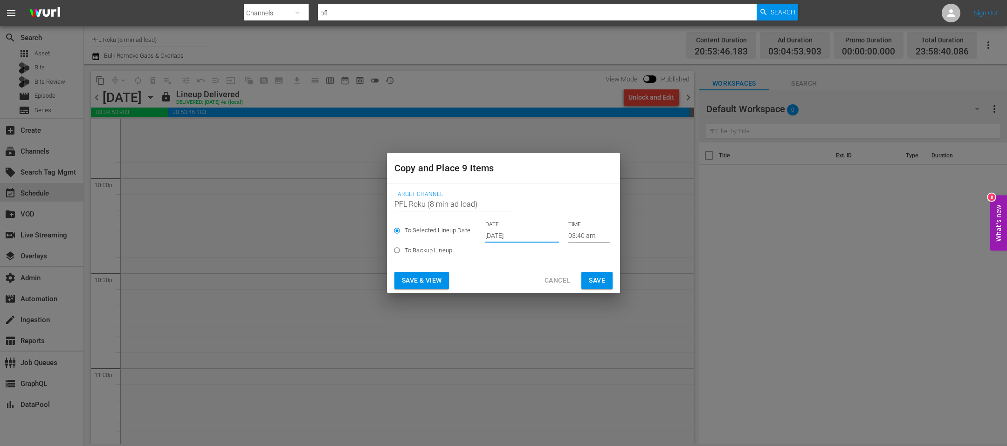
click at [499, 233] on input "Oct 2nd 2025" at bounding box center [522, 236] width 74 height 14
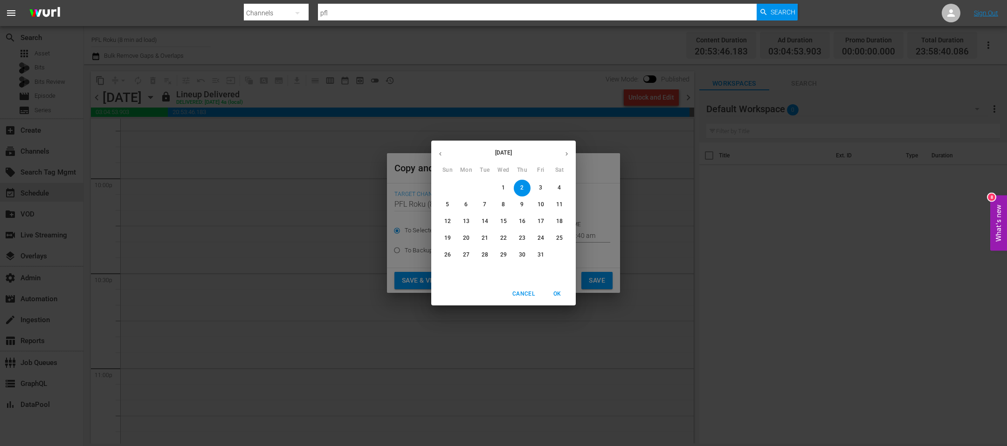
click at [487, 219] on p "14" at bounding box center [484, 222] width 7 height 8
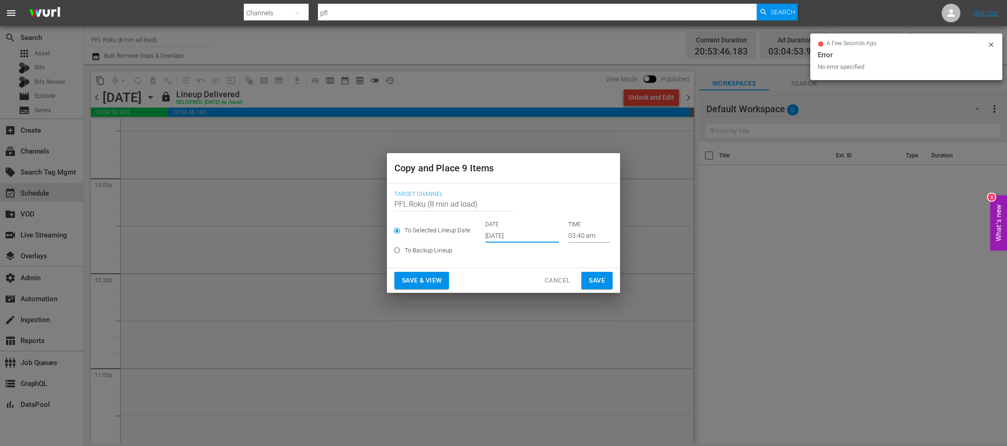
type input "Oct 14th 2025"
click at [606, 279] on button "Save" at bounding box center [596, 280] width 31 height 17
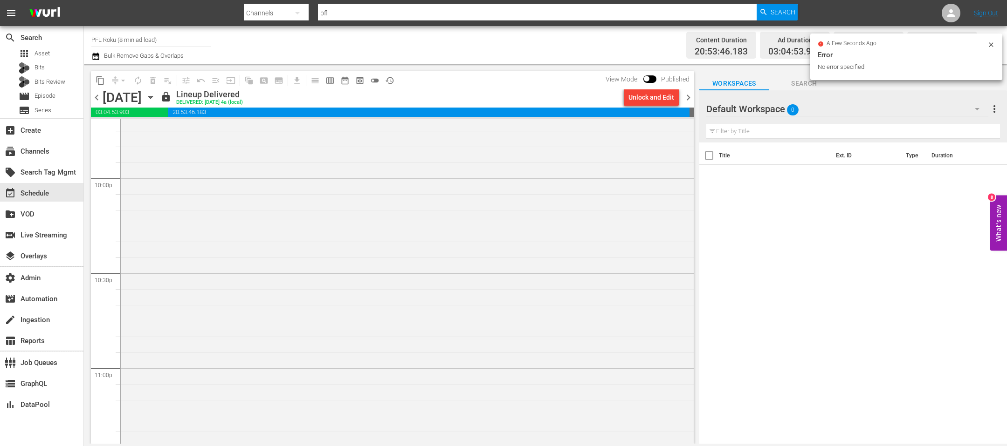
click at [690, 94] on span "chevron_right" at bounding box center [688, 98] width 12 height 12
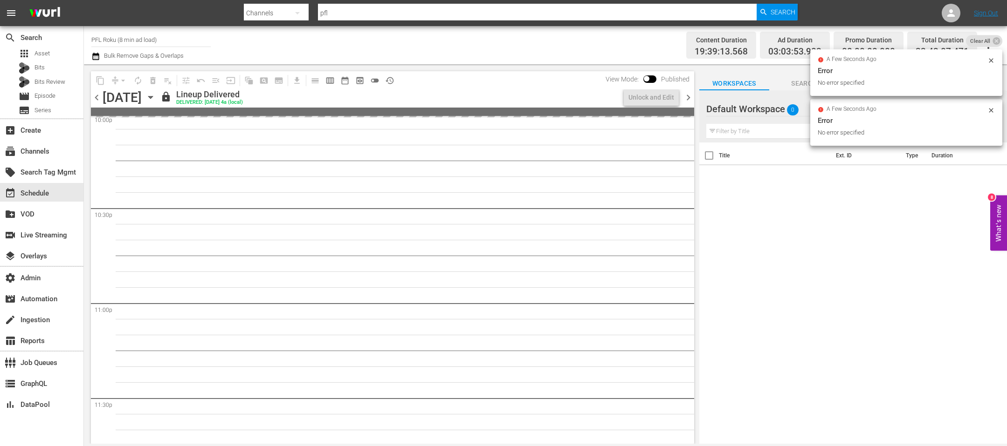
scroll to position [4140, 0]
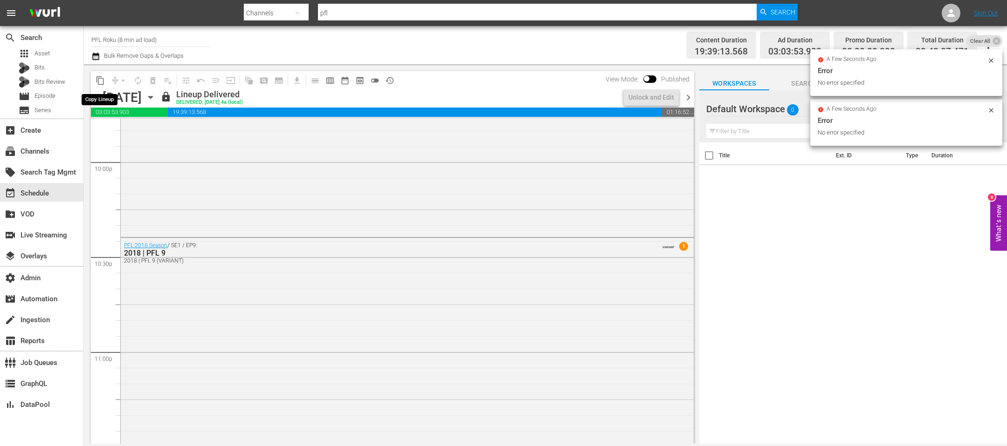
click at [99, 81] on span "content_copy" at bounding box center [100, 80] width 9 height 9
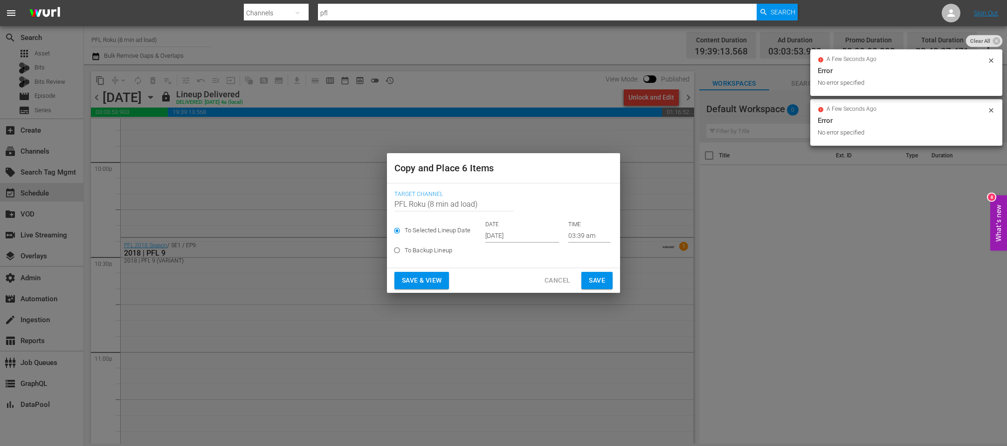
click at [499, 233] on input "Oct 2nd 2025" at bounding box center [522, 236] width 74 height 14
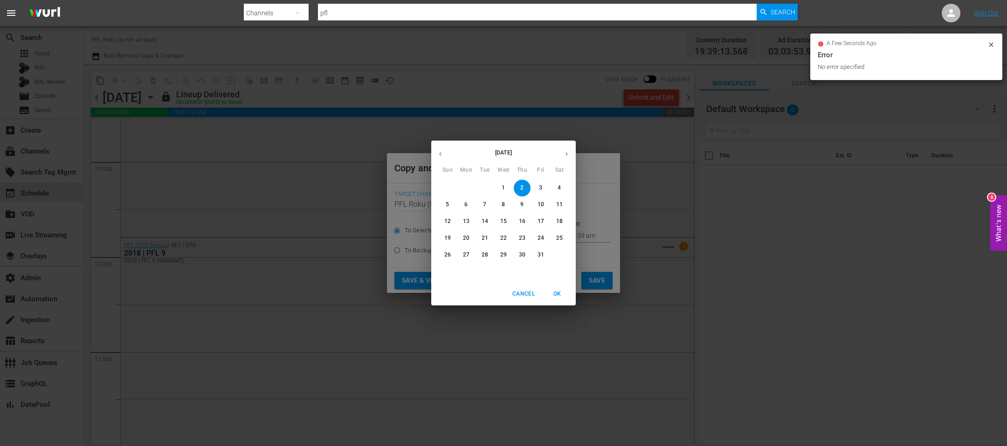
click at [501, 219] on p "15" at bounding box center [503, 222] width 7 height 8
type input "Oct 15th 2025"
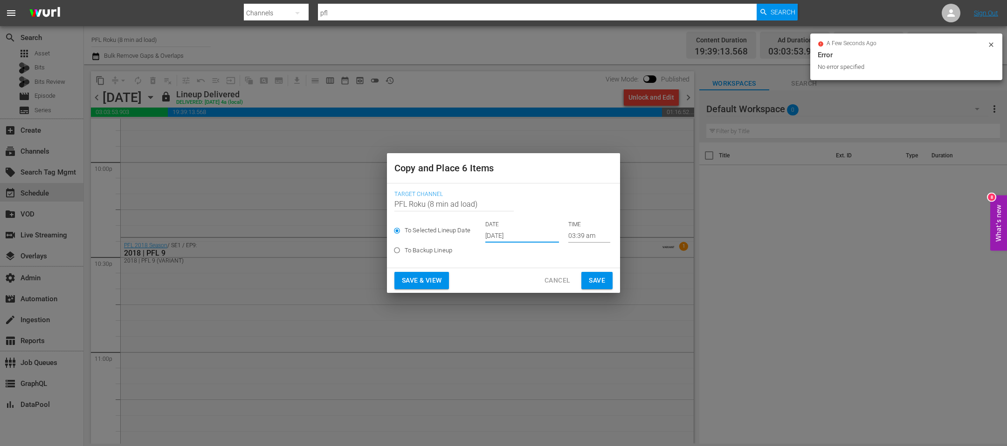
click at [611, 283] on button "Save" at bounding box center [596, 280] width 31 height 17
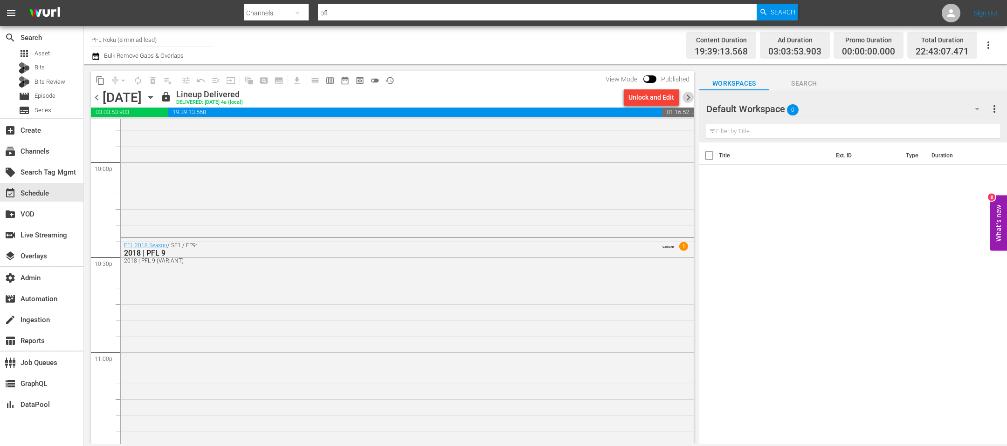
click at [686, 98] on span "chevron_right" at bounding box center [688, 98] width 12 height 12
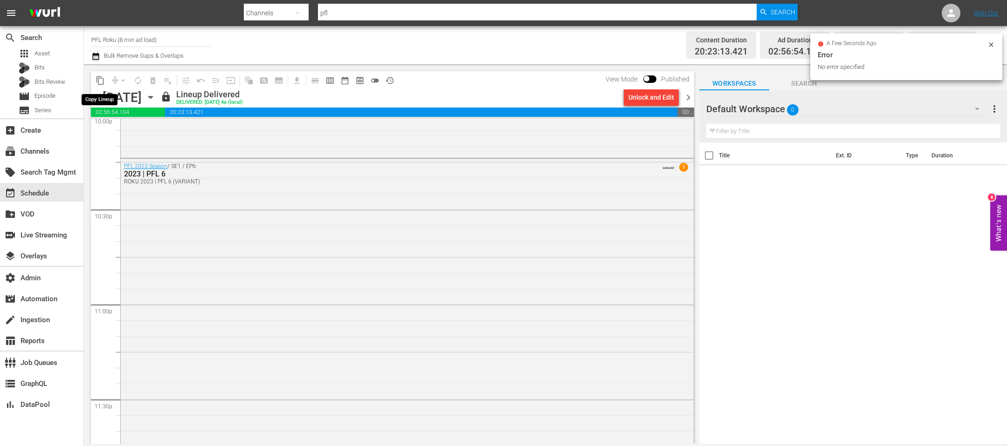
scroll to position [4123, 0]
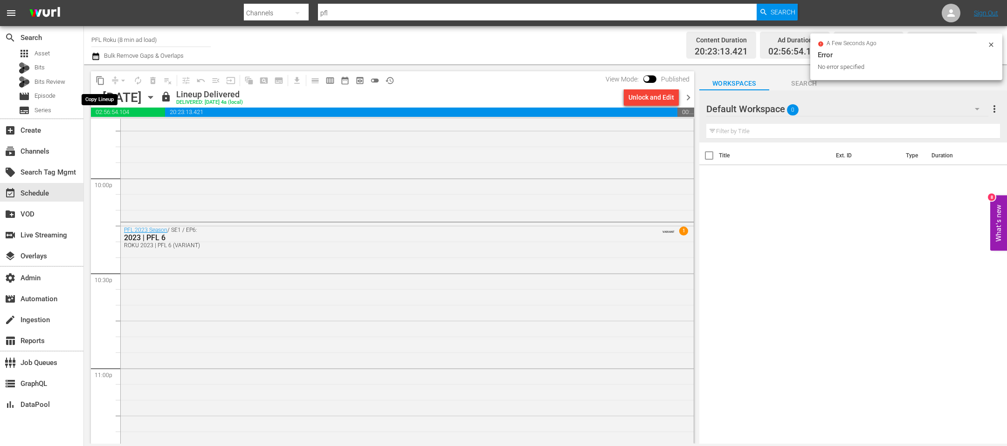
click at [102, 79] on span "content_copy" at bounding box center [100, 80] width 9 height 9
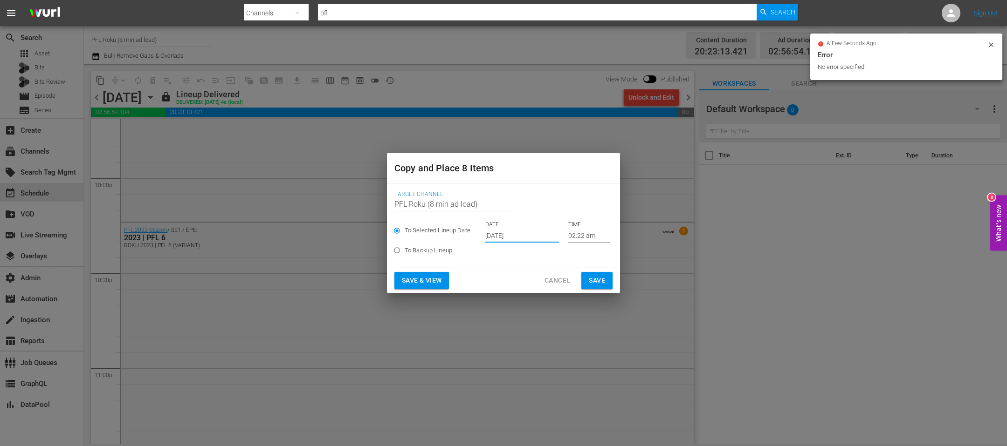
click at [500, 236] on input "Oct 2nd 2025" at bounding box center [522, 236] width 74 height 14
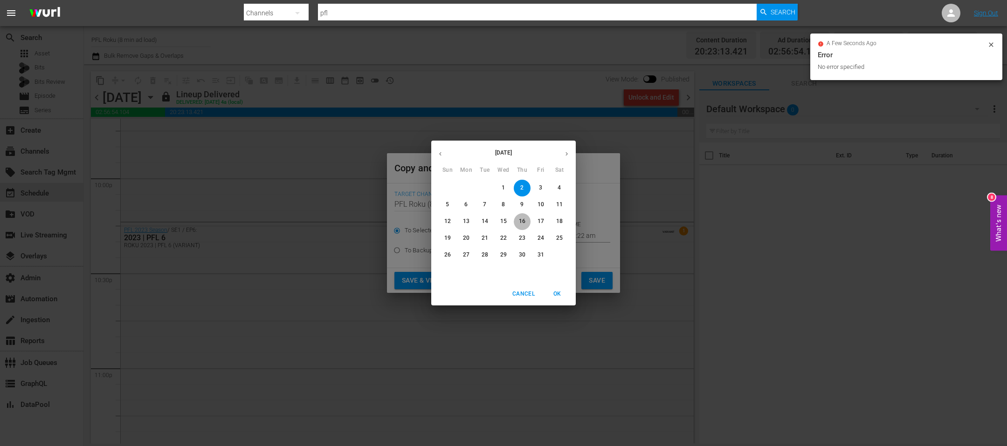
click at [520, 219] on p "16" at bounding box center [522, 222] width 7 height 8
type input "Oct 16th 2025"
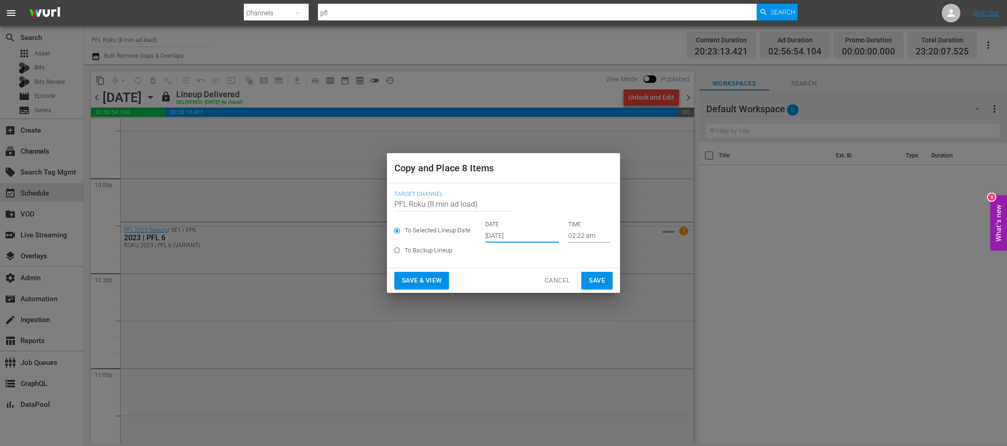
click at [596, 279] on span "Save" at bounding box center [597, 281] width 16 height 12
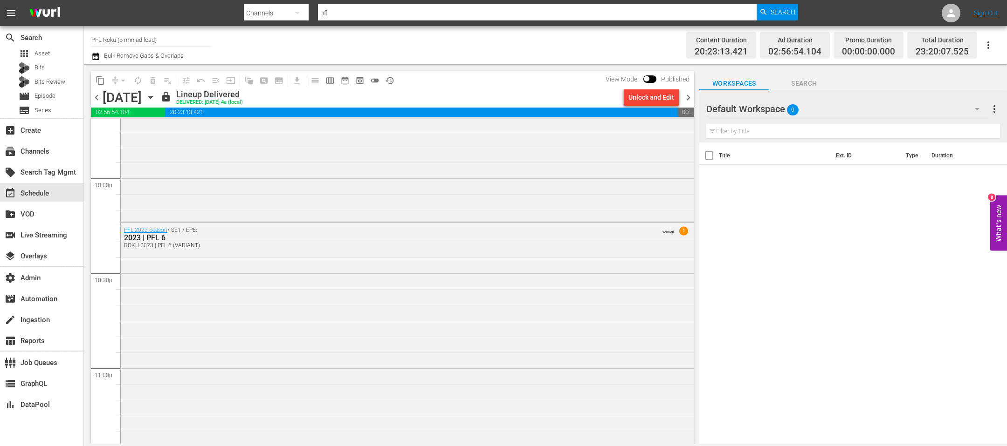
click at [684, 100] on span "chevron_right" at bounding box center [688, 98] width 12 height 12
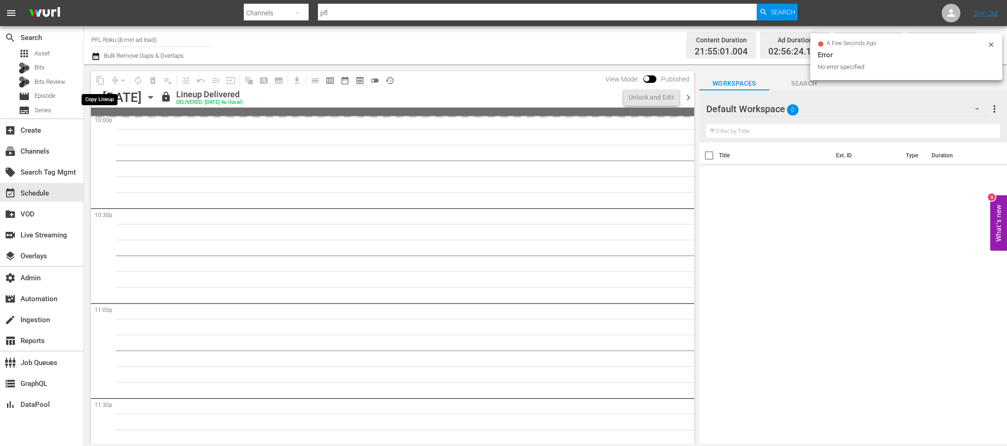
scroll to position [4076, 0]
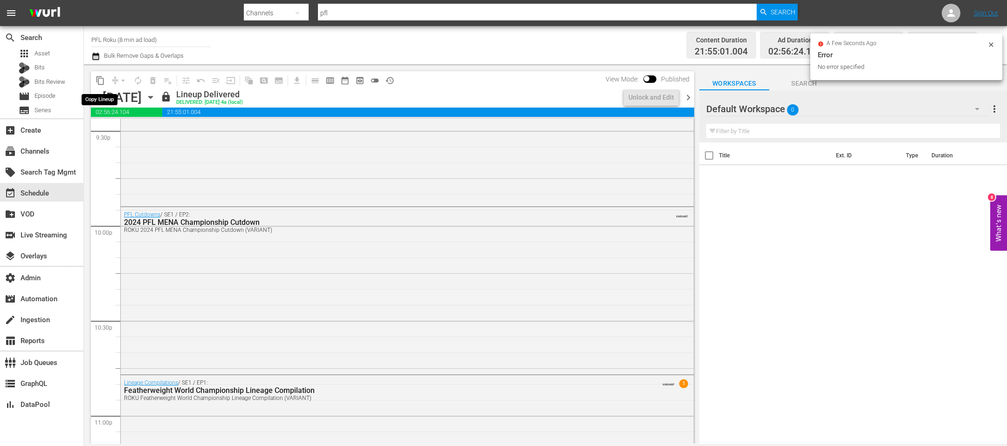
click at [100, 80] on span "content_copy" at bounding box center [100, 80] width 9 height 9
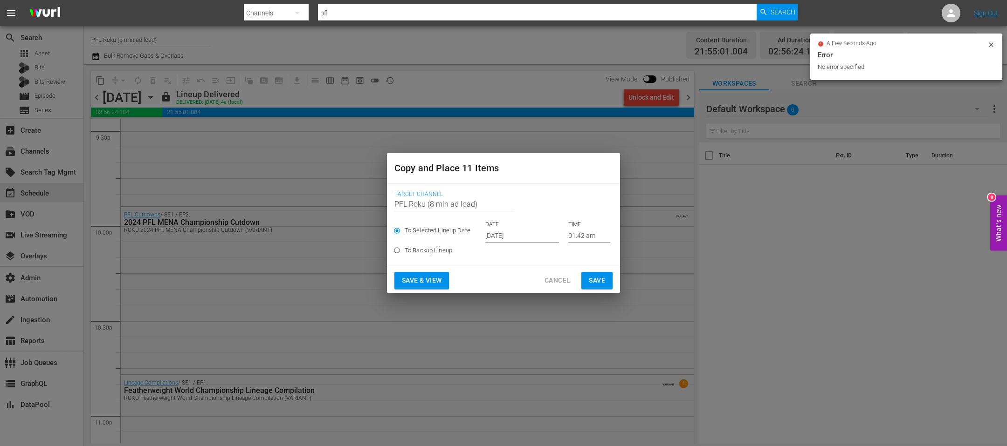
click at [513, 230] on input "Oct 2nd 2025" at bounding box center [522, 236] width 74 height 14
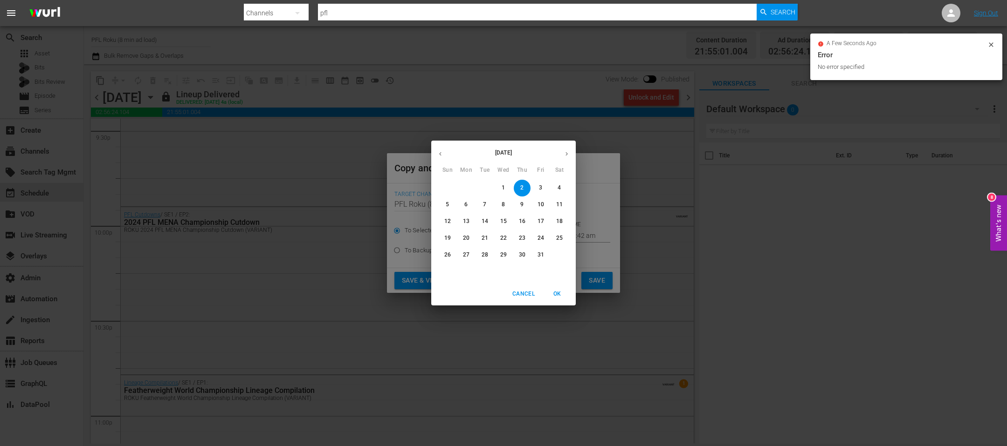
click at [542, 222] on p "17" at bounding box center [540, 222] width 7 height 8
type input "Oct 17th 2025"
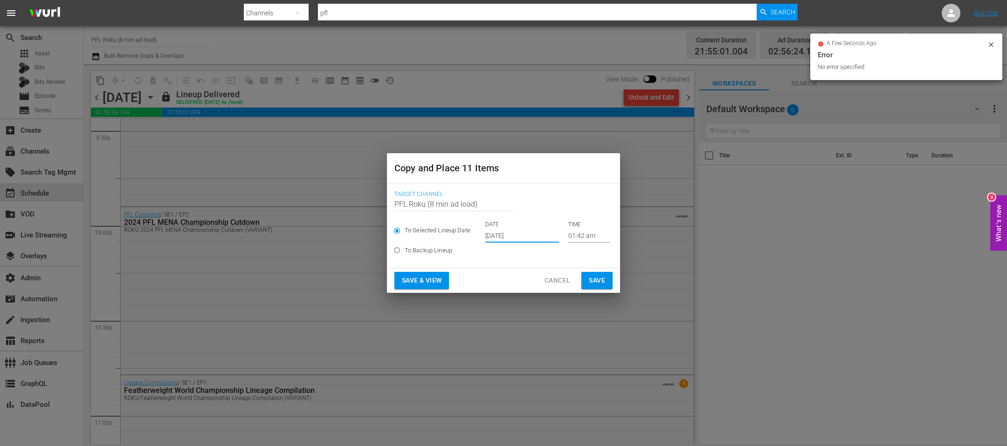
click at [594, 275] on span "Save" at bounding box center [597, 281] width 16 height 12
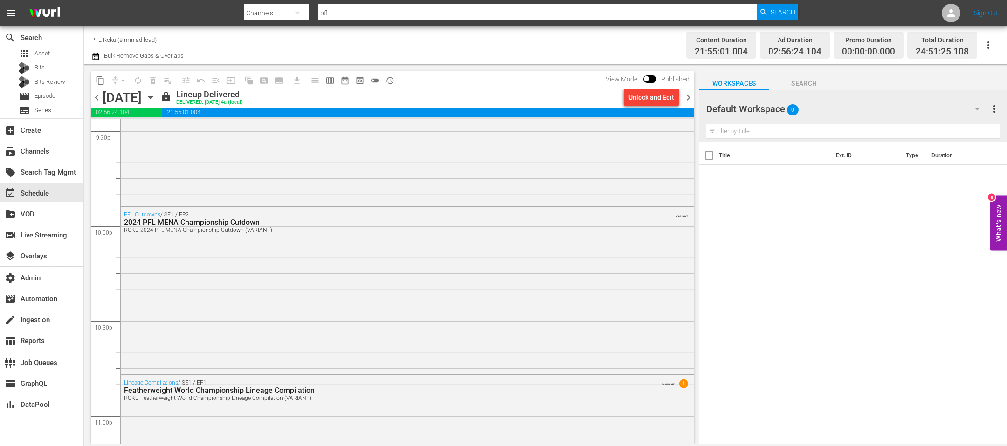
click at [690, 104] on div "chevron_left Wednesday, September 17th September 17th lock Lineup Delivered DEL…" at bounding box center [392, 98] width 603 height 18
click at [689, 99] on span "chevron_right" at bounding box center [688, 98] width 12 height 12
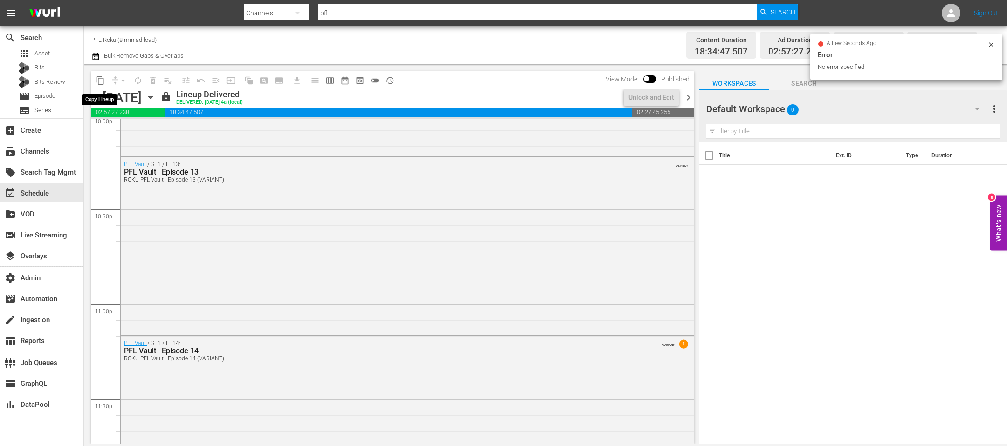
scroll to position [3981, 0]
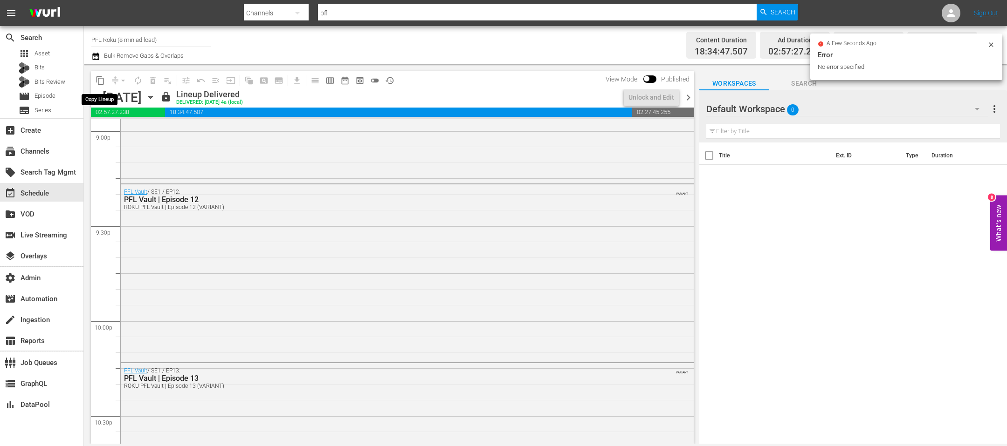
click at [101, 81] on span "content_copy" at bounding box center [100, 80] width 9 height 9
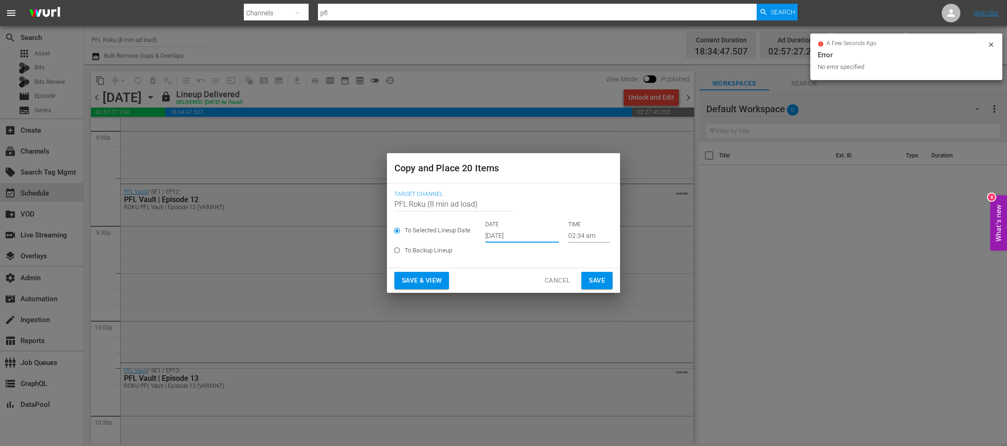
click at [503, 237] on input "Oct 2nd 2025" at bounding box center [522, 236] width 74 height 14
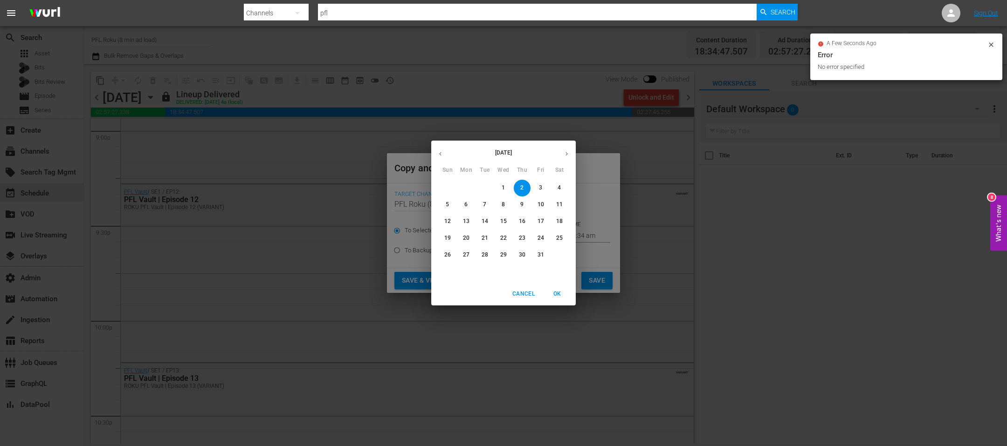
click at [553, 223] on span "18" at bounding box center [559, 222] width 17 height 8
type input "Oct 18th 2025"
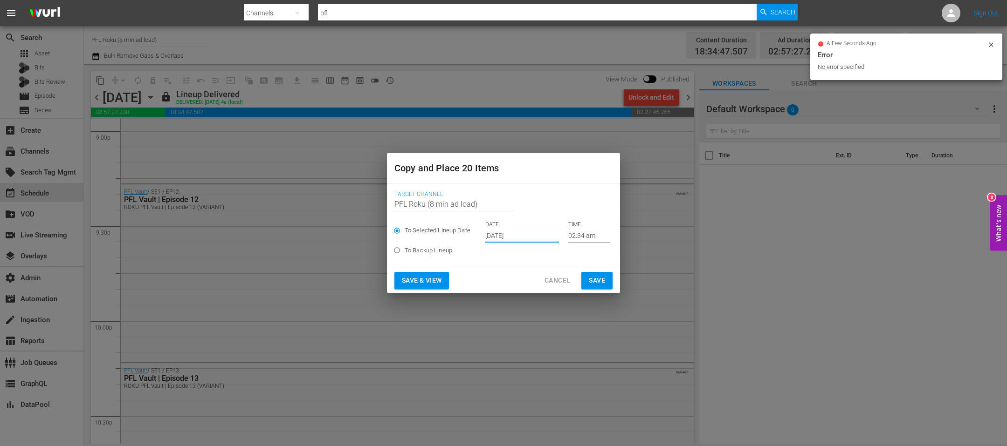
click at [597, 286] on span "Save" at bounding box center [597, 281] width 16 height 12
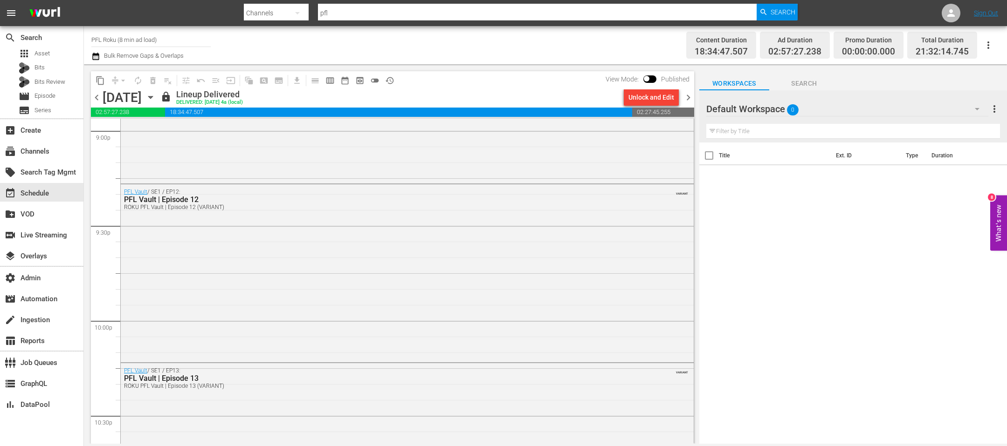
click at [687, 97] on span "chevron_right" at bounding box center [688, 98] width 12 height 12
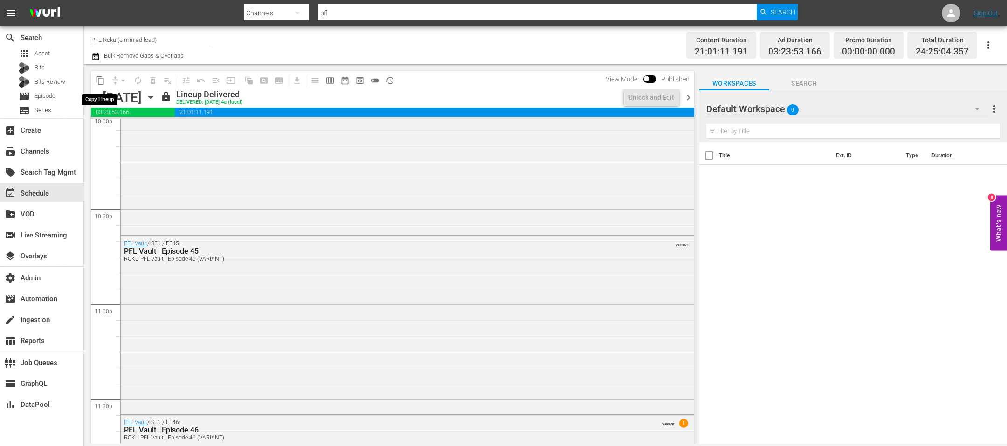
scroll to position [3981, 0]
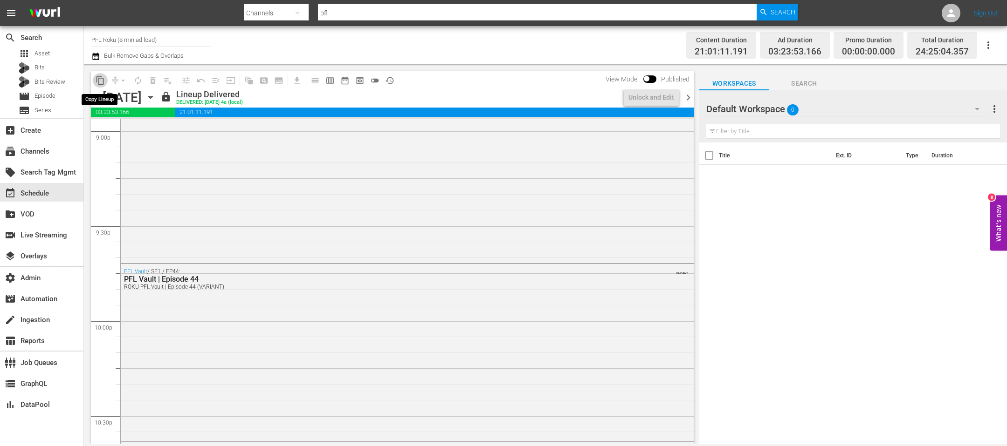
click at [98, 82] on span "content_copy" at bounding box center [100, 80] width 9 height 9
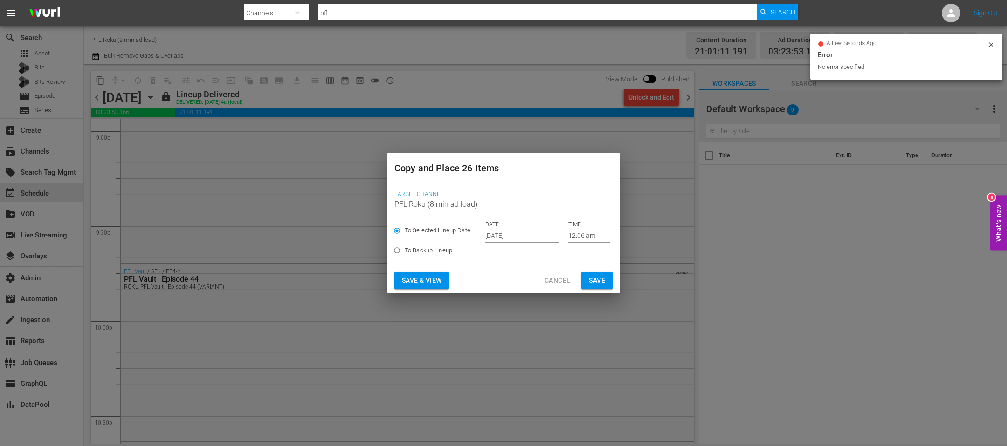
click at [493, 232] on input "Oct 2nd 2025" at bounding box center [522, 236] width 74 height 14
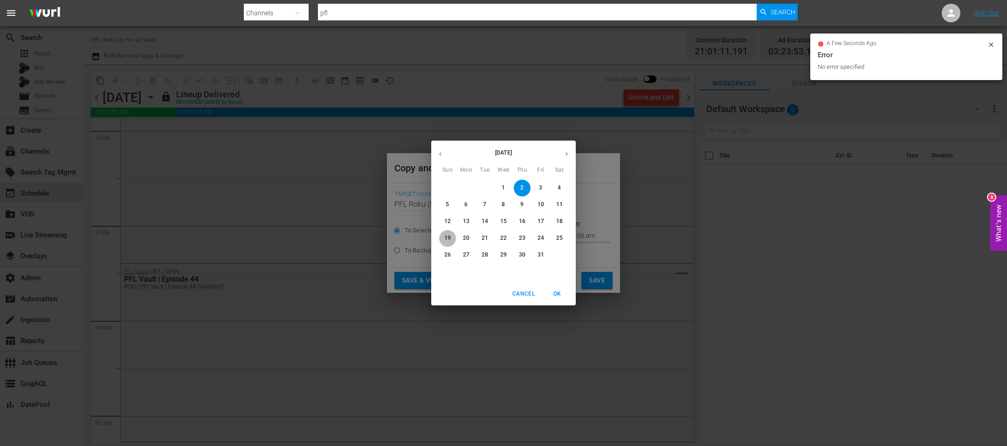
click at [444, 237] on p "19" at bounding box center [447, 238] width 7 height 8
type input "Oct 19th 2025"
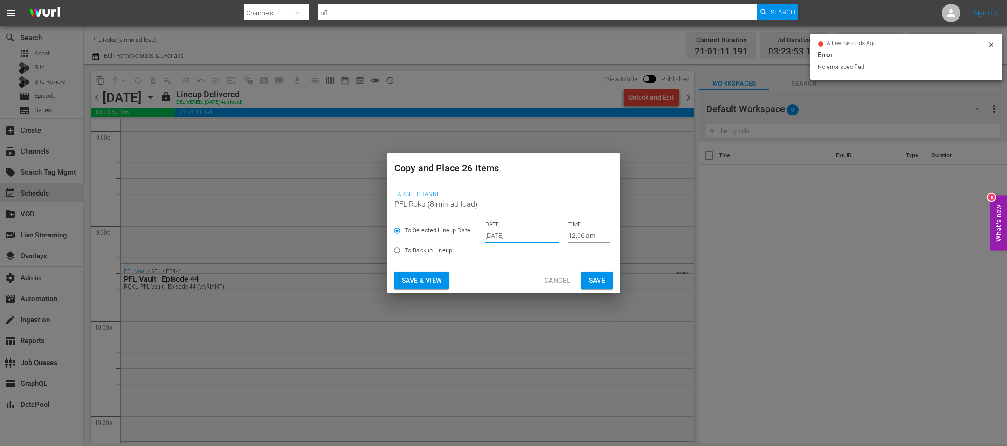
click at [600, 282] on span "Save" at bounding box center [597, 281] width 16 height 12
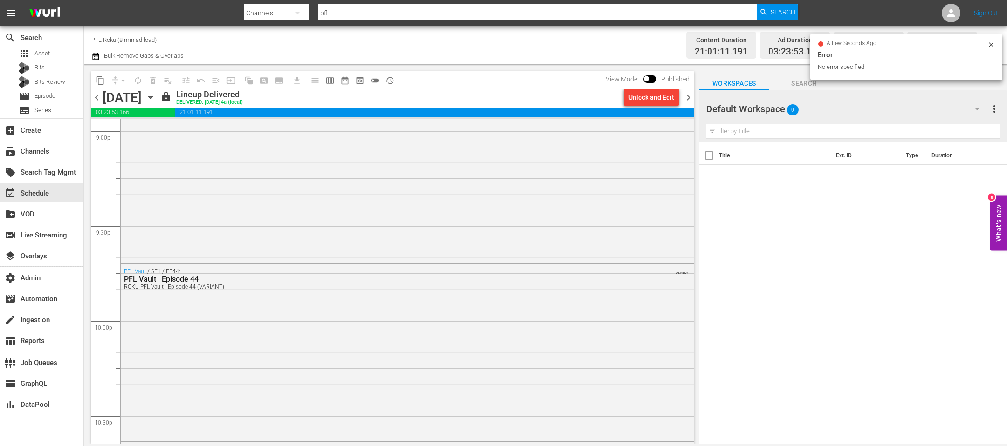
click at [686, 92] on span "chevron_right" at bounding box center [688, 98] width 12 height 12
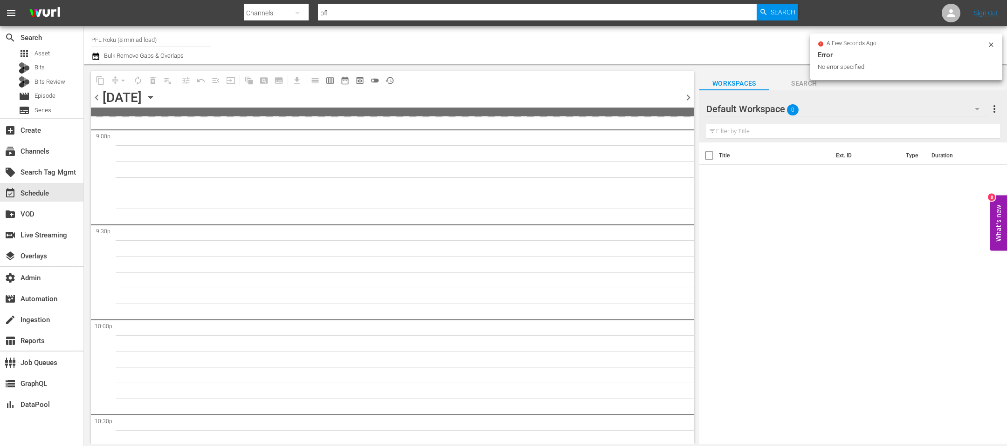
scroll to position [4187, 0]
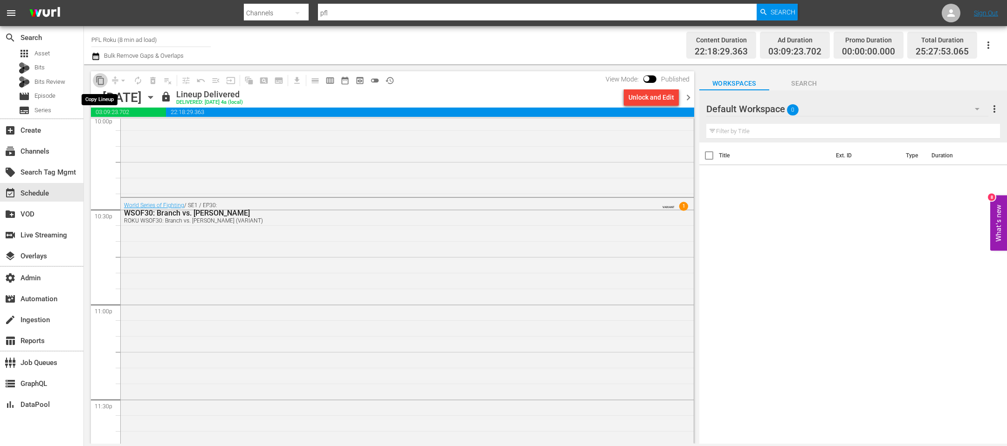
click at [97, 80] on span "content_copy" at bounding box center [100, 80] width 9 height 9
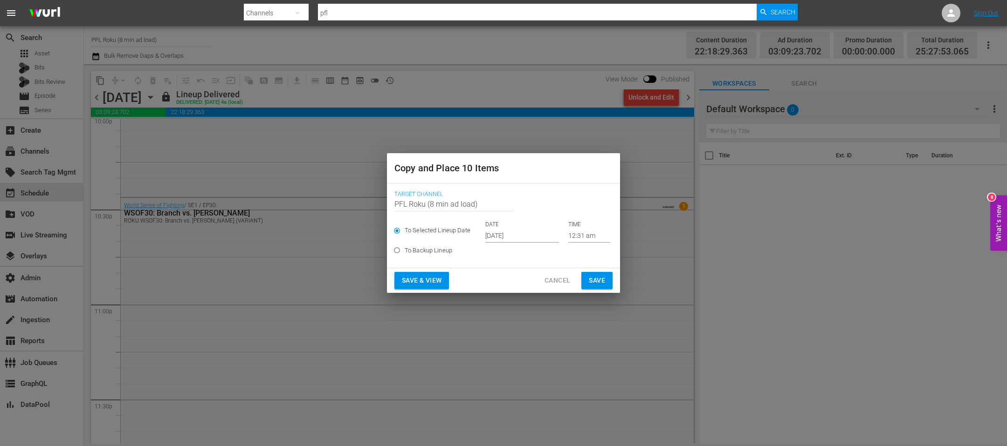
click at [486, 238] on input "Oct 2nd 2025" at bounding box center [522, 236] width 74 height 14
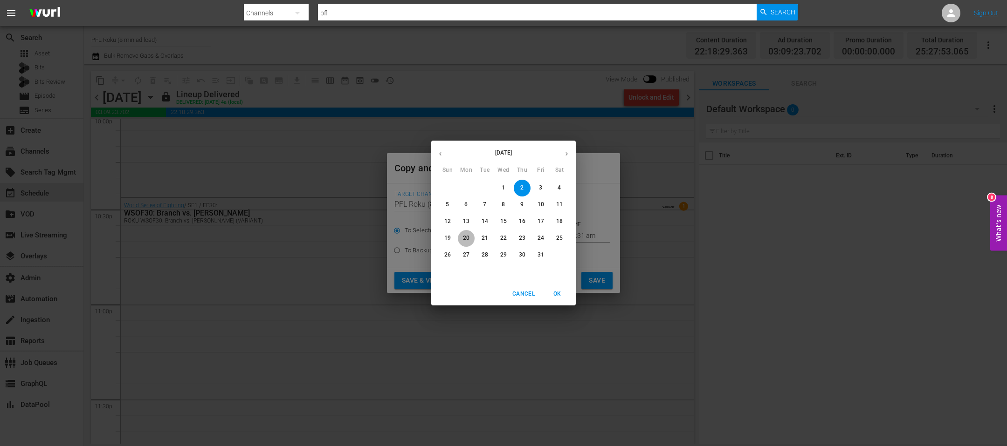
click at [468, 240] on p "20" at bounding box center [466, 238] width 7 height 8
type input "Oct 20th 2025"
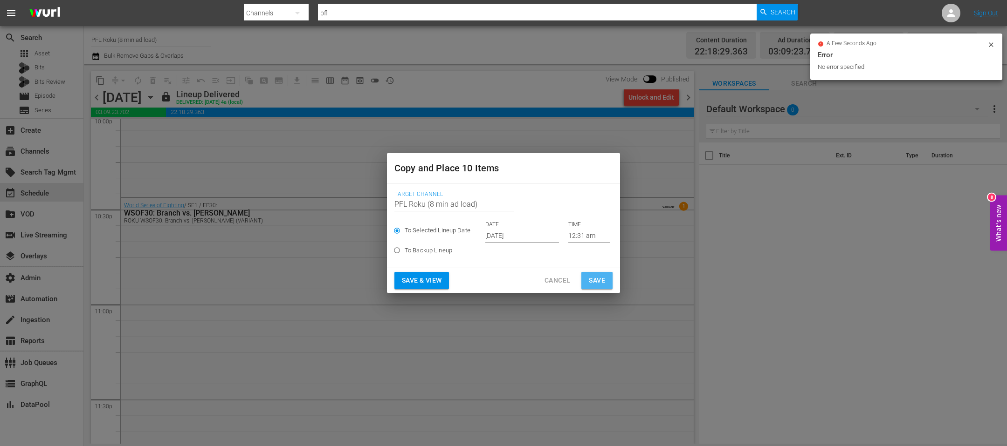
click at [602, 277] on span "Save" at bounding box center [597, 281] width 16 height 12
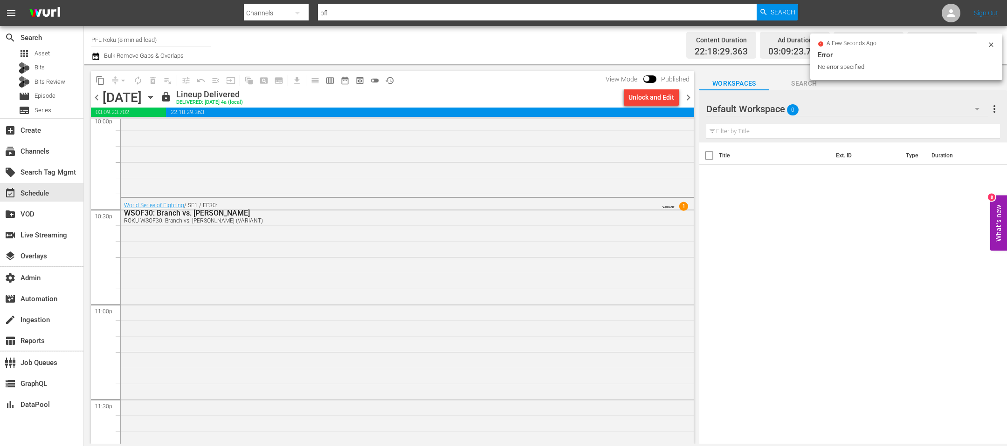
click at [685, 99] on span "chevron_right" at bounding box center [688, 98] width 12 height 12
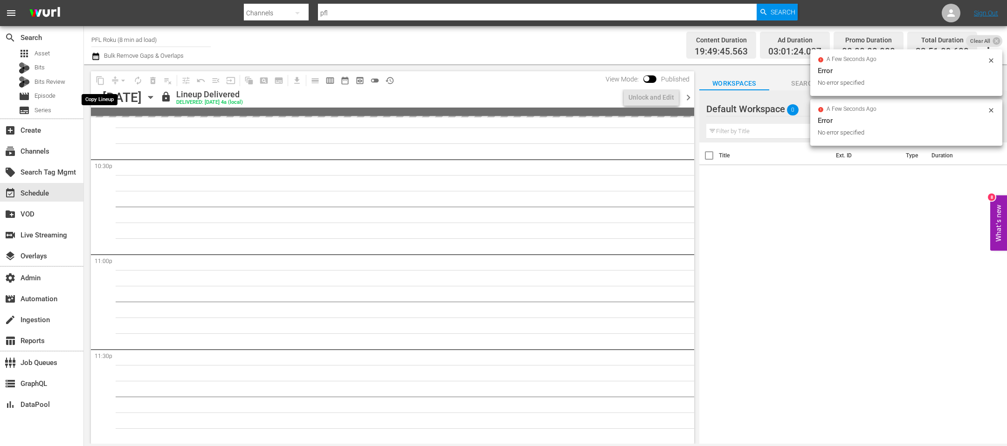
scroll to position [4218, 0]
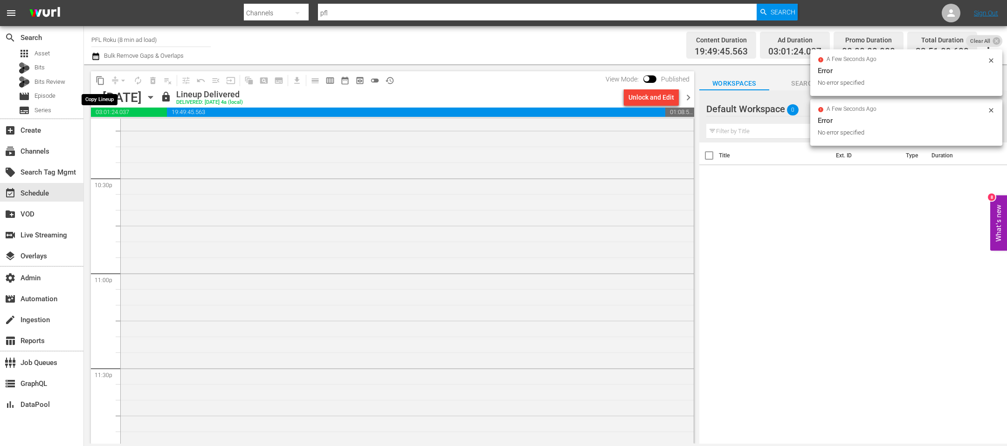
click at [103, 82] on span "content_copy" at bounding box center [100, 80] width 9 height 9
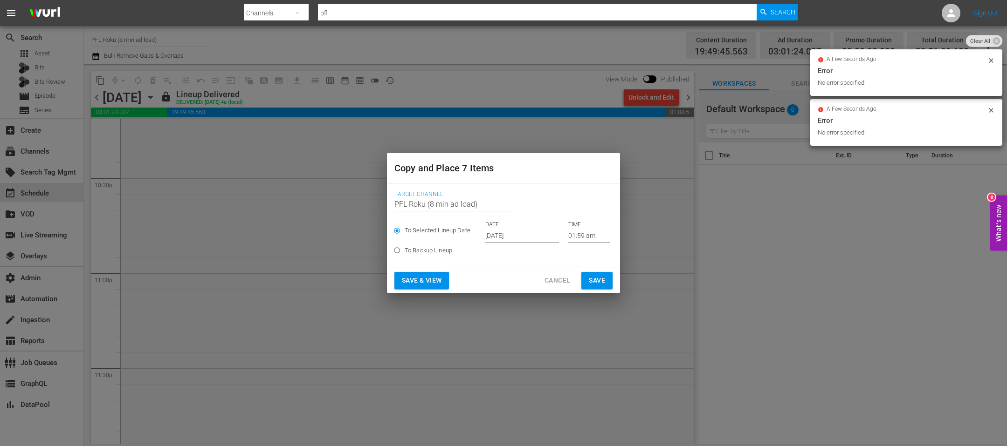
click at [512, 241] on input "Oct 2nd 2025" at bounding box center [522, 236] width 74 height 14
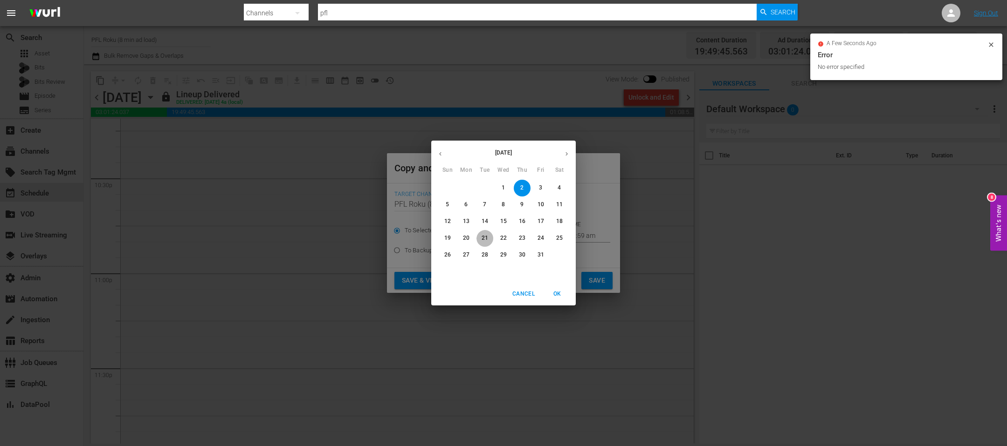
click at [488, 237] on span "21" at bounding box center [484, 238] width 17 height 8
type input "Oct 21st 2025"
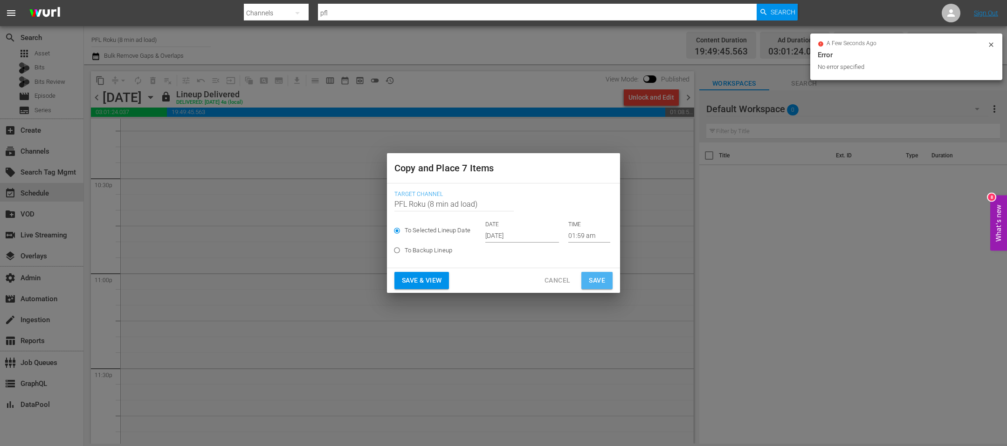
click at [603, 276] on span "Save" at bounding box center [597, 281] width 16 height 12
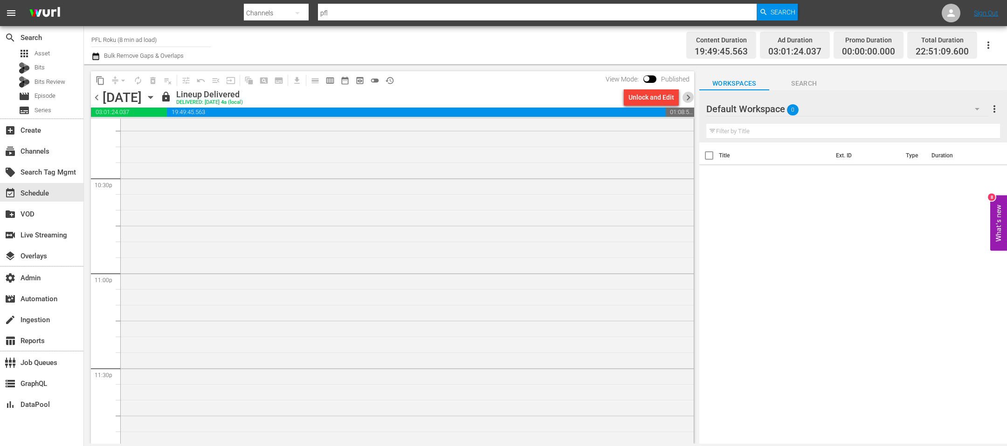
click at [688, 95] on span "chevron_right" at bounding box center [688, 98] width 12 height 12
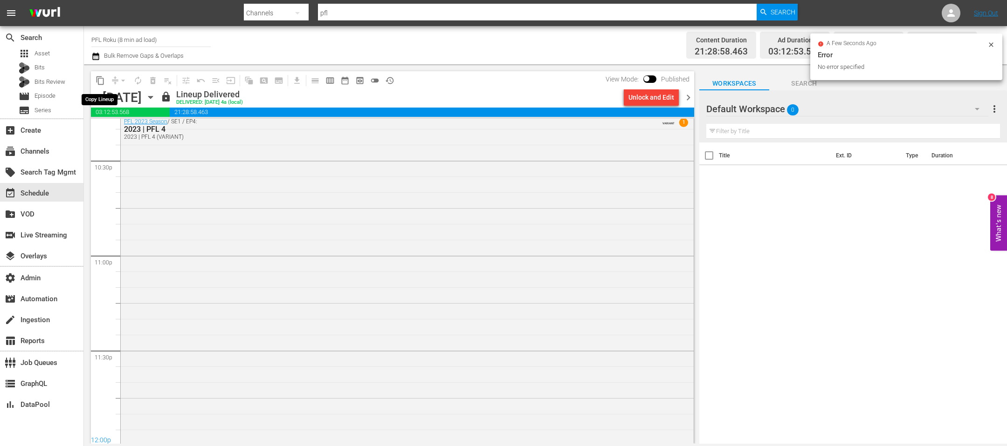
scroll to position [4202, 0]
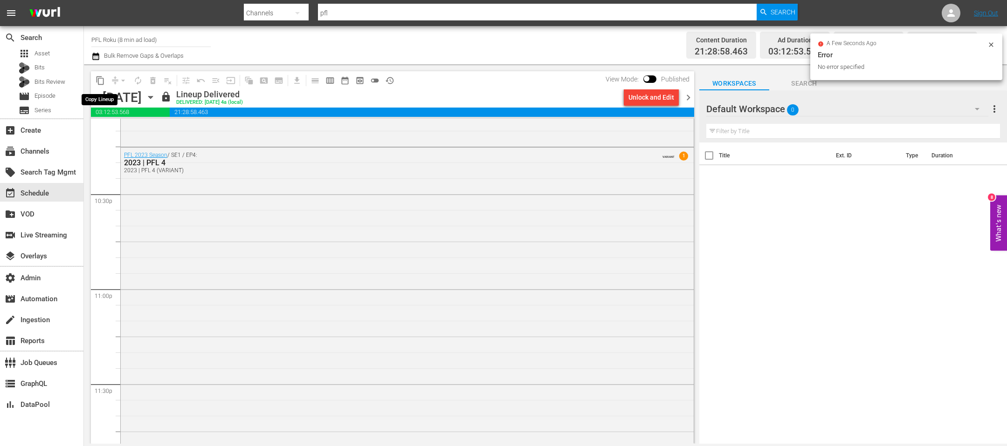
click at [98, 79] on span "content_copy" at bounding box center [100, 80] width 9 height 9
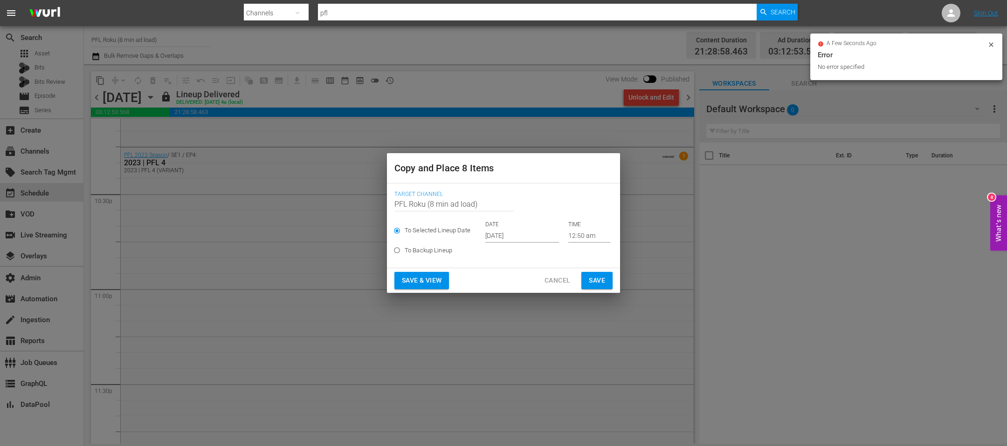
click at [507, 233] on input "Oct 2nd 2025" at bounding box center [522, 236] width 74 height 14
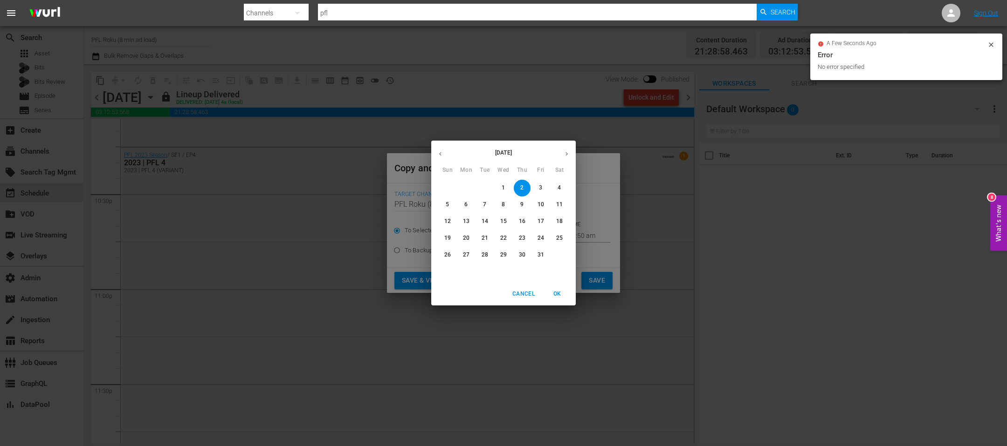
click at [503, 239] on p "22" at bounding box center [503, 238] width 7 height 8
type input "Oct 22nd 2025"
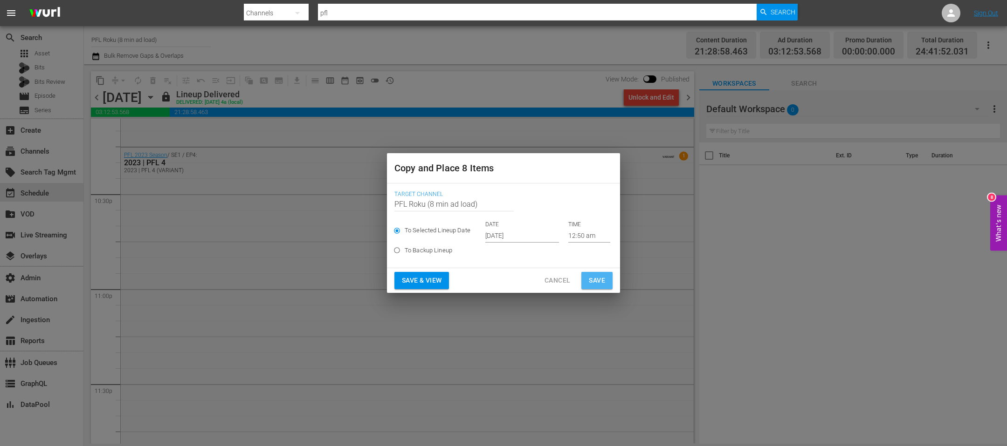
click at [590, 276] on span "Save" at bounding box center [597, 281] width 16 height 12
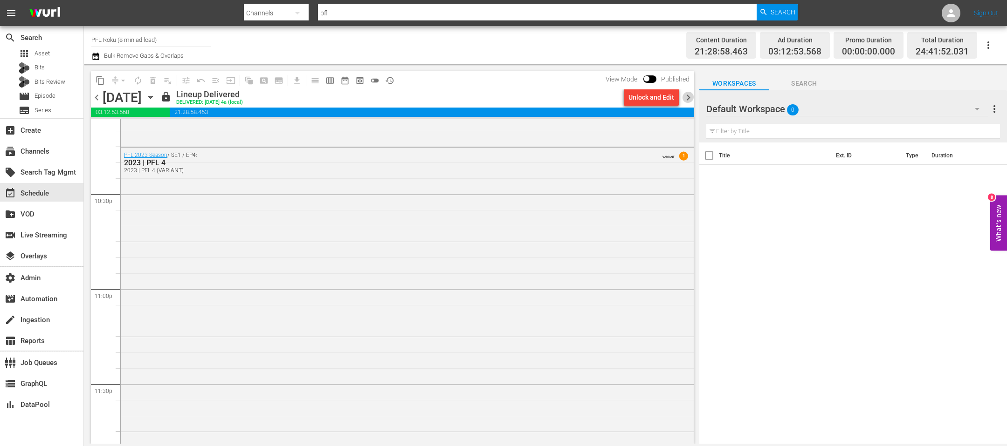
click at [690, 97] on span "chevron_right" at bounding box center [688, 98] width 12 height 12
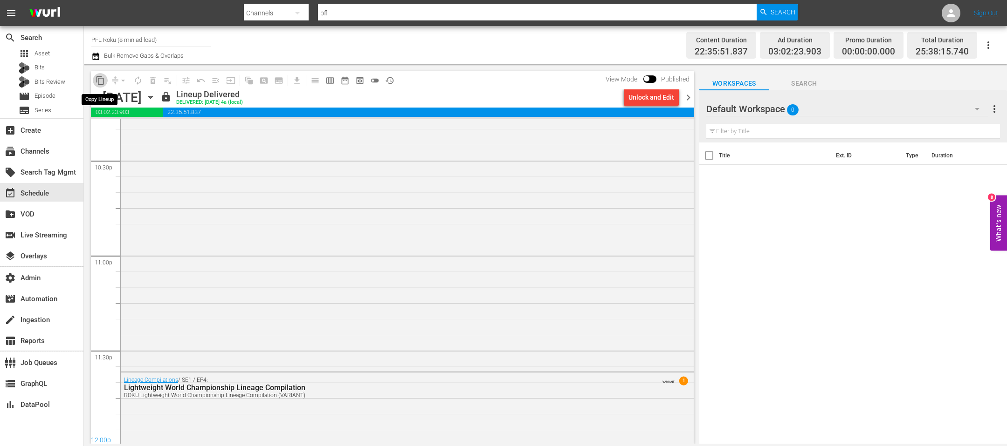
click at [100, 80] on span "content_copy" at bounding box center [100, 80] width 9 height 9
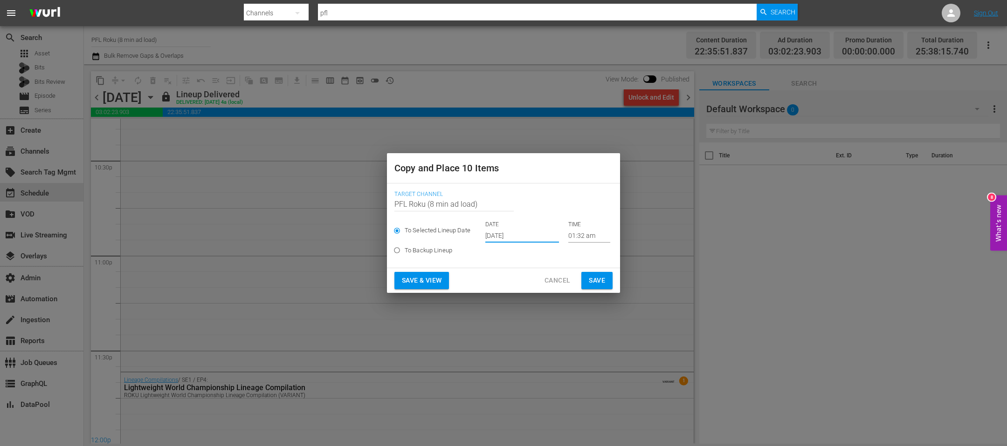
click at [493, 237] on input "Oct 2nd 2025" at bounding box center [522, 236] width 74 height 14
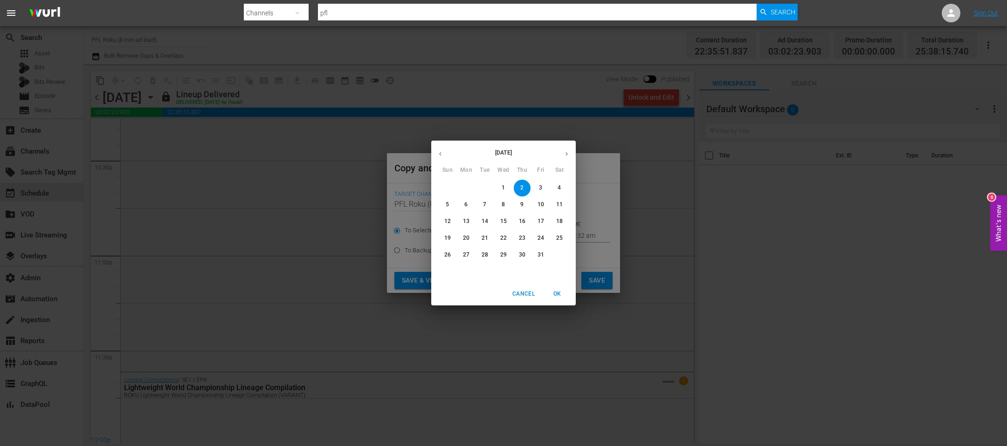
click at [522, 238] on p "23" at bounding box center [522, 238] width 7 height 8
type input "Oct 23rd 2025"
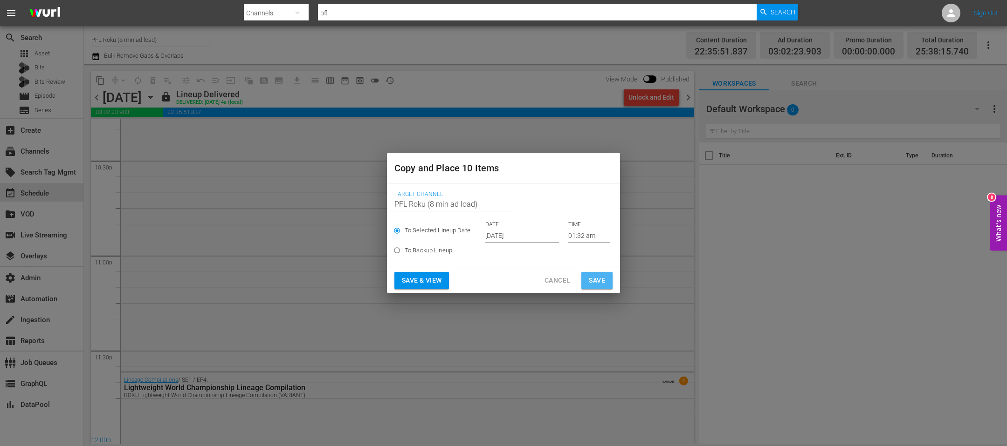
click at [595, 279] on span "Save" at bounding box center [597, 281] width 16 height 12
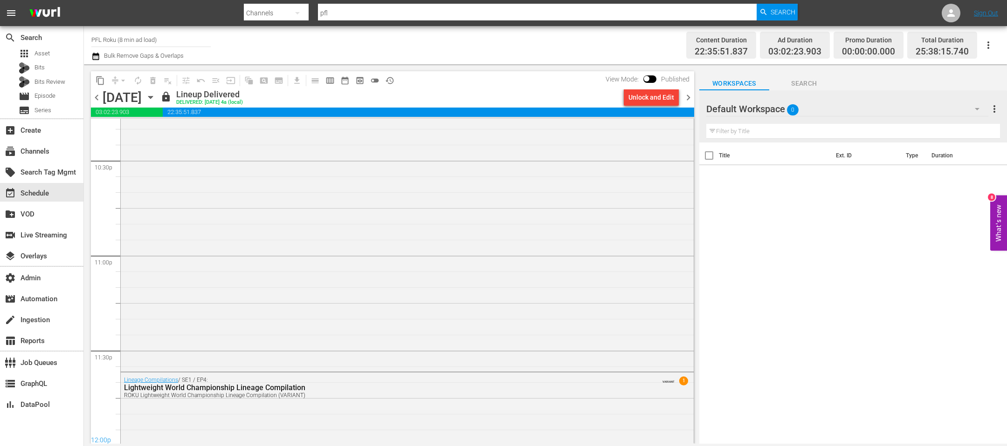
click at [686, 99] on span "chevron_right" at bounding box center [688, 98] width 12 height 12
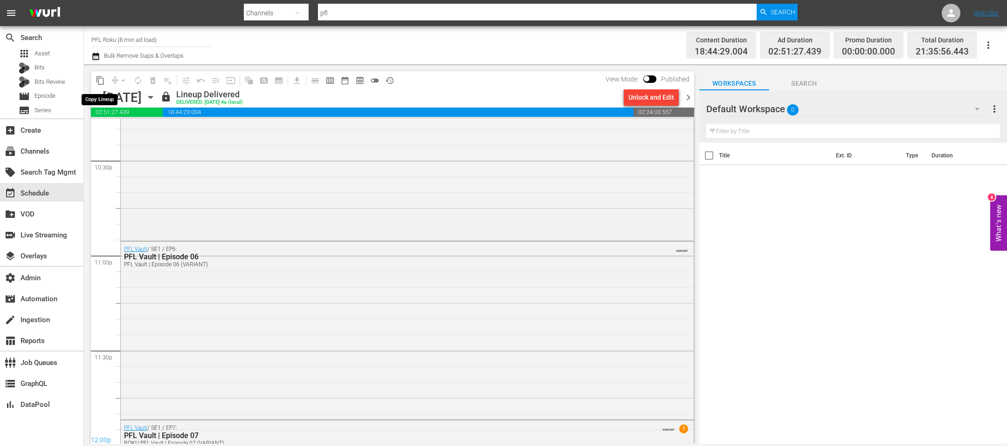
click at [102, 80] on span "content_copy" at bounding box center [100, 80] width 9 height 9
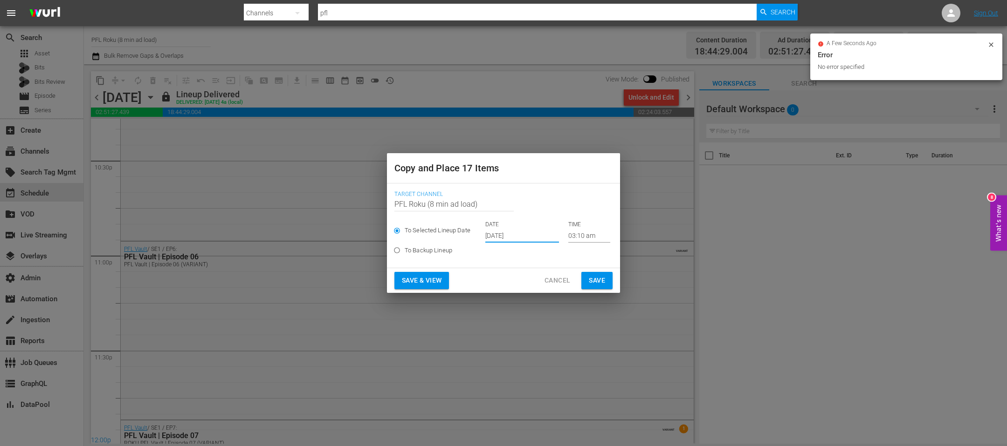
click at [488, 232] on input "Oct 2nd 2025" at bounding box center [522, 236] width 74 height 14
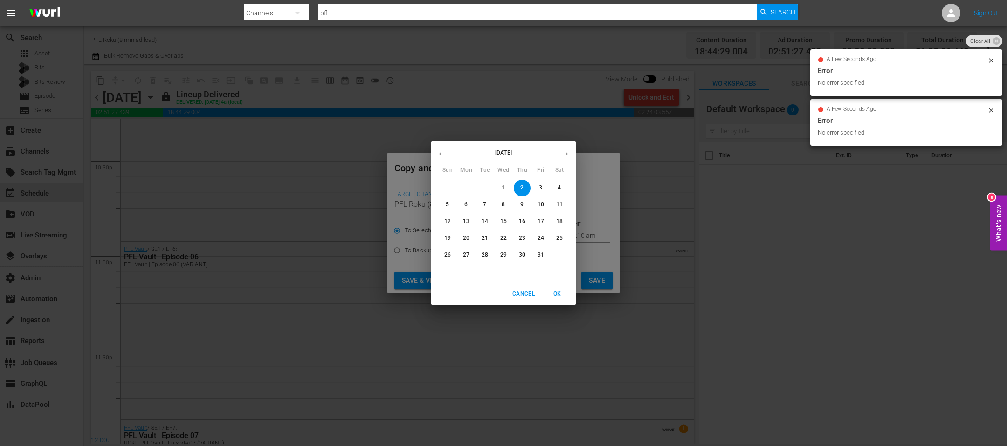
click at [537, 238] on p "24" at bounding box center [540, 238] width 7 height 8
type input "Oct 24th 2025"
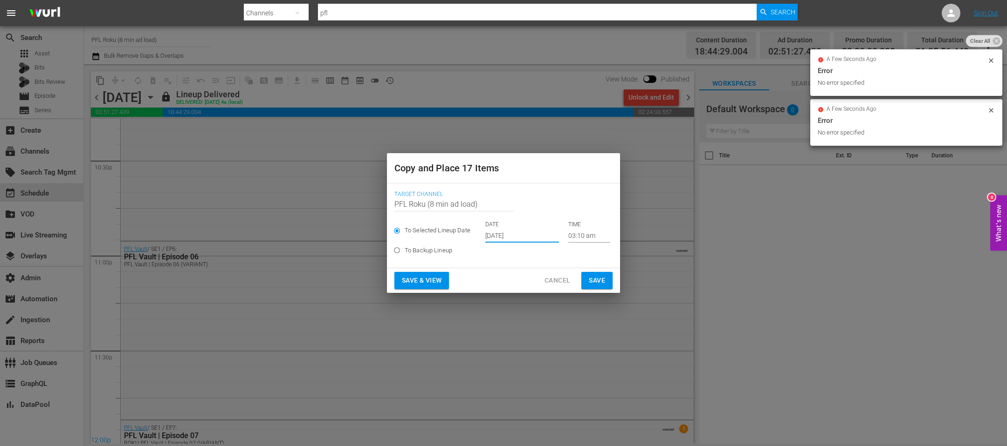
click at [590, 279] on span "Save" at bounding box center [597, 281] width 16 height 12
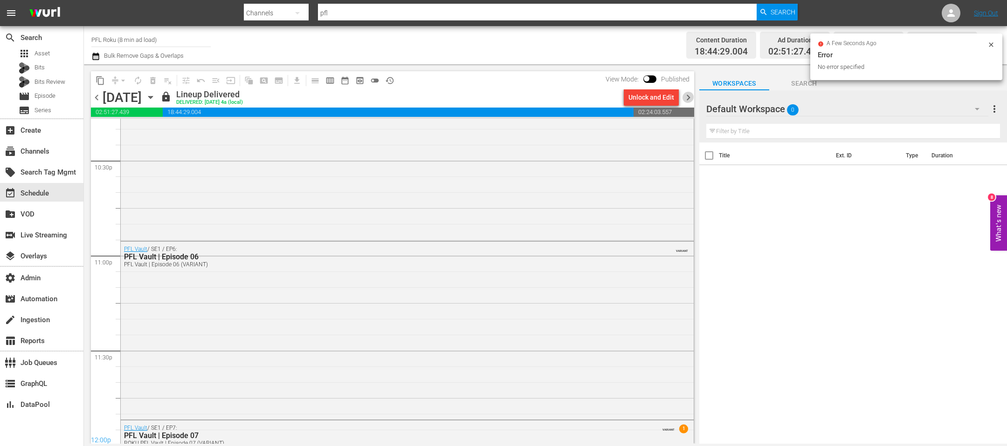
click at [685, 95] on span "chevron_right" at bounding box center [688, 98] width 12 height 12
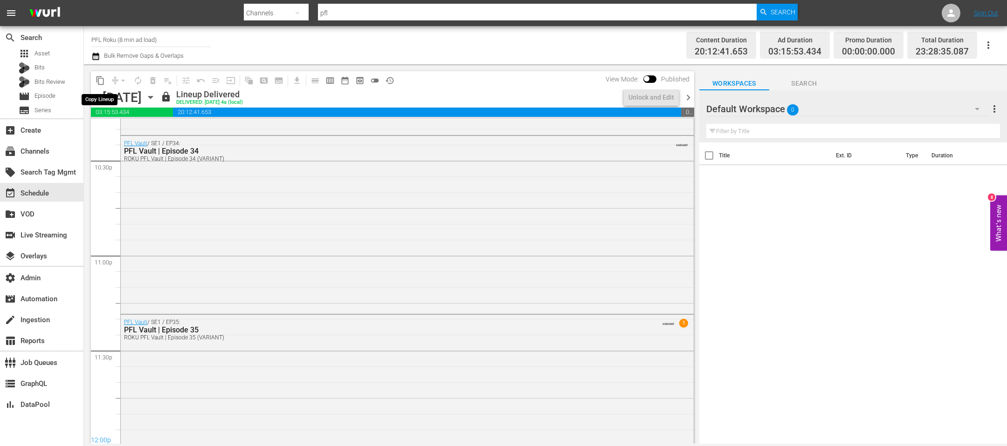
scroll to position [4188, 0]
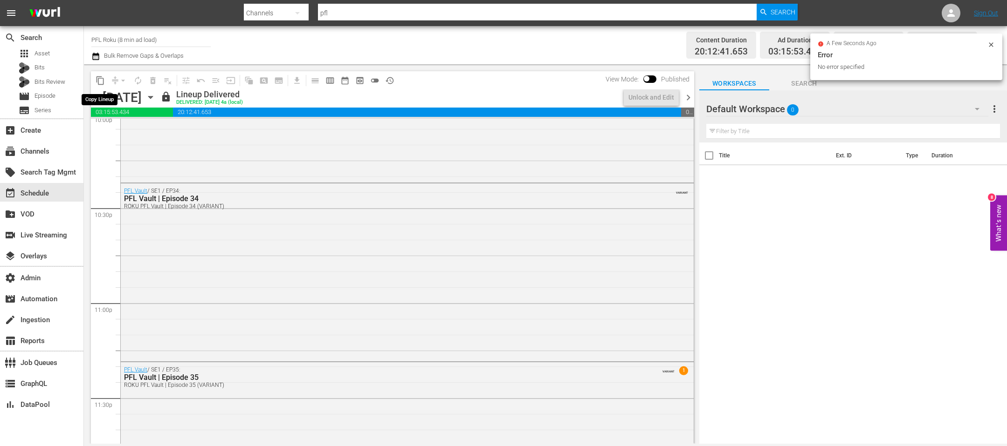
click at [98, 82] on span "content_copy" at bounding box center [100, 80] width 9 height 9
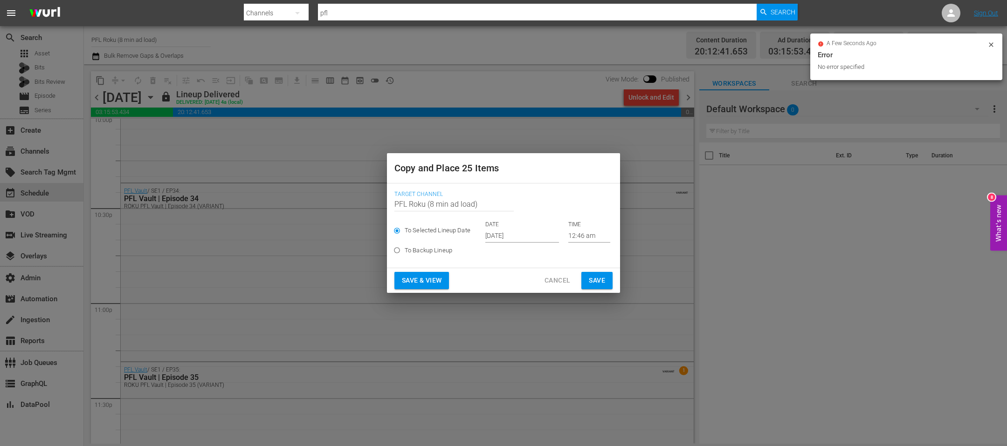
click at [502, 232] on input "Oct 2nd 2025" at bounding box center [522, 236] width 74 height 14
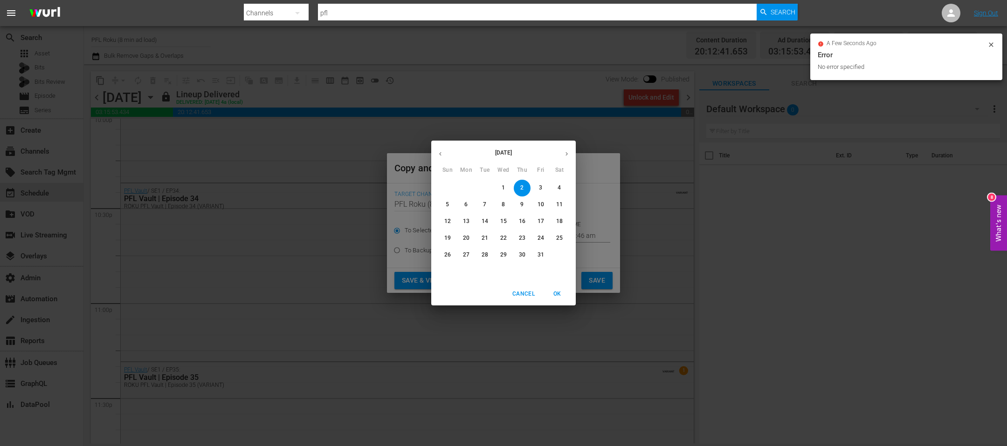
click at [559, 239] on p "25" at bounding box center [559, 238] width 7 height 8
type input "Oct 25th 2025"
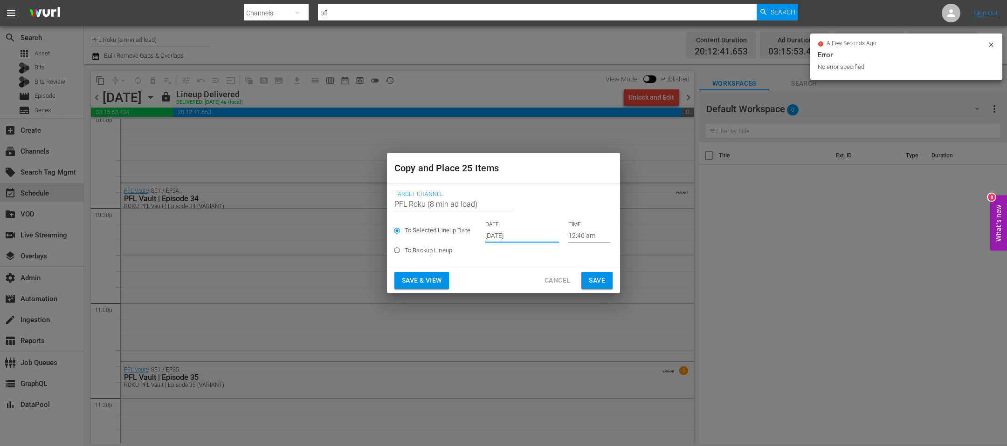
click at [596, 277] on span "Save" at bounding box center [597, 281] width 16 height 12
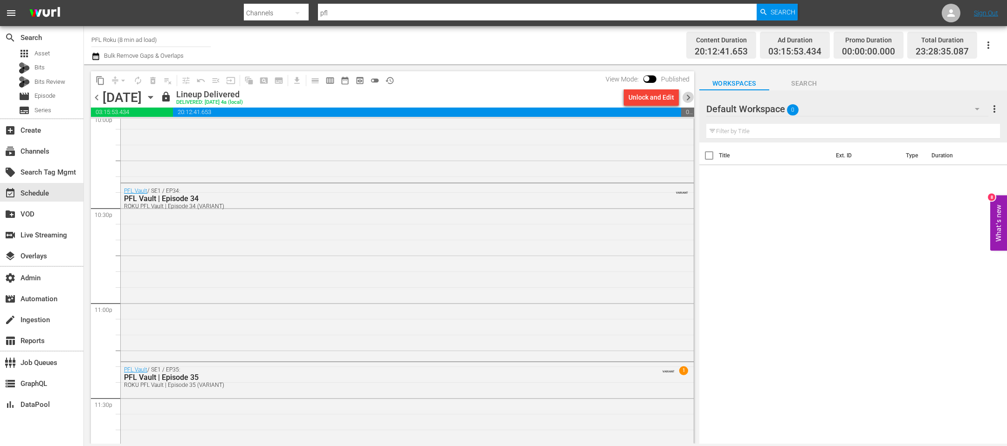
click at [688, 100] on span "chevron_right" at bounding box center [688, 98] width 12 height 12
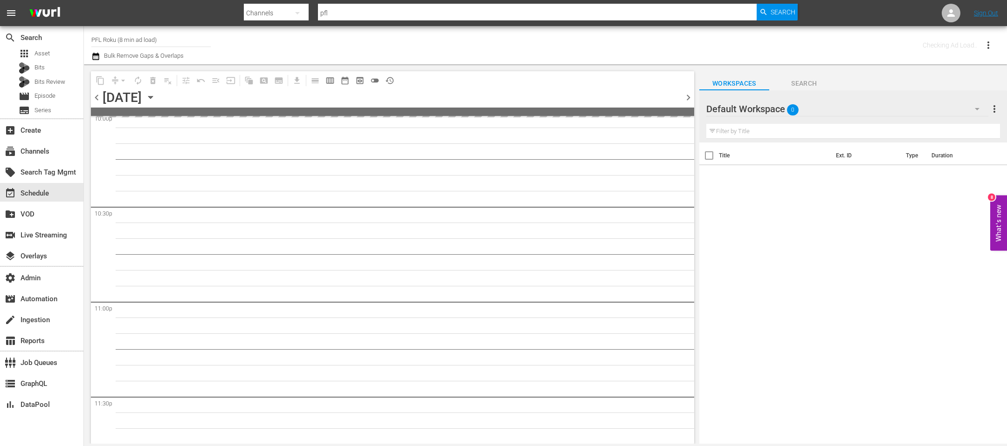
scroll to position [4236, 0]
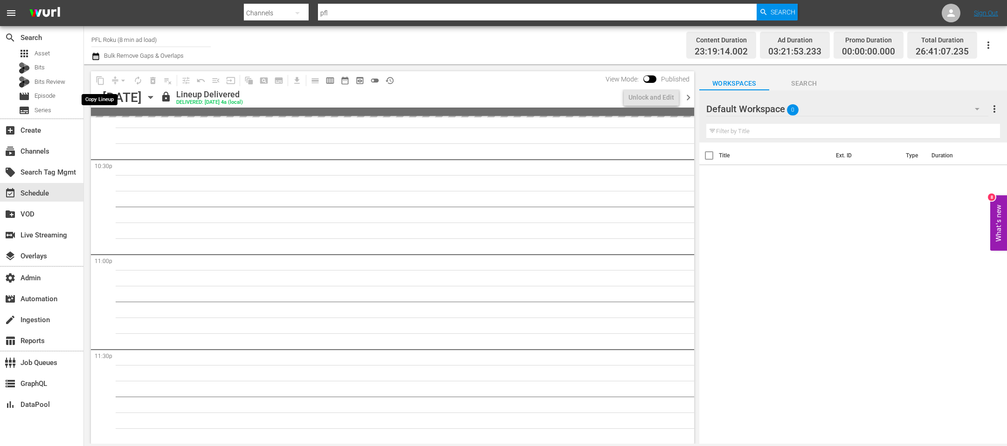
click at [98, 81] on span "content_copy" at bounding box center [100, 80] width 15 height 15
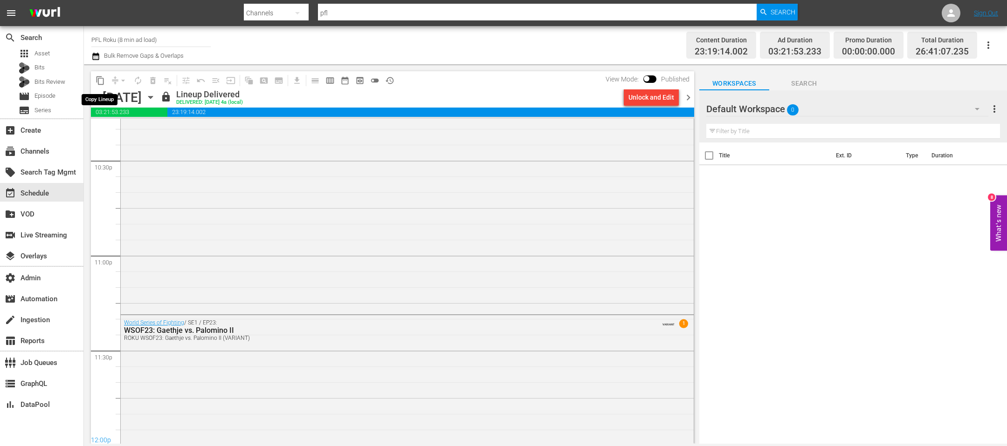
scroll to position [4299, 0]
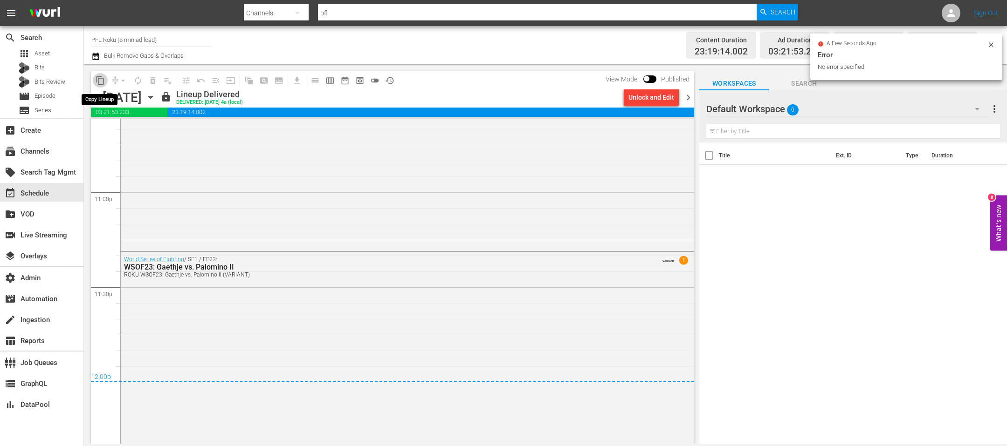
click at [99, 81] on span "content_copy" at bounding box center [100, 80] width 9 height 9
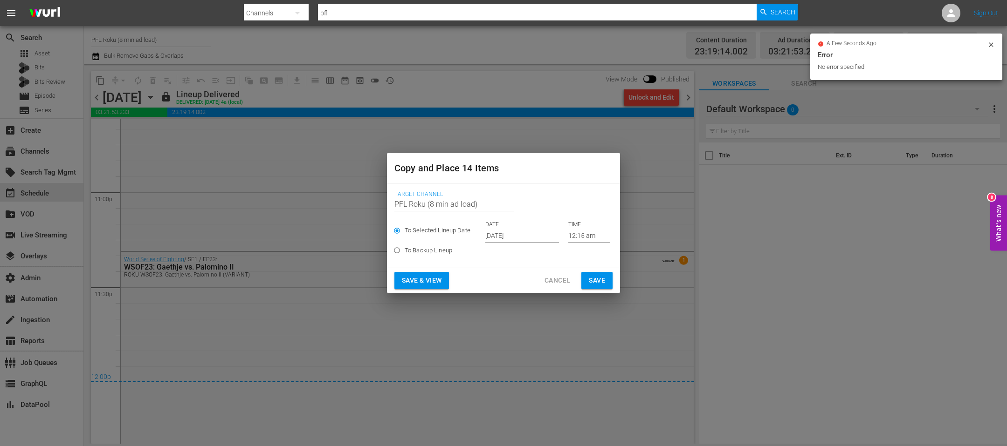
click at [507, 237] on input "Oct 2nd 2025" at bounding box center [522, 236] width 74 height 14
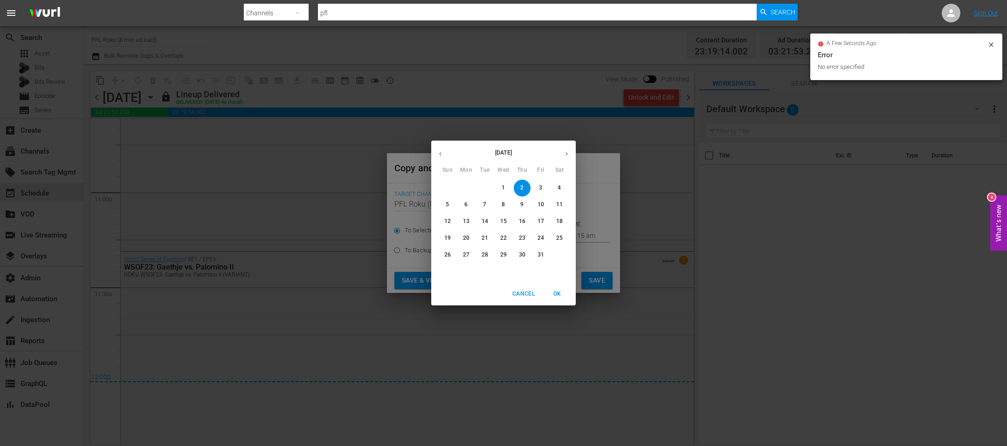
click at [445, 255] on p "26" at bounding box center [447, 255] width 7 height 8
type input "Oct 26th 2025"
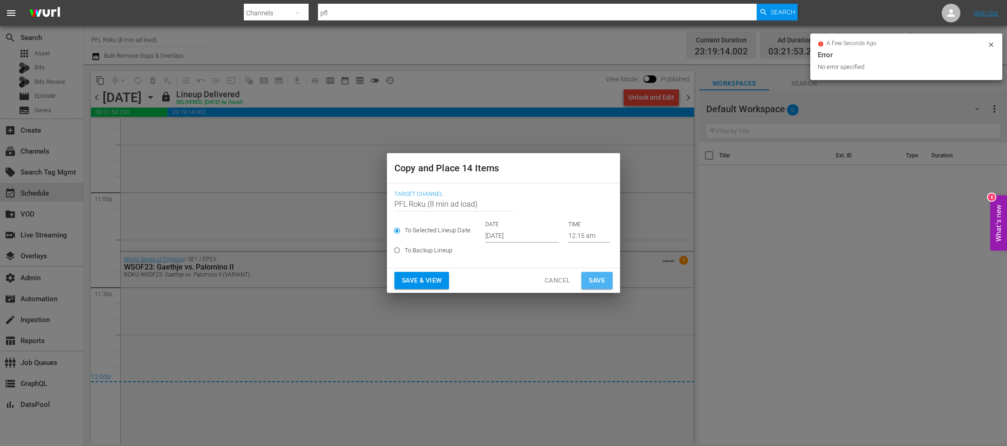
click at [610, 285] on button "Save" at bounding box center [596, 280] width 31 height 17
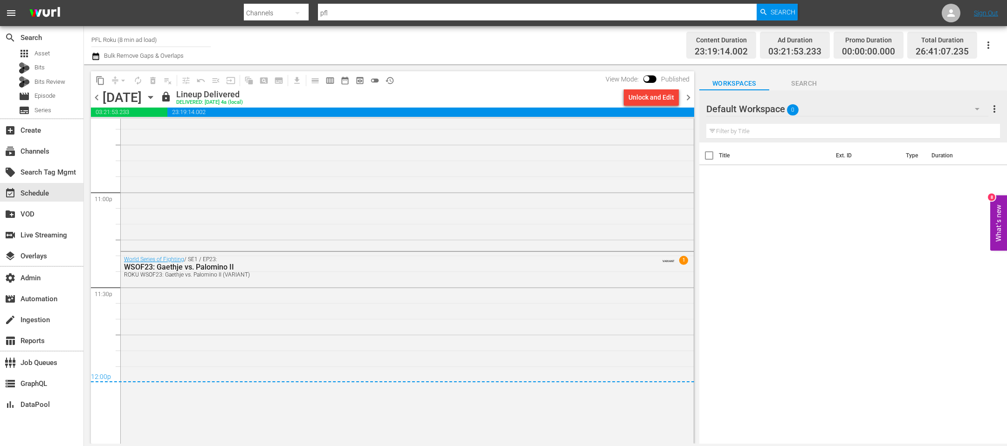
click at [687, 95] on span "chevron_right" at bounding box center [688, 98] width 12 height 12
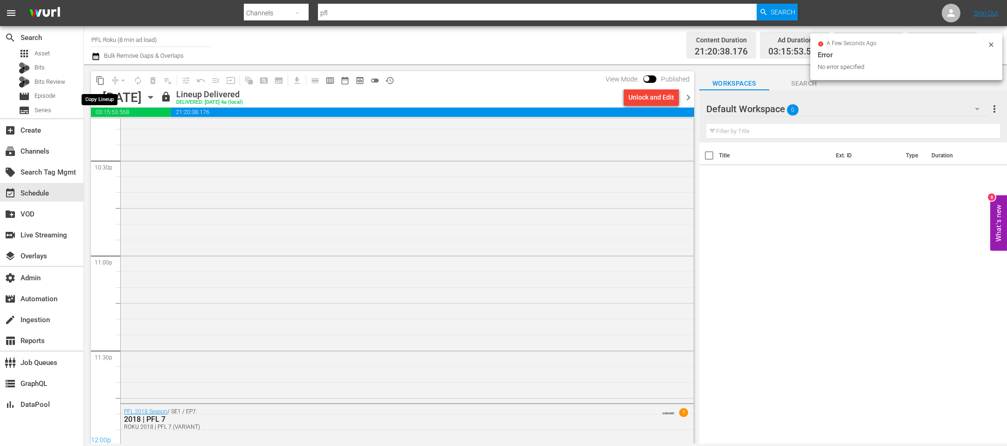
scroll to position [4331, 0]
click at [100, 82] on span "content_copy" at bounding box center [100, 80] width 9 height 9
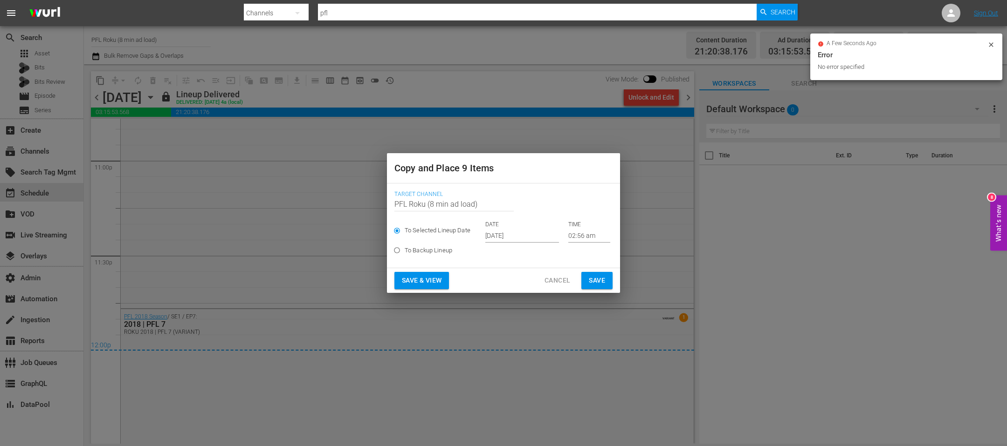
click at [509, 240] on input "Oct 2nd 2025" at bounding box center [522, 236] width 74 height 14
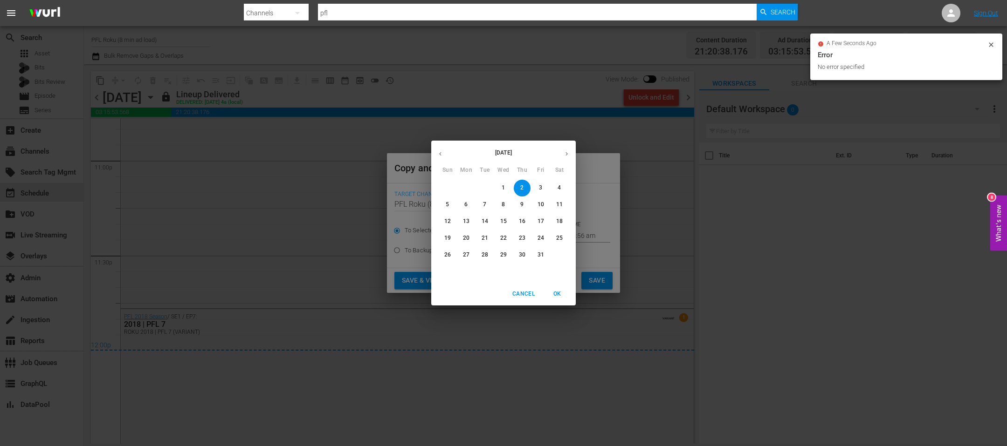
click at [465, 254] on p "27" at bounding box center [466, 255] width 7 height 8
type input "Oct 27th 2025"
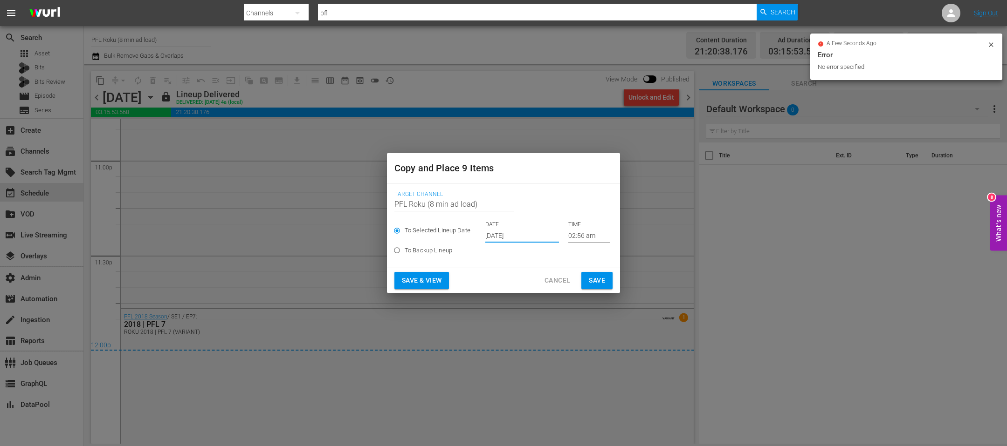
click at [606, 279] on button "Save" at bounding box center [596, 280] width 31 height 17
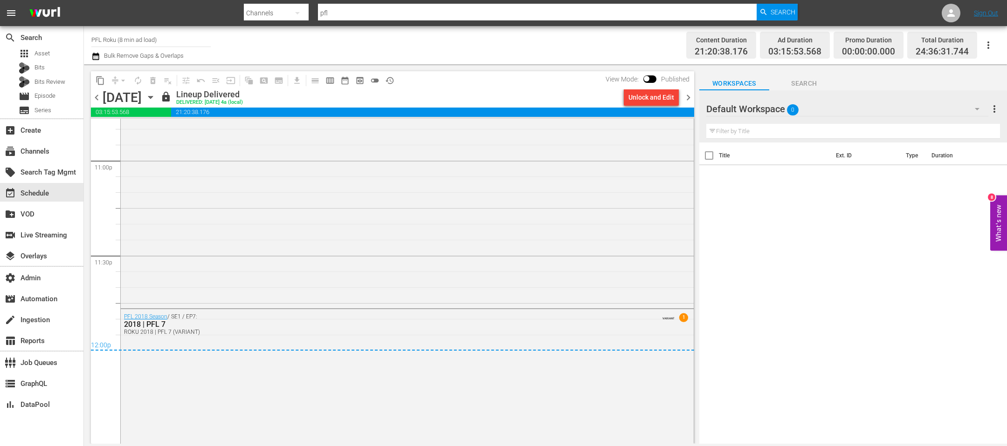
click at [689, 100] on span "chevron_right" at bounding box center [688, 98] width 12 height 12
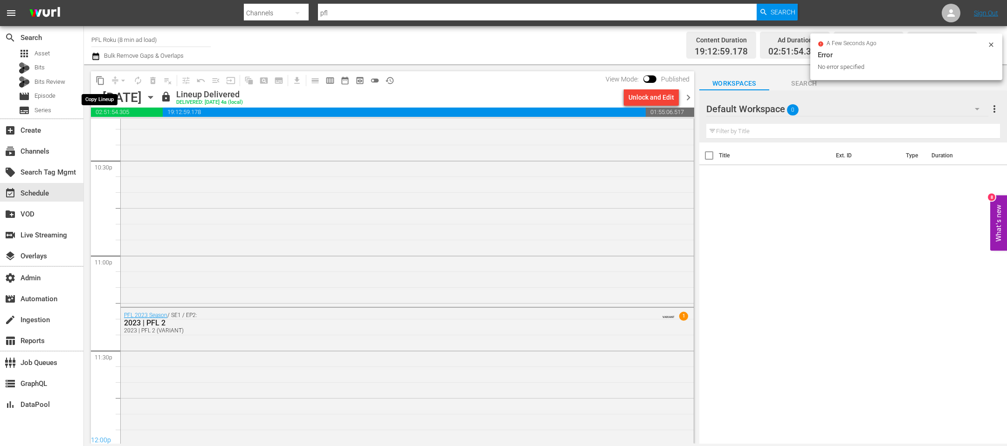
scroll to position [4347, 0]
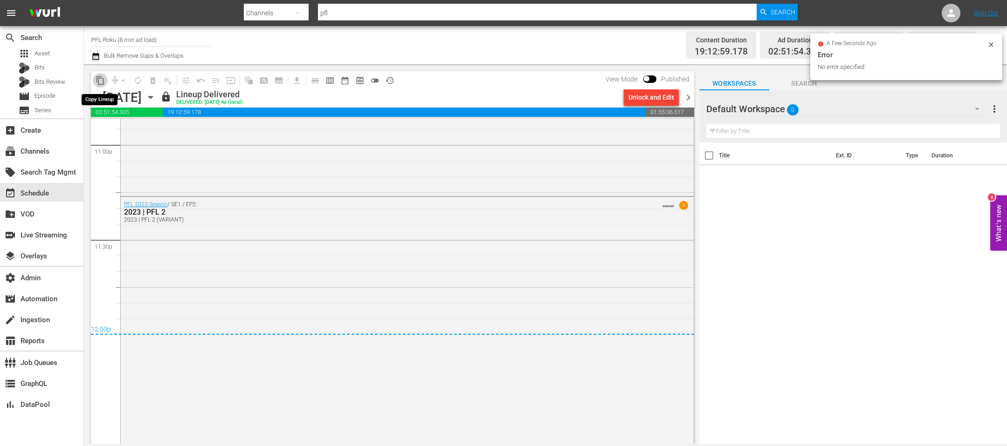
click at [100, 79] on span "content_copy" at bounding box center [100, 80] width 9 height 9
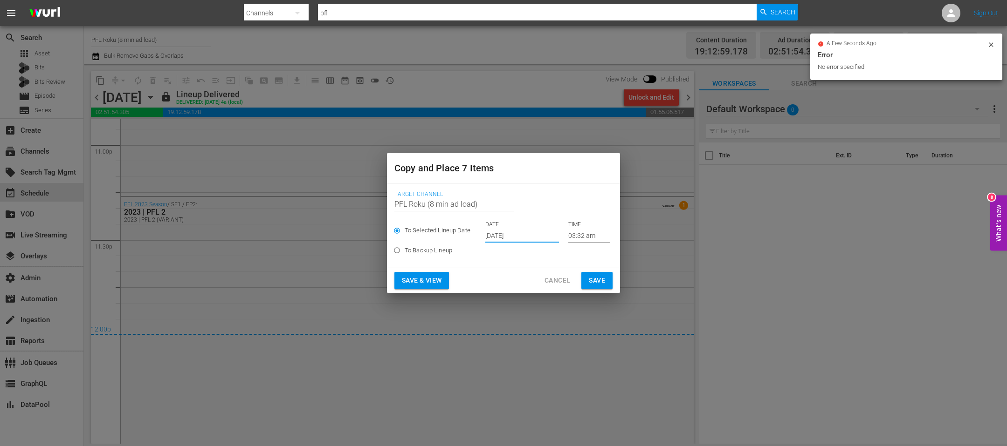
click at [504, 235] on input "Oct 2nd 2025" at bounding box center [522, 236] width 74 height 14
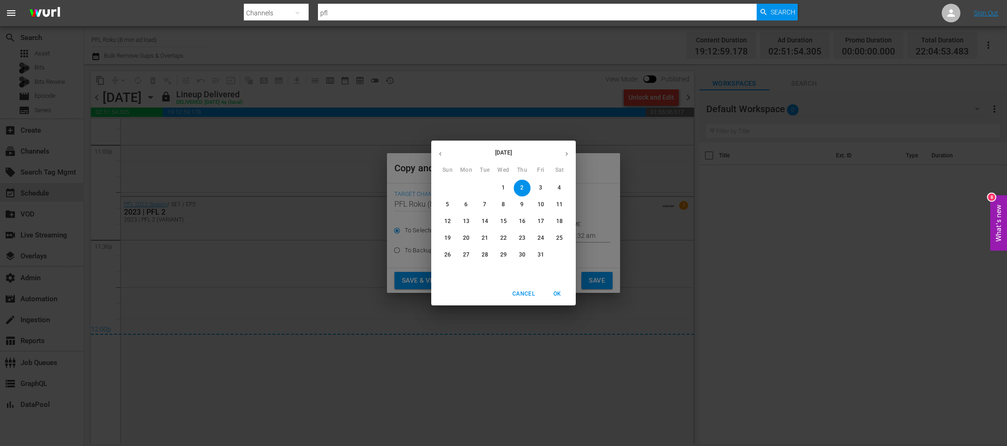
drag, startPoint x: 500, startPoint y: 257, endPoint x: 488, endPoint y: 255, distance: 12.3
click at [488, 255] on div "26 27 28 29 30 31 1" at bounding box center [503, 255] width 144 height 17
click at [488, 255] on span "28" at bounding box center [484, 255] width 17 height 8
type input "Oct 28th 2025"
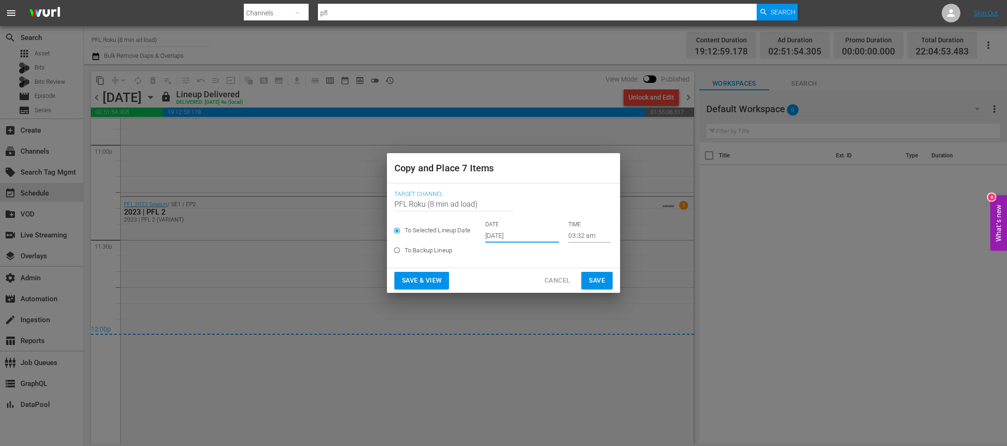
click at [603, 283] on span "Save" at bounding box center [597, 281] width 16 height 12
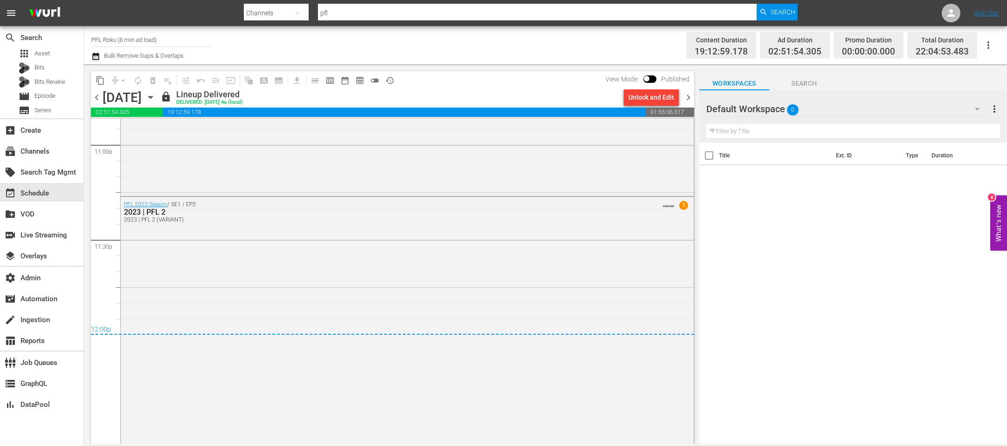
click at [687, 97] on span "chevron_right" at bounding box center [688, 98] width 12 height 12
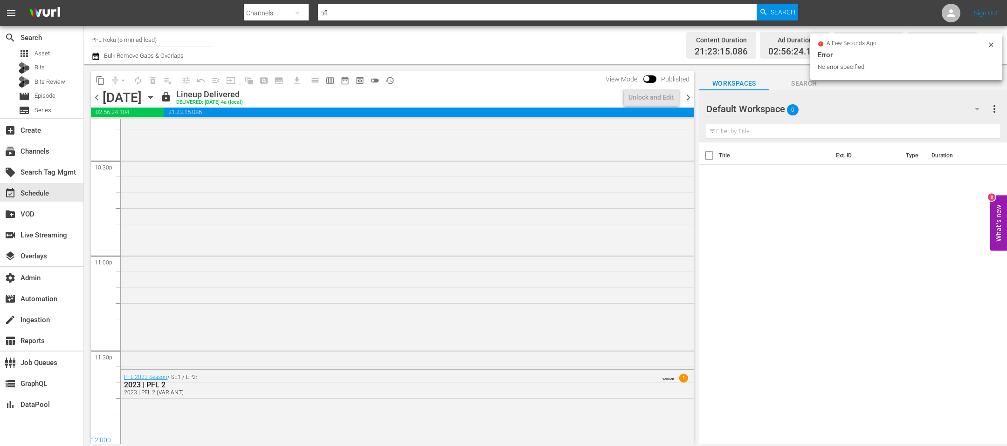
scroll to position [4363, 0]
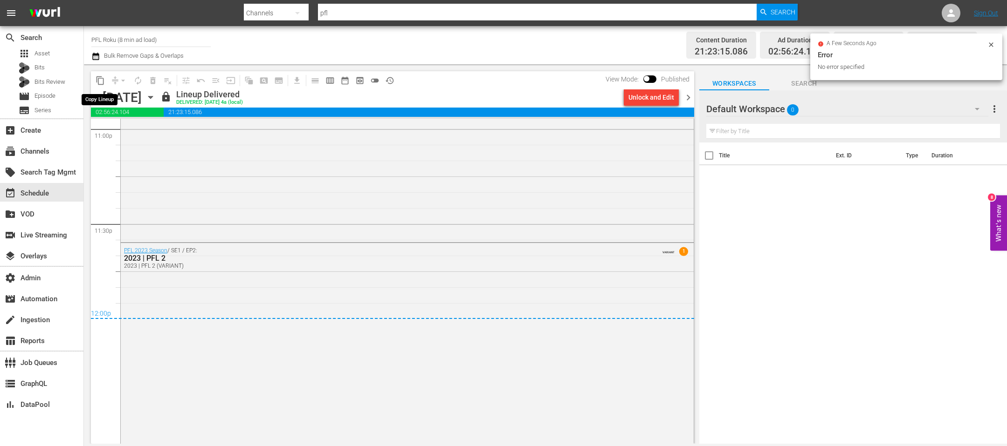
click at [100, 84] on span "content_copy" at bounding box center [100, 80] width 9 height 9
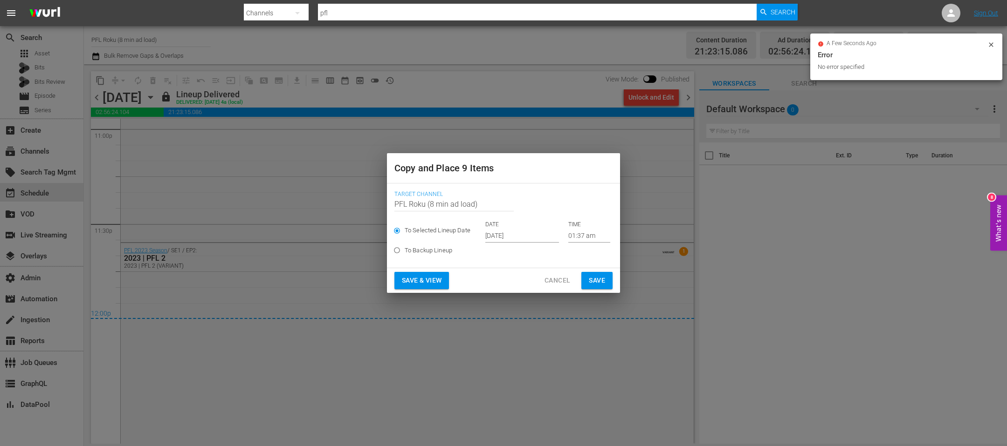
click at [496, 228] on p "DATE" at bounding box center [522, 225] width 74 height 8
click at [511, 240] on input "Oct 2nd 2025" at bounding box center [522, 236] width 74 height 14
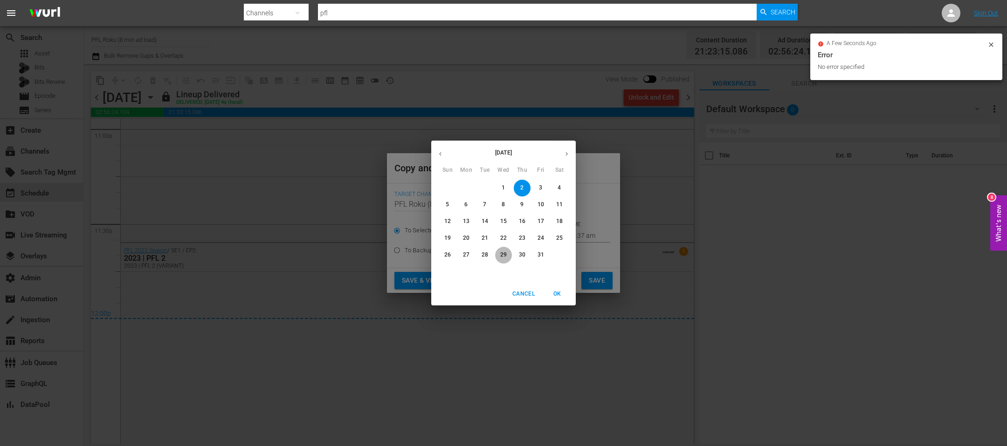
click at [507, 259] on span "29" at bounding box center [503, 255] width 17 height 8
type input "Oct 29th 2025"
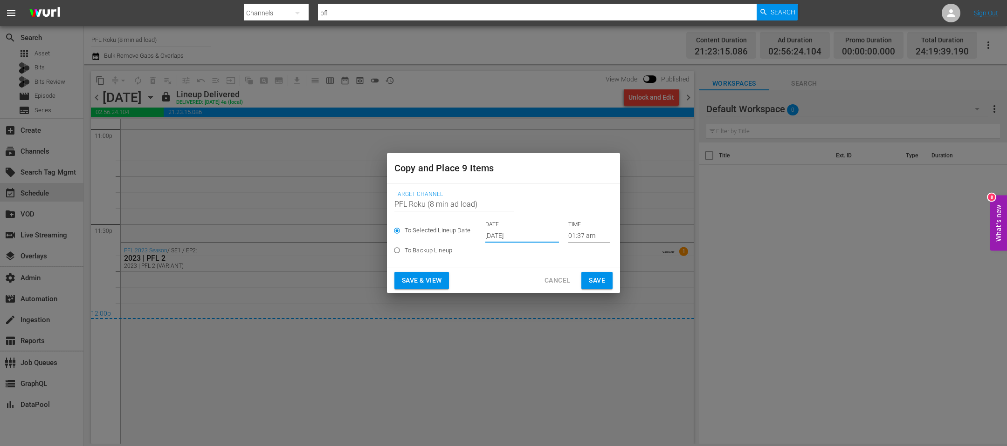
click at [595, 282] on span "Save" at bounding box center [597, 281] width 16 height 12
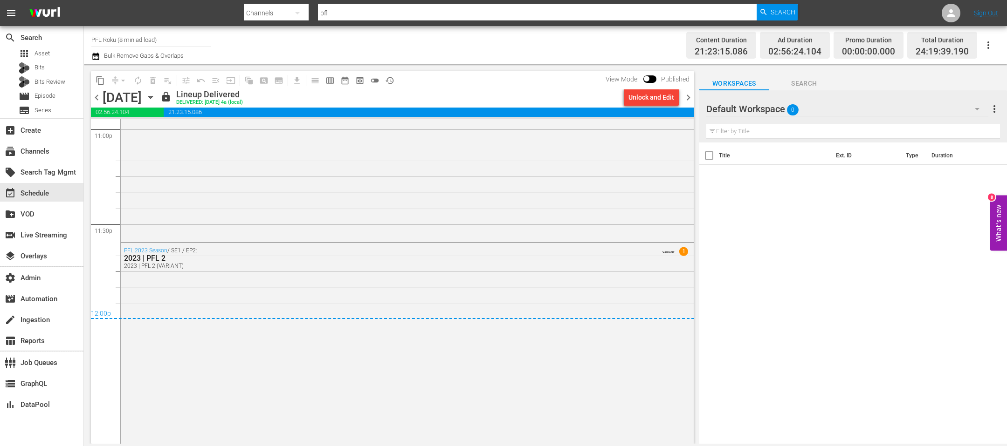
click at [690, 99] on span "chevron_right" at bounding box center [688, 98] width 12 height 12
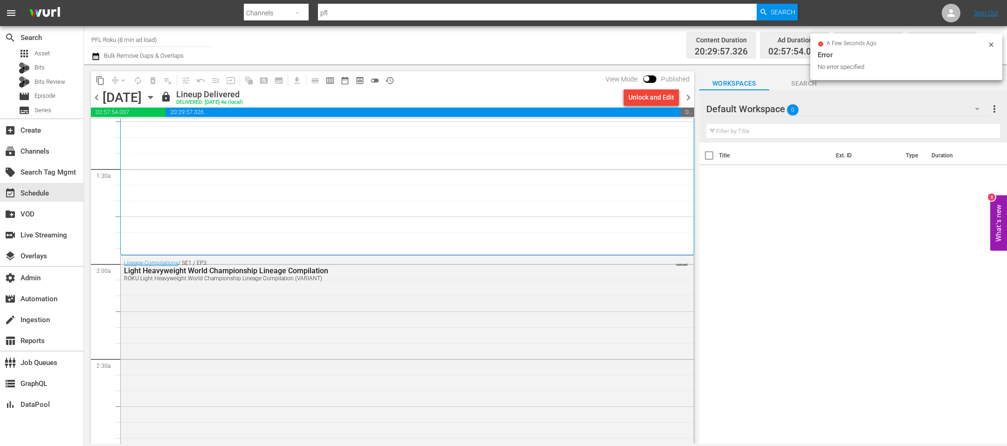
scroll to position [25, 0]
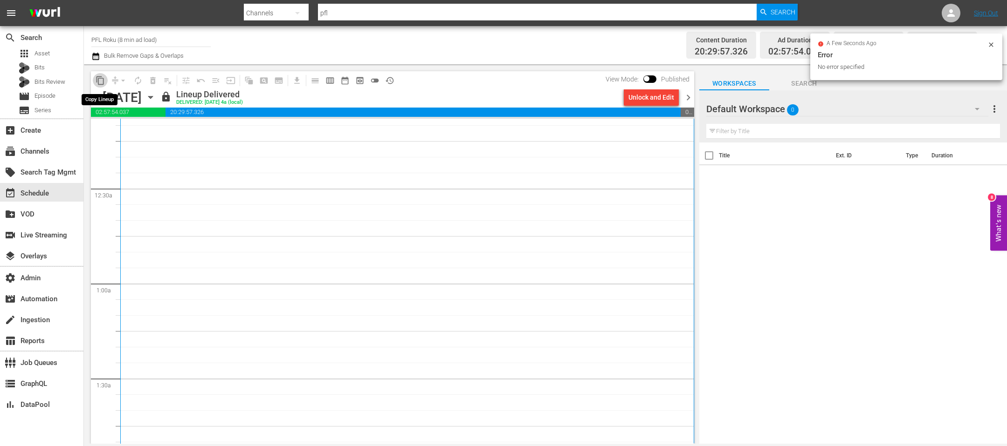
click at [98, 77] on span "content_copy" at bounding box center [100, 80] width 9 height 9
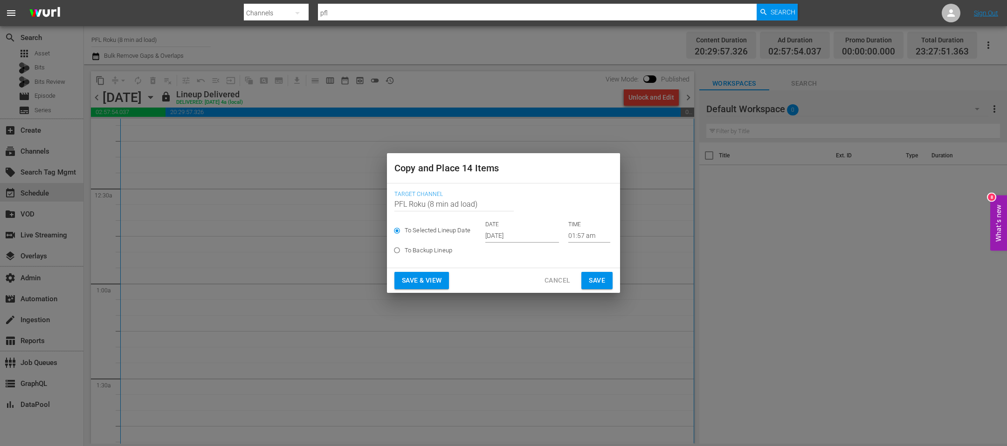
click at [492, 235] on input "Oct 2nd 2025" at bounding box center [522, 236] width 74 height 14
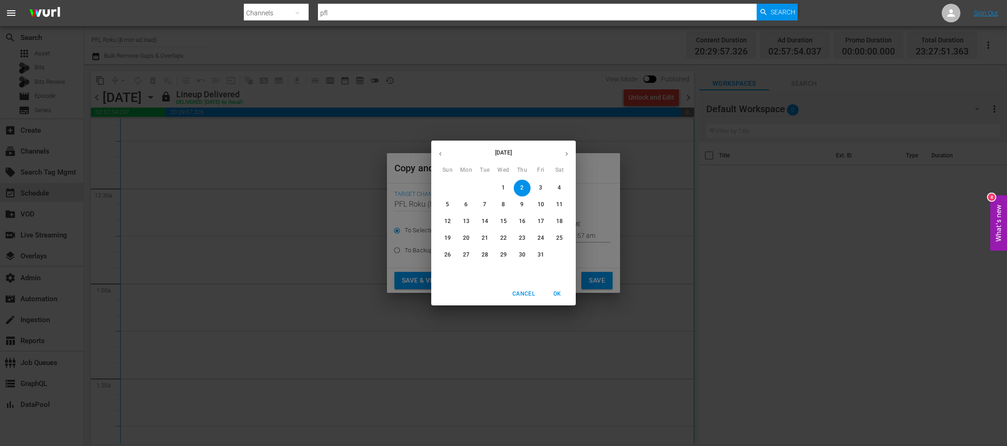
click at [520, 255] on p "30" at bounding box center [522, 255] width 7 height 8
type input "Oct 30th 2025"
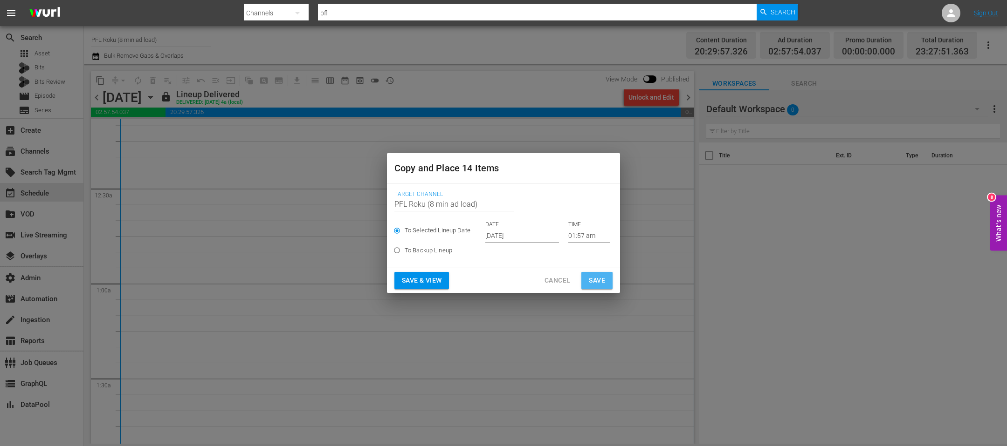
click at [592, 277] on span "Save" at bounding box center [597, 281] width 16 height 12
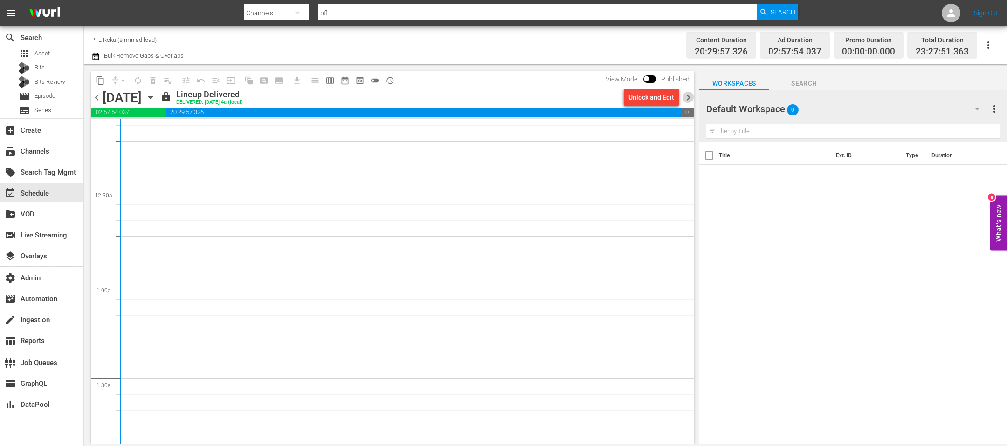
click at [687, 94] on span "chevron_right" at bounding box center [688, 98] width 12 height 12
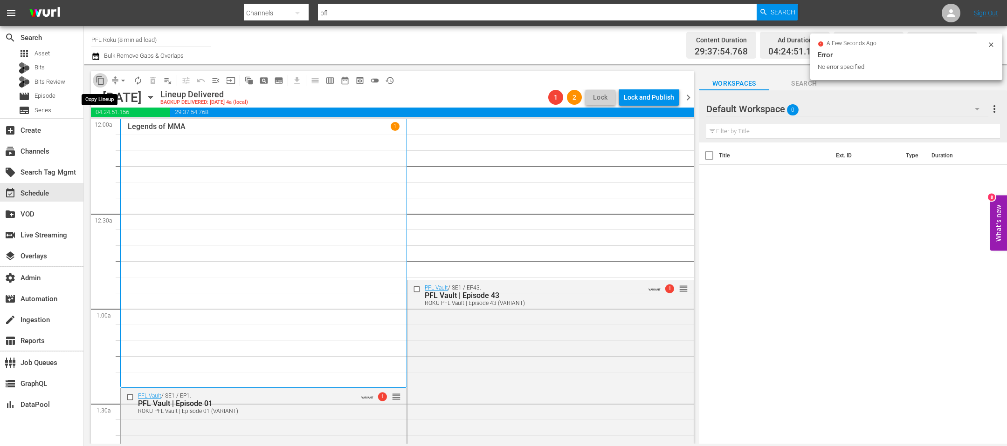
click at [102, 82] on span "content_copy" at bounding box center [100, 80] width 9 height 9
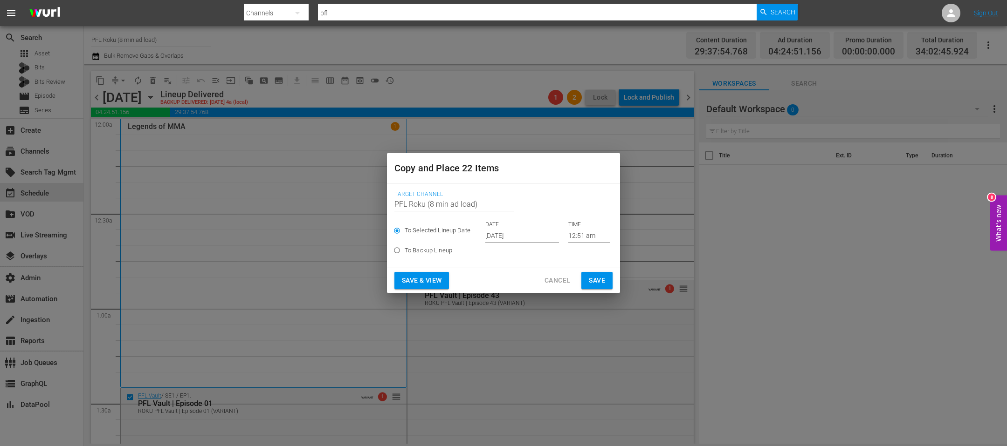
click at [511, 242] on input "Oct 2nd 2025" at bounding box center [522, 236] width 74 height 14
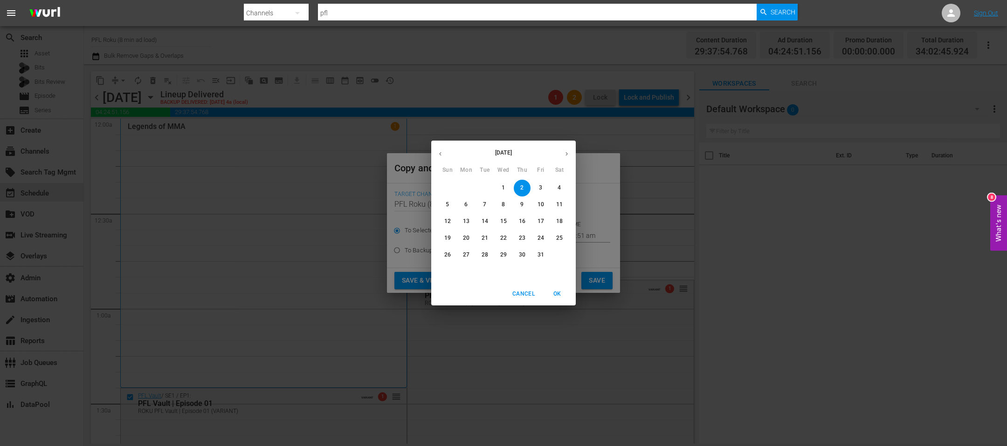
click at [535, 254] on span "31" at bounding box center [540, 255] width 17 height 8
type input "Oct 31st 2025"
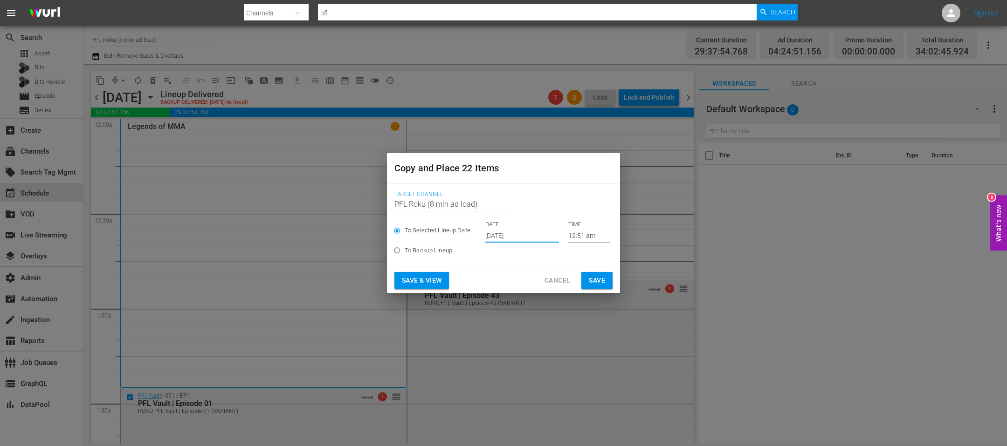
click at [595, 281] on span "Save" at bounding box center [597, 281] width 16 height 12
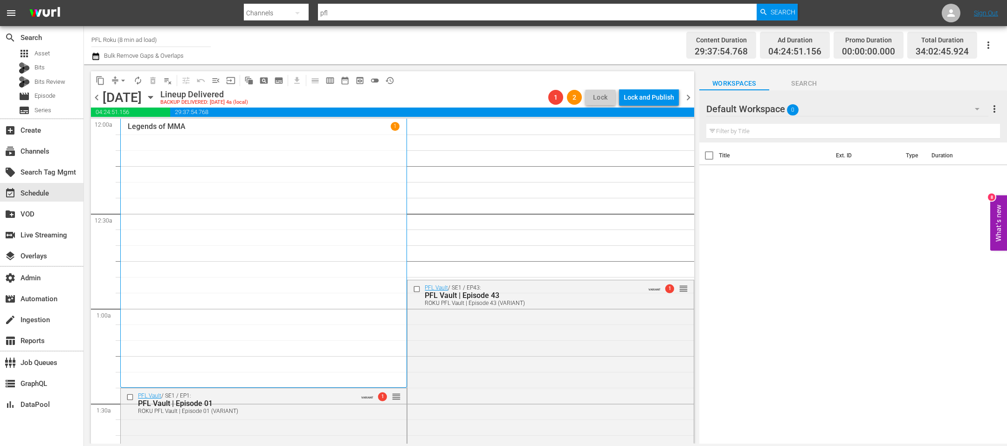
click at [99, 57] on icon "button" at bounding box center [95, 56] width 9 height 11
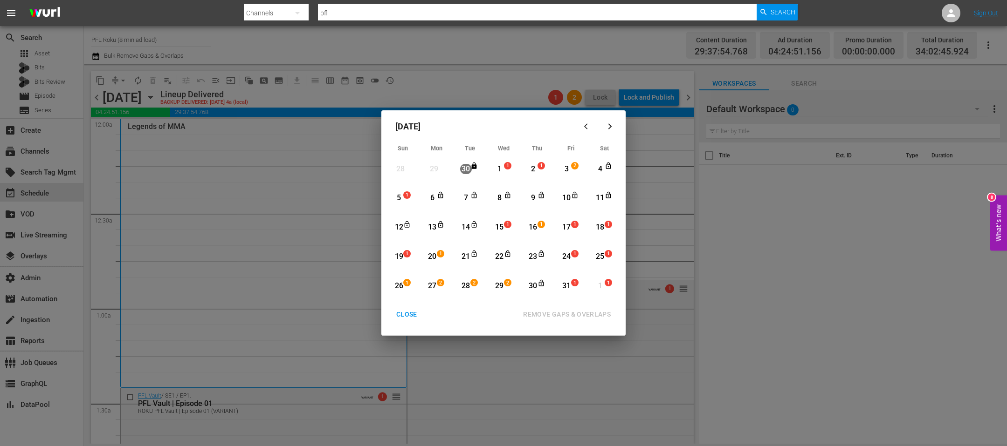
click at [499, 171] on div "1" at bounding box center [499, 169] width 12 height 11
click at [402, 315] on div "CLOSE" at bounding box center [407, 315] width 36 height 12
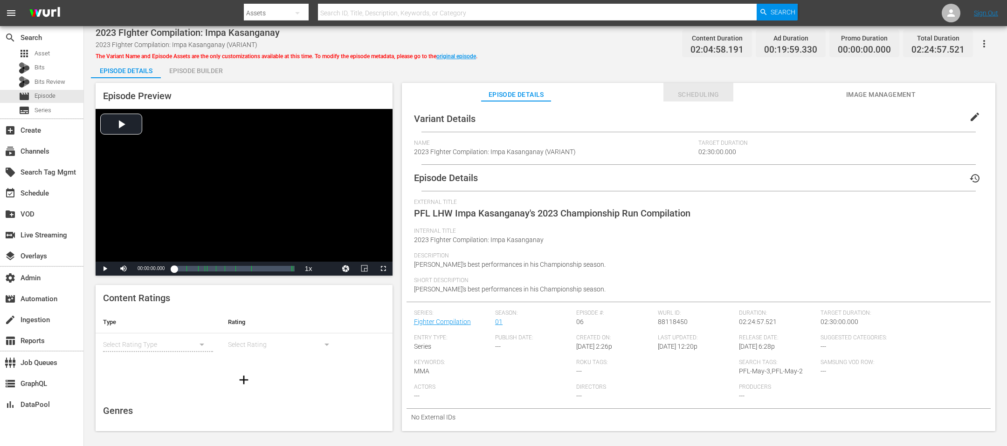
click at [671, 89] on span "Scheduling" at bounding box center [698, 95] width 70 height 12
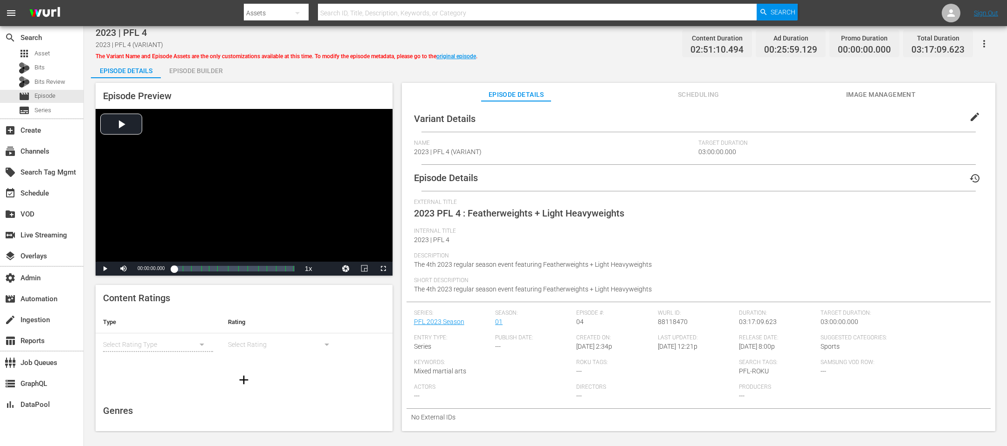
click at [714, 96] on span "Scheduling" at bounding box center [698, 95] width 70 height 12
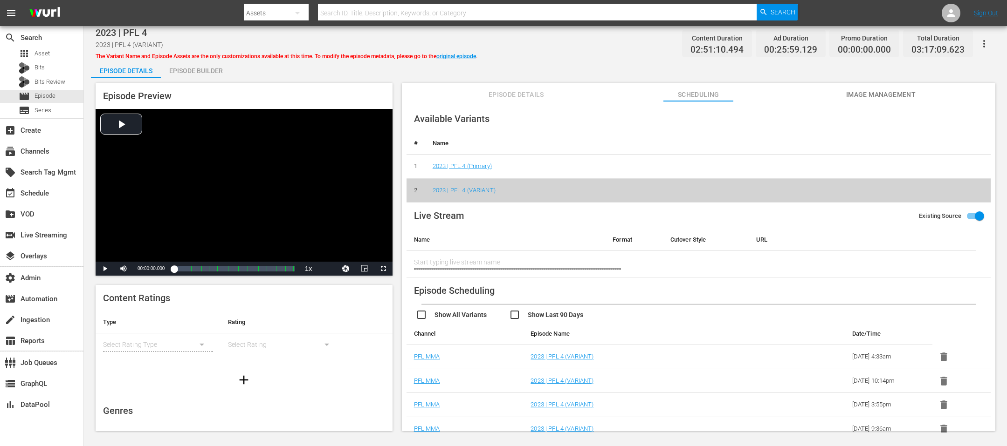
scroll to position [28, 0]
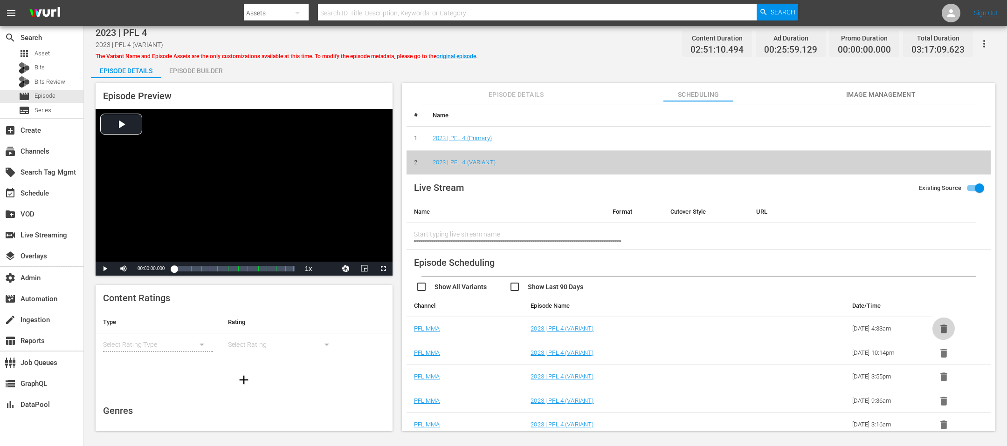
click at [942, 328] on icon "button" at bounding box center [943, 329] width 7 height 9
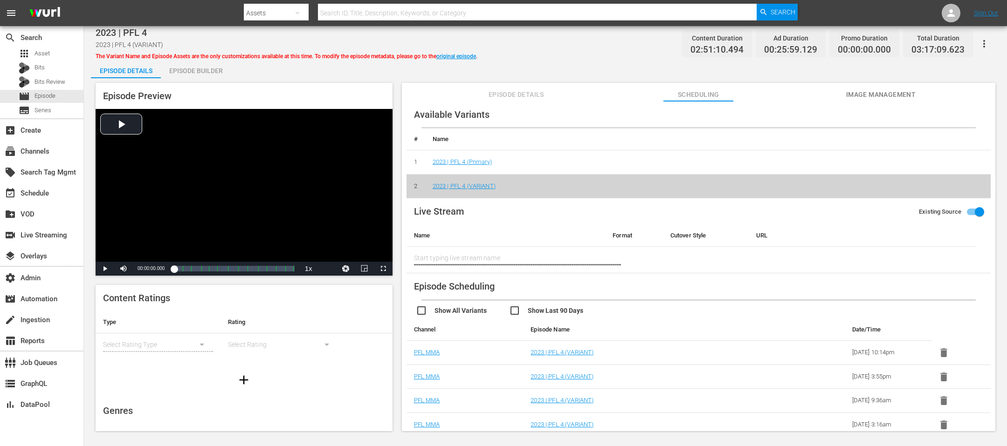
click at [943, 351] on icon "button" at bounding box center [943, 353] width 7 height 9
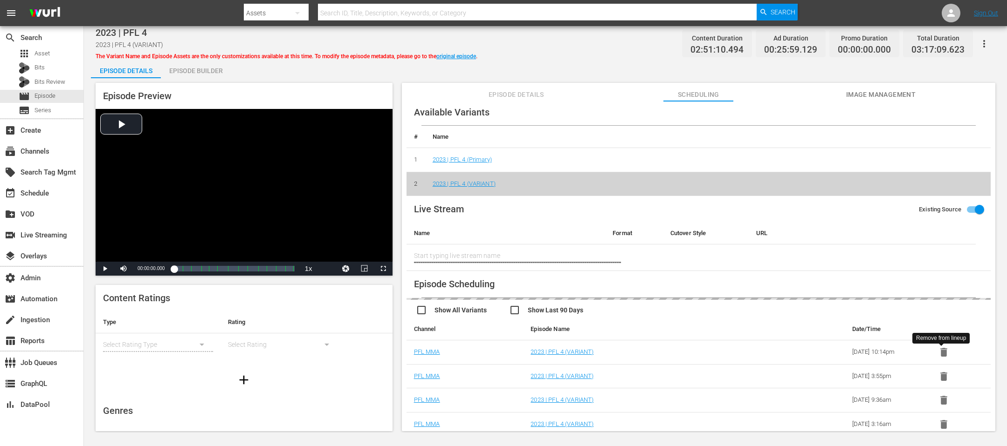
scroll to position [0, 0]
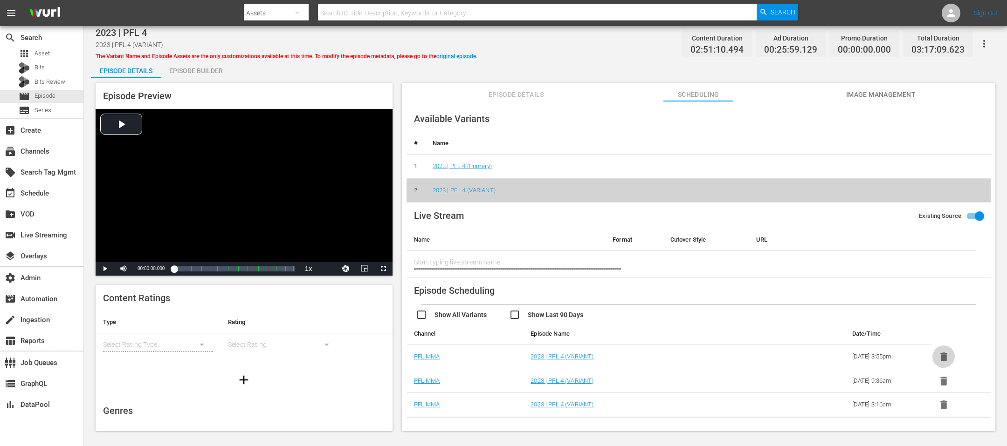
click at [943, 361] on icon "button" at bounding box center [944, 357] width 12 height 12
click at [943, 363] on button "button" at bounding box center [943, 357] width 23 height 23
click at [944, 355] on icon "button" at bounding box center [944, 357] width 12 height 12
click at [941, 357] on icon "button" at bounding box center [943, 357] width 7 height 9
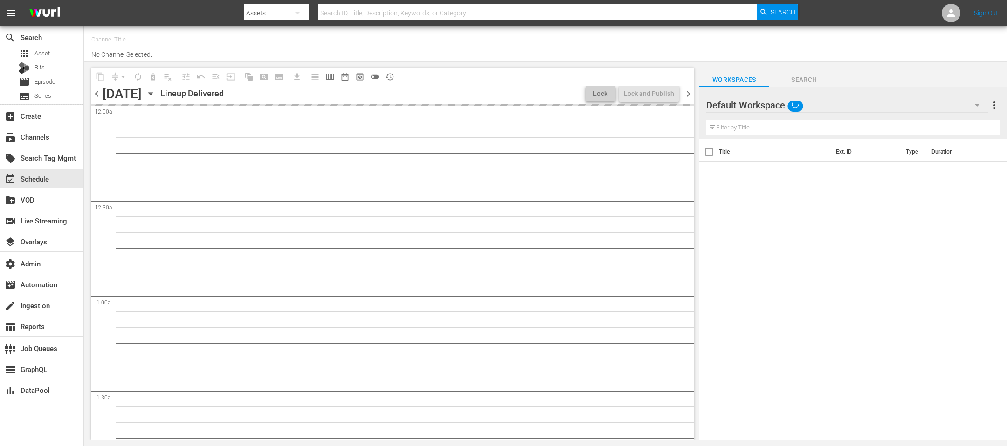
type input "PFL Roku (8 min ad load) (2027)"
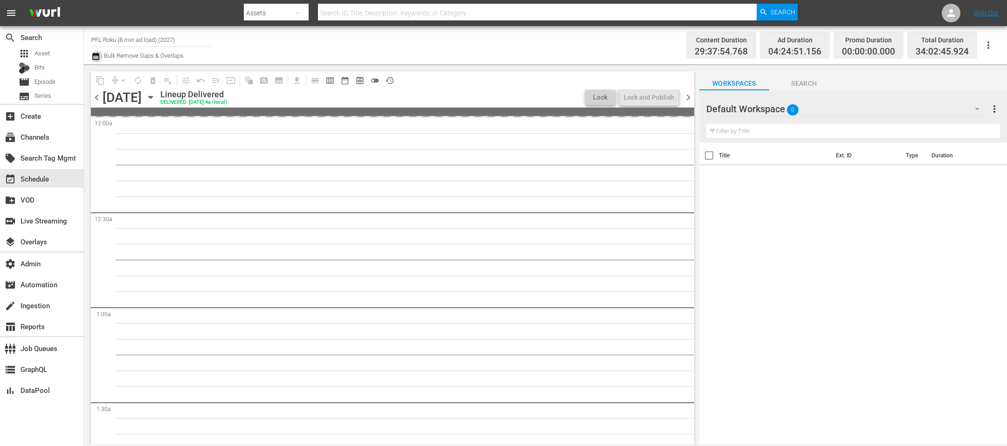
click at [96, 55] on icon "button" at bounding box center [95, 56] width 9 height 11
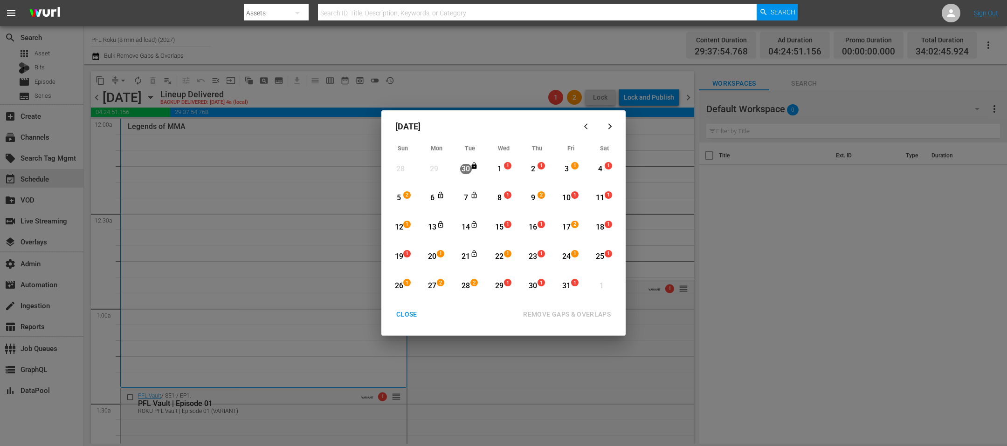
click at [494, 171] on div "1" at bounding box center [499, 169] width 12 height 11
click at [569, 287] on div "31" at bounding box center [567, 286] width 12 height 11
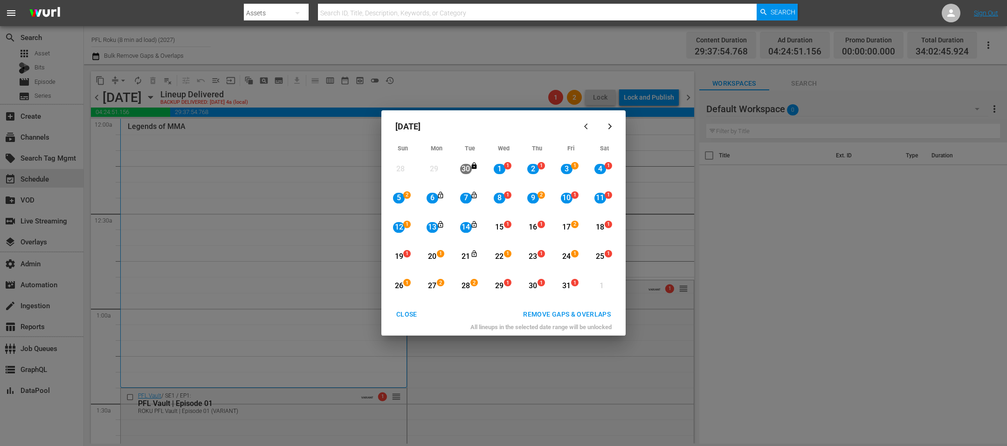
click at [577, 315] on div "REMOVE GAPS & OVERLAPS" at bounding box center [566, 315] width 103 height 12
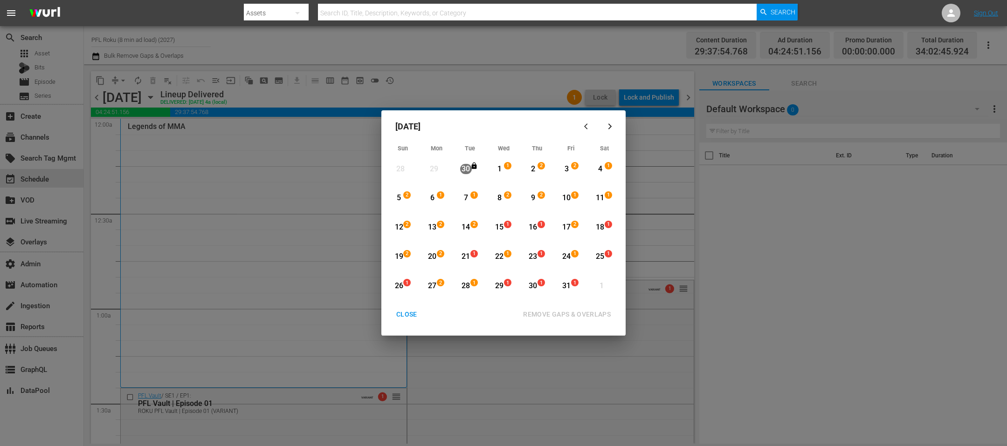
click at [480, 229] on div "14 2 View Lineup" at bounding box center [470, 228] width 28 height 26
click at [579, 291] on div "31 1" at bounding box center [567, 287] width 23 height 26
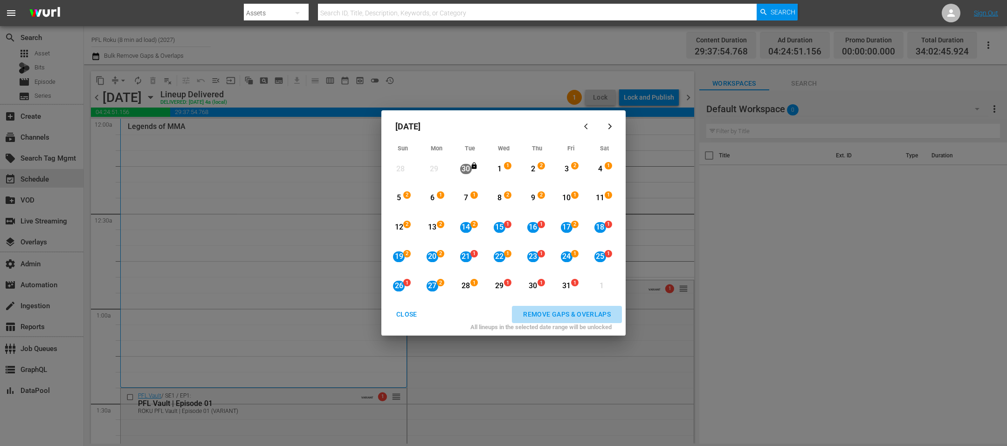
click at [574, 319] on div "REMOVE GAPS & OVERLAPS" at bounding box center [566, 315] width 103 height 12
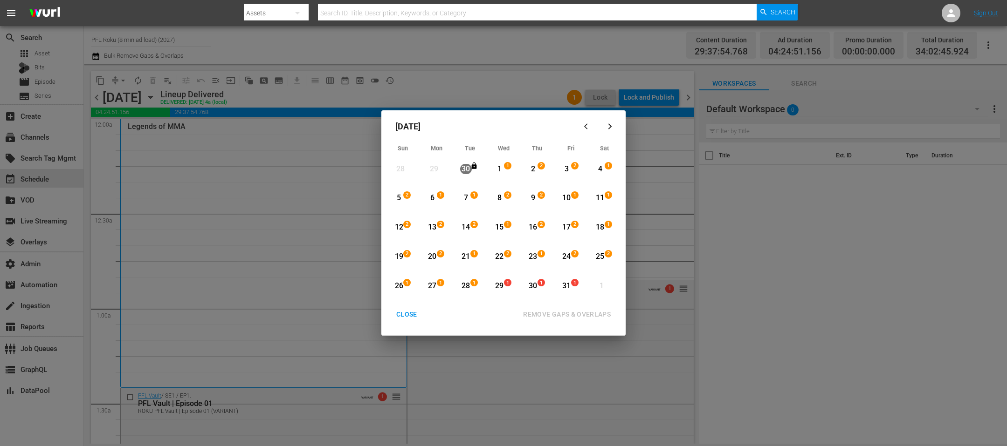
drag, startPoint x: 497, startPoint y: 172, endPoint x: 507, endPoint y: 185, distance: 15.3
click at [498, 172] on div "1" at bounding box center [499, 169] width 12 height 11
click at [576, 292] on div "31 1" at bounding box center [567, 287] width 23 height 26
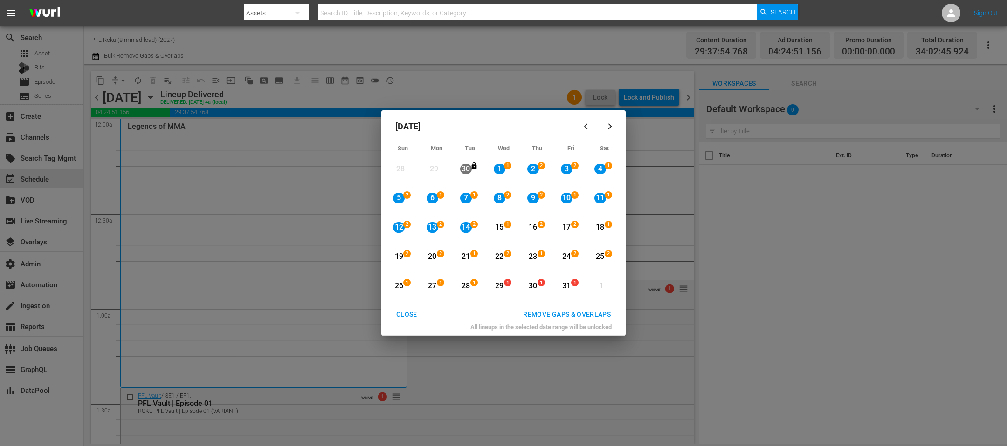
drag, startPoint x: 467, startPoint y: 213, endPoint x: 466, endPoint y: 227, distance: 13.5
click at [466, 215] on div "14 2 View Lineup" at bounding box center [469, 227] width 33 height 27
click at [466, 229] on div "14" at bounding box center [466, 227] width 12 height 11
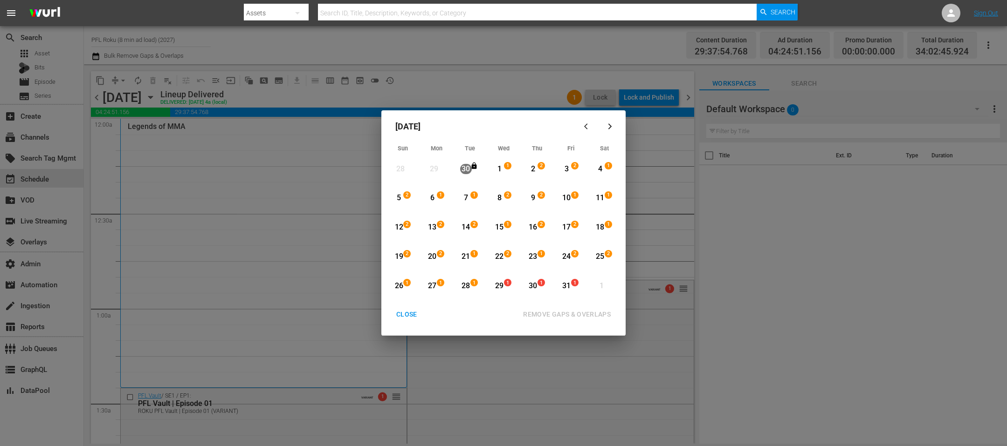
click at [474, 226] on span "2" at bounding box center [474, 224] width 7 height 7
click at [572, 288] on div "1" at bounding box center [575, 285] width 7 height 9
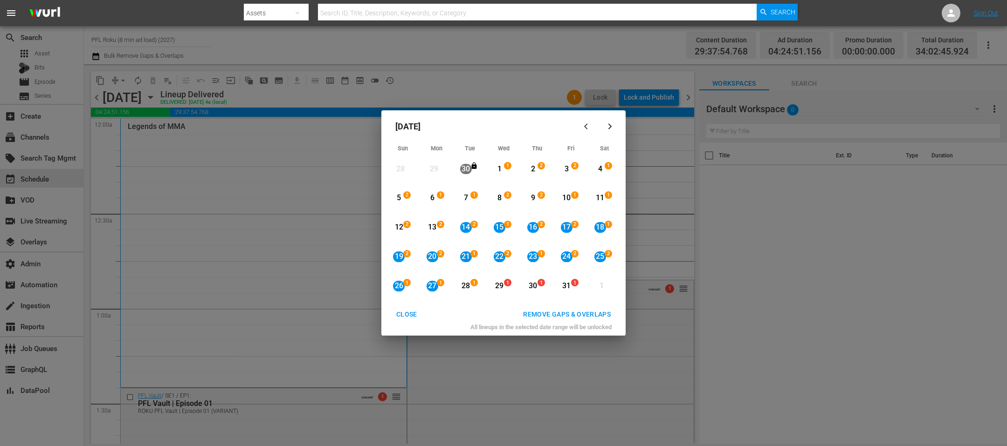
click at [439, 289] on div "1" at bounding box center [441, 285] width 7 height 9
click at [561, 289] on div "31" at bounding box center [567, 286] width 12 height 11
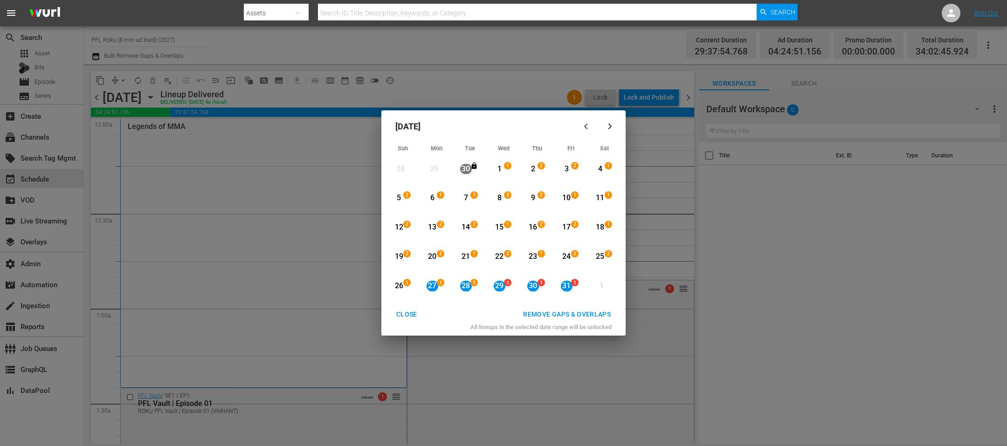
click at [591, 315] on div "REMOVE GAPS & OVERLAPS" at bounding box center [566, 315] width 103 height 12
click at [407, 326] on div "CLOSE REMOVE GAPS & OVERLAPS All lineups in the selected date range will be unl…" at bounding box center [503, 320] width 237 height 29
click at [409, 315] on div "CLOSE" at bounding box center [407, 315] width 36 height 12
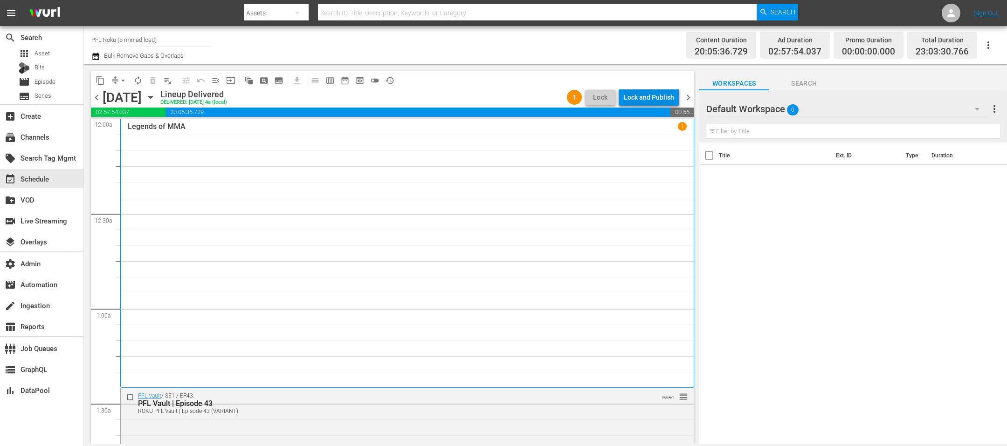
click at [653, 96] on div "Lock and Publish" at bounding box center [649, 97] width 50 height 17
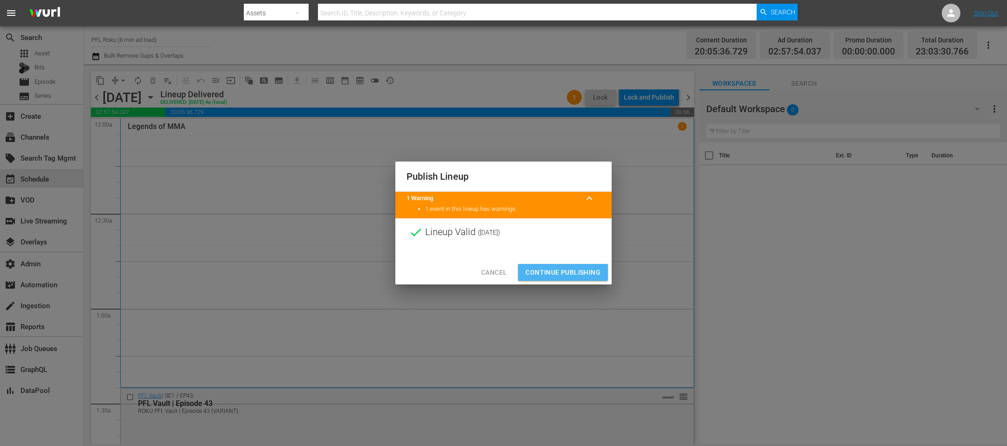
click at [580, 275] on span "Continue Publishing" at bounding box center [562, 273] width 75 height 12
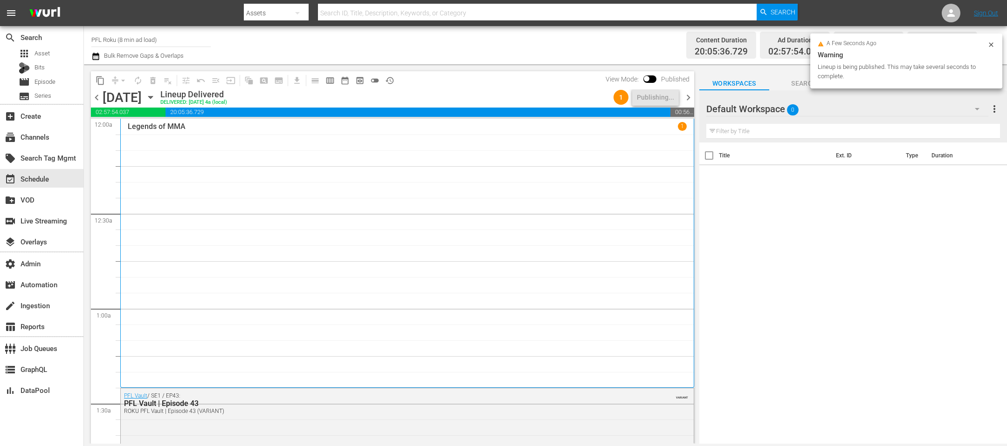
click at [690, 93] on span "chevron_right" at bounding box center [688, 98] width 12 height 12
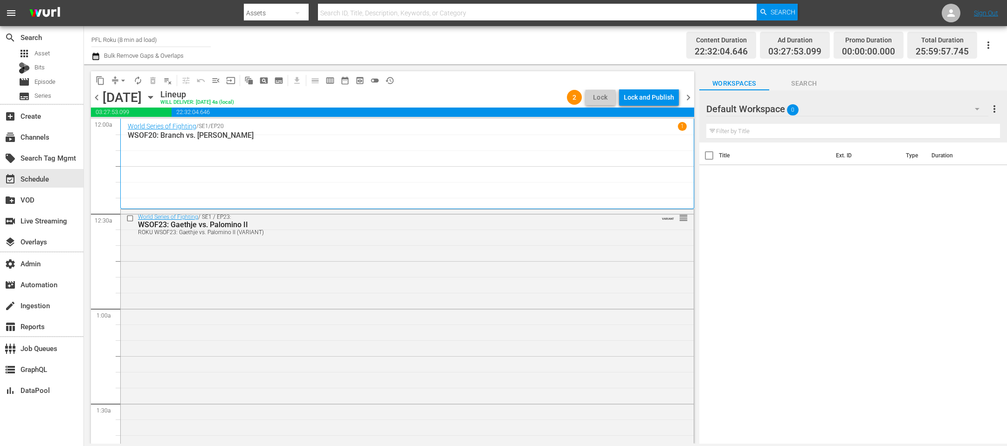
click at [653, 97] on div "Lock and Publish" at bounding box center [649, 97] width 50 height 17
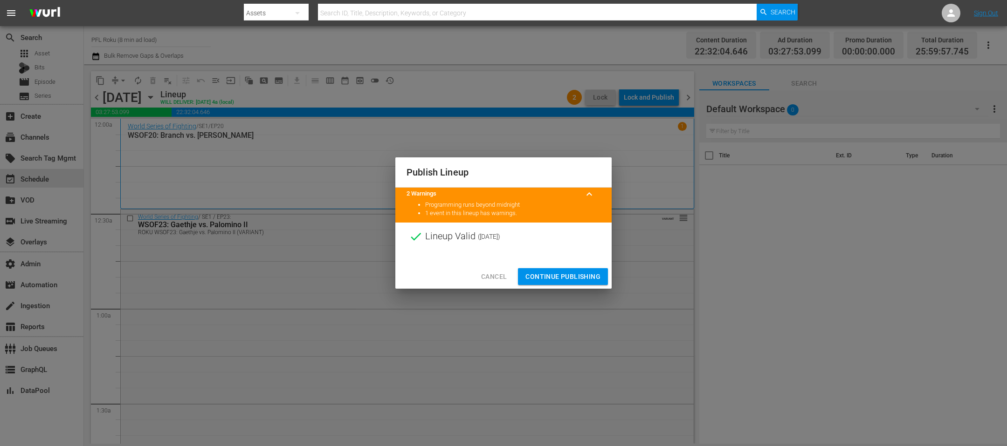
click at [583, 283] on button "Continue Publishing" at bounding box center [563, 276] width 90 height 17
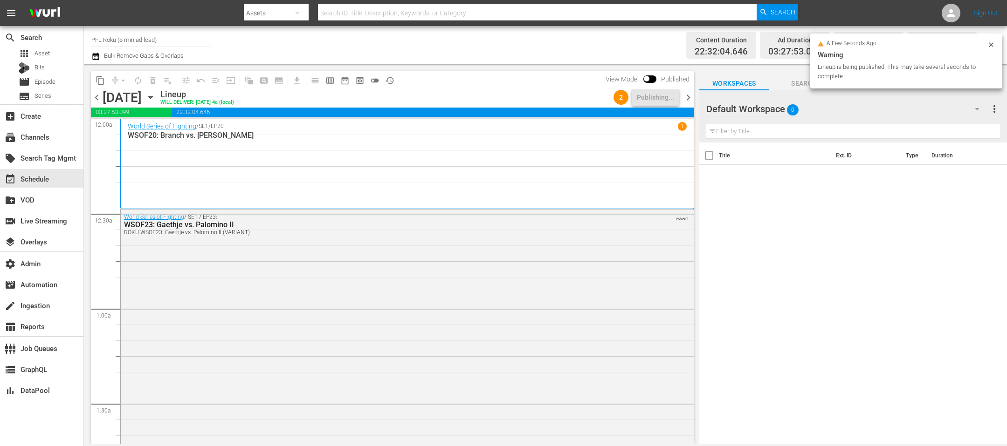
click at [687, 94] on span "chevron_right" at bounding box center [688, 98] width 12 height 12
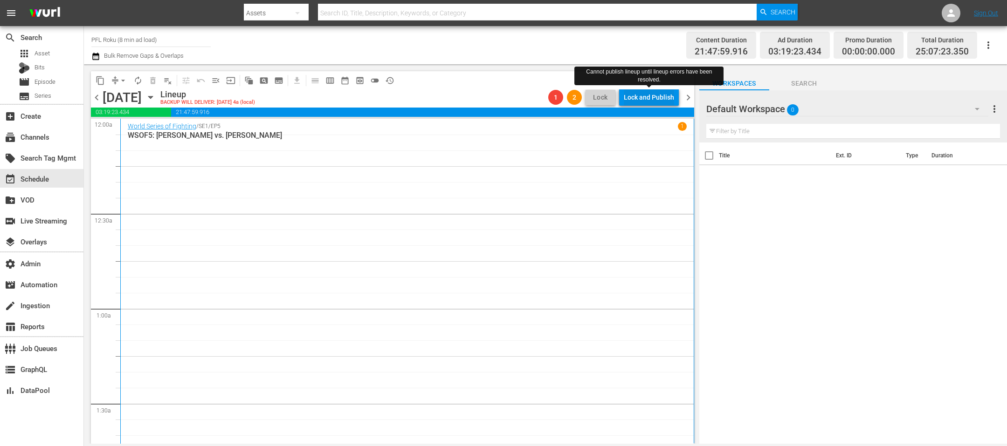
click at [657, 101] on div "Lock and Publish" at bounding box center [649, 97] width 50 height 17
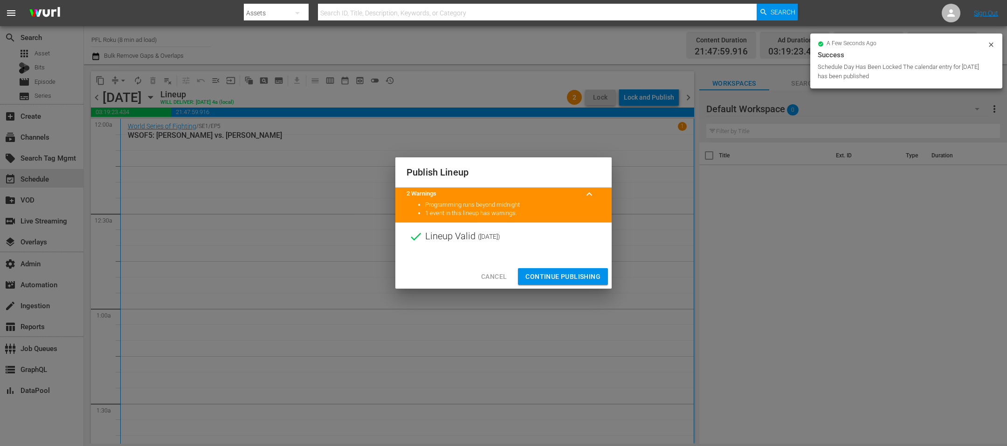
click at [559, 277] on span "Continue Publishing" at bounding box center [562, 277] width 75 height 12
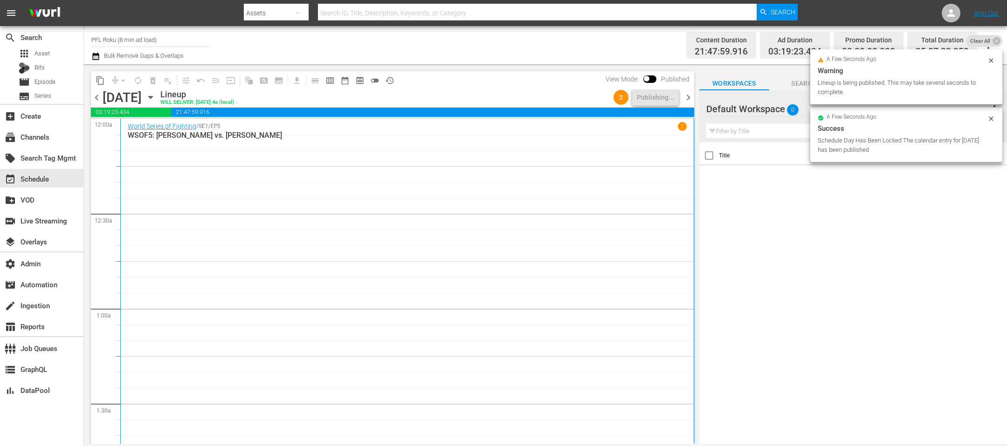
click at [696, 95] on div "content_copy compress arrow_drop_down autorenew_outlined delete_forever_outline…" at bounding box center [391, 254] width 615 height 380
click at [691, 96] on span "chevron_right" at bounding box center [688, 98] width 12 height 12
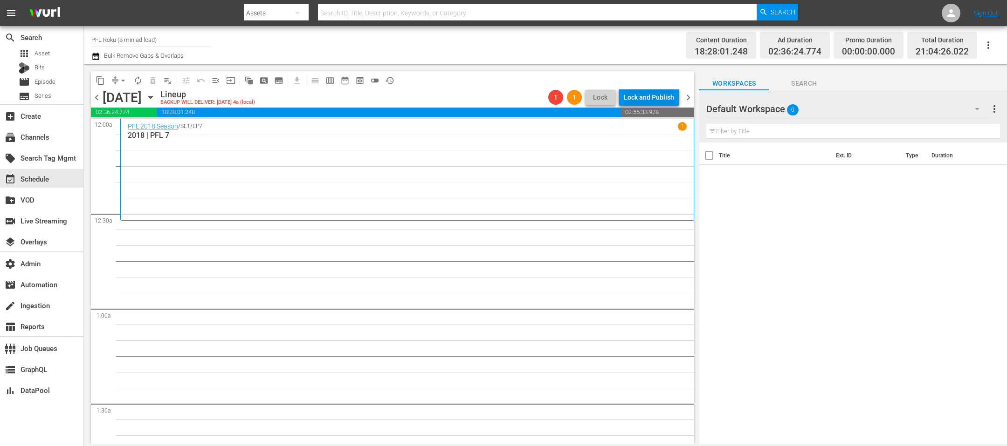
click at [641, 96] on div "Lock and Publish" at bounding box center [649, 97] width 50 height 17
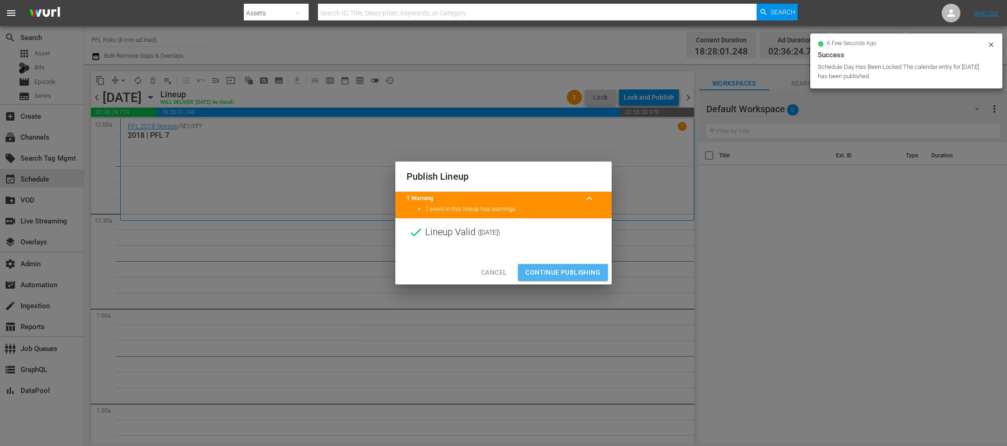
click at [561, 276] on span "Continue Publishing" at bounding box center [562, 273] width 75 height 12
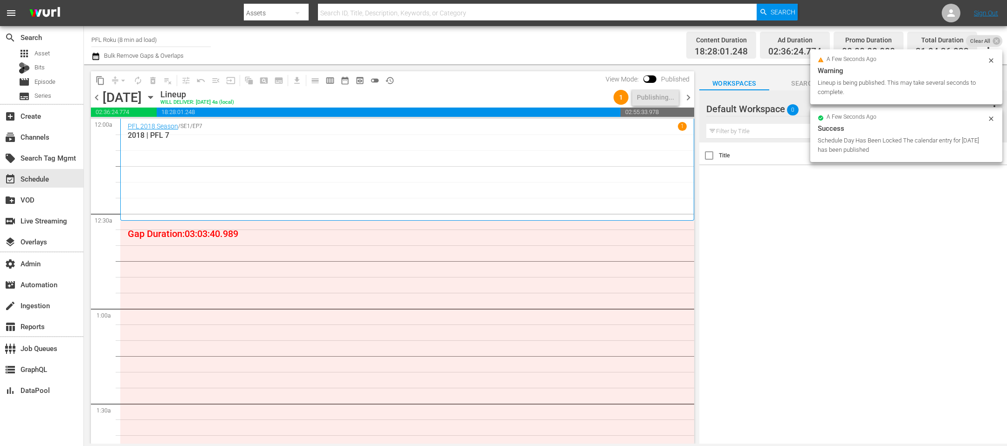
click at [688, 92] on span "chevron_right" at bounding box center [688, 98] width 12 height 12
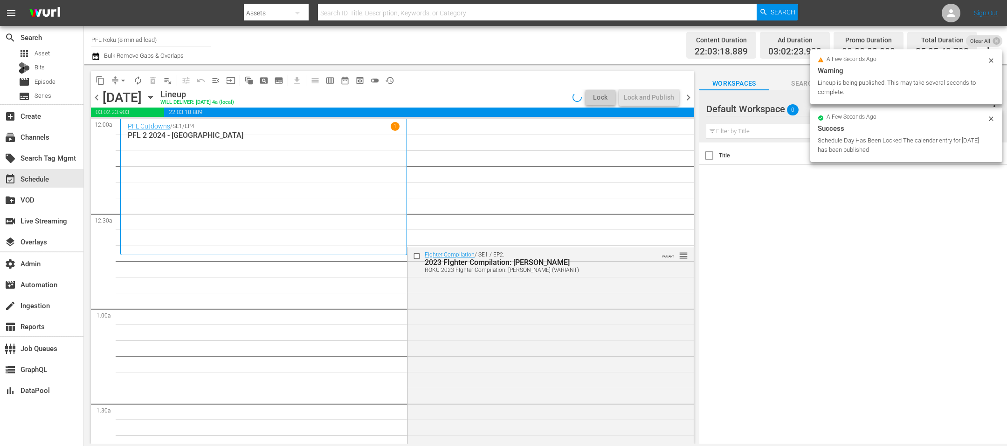
click at [99, 98] on span "chevron_left" at bounding box center [97, 98] width 12 height 12
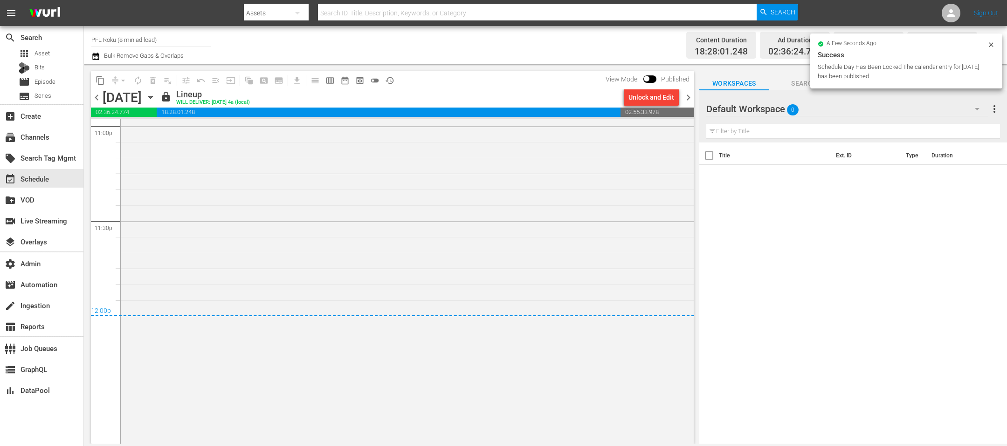
scroll to position [4325, 0]
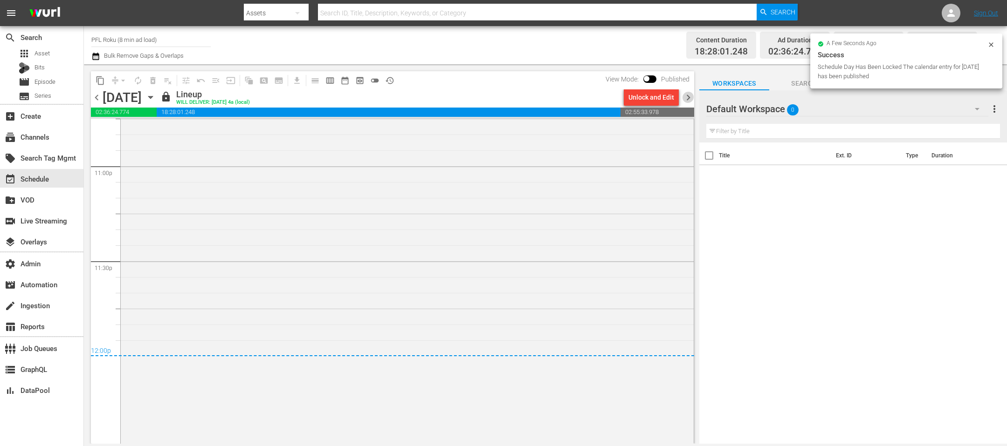
click at [690, 99] on span "chevron_right" at bounding box center [688, 98] width 12 height 12
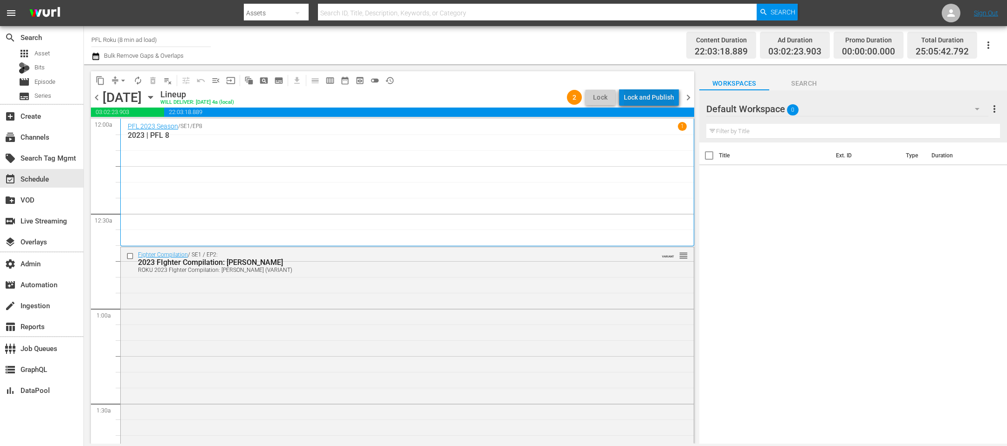
click at [664, 98] on div "Lock and Publish" at bounding box center [649, 97] width 50 height 17
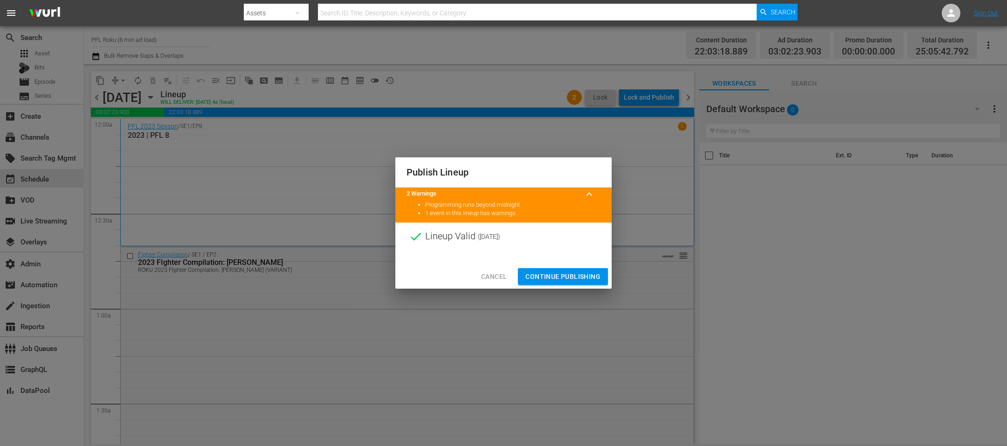
click at [586, 276] on span "Continue Publishing" at bounding box center [562, 277] width 75 height 12
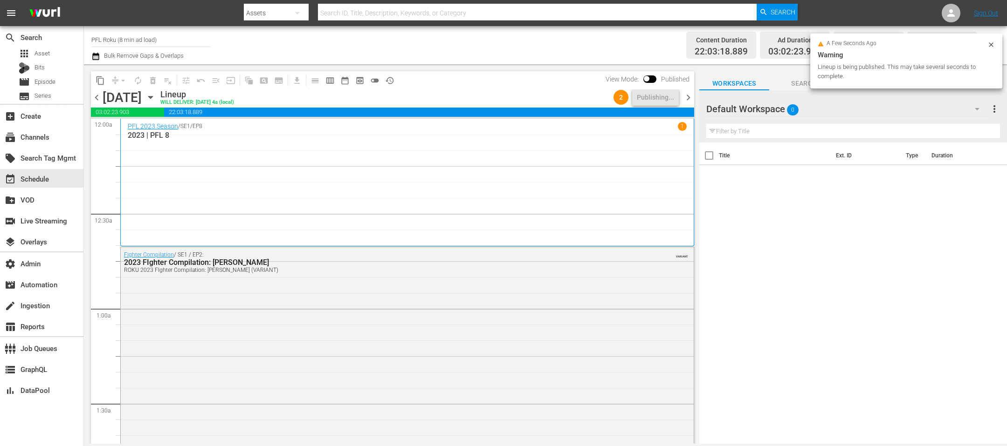
click at [688, 97] on span "chevron_right" at bounding box center [688, 98] width 12 height 12
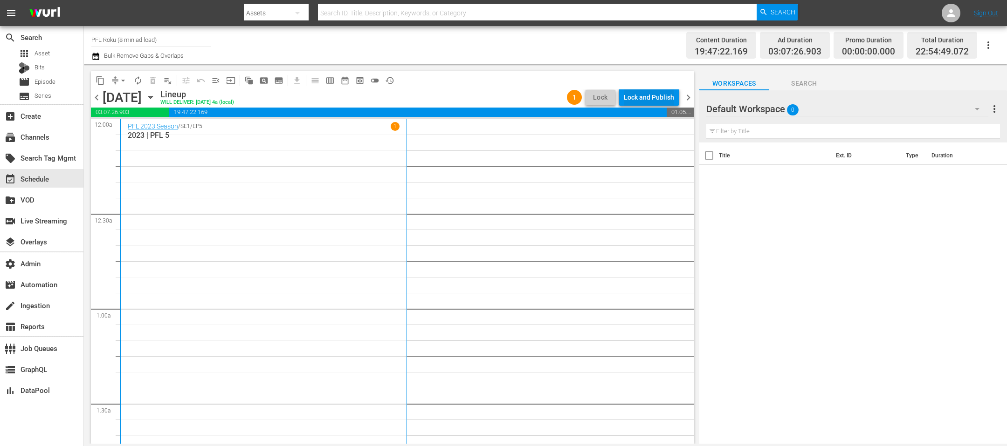
click at [657, 99] on div "Lock and Publish" at bounding box center [649, 97] width 50 height 17
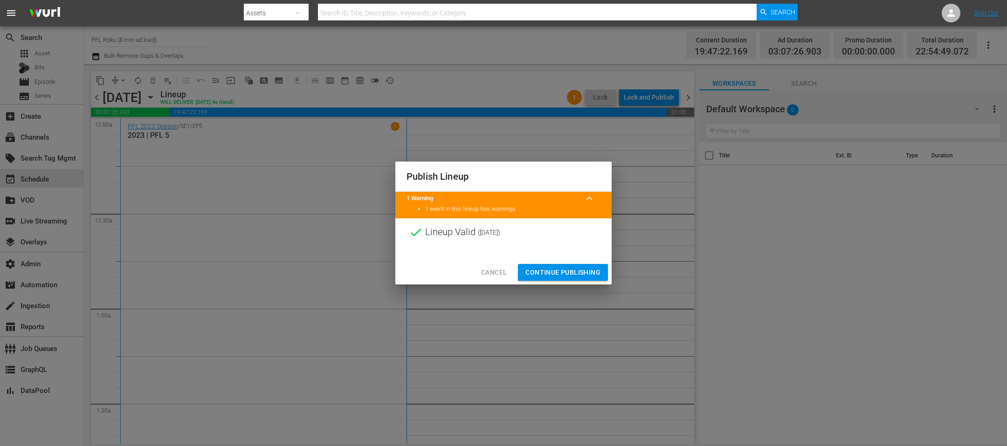
click at [546, 270] on span "Continue Publishing" at bounding box center [562, 273] width 75 height 12
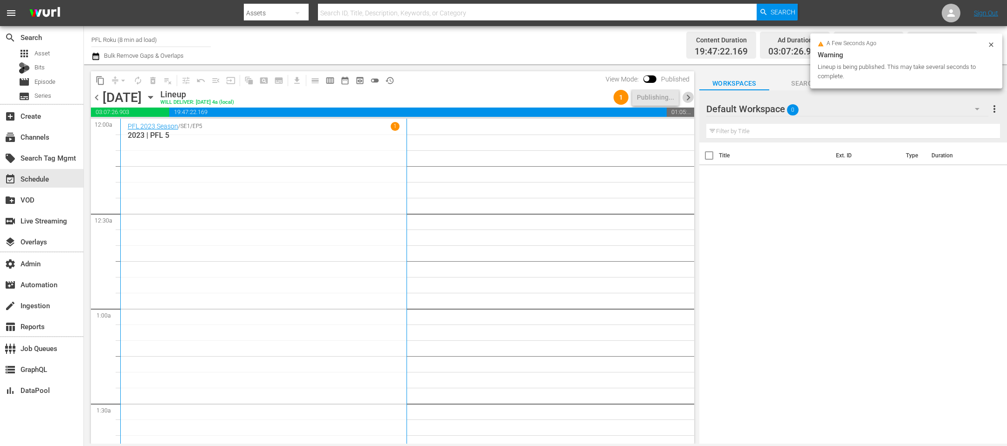
click at [687, 100] on span "chevron_right" at bounding box center [688, 98] width 12 height 12
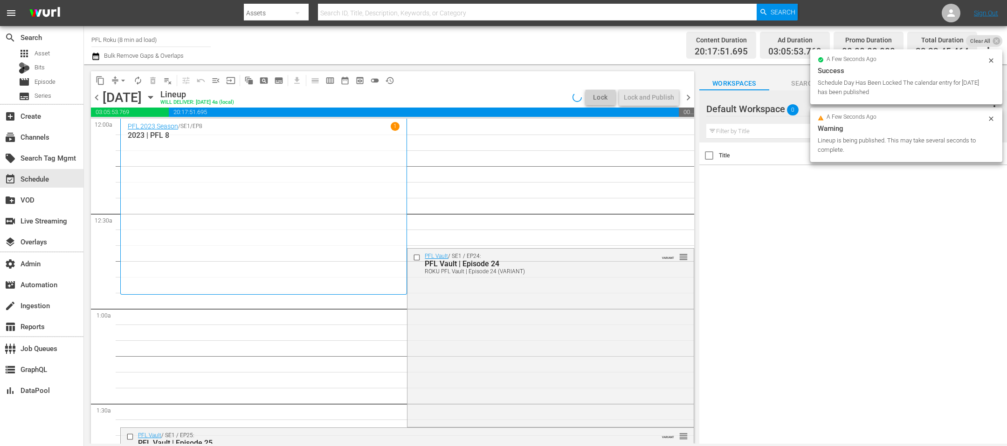
drag, startPoint x: 98, startPoint y: 95, endPoint x: 159, endPoint y: 105, distance: 61.8
click at [98, 95] on span "chevron_left" at bounding box center [97, 98] width 12 height 12
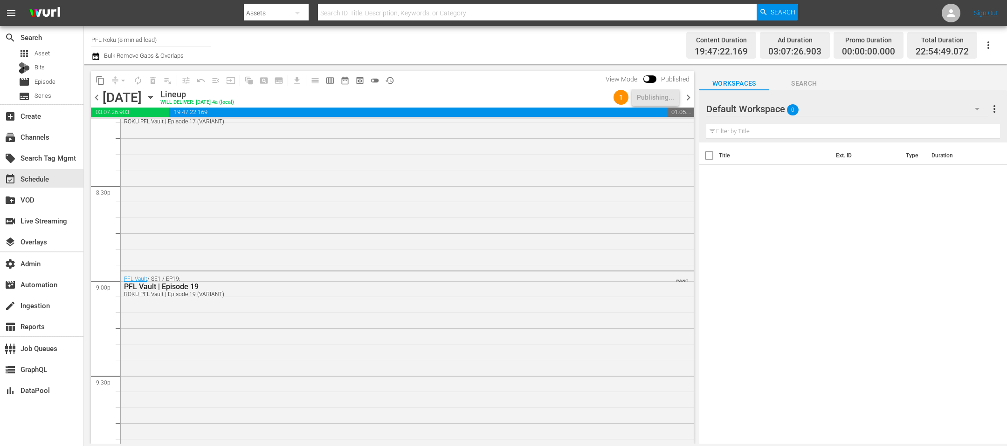
scroll to position [4367, 0]
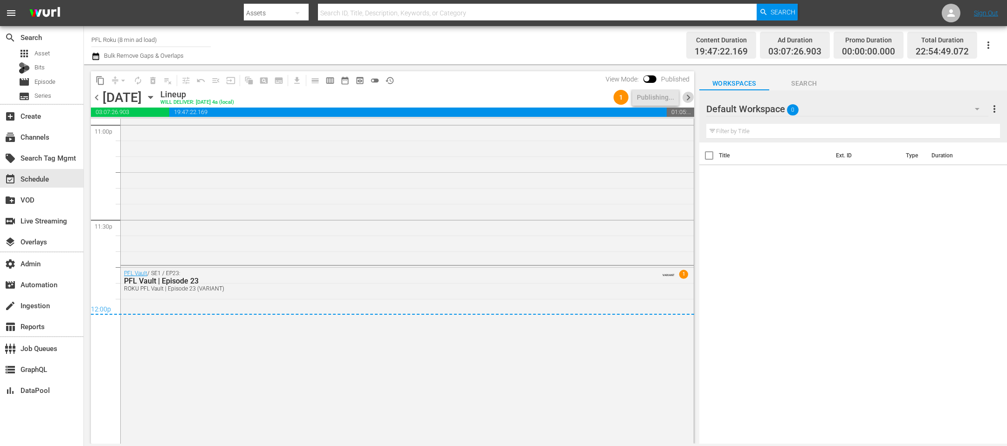
click at [692, 99] on span "chevron_right" at bounding box center [688, 98] width 12 height 12
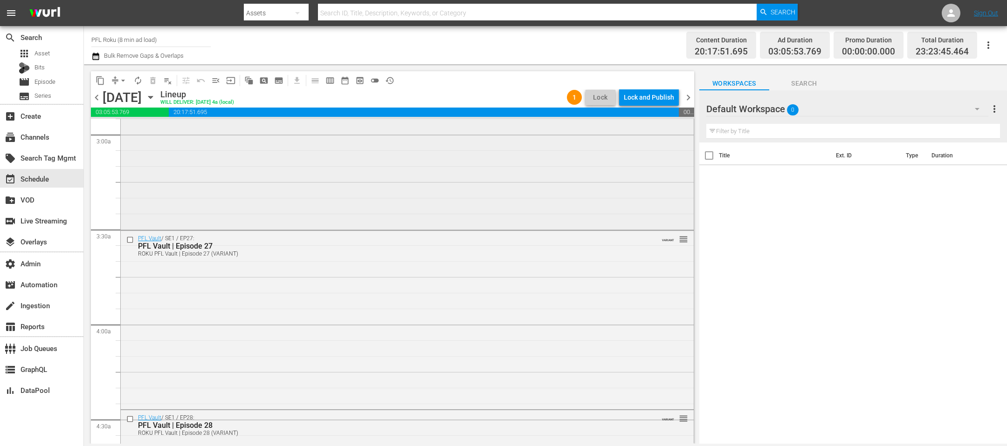
scroll to position [249, 0]
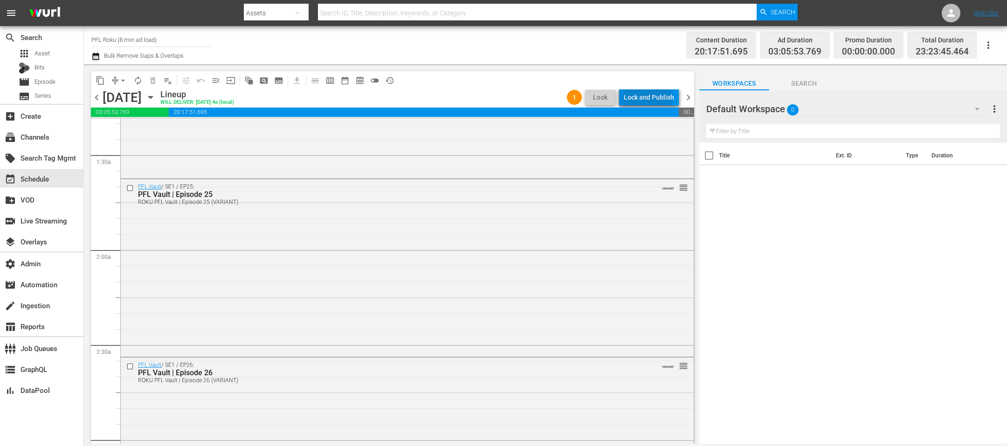
click at [647, 101] on div "Lock and Publish" at bounding box center [649, 97] width 50 height 17
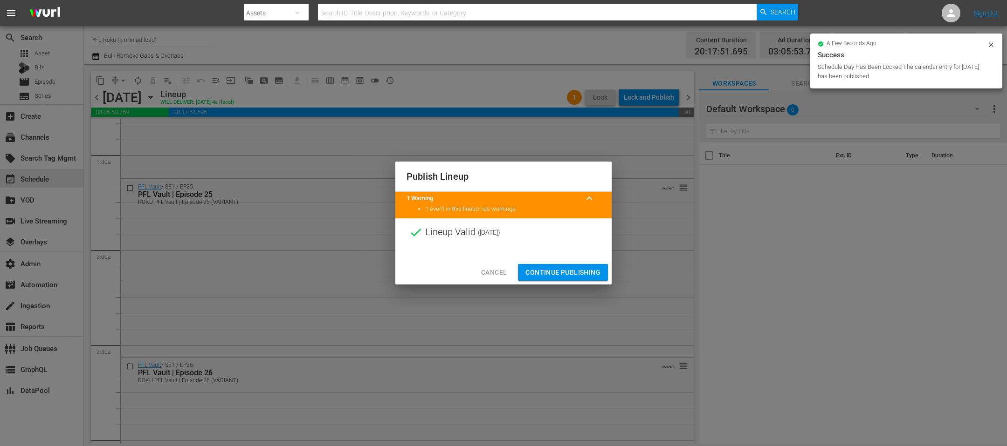
click at [578, 273] on span "Continue Publishing" at bounding box center [562, 273] width 75 height 12
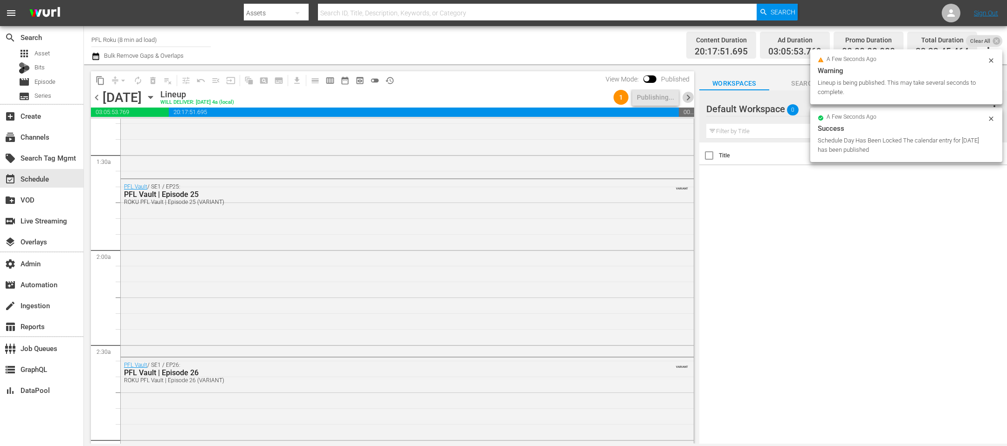
click at [691, 98] on span "chevron_right" at bounding box center [688, 98] width 12 height 12
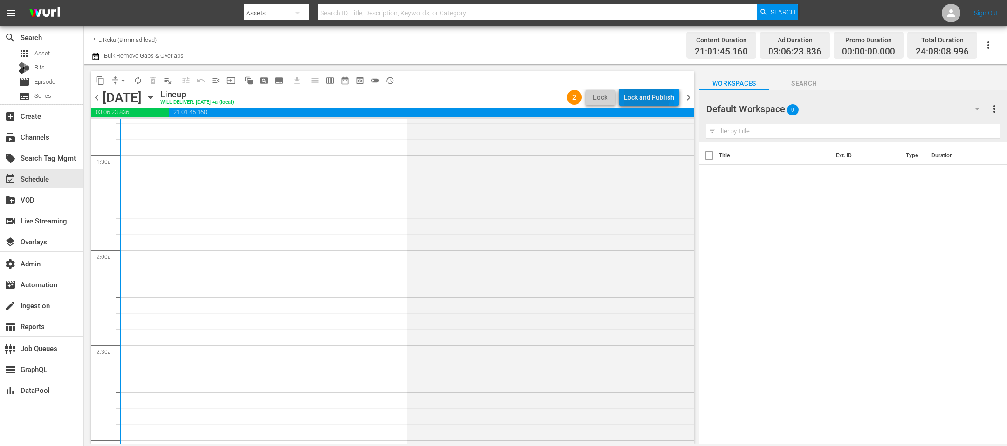
click at [639, 96] on div "Lock and Publish" at bounding box center [649, 97] width 50 height 17
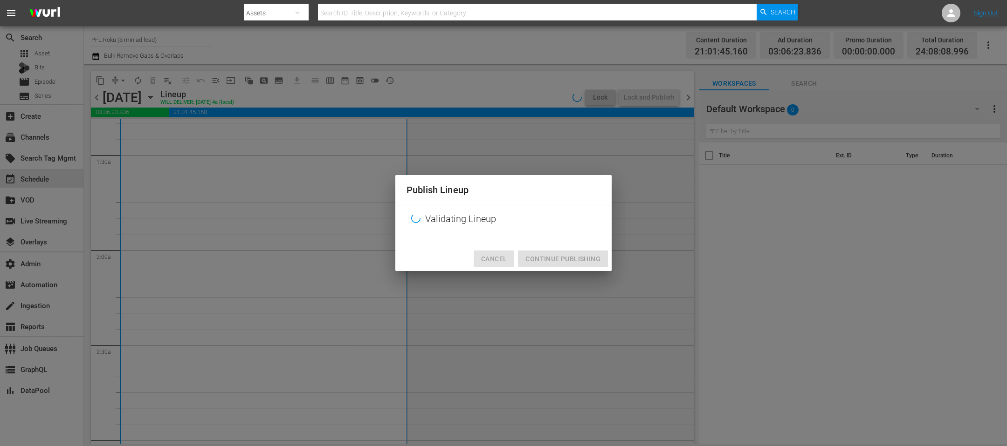
click at [506, 263] on span "Cancel" at bounding box center [494, 260] width 26 height 12
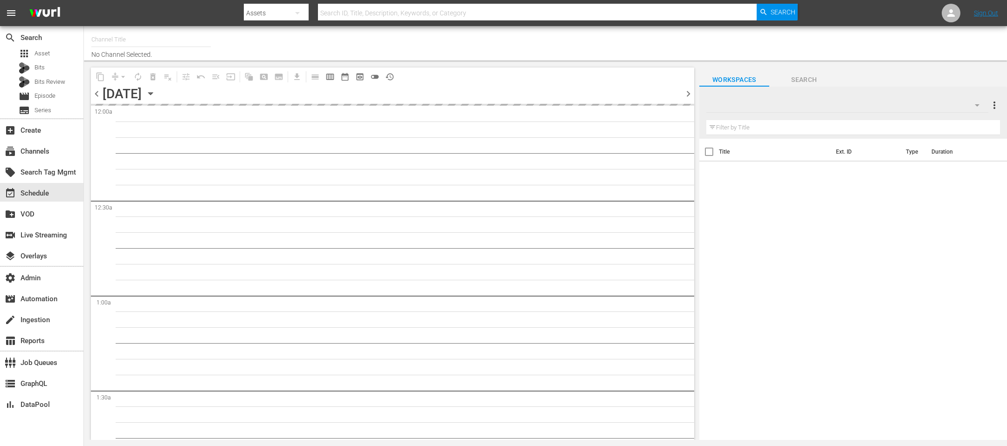
type input "PFL Roku (8 min ad load) (2027)"
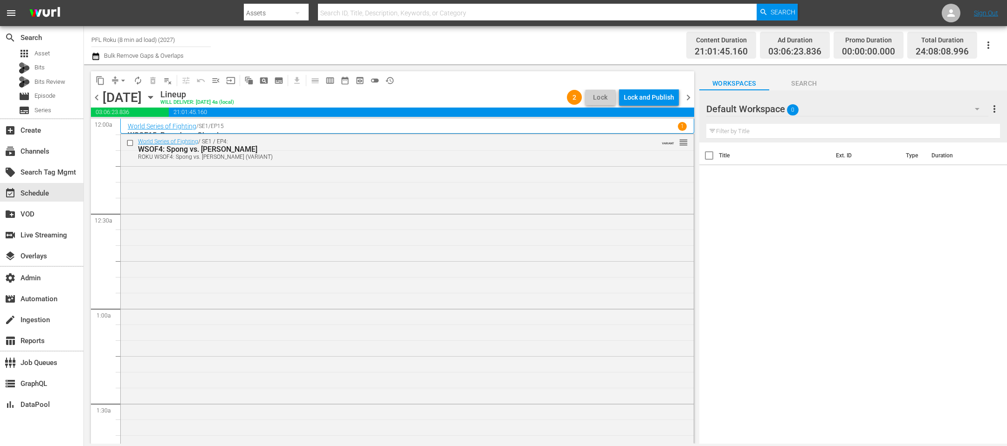
click at [642, 99] on div "Lock and Publish" at bounding box center [649, 97] width 50 height 17
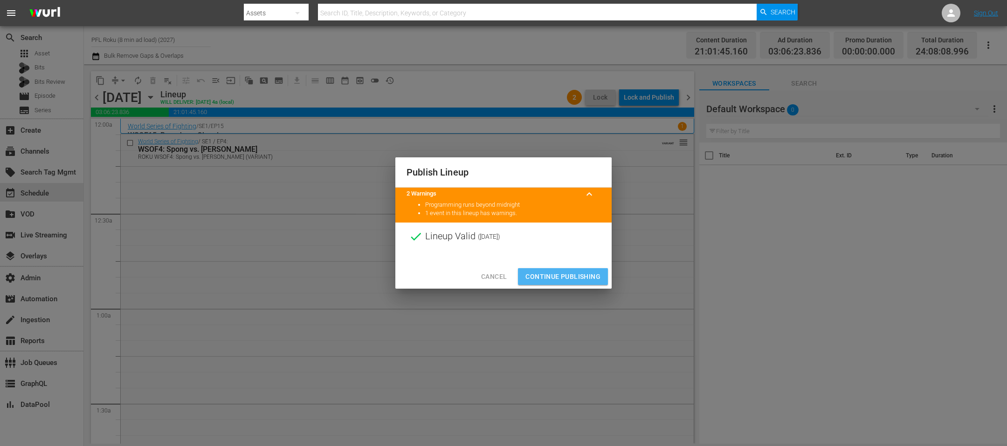
click at [589, 281] on span "Continue Publishing" at bounding box center [562, 277] width 75 height 12
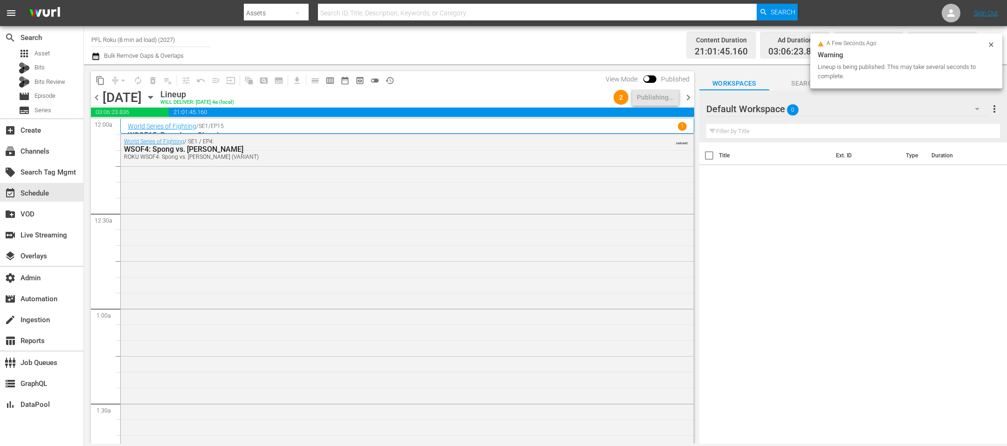
click at [691, 97] on span "chevron_right" at bounding box center [688, 98] width 12 height 12
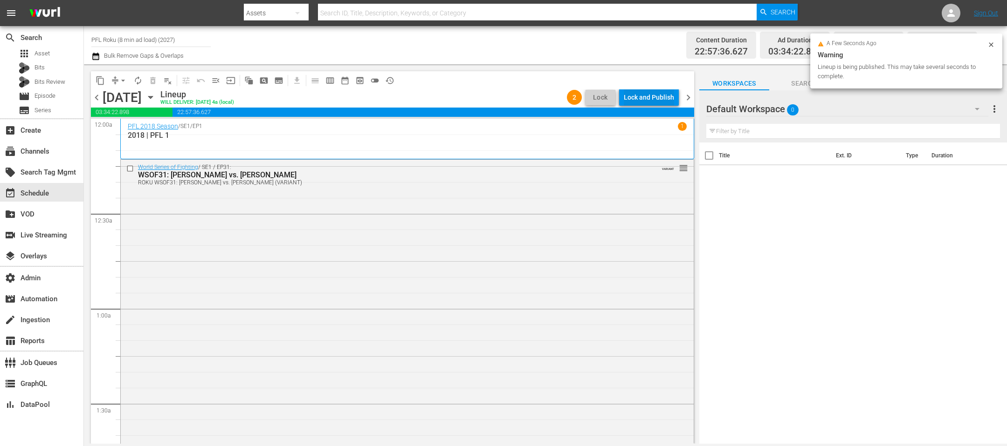
click at [656, 96] on div "Lock and Publish" at bounding box center [649, 97] width 50 height 17
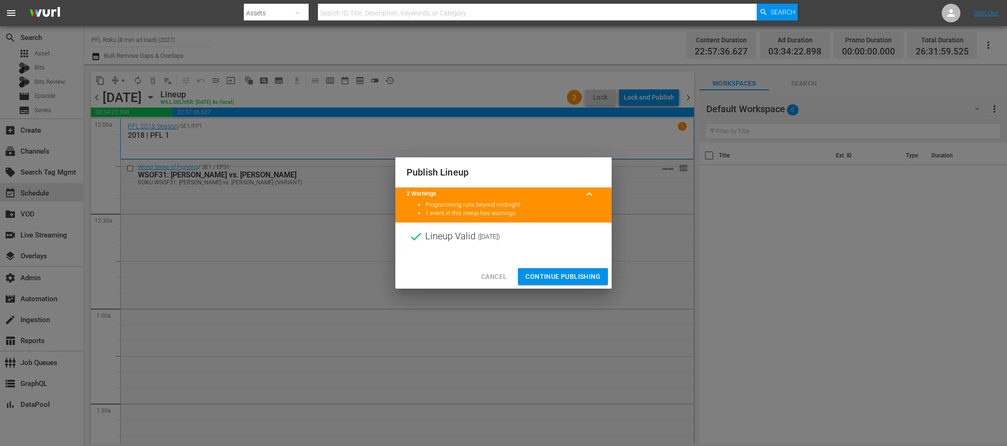
click at [571, 272] on span "Continue Publishing" at bounding box center [562, 277] width 75 height 12
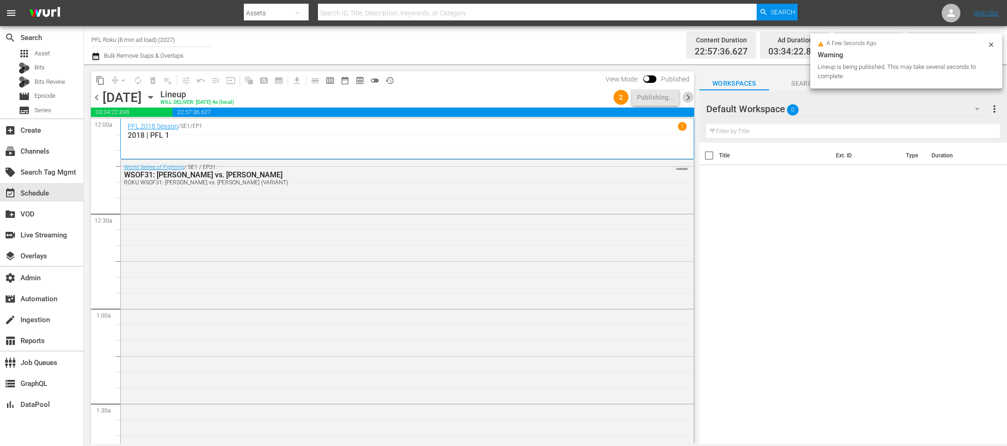
click at [687, 97] on span "chevron_right" at bounding box center [688, 98] width 12 height 12
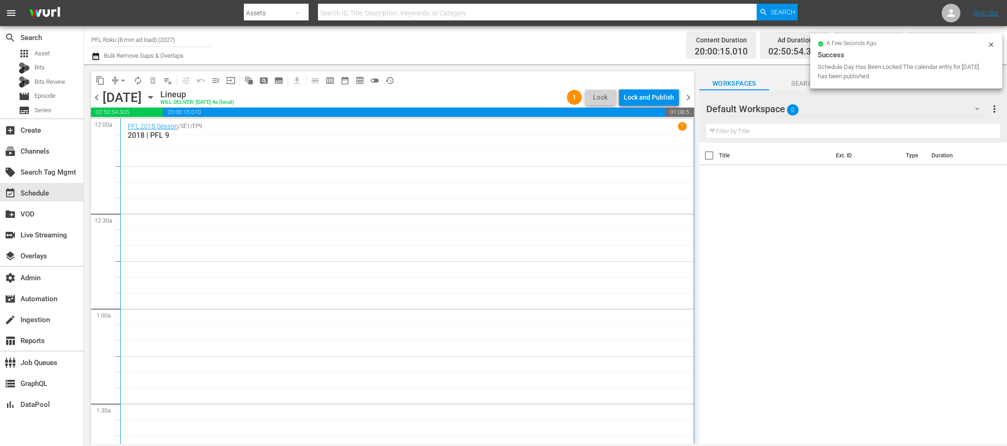
click at [649, 97] on div "Lock and Publish" at bounding box center [649, 97] width 50 height 17
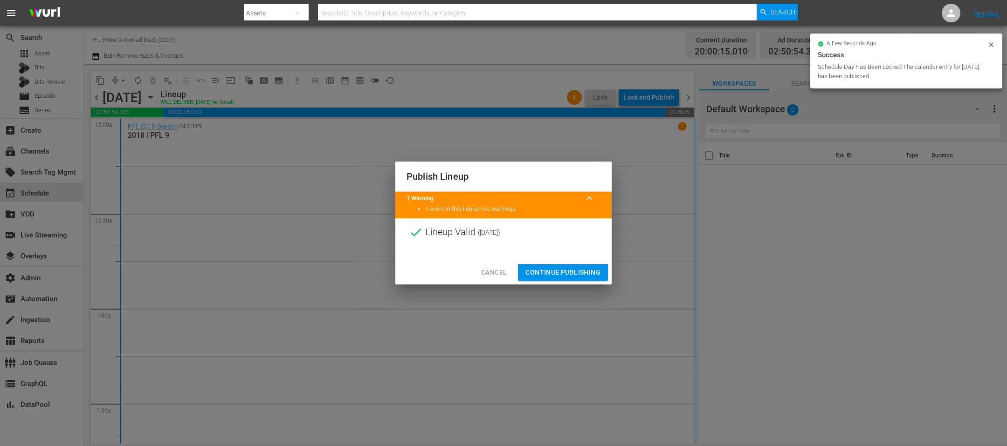
click at [579, 272] on span "Continue Publishing" at bounding box center [562, 273] width 75 height 12
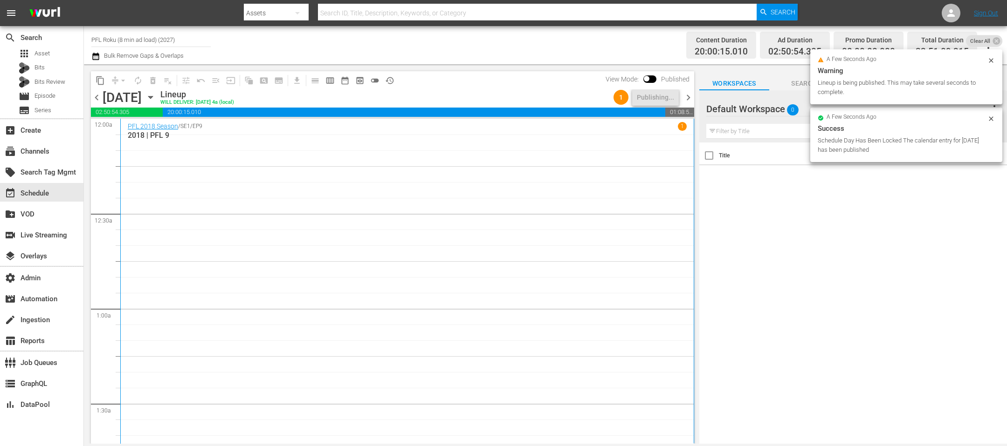
click at [690, 98] on span "chevron_right" at bounding box center [688, 98] width 12 height 12
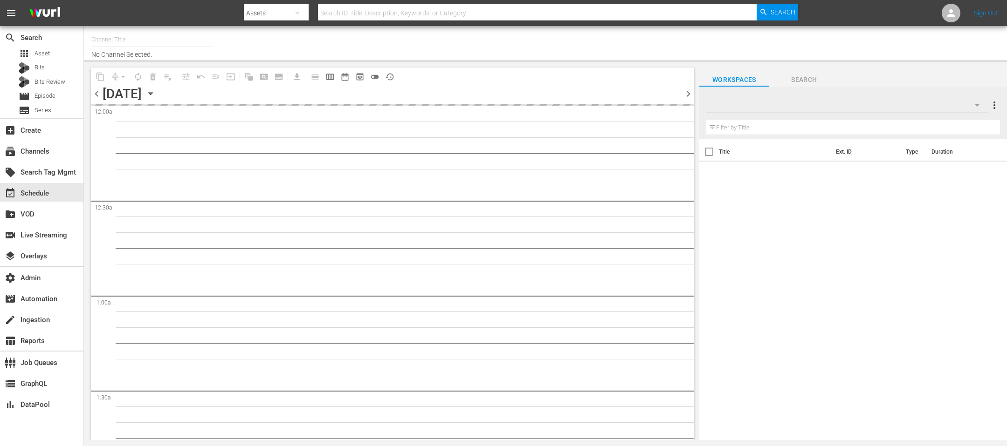
type input "PFL Roku (8 min ad load) (2027)"
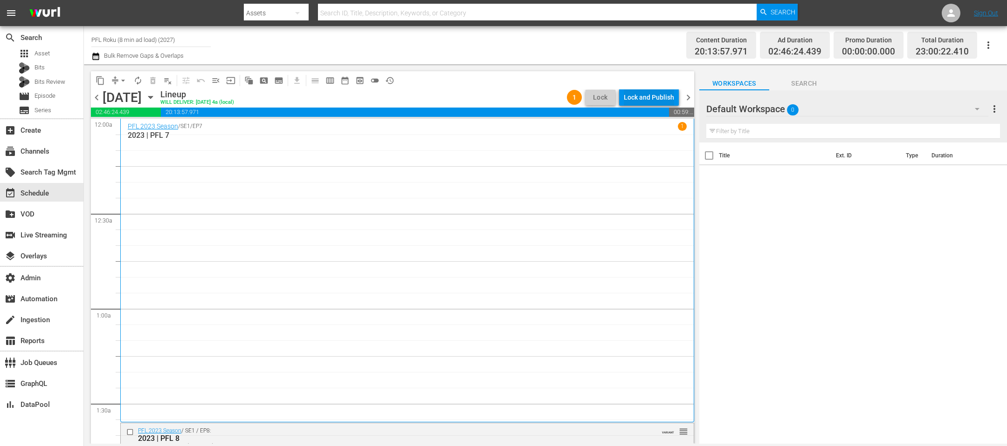
click at [648, 100] on div "Lock and Publish" at bounding box center [649, 97] width 50 height 17
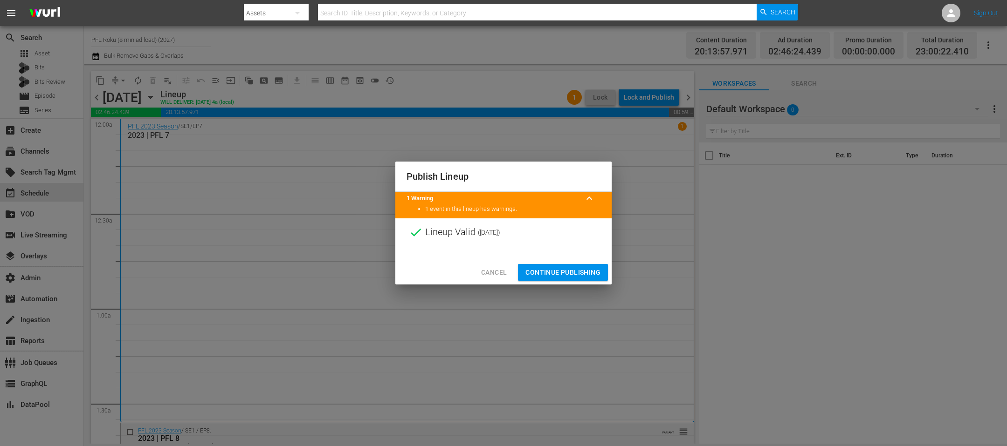
click at [561, 268] on span "Continue Publishing" at bounding box center [562, 273] width 75 height 12
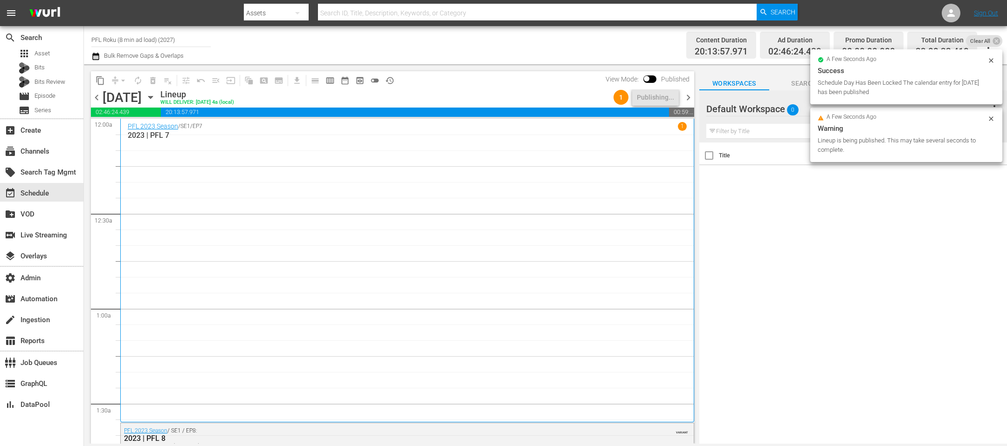
click at [688, 99] on span "chevron_right" at bounding box center [688, 98] width 12 height 12
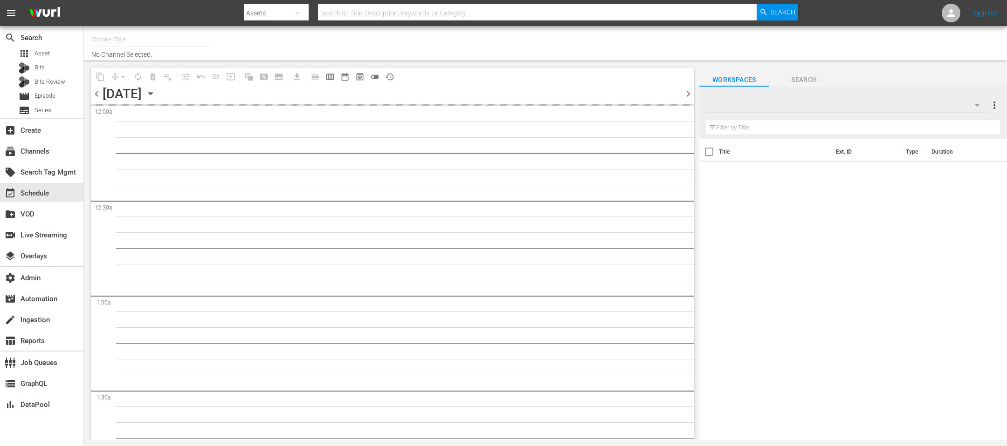
type input "PFL Roku (8 min ad load) (2027)"
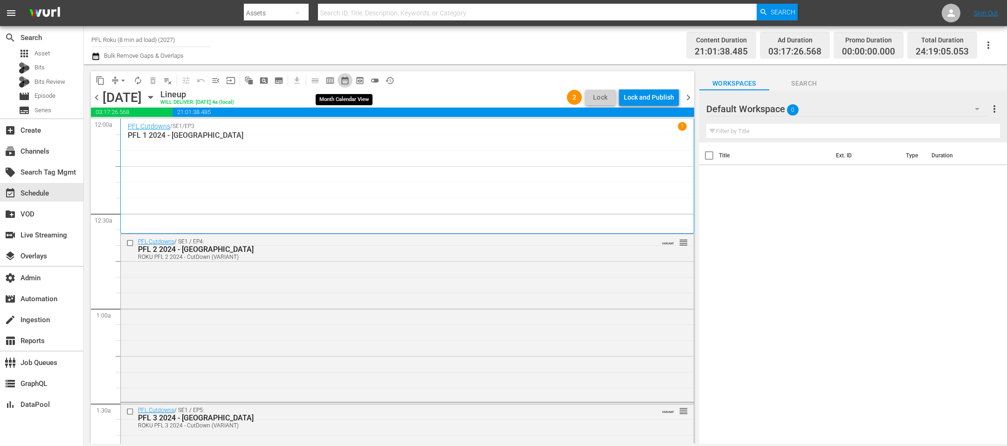
click at [346, 82] on span "date_range_outlined" at bounding box center [344, 80] width 9 height 9
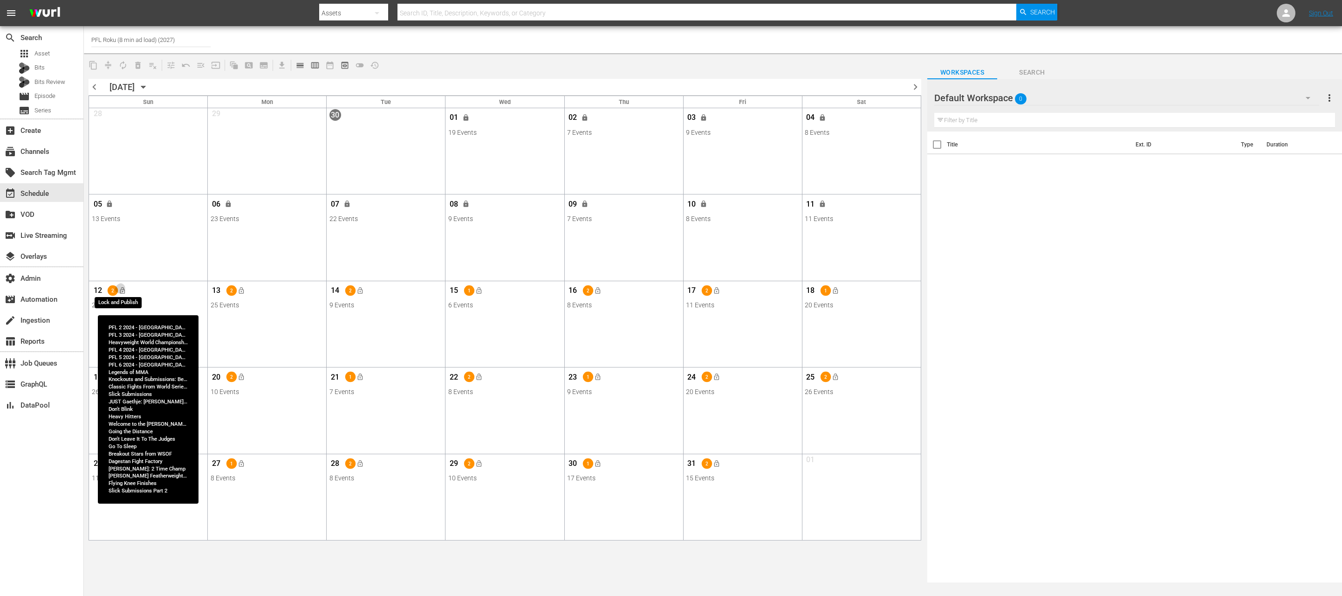
click at [124, 291] on span "lock_open" at bounding box center [122, 290] width 7 height 7
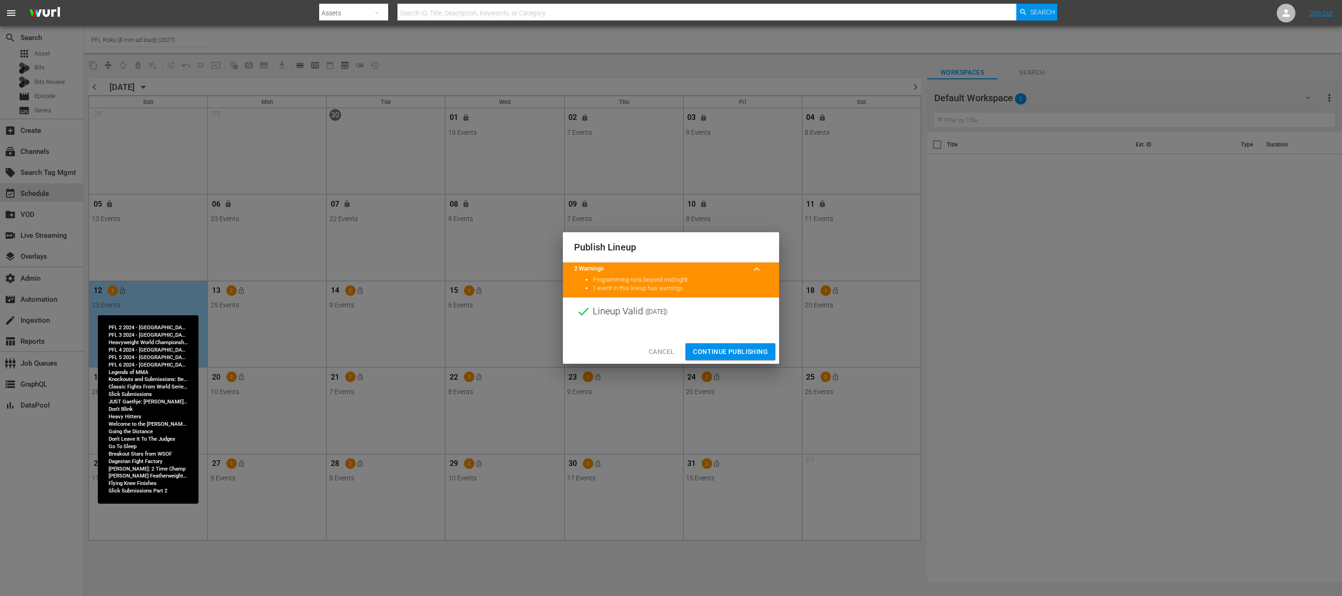
click at [727, 356] on span "Continue Publishing" at bounding box center [730, 352] width 75 height 12
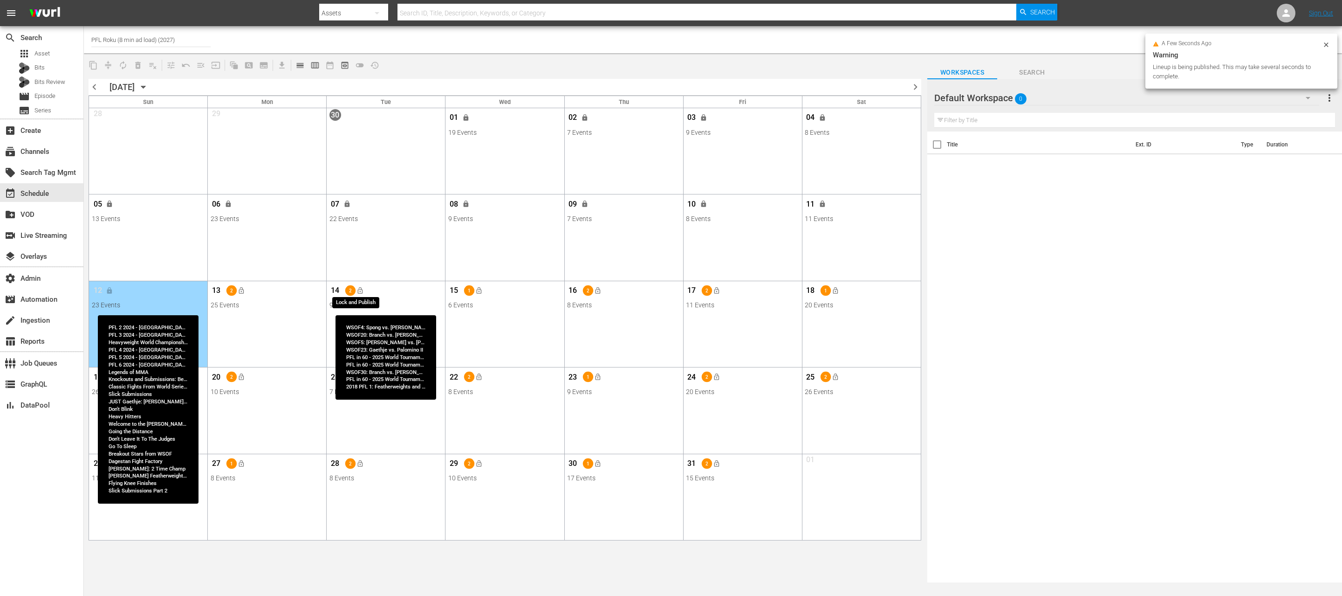
click at [361, 291] on span "lock_open" at bounding box center [359, 290] width 7 height 7
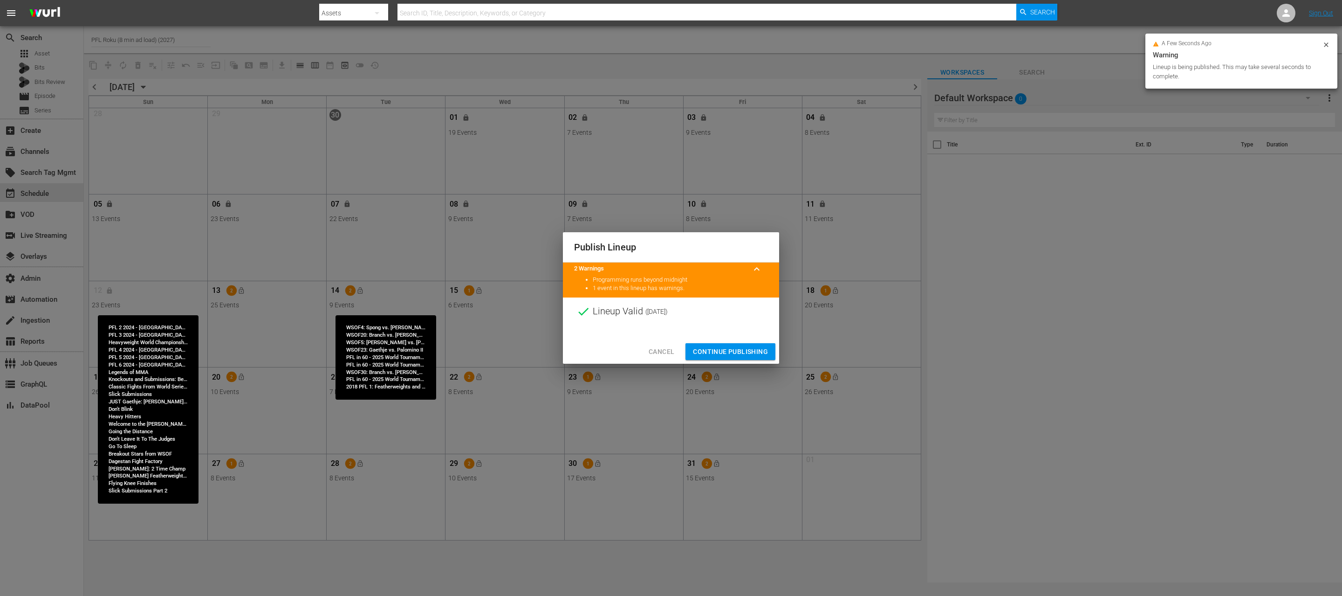
click at [716, 348] on span "Continue Publishing" at bounding box center [730, 352] width 75 height 12
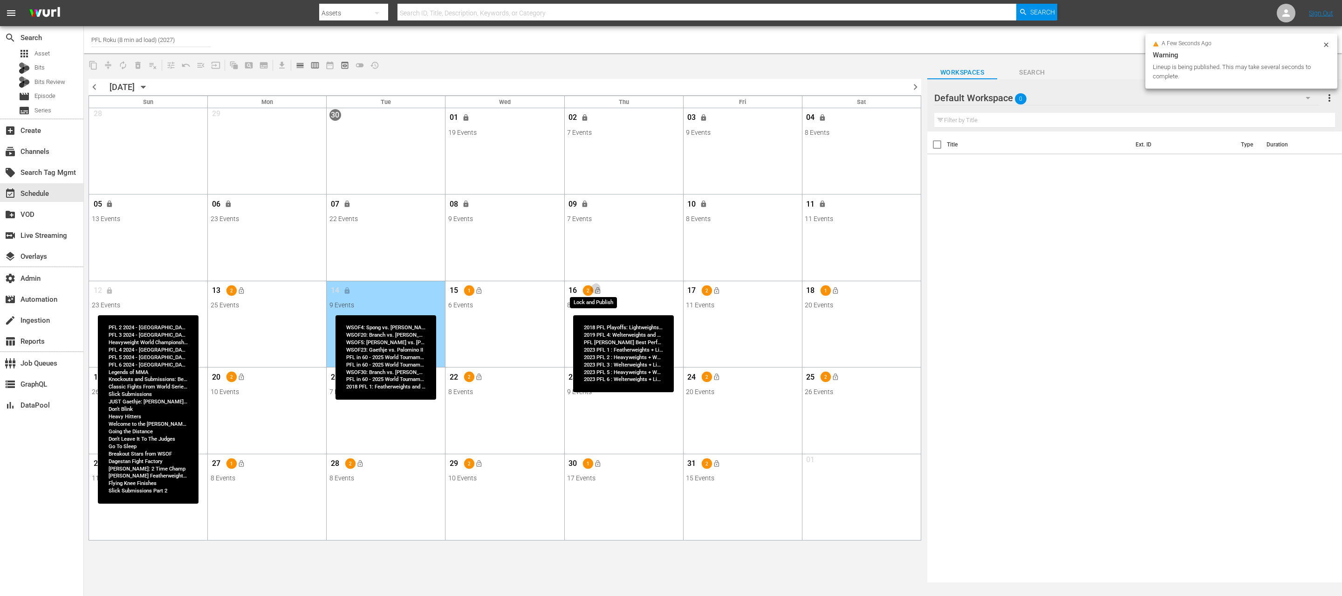
click at [597, 289] on span "lock_open" at bounding box center [597, 290] width 7 height 7
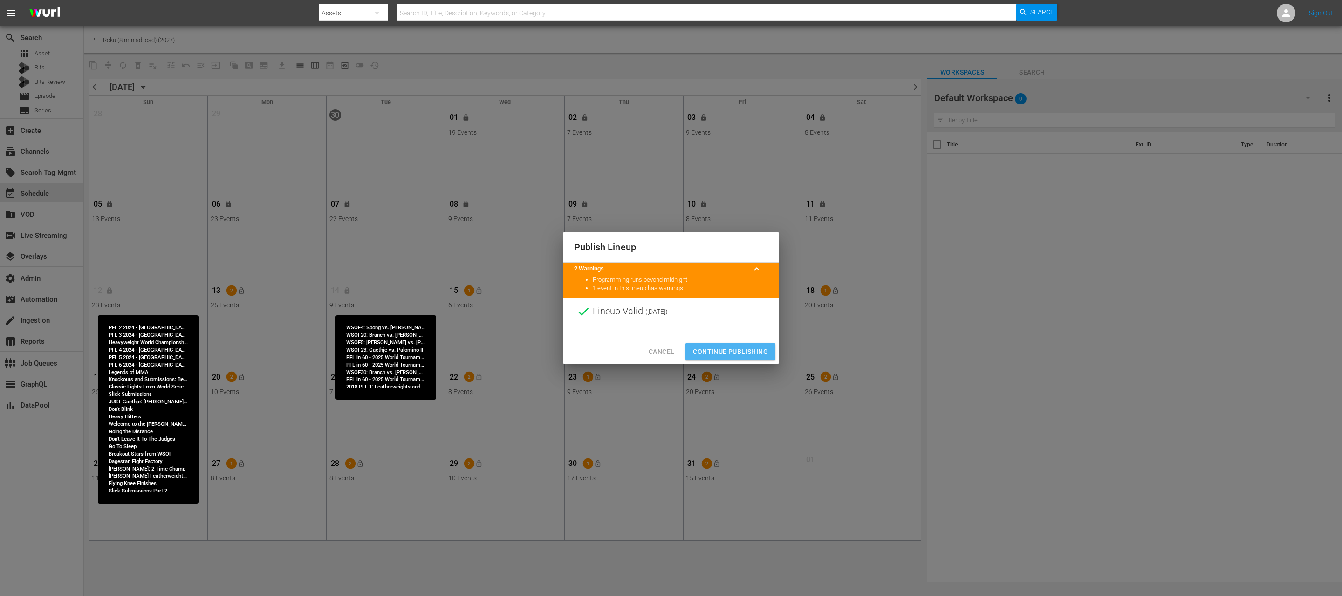
click at [719, 352] on span "Continue Publishing" at bounding box center [730, 352] width 75 height 12
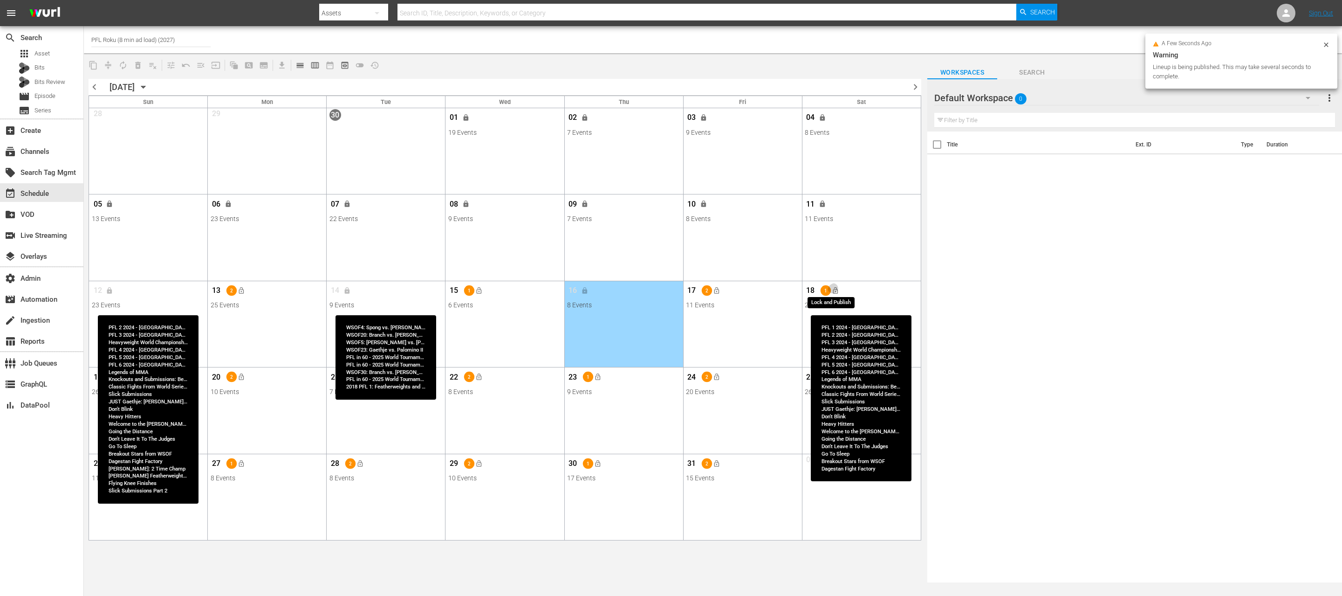
click at [839, 293] on button "lock_open" at bounding box center [835, 290] width 15 height 15
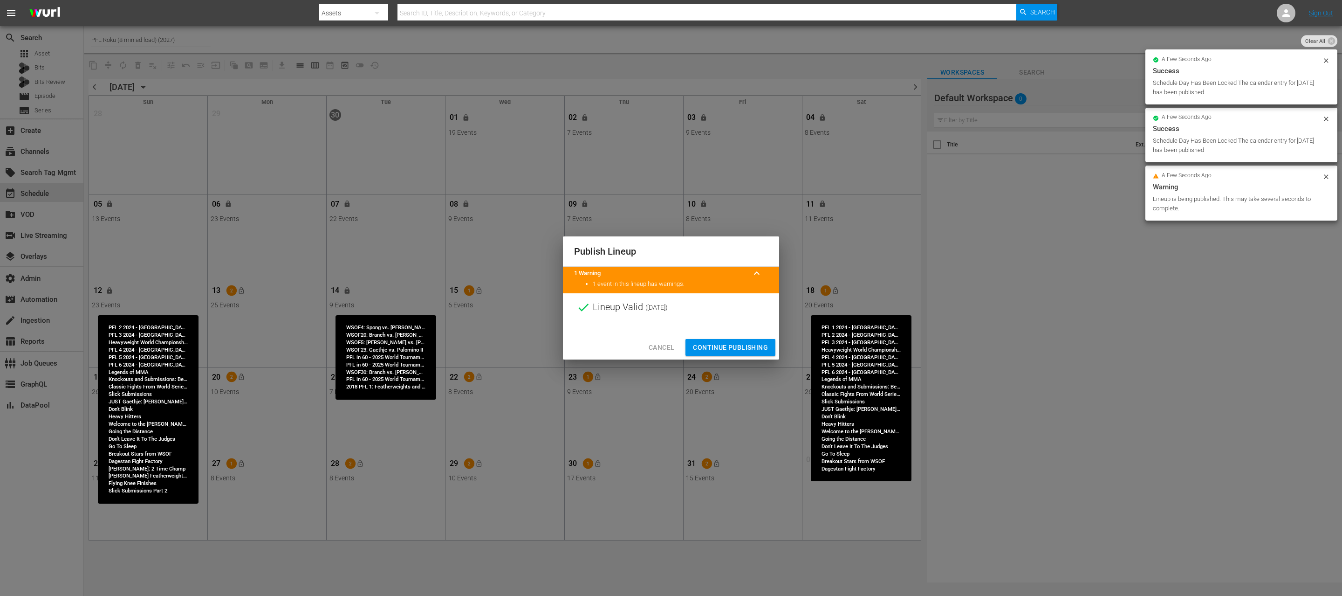
click at [720, 348] on span "Continue Publishing" at bounding box center [730, 348] width 75 height 12
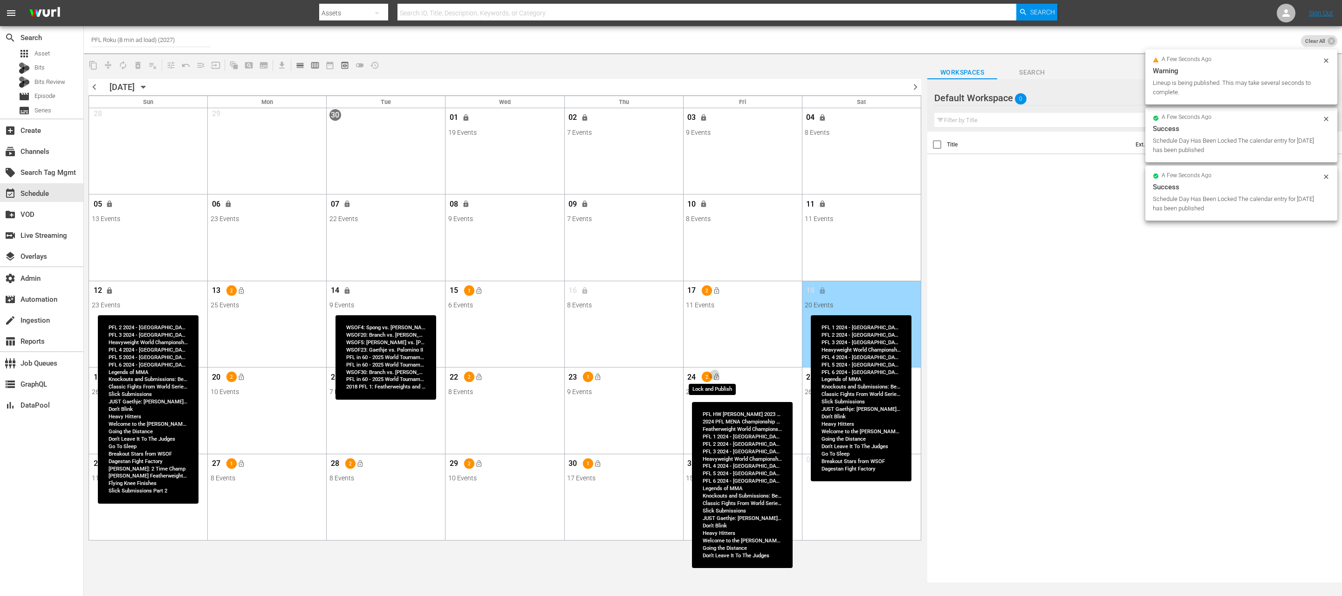
click at [716, 377] on span "lock_open" at bounding box center [716, 376] width 7 height 7
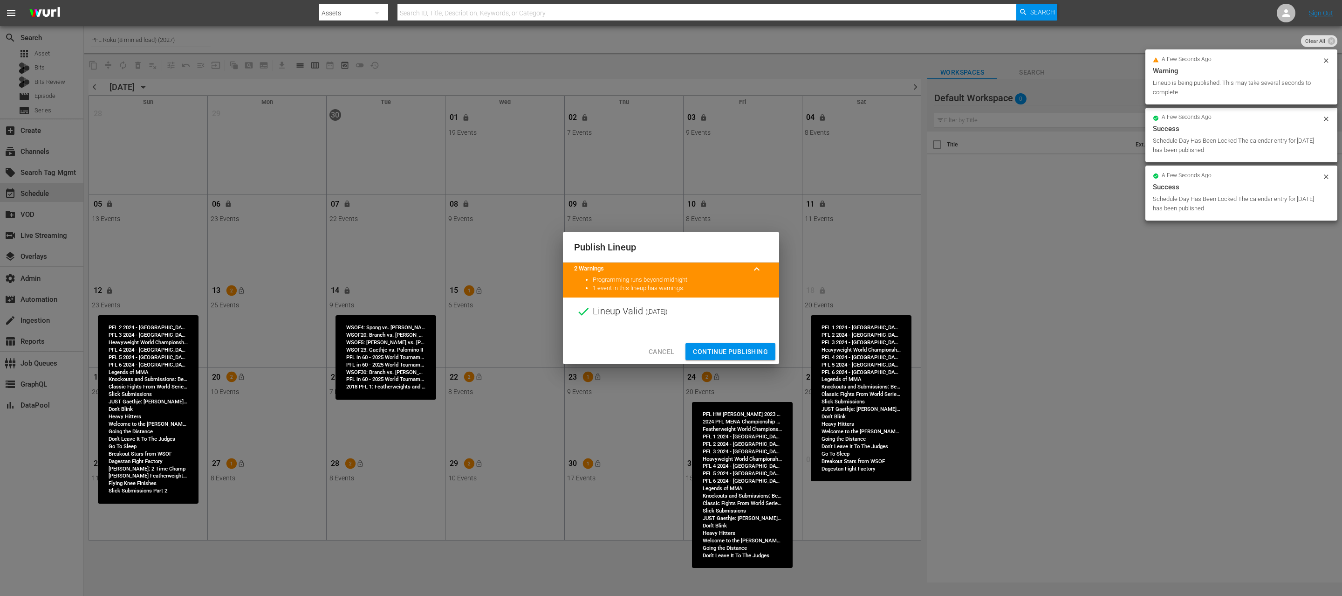
click at [720, 350] on span "Continue Publishing" at bounding box center [730, 352] width 75 height 12
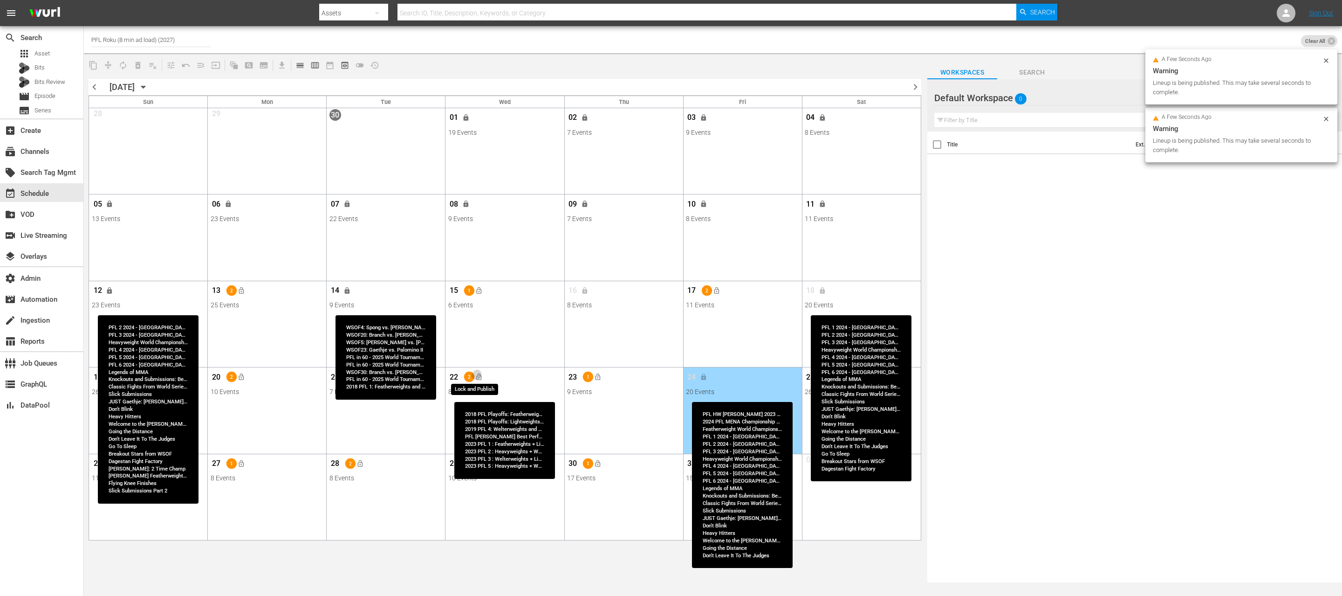
click at [479, 376] on span "lock_open" at bounding box center [478, 376] width 7 height 7
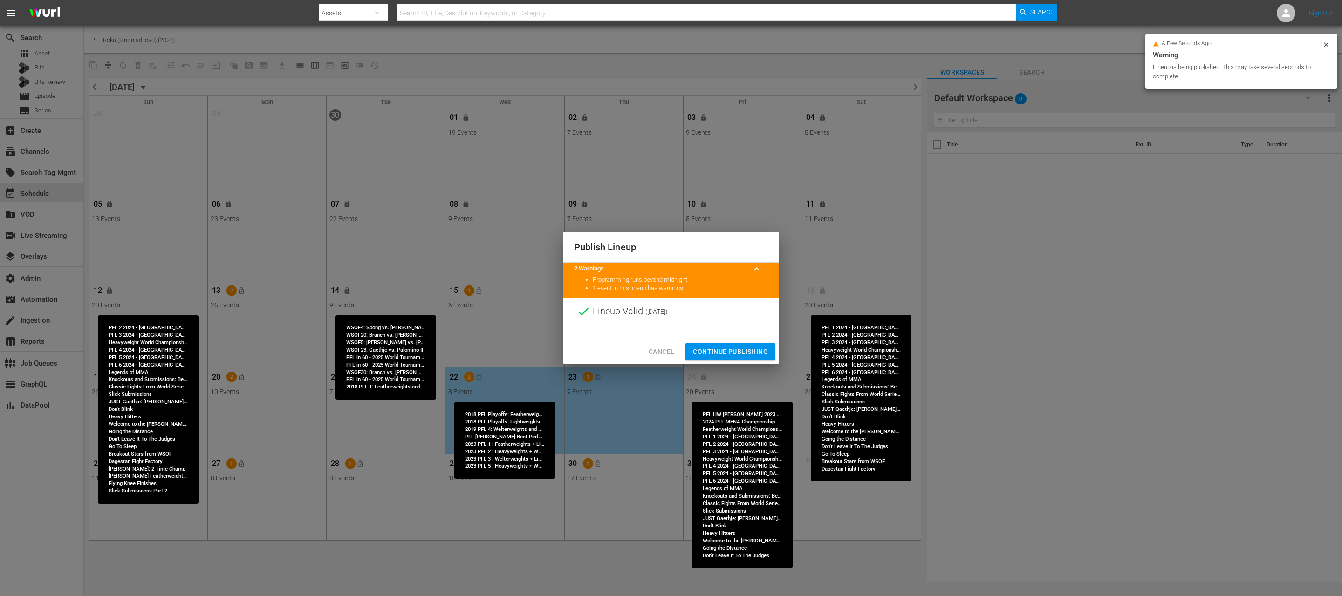
click at [723, 349] on span "Continue Publishing" at bounding box center [730, 352] width 75 height 12
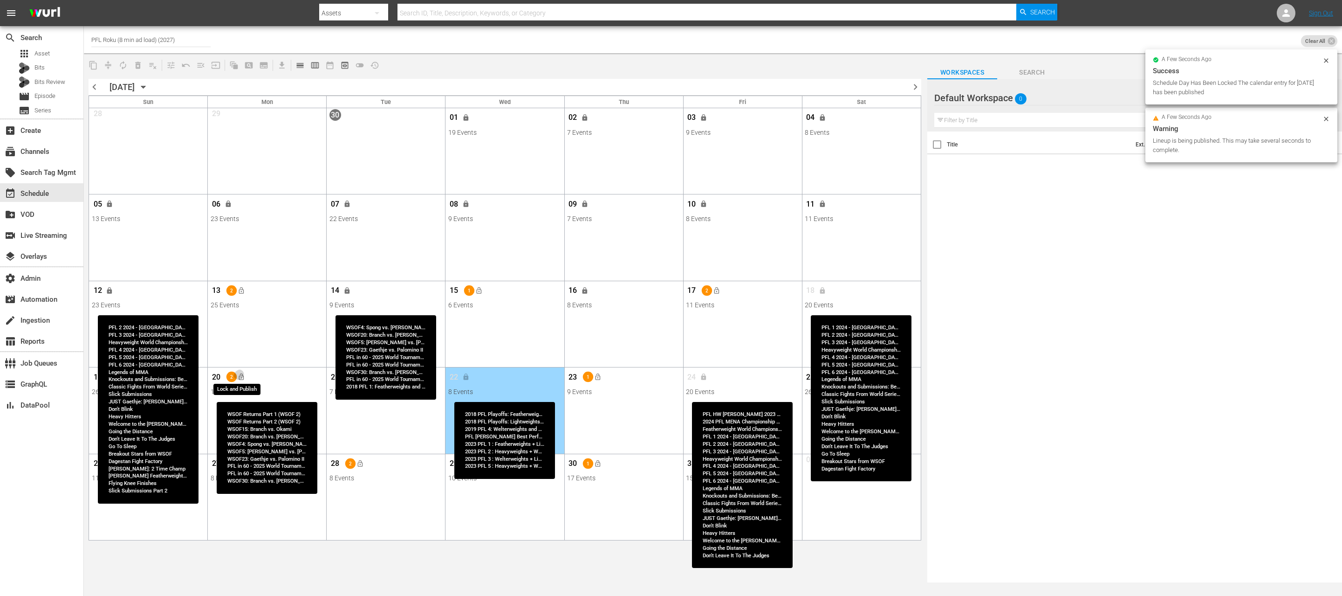
click at [242, 377] on span "lock_open" at bounding box center [241, 376] width 7 height 7
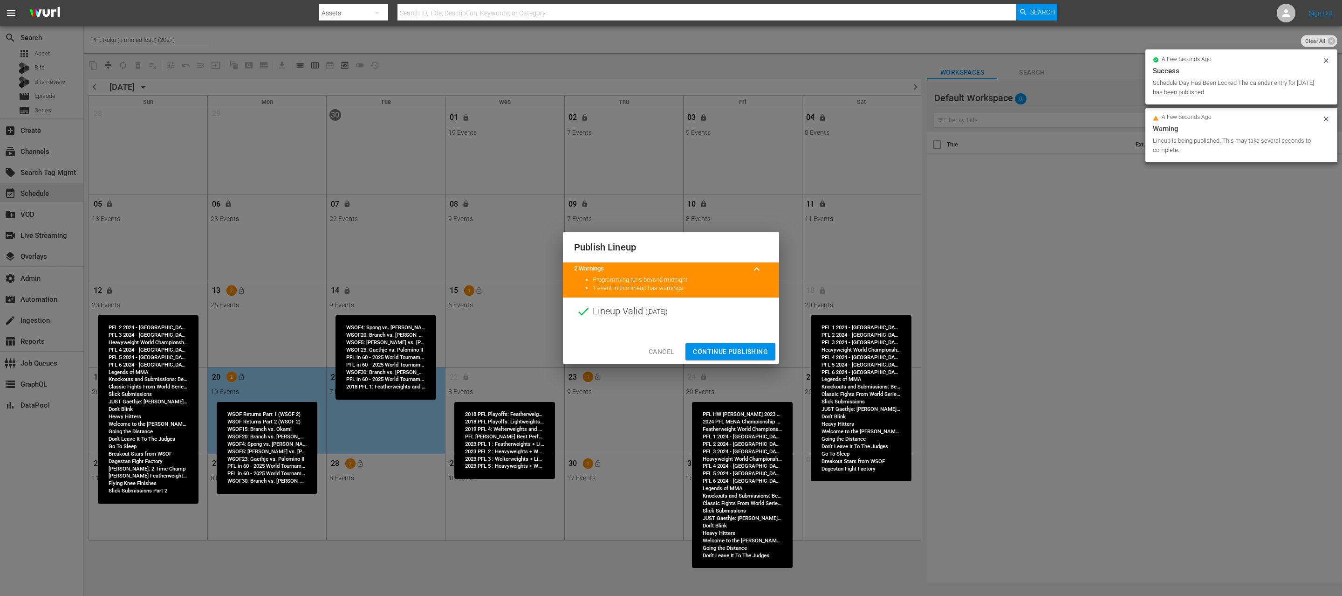
click at [728, 350] on span "Continue Publishing" at bounding box center [730, 352] width 75 height 12
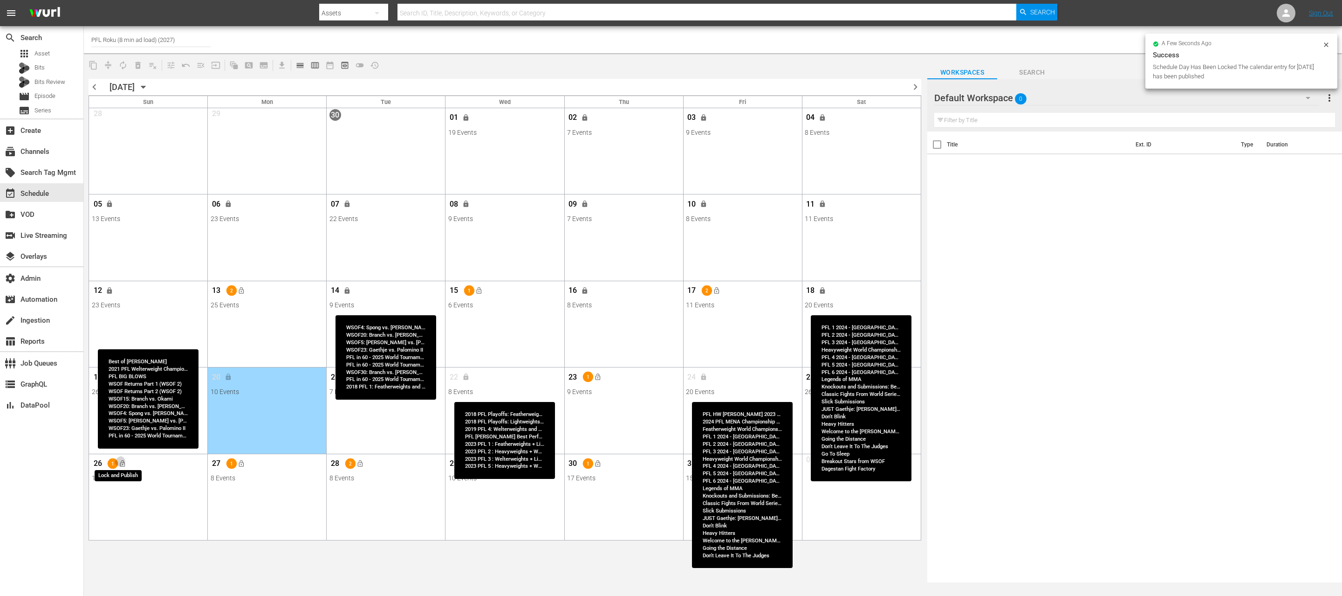
click at [123, 446] on span "lock_open" at bounding box center [122, 462] width 7 height 7
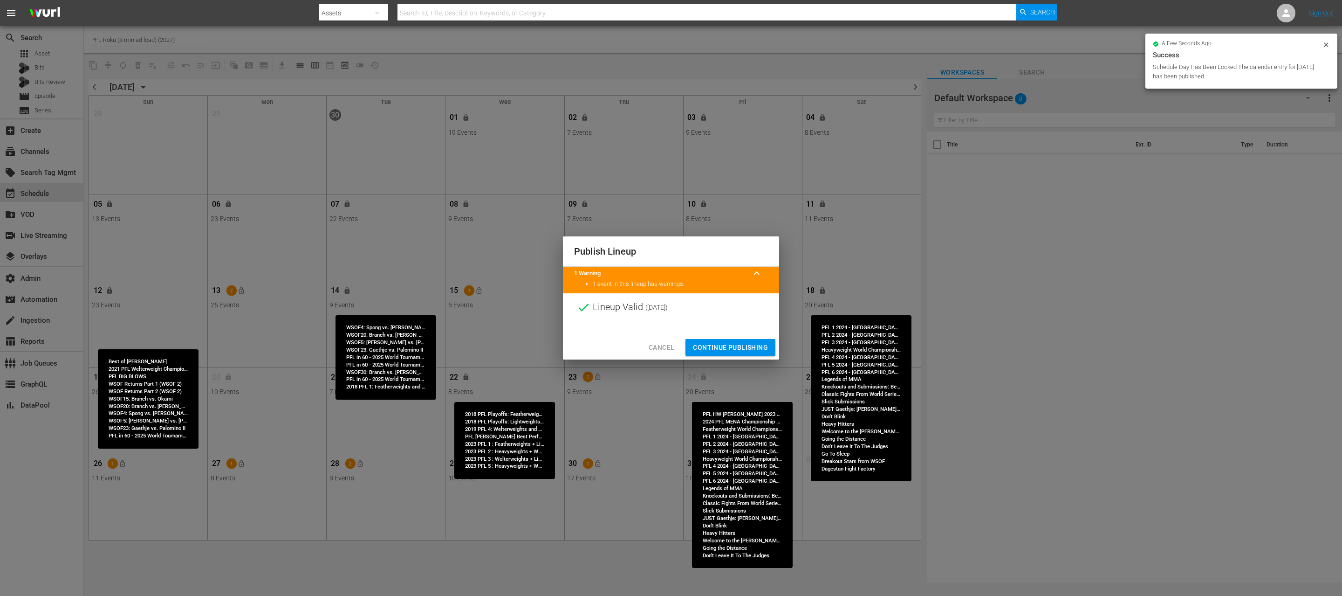
click at [747, 351] on span "Continue Publishing" at bounding box center [730, 348] width 75 height 12
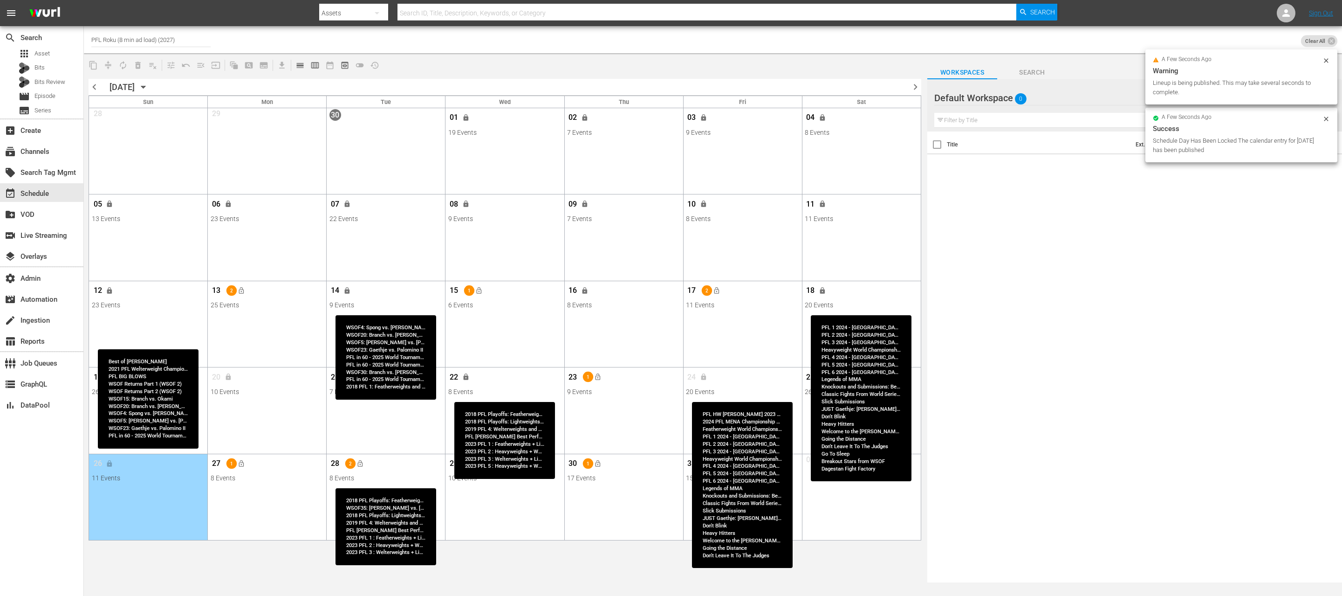
click at [363, 446] on span "lock_open" at bounding box center [359, 462] width 7 height 7
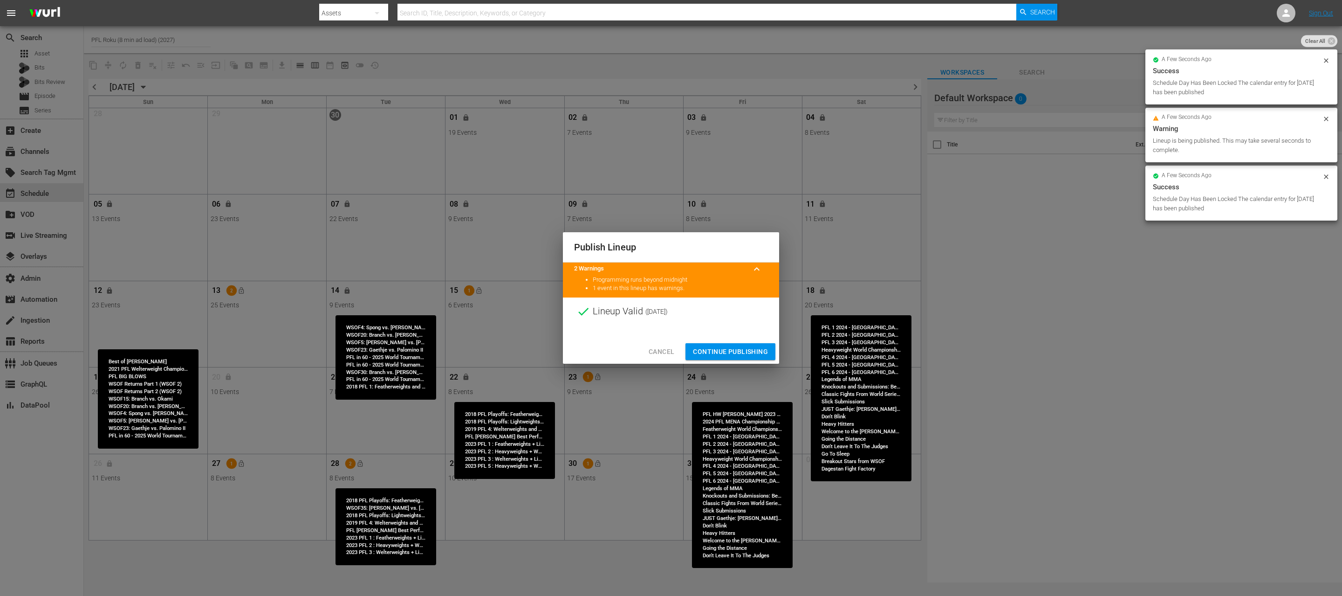
click at [749, 355] on span "Continue Publishing" at bounding box center [730, 352] width 75 height 12
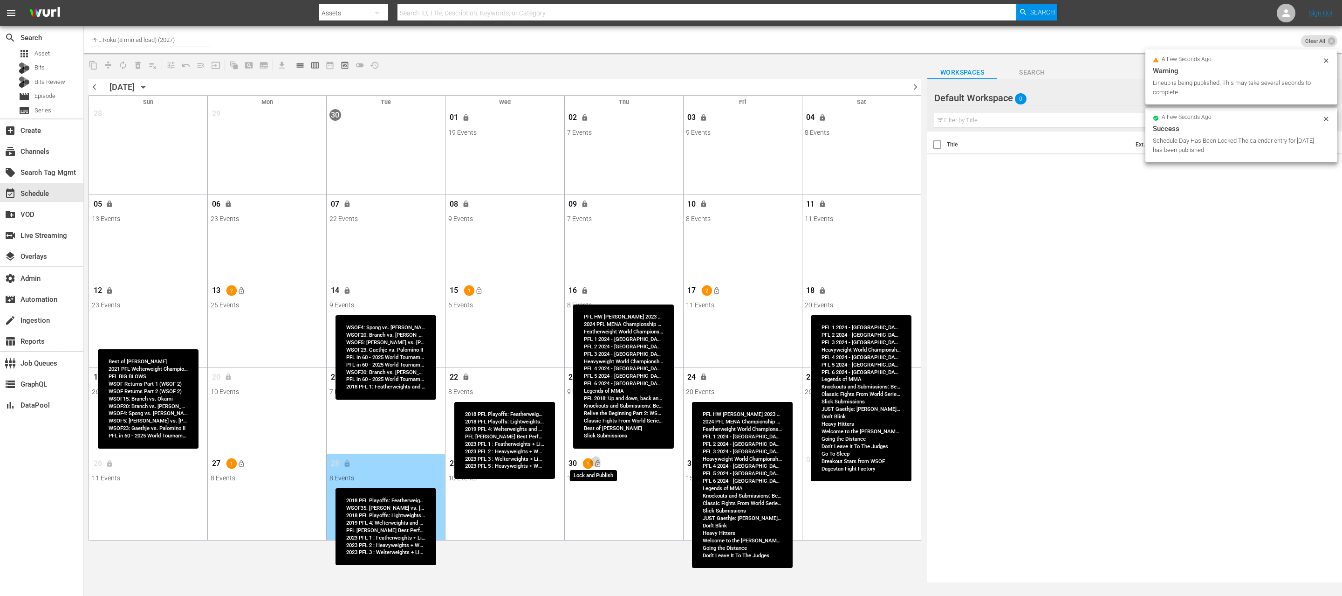
click at [600, 446] on span "lock_open" at bounding box center [597, 462] width 7 height 7
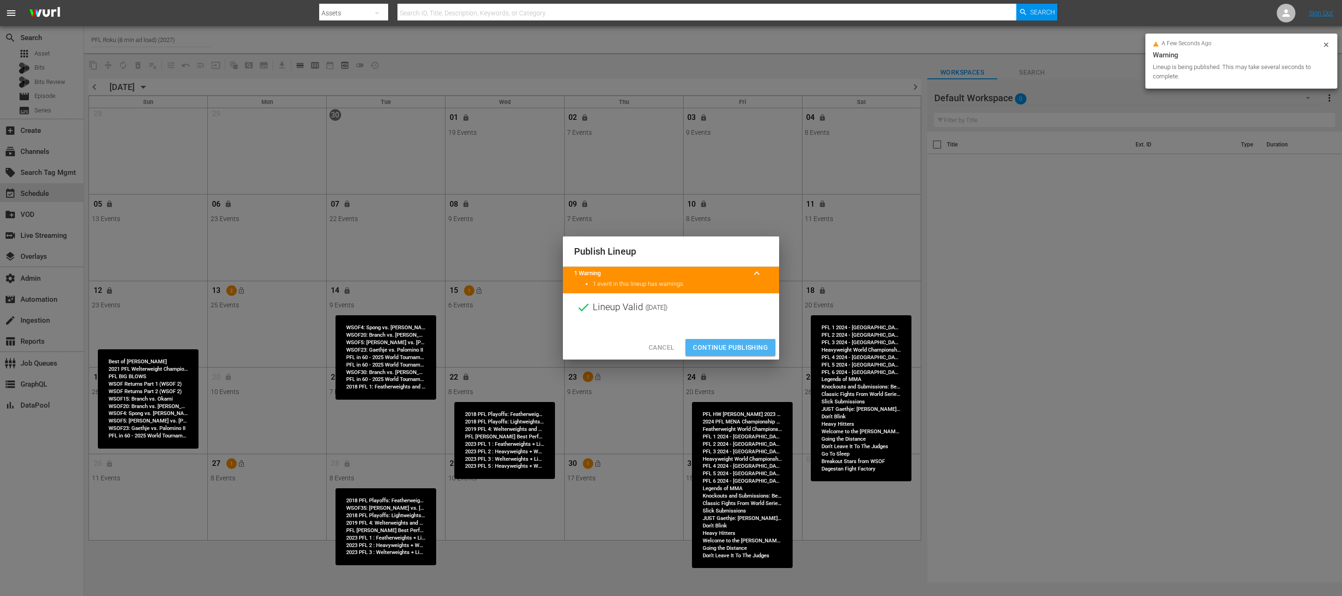
click at [738, 343] on span "Continue Publishing" at bounding box center [730, 348] width 75 height 12
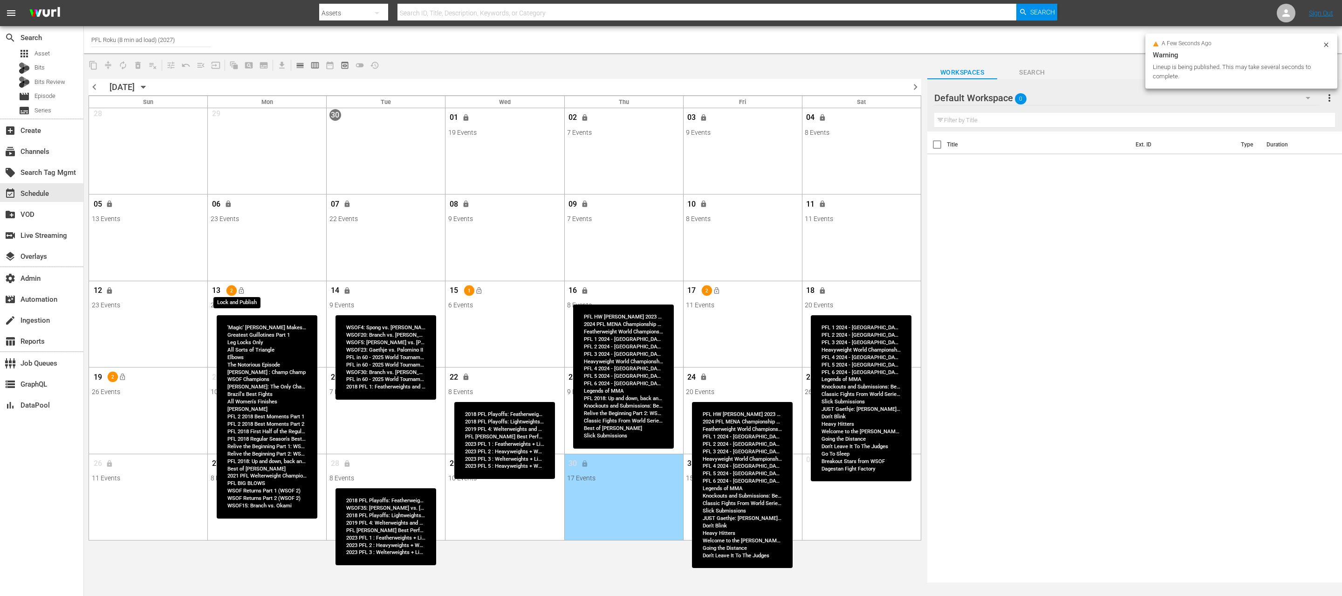
click at [242, 284] on button "lock_open" at bounding box center [240, 290] width 15 height 15
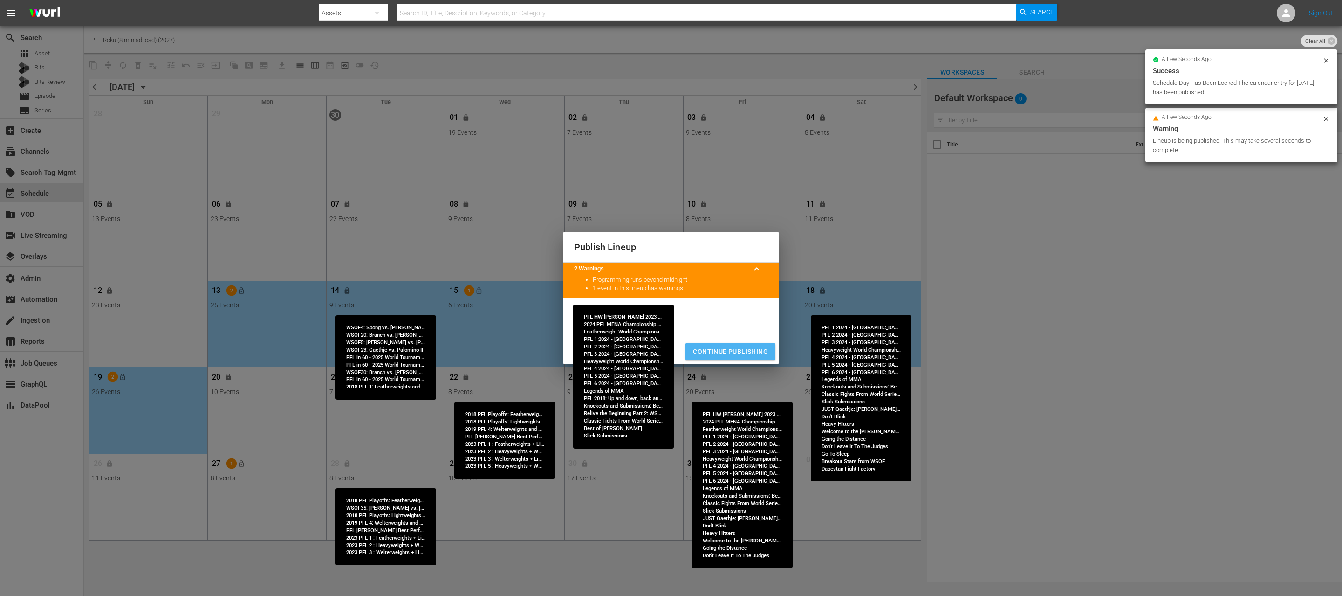
click at [727, 349] on span "Continue Publishing" at bounding box center [730, 352] width 75 height 12
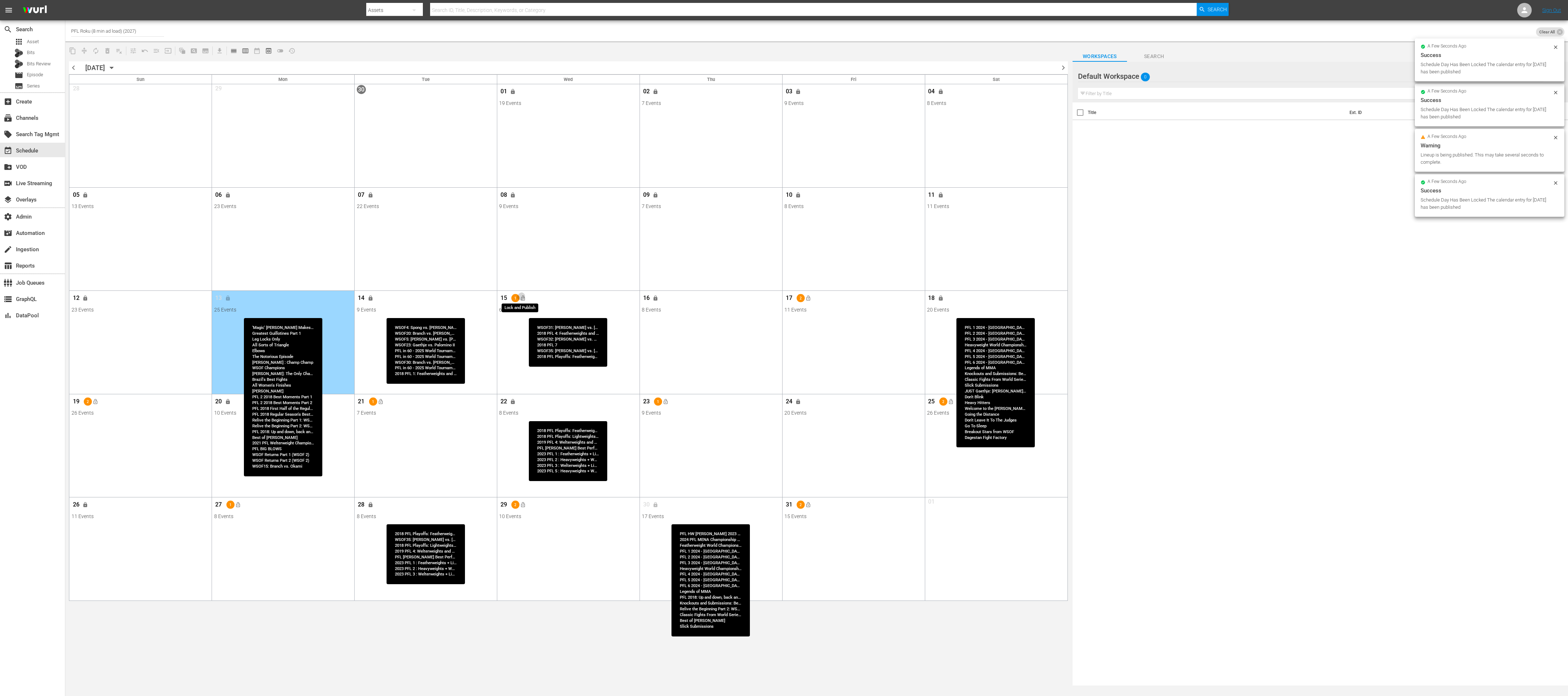
click at [526, 302] on button "lock_open" at bounding box center [523, 298] width 12 height 12
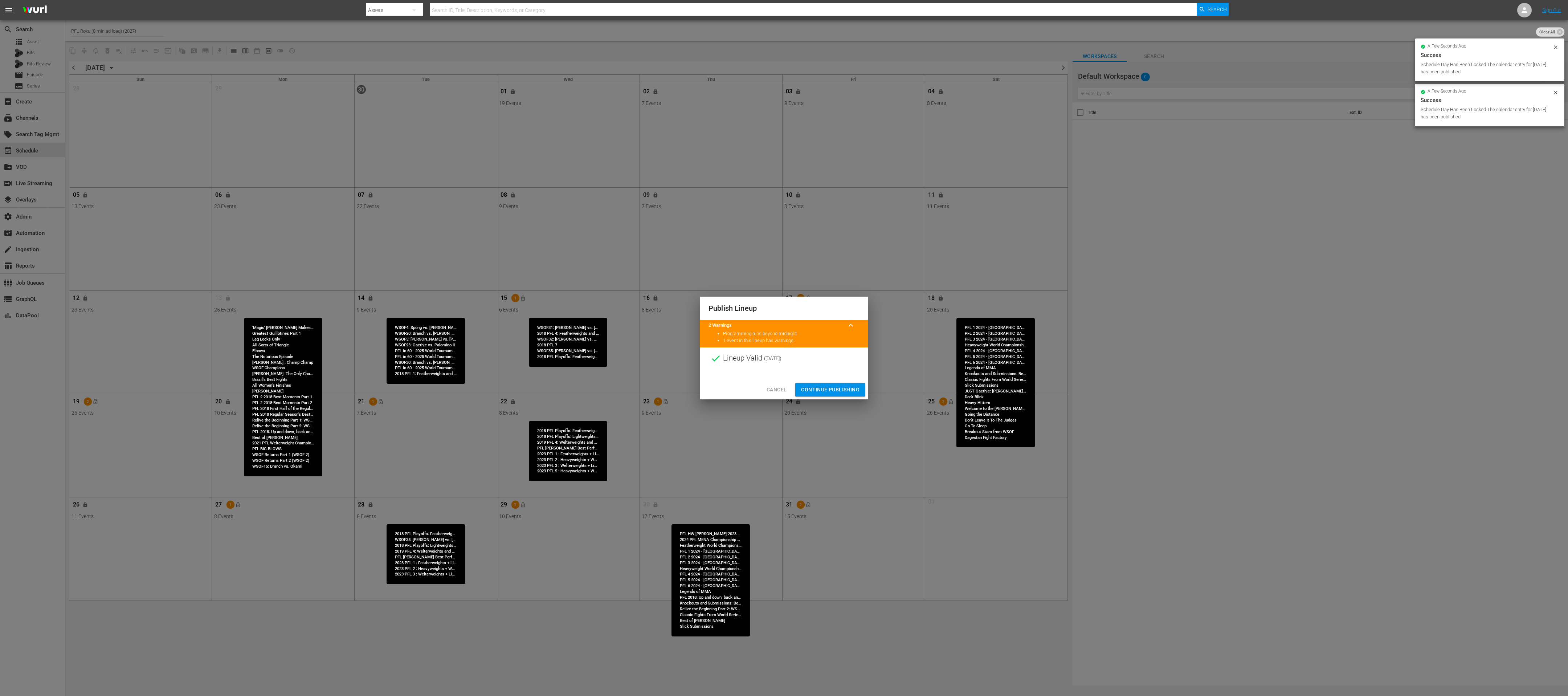
click at [784, 348] on span "Continue Publishing" at bounding box center [830, 390] width 58 height 9
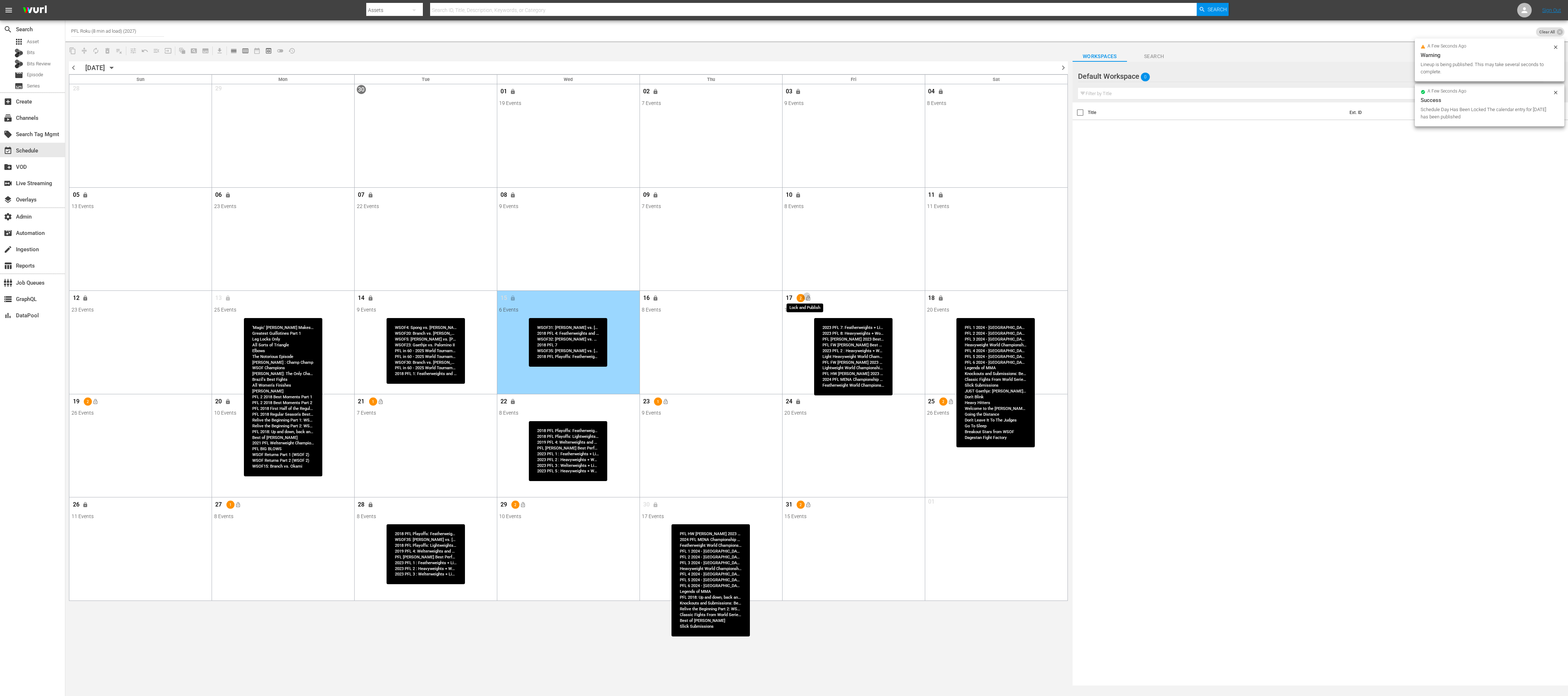
click at [784, 302] on button "lock_open" at bounding box center [808, 298] width 12 height 12
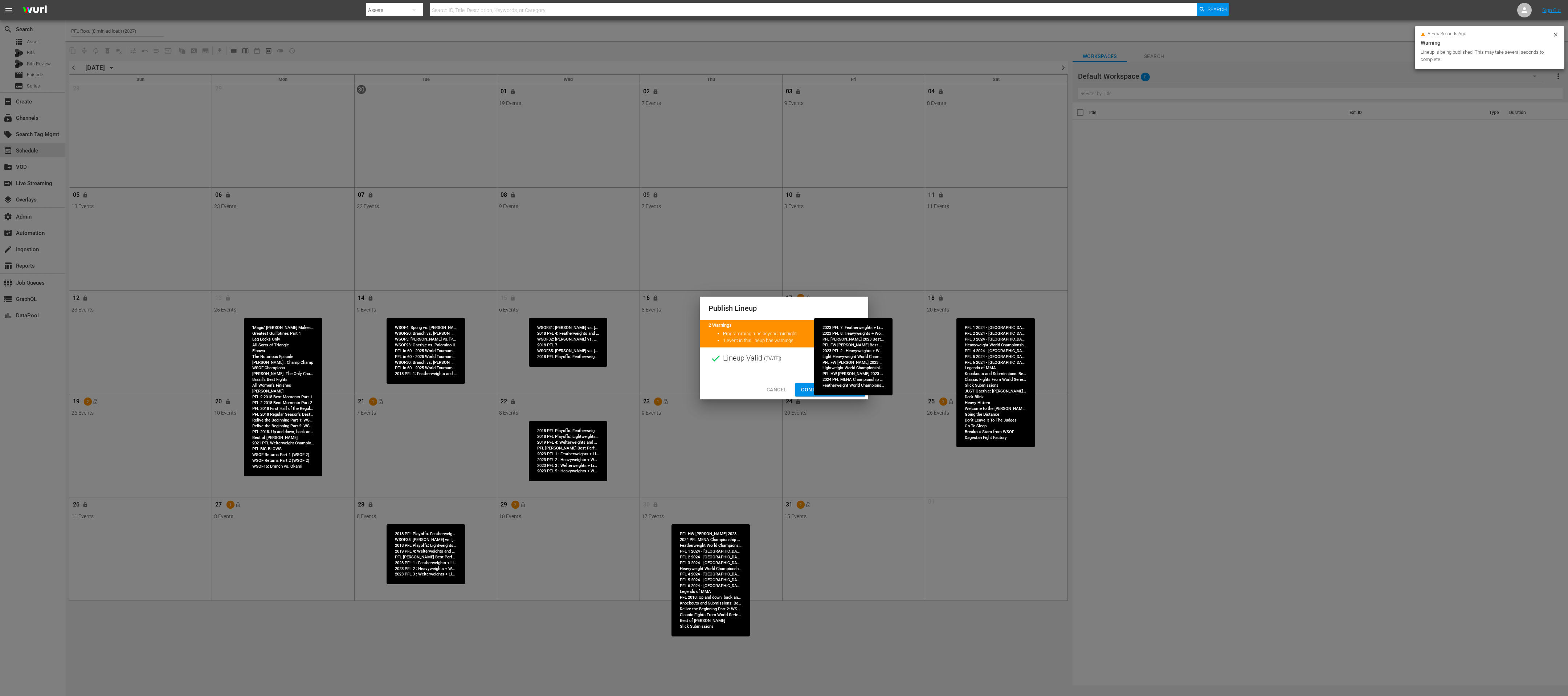
click at [784, 348] on span "Continue Publishing" at bounding box center [830, 390] width 58 height 9
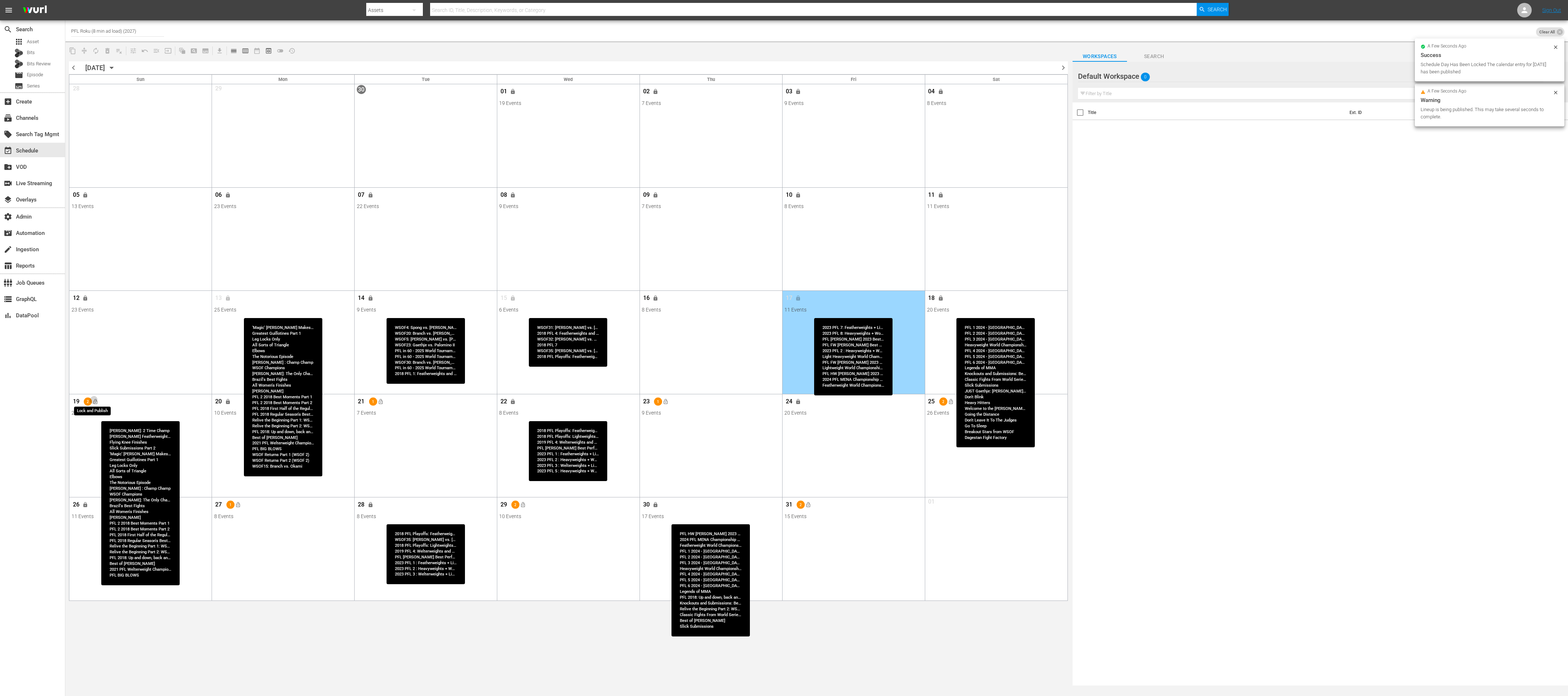
click at [100, 348] on button "lock_open" at bounding box center [95, 401] width 12 height 12
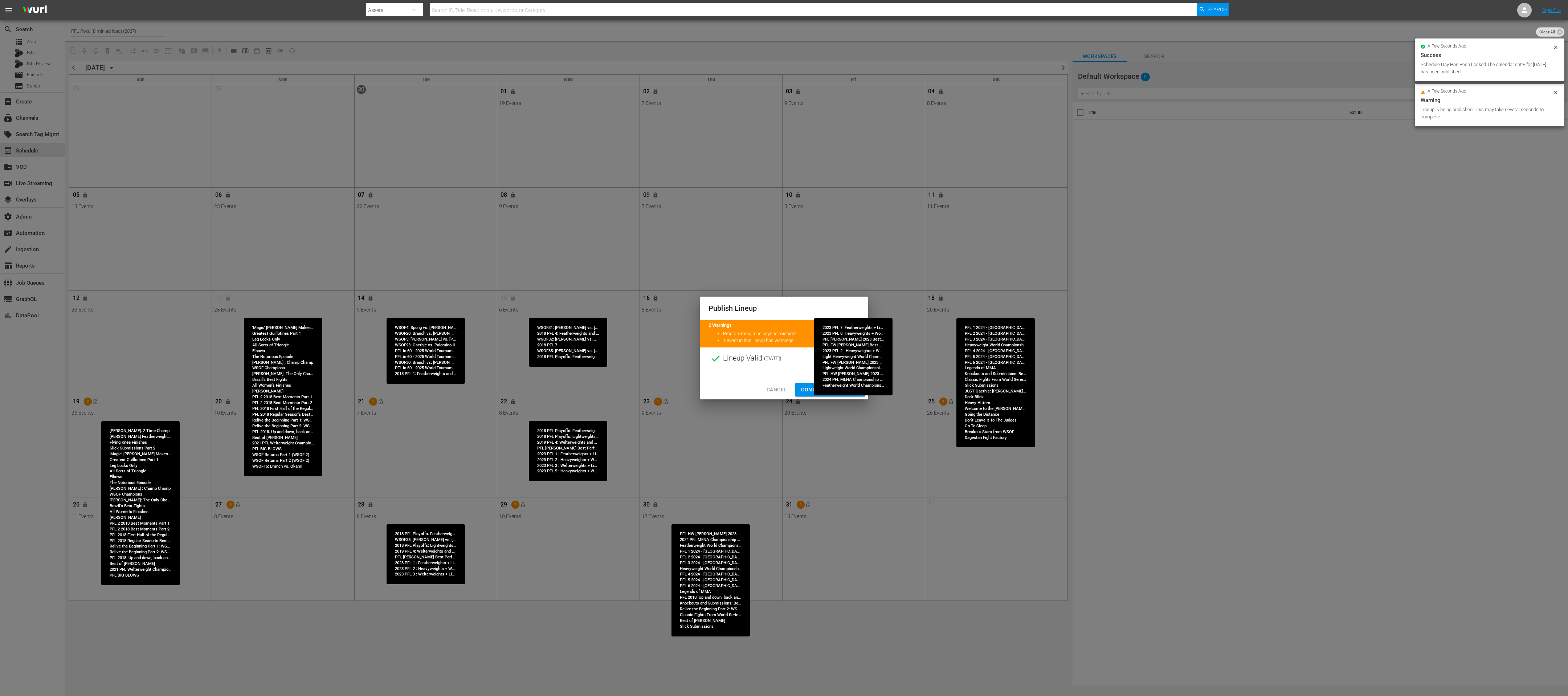
click at [784, 348] on button "Continue Publishing" at bounding box center [830, 390] width 70 height 13
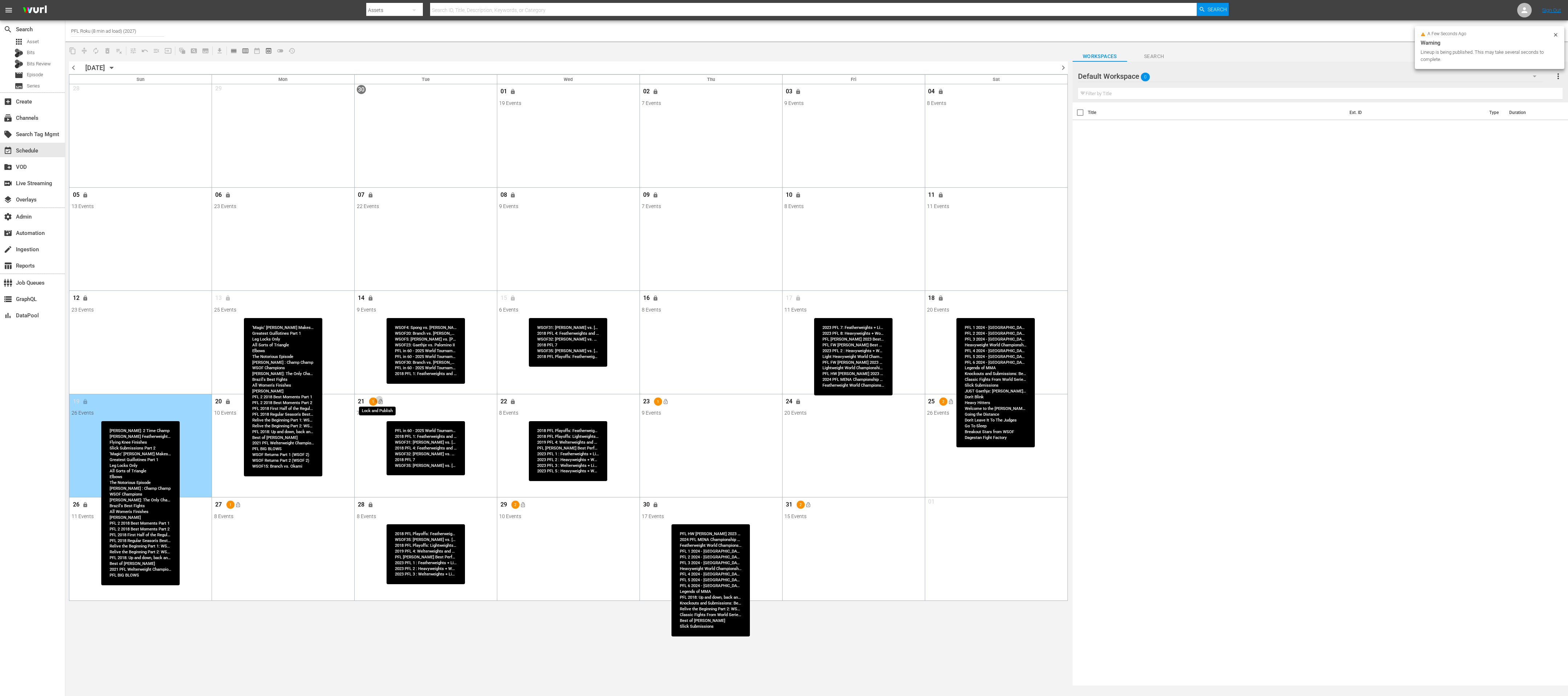
click at [377, 348] on button "lock_open" at bounding box center [380, 401] width 12 height 12
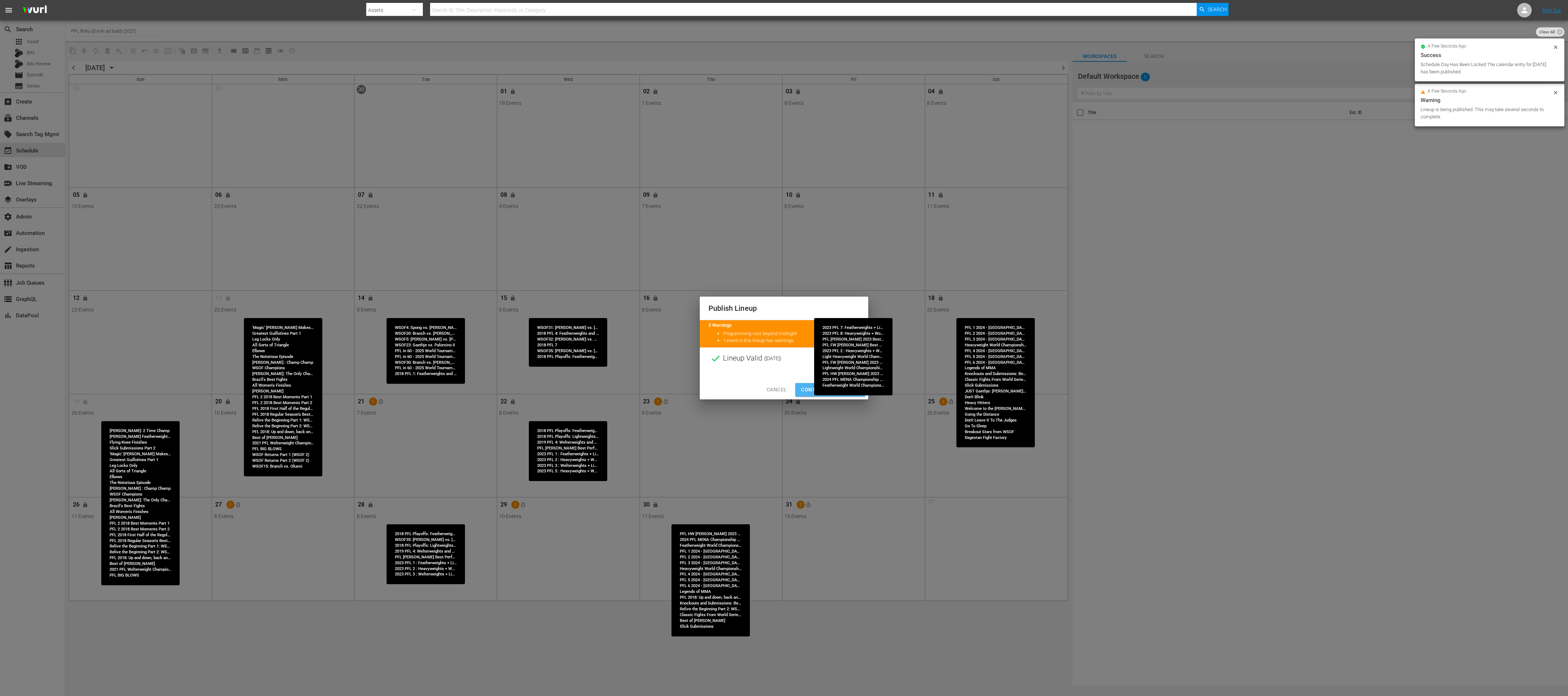
click at [784, 348] on button "Continue Publishing" at bounding box center [830, 390] width 70 height 13
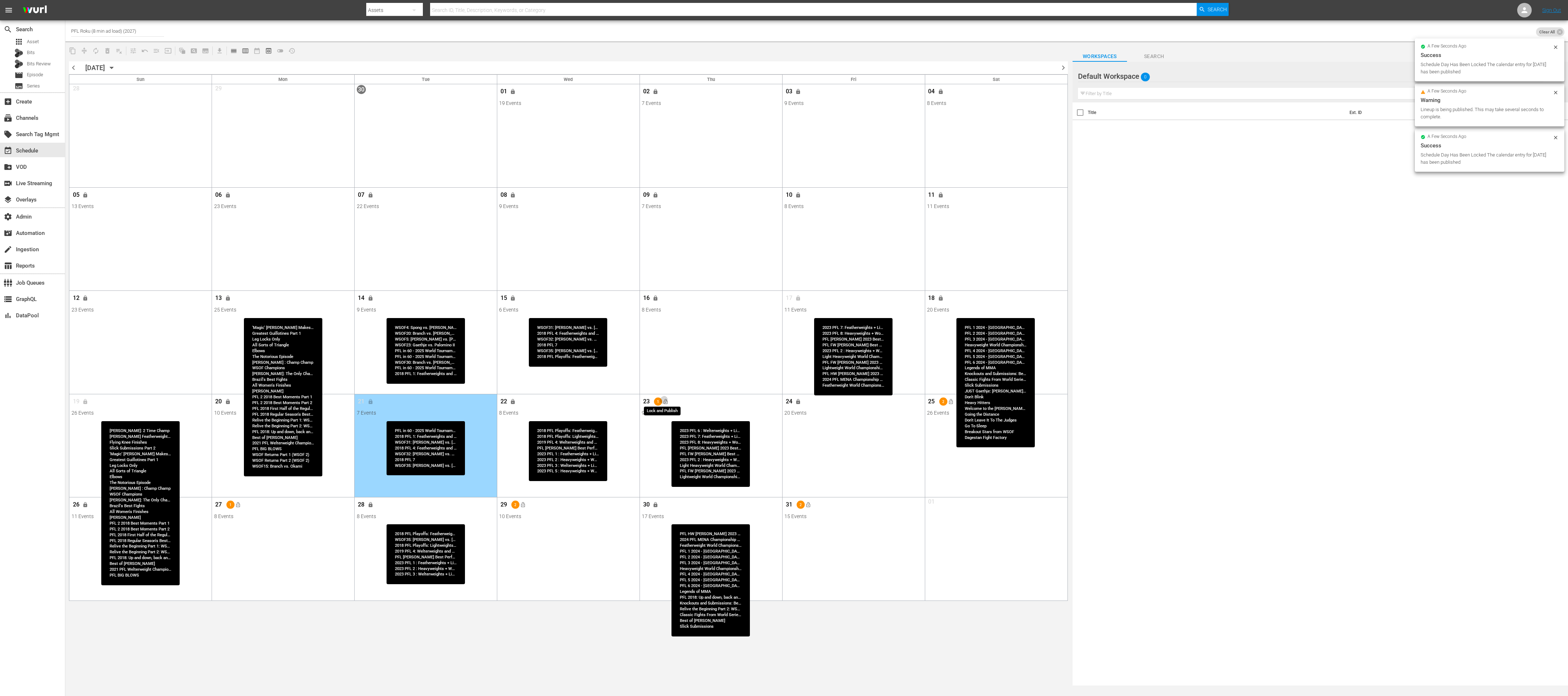
click at [670, 348] on button "lock_open" at bounding box center [665, 401] width 12 height 12
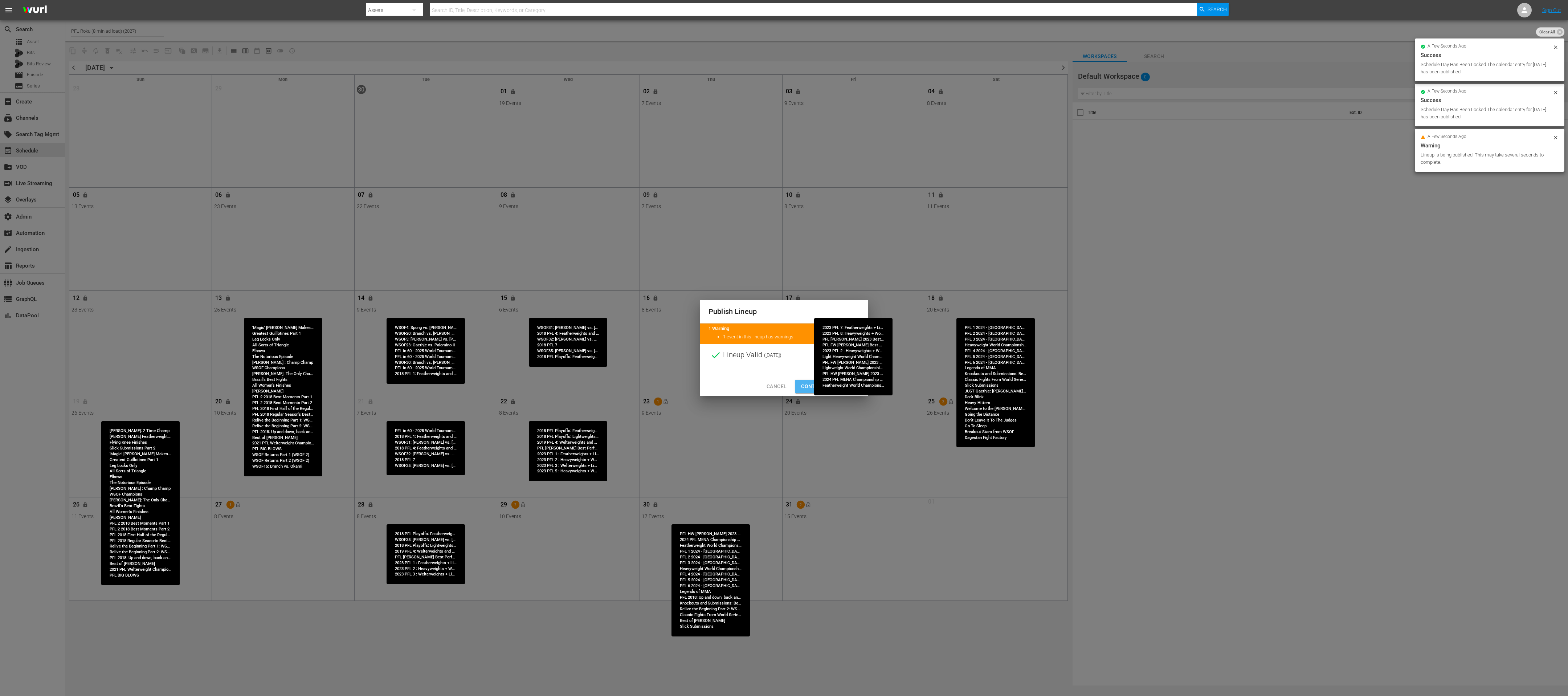
click at [784, 348] on span "Continue Publishing" at bounding box center [830, 387] width 58 height 9
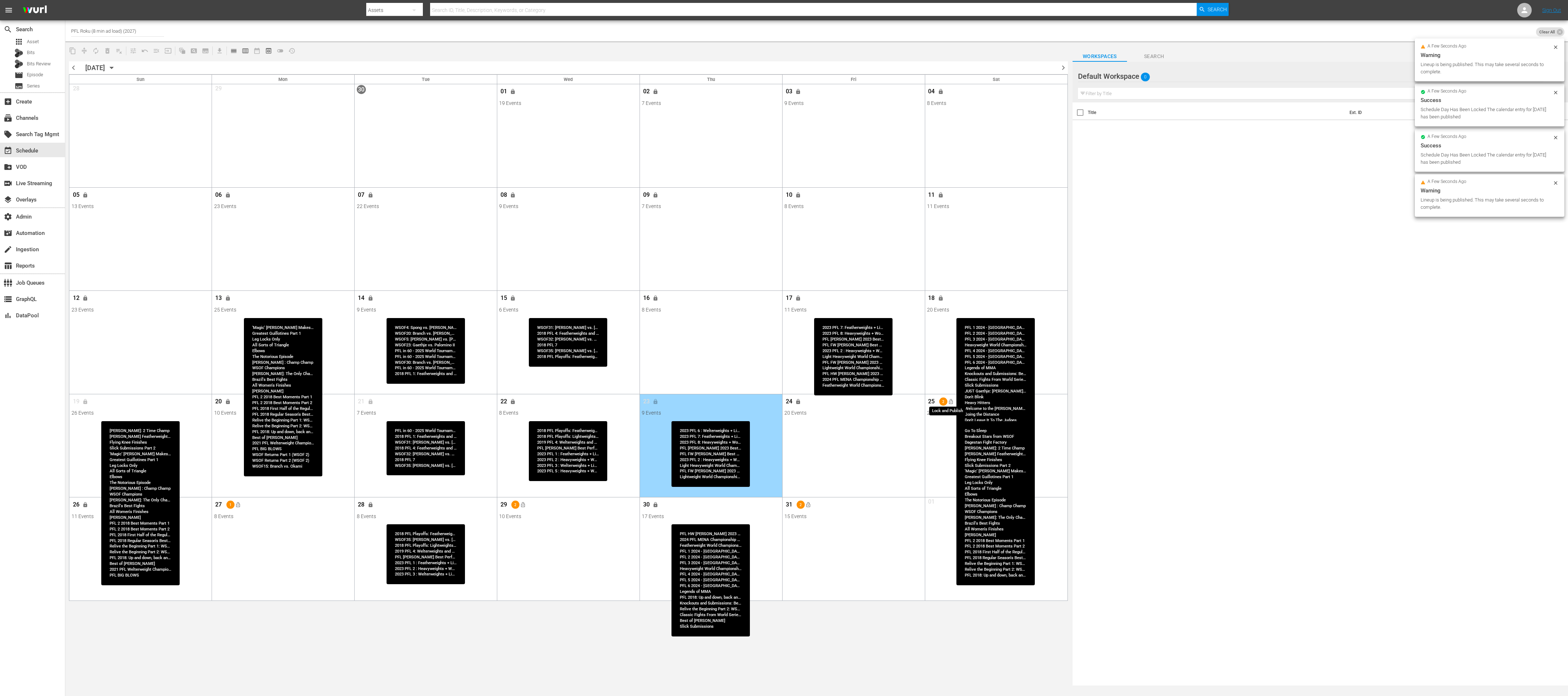
click at [784, 348] on span "lock_open" at bounding box center [950, 401] width 5 height 5
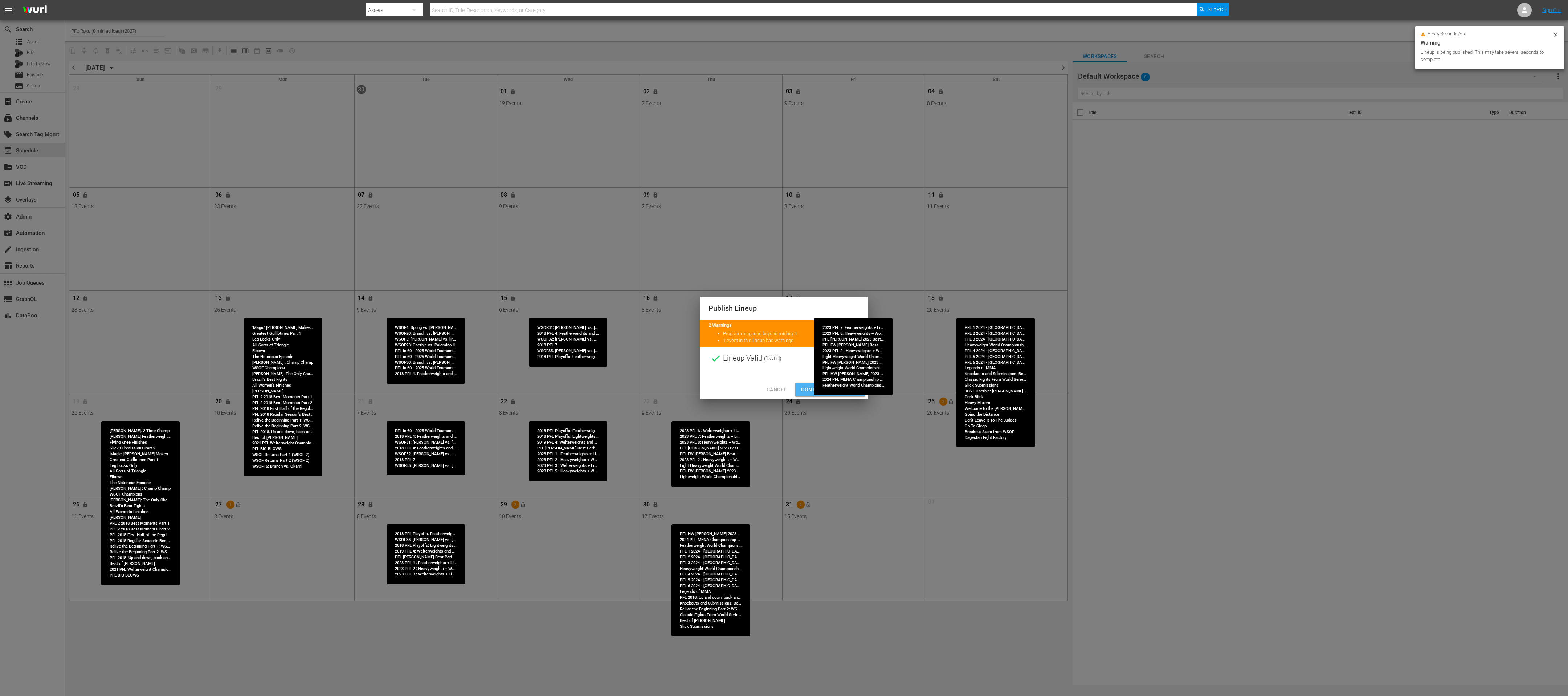
click at [784, 348] on span "Continue Publishing" at bounding box center [830, 390] width 58 height 9
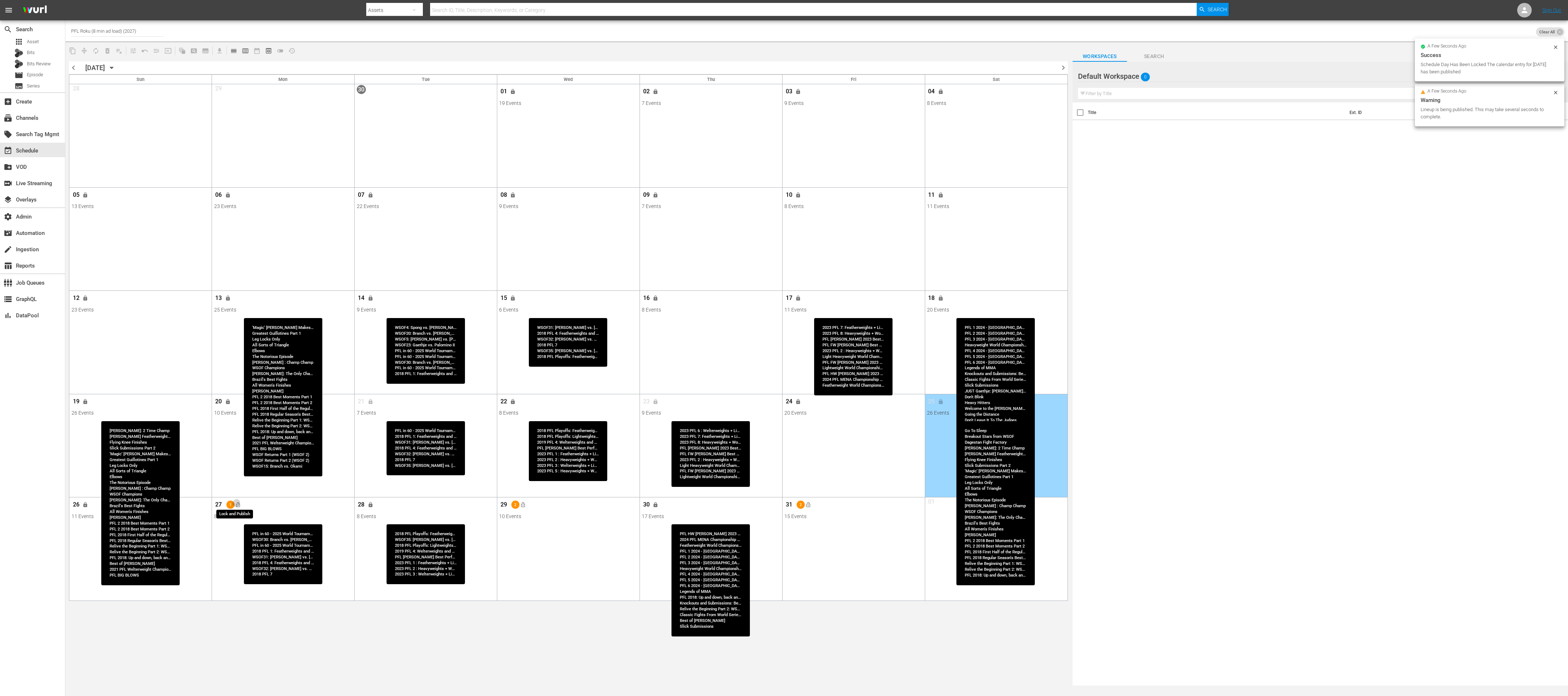
click at [238, 348] on span "lock_open" at bounding box center [238, 504] width 5 height 5
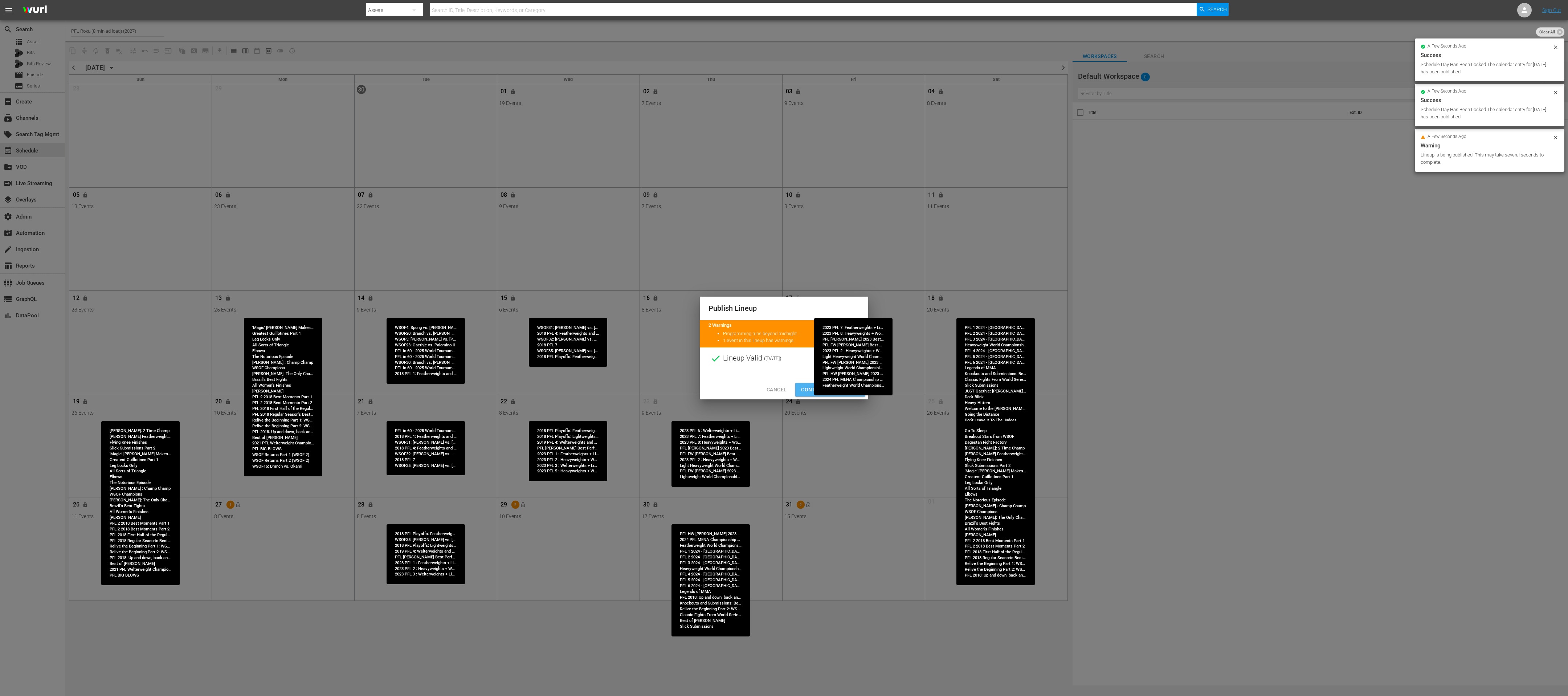
click at [784, 348] on span "Continue Publishing" at bounding box center [830, 390] width 58 height 9
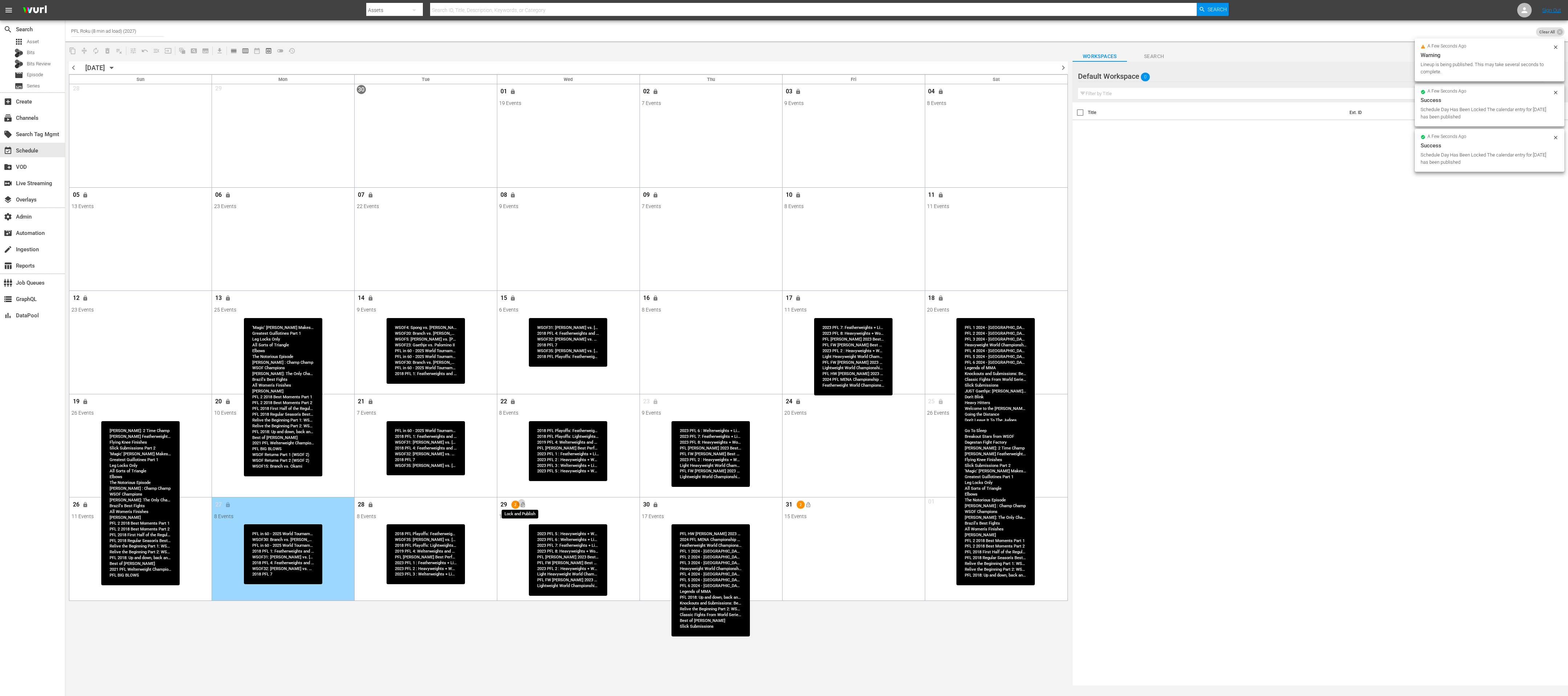
click at [527, 348] on button "lock_open" at bounding box center [523, 504] width 12 height 12
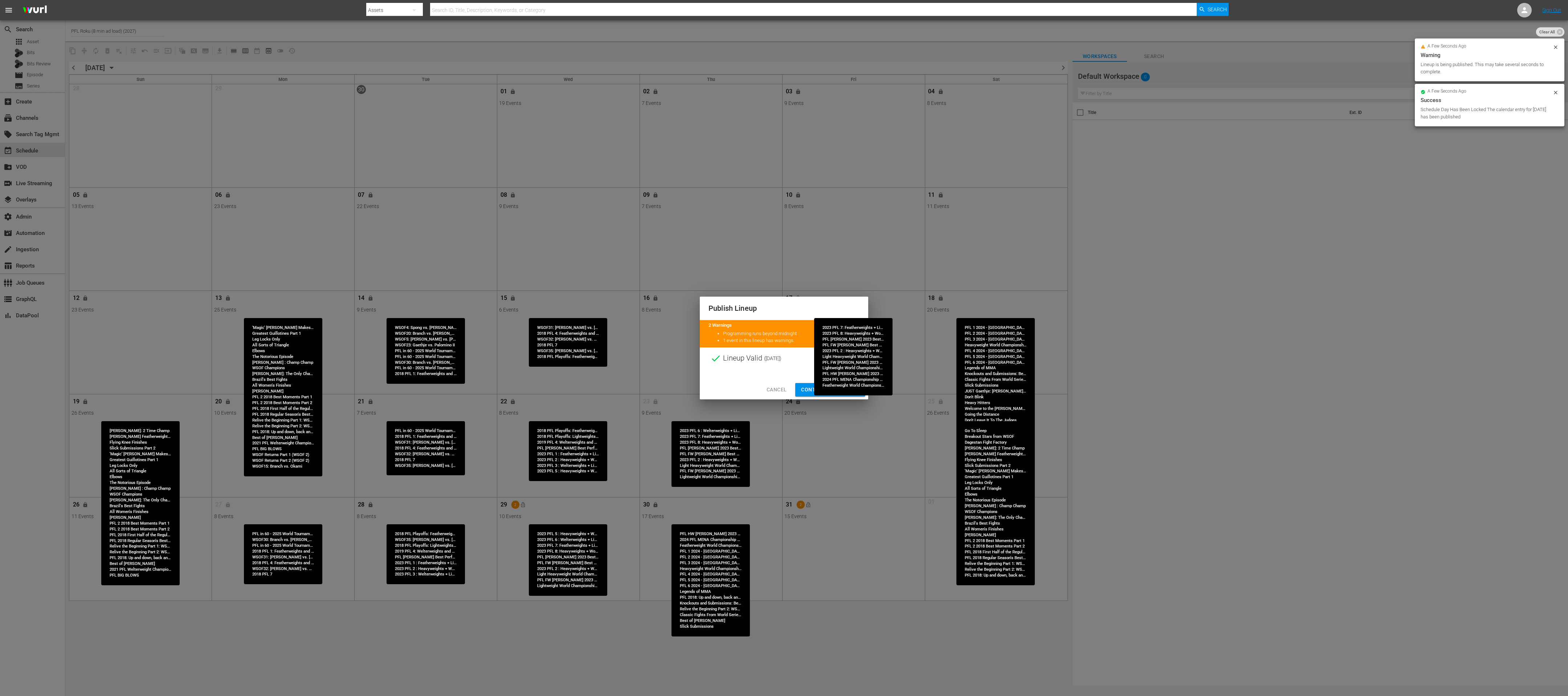
click at [784, 348] on span "Continue Publishing" at bounding box center [830, 390] width 58 height 9
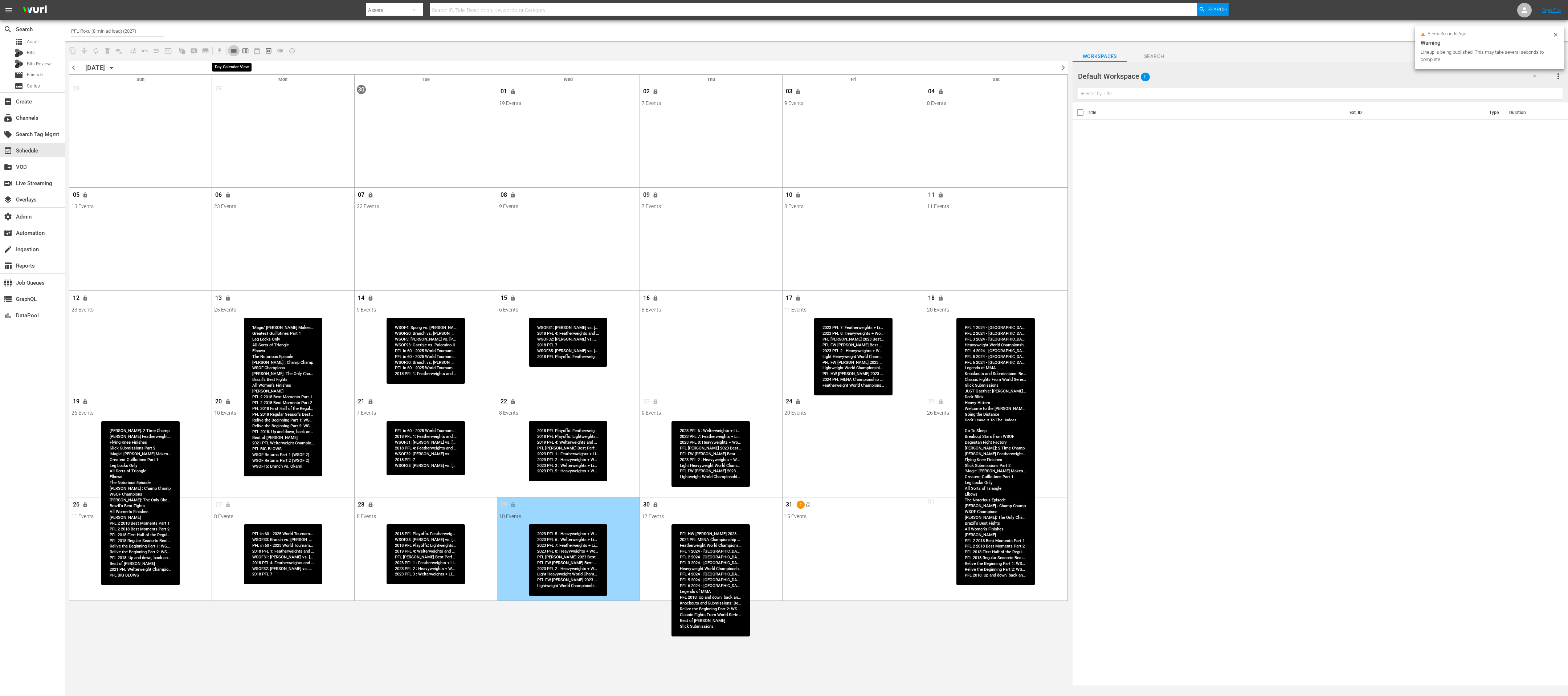
click at [232, 51] on span "calendar_view_day_outlined" at bounding box center [233, 51] width 7 height 7
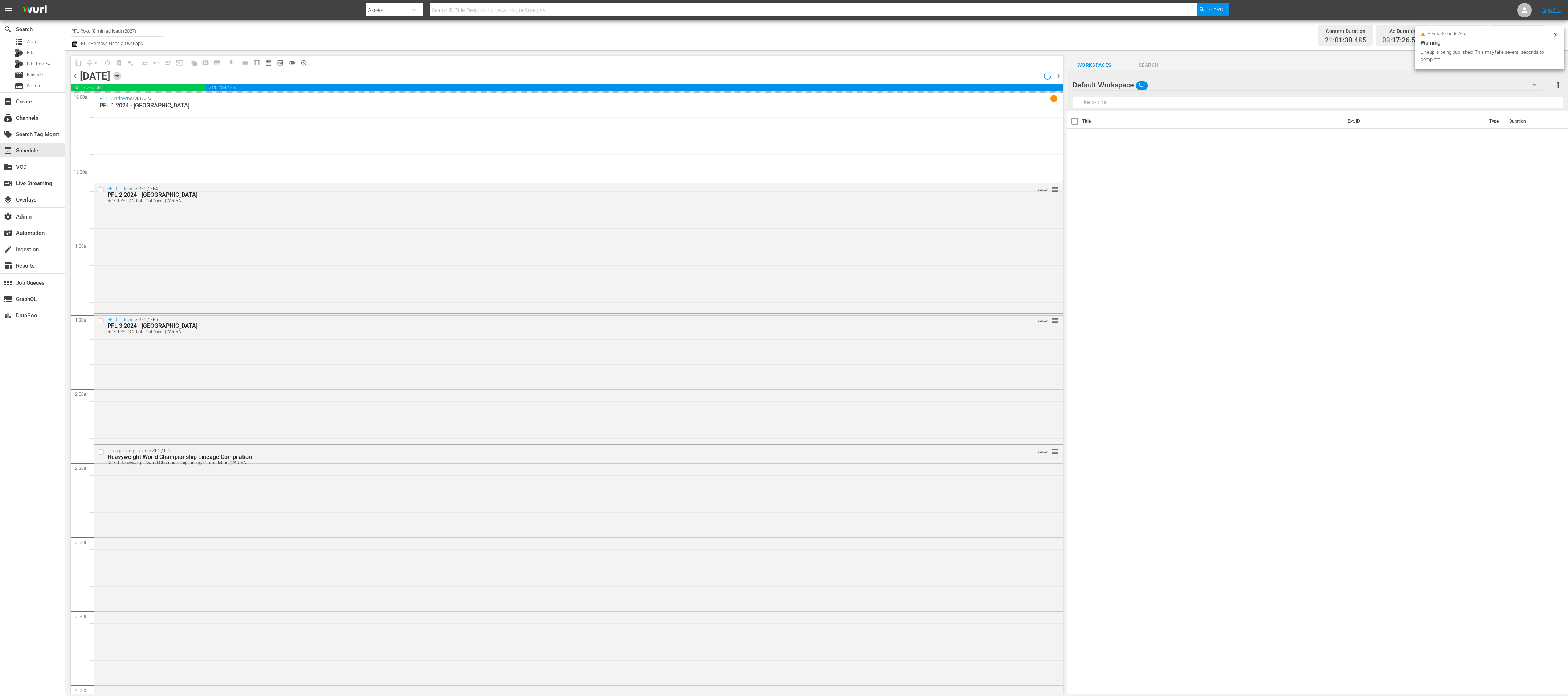
click at [122, 74] on icon "button" at bounding box center [117, 76] width 8 height 8
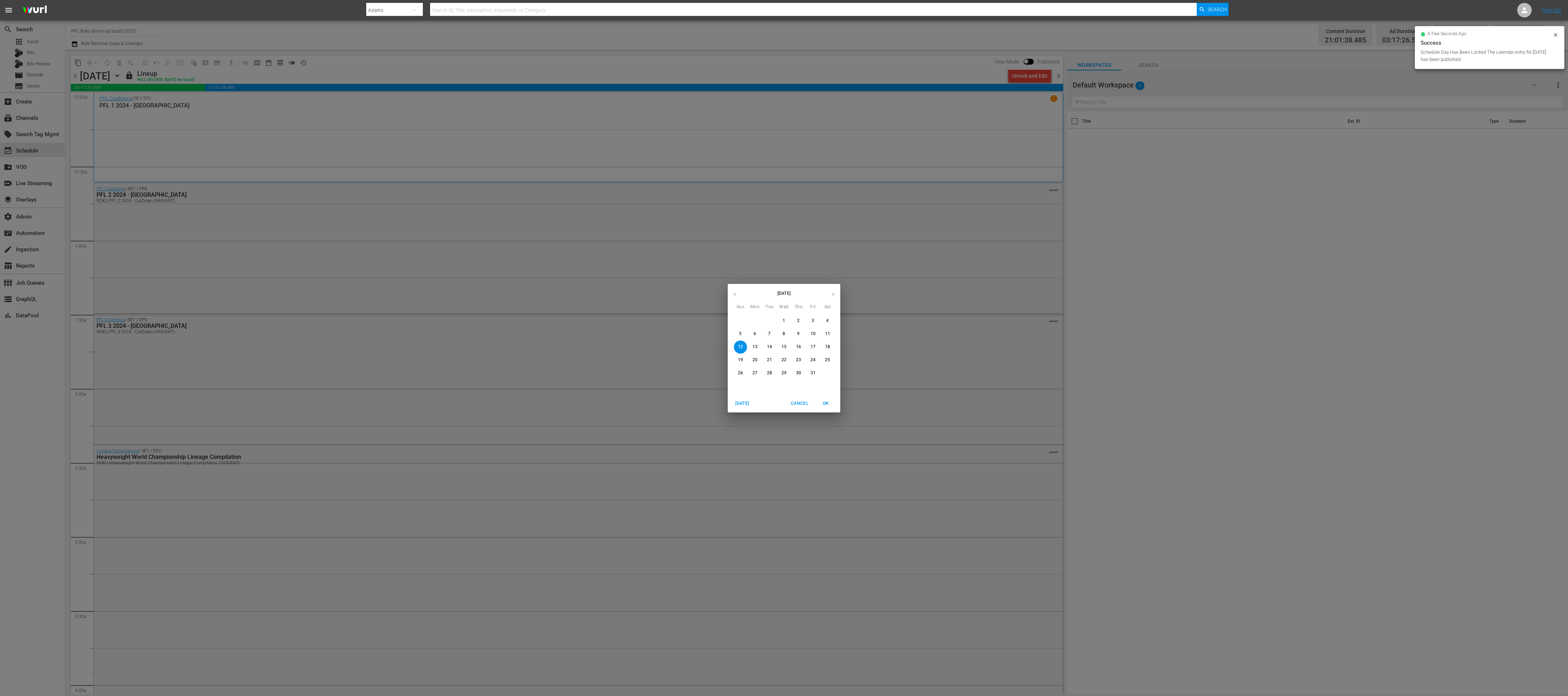
click at [784, 348] on p "31" at bounding box center [813, 373] width 5 height 6
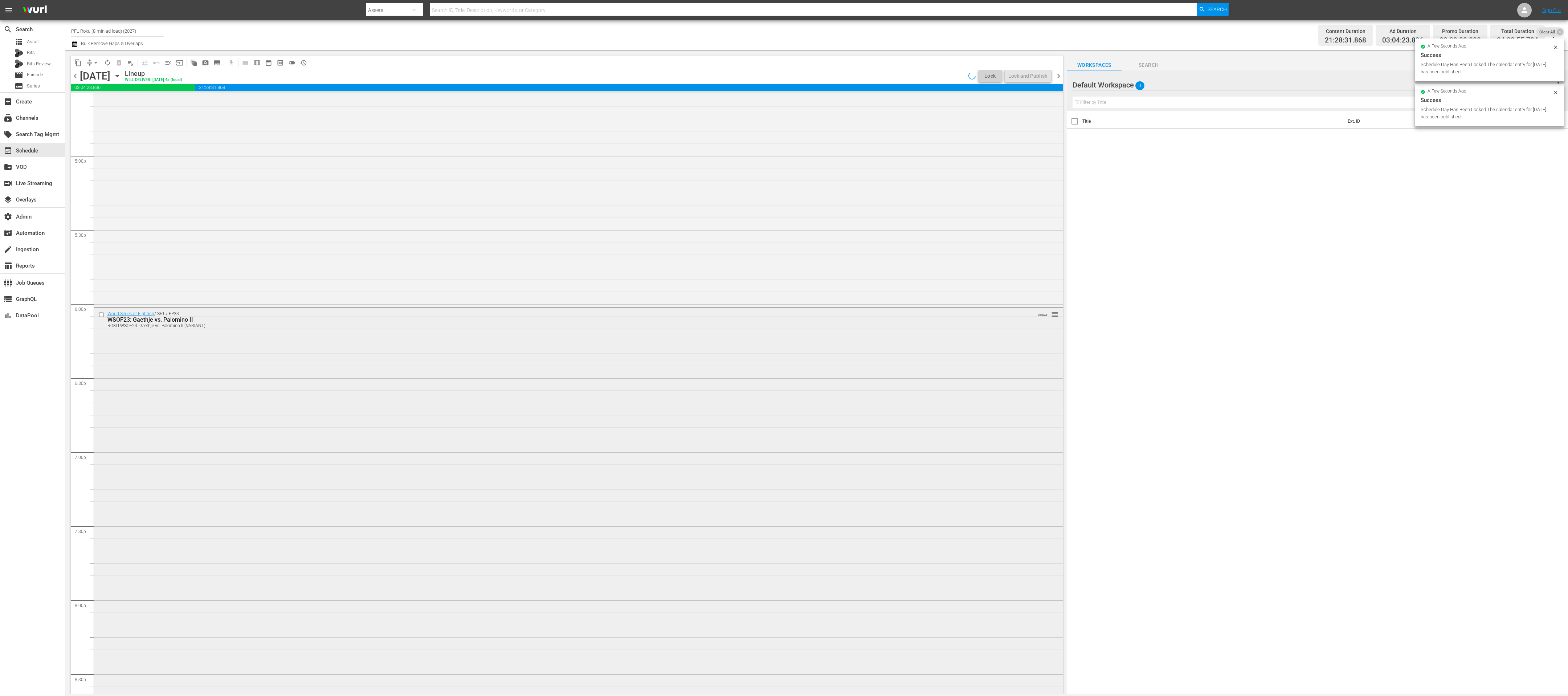
scroll to position [3132, 0]
click at [784, 70] on div "Lock and Publish" at bounding box center [1028, 76] width 39 height 13
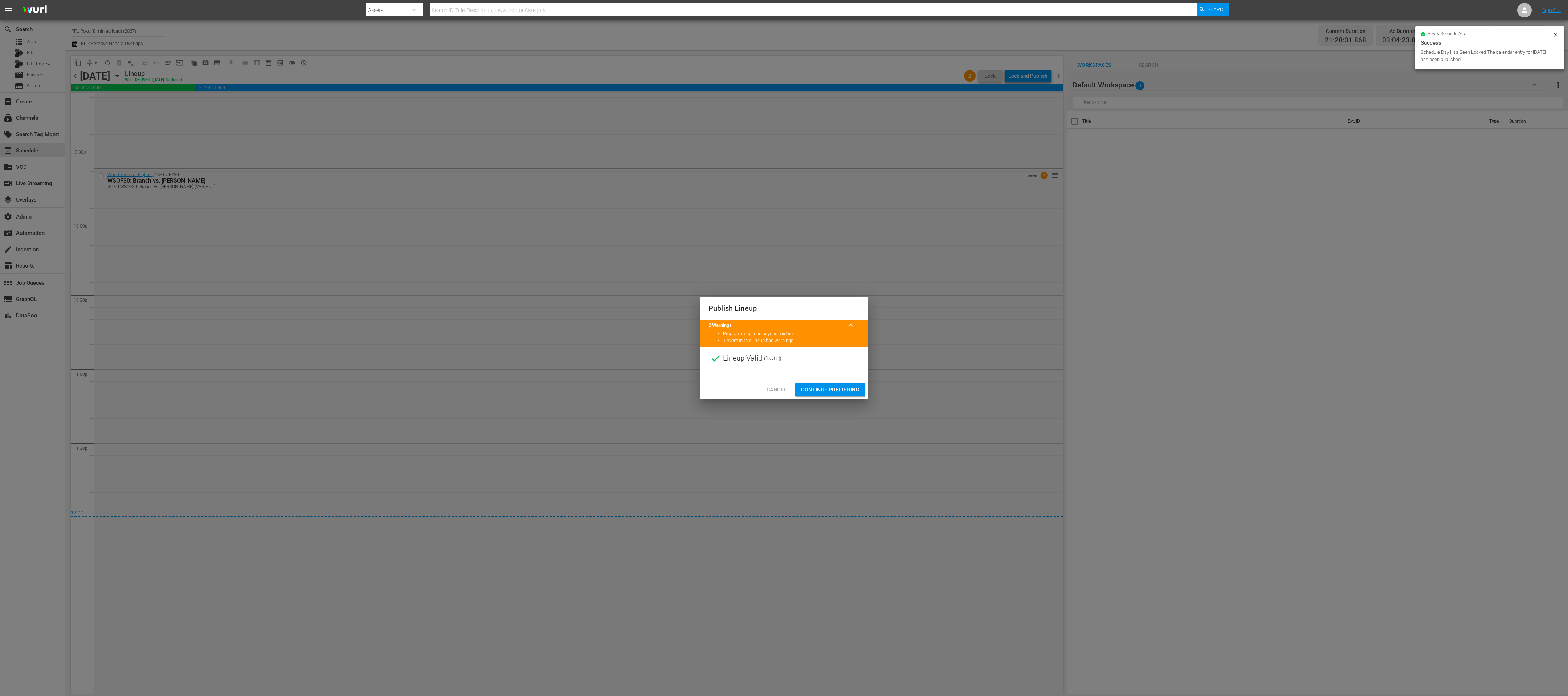
click at [784, 348] on span "Continue Publishing" at bounding box center [830, 390] width 58 height 9
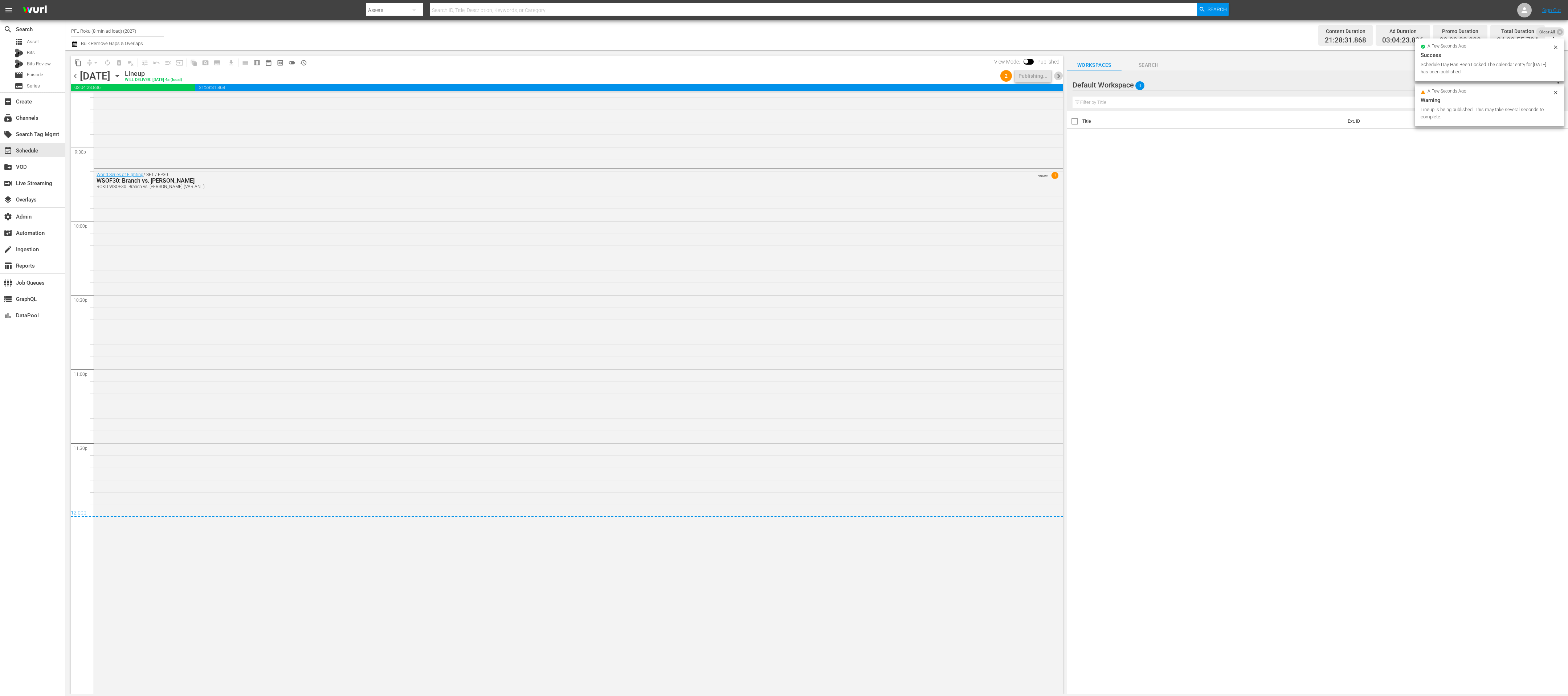
click at [784, 75] on span "chevron_right" at bounding box center [1059, 76] width 9 height 9
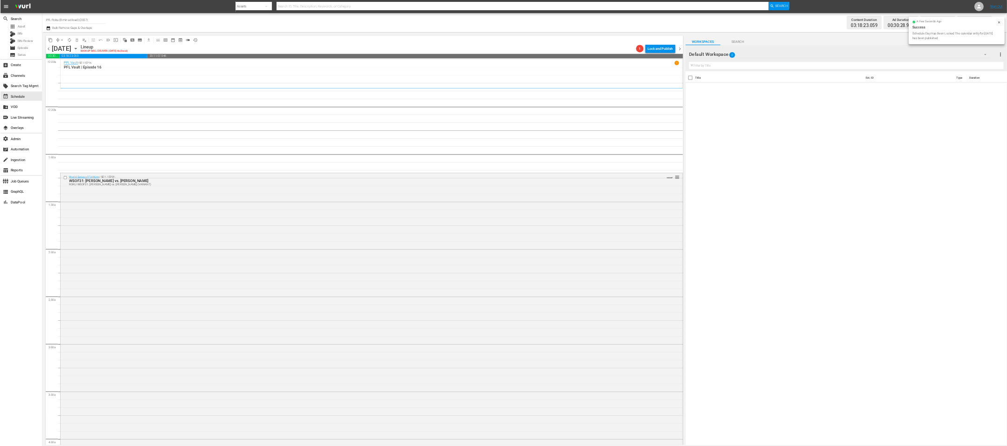
scroll to position [3790, 0]
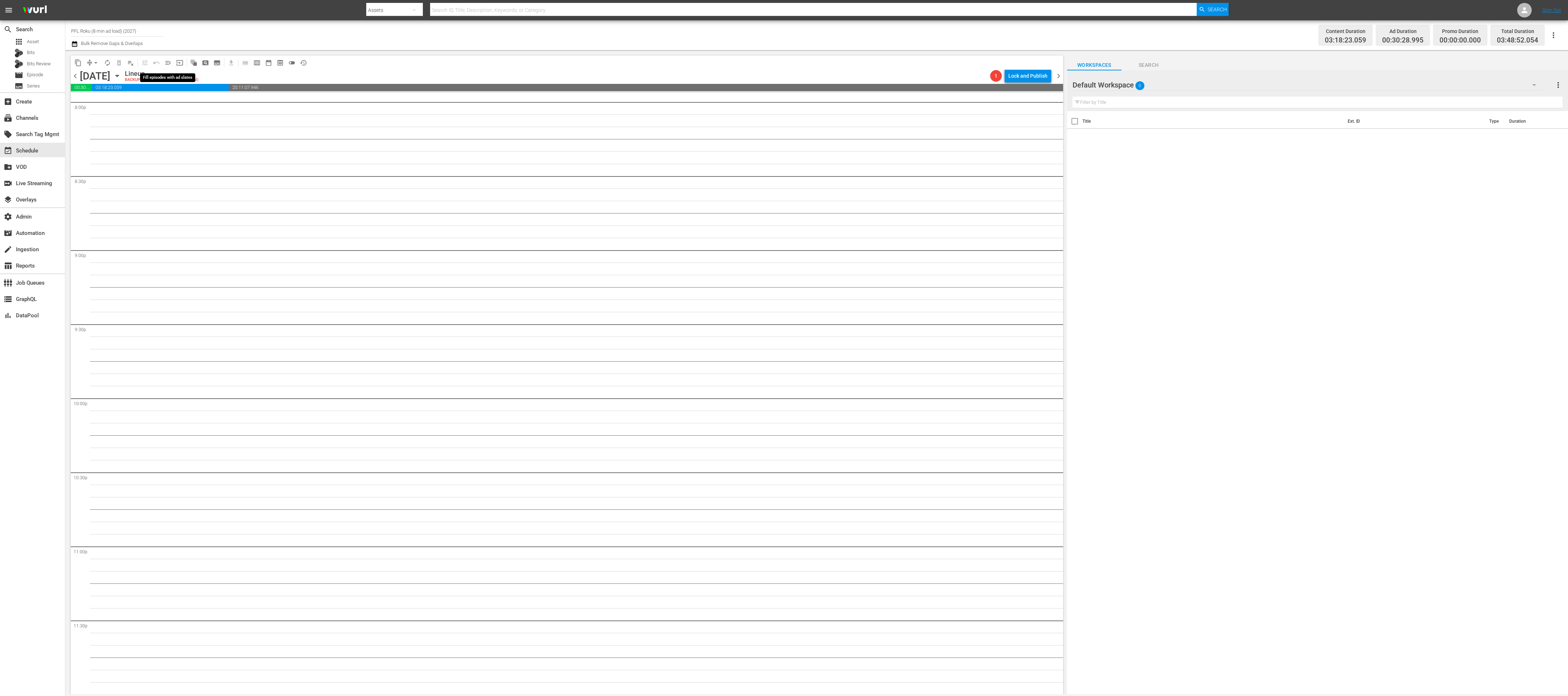
click at [172, 62] on button "menu_open" at bounding box center [167, 62] width 12 height 12
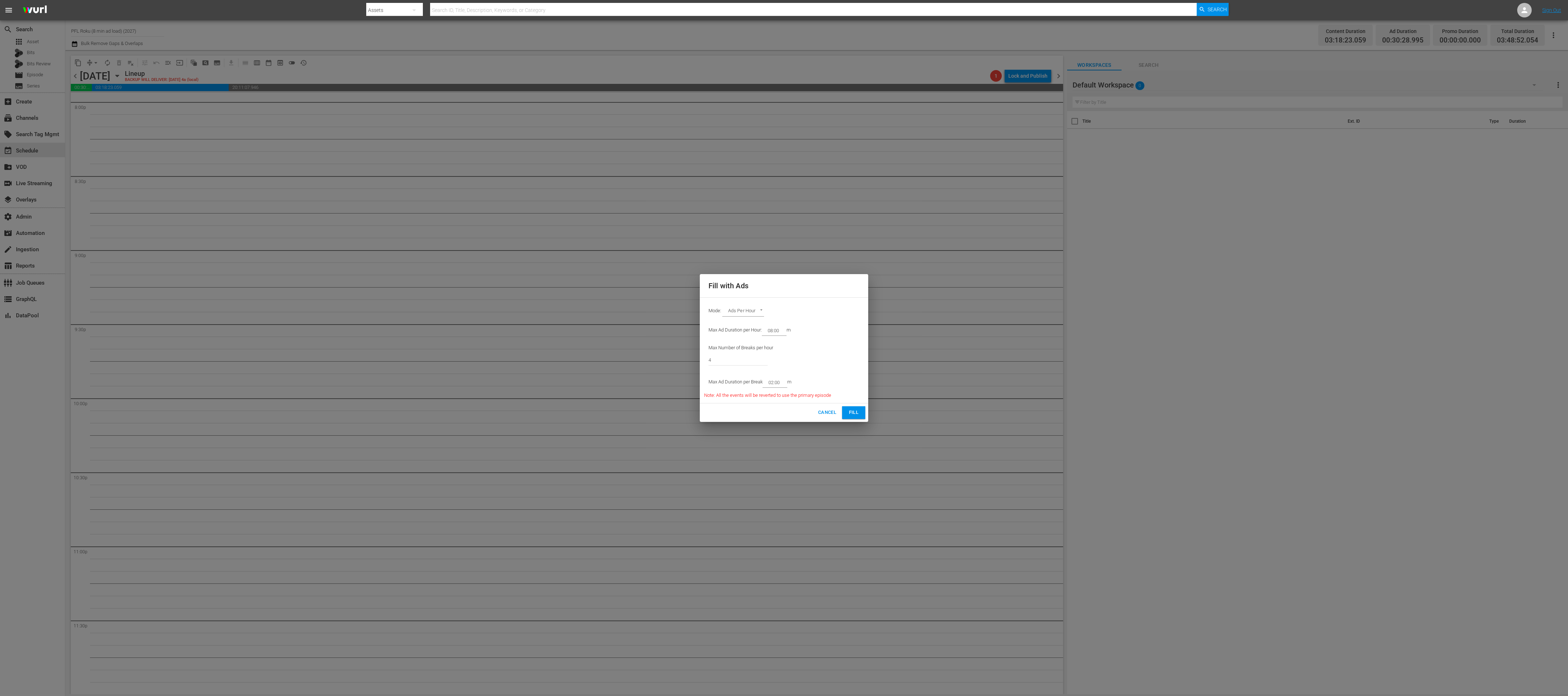
click at [784, 348] on button "Cancel" at bounding box center [827, 412] width 24 height 12
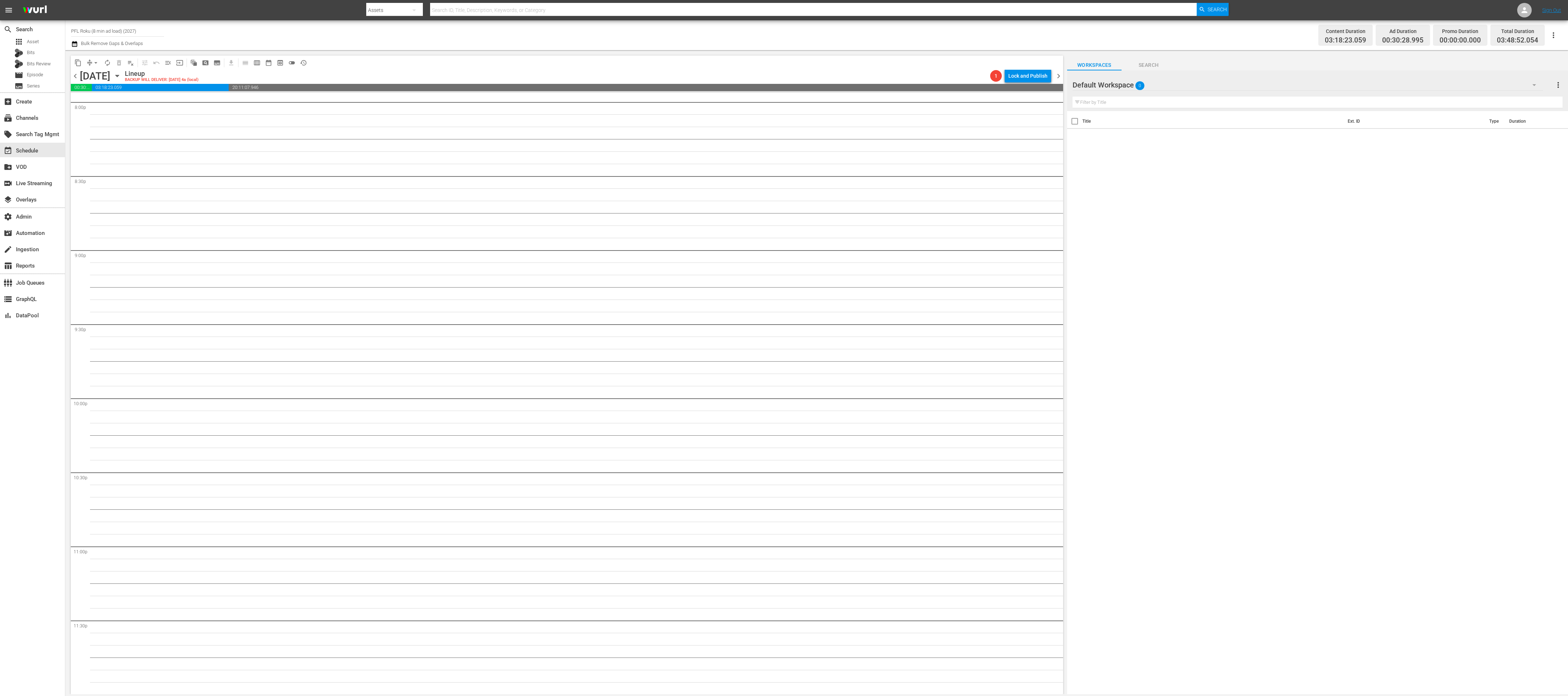
click at [133, 61] on span "playlist_remove_outlined" at bounding box center [130, 62] width 7 height 7
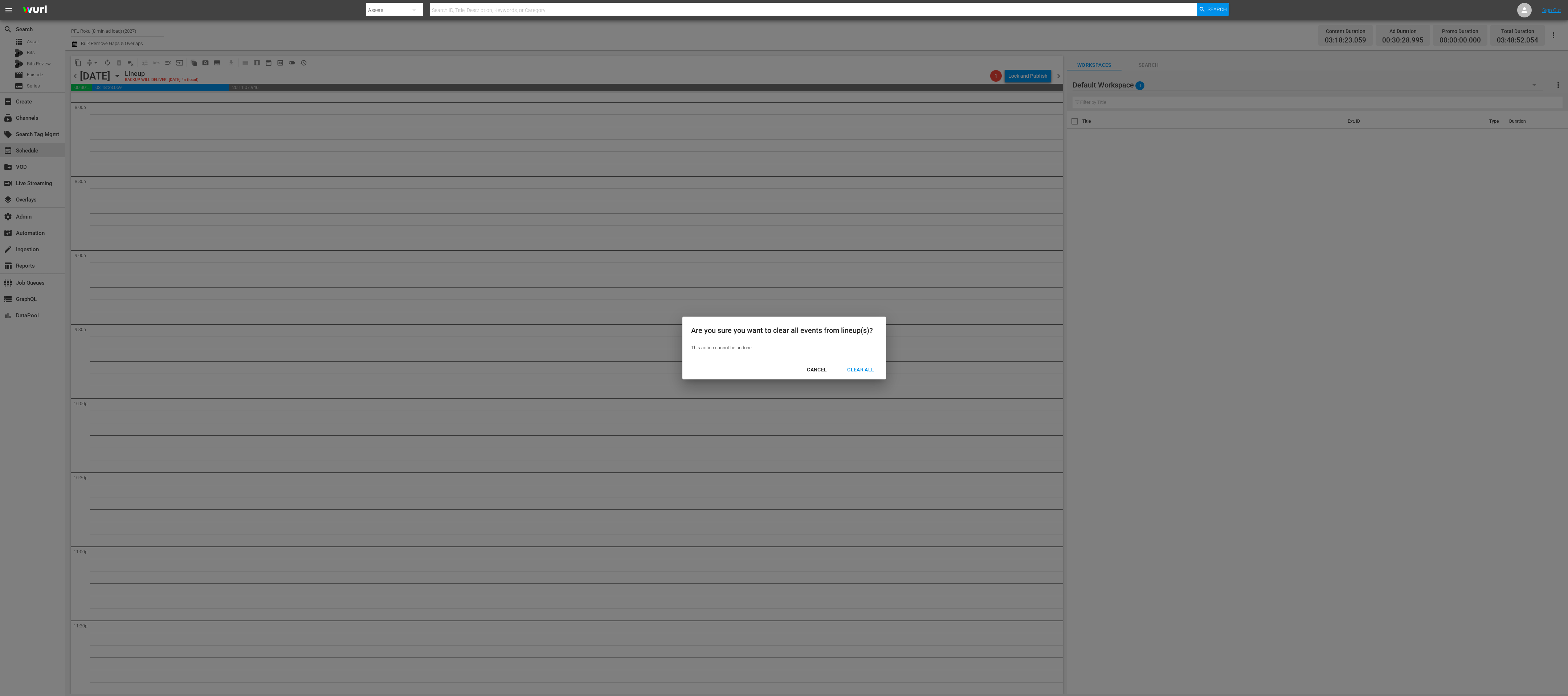
click at [784, 348] on div "Clear All" at bounding box center [860, 370] width 38 height 9
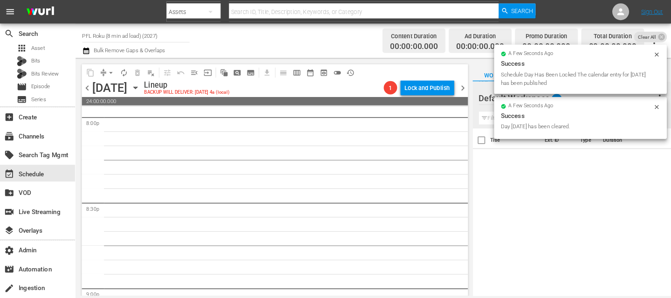
scroll to position [3791, 0]
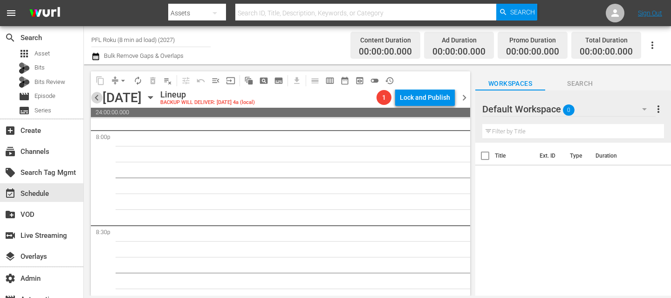
click at [97, 100] on span "chevron_left" at bounding box center [97, 98] width 12 height 12
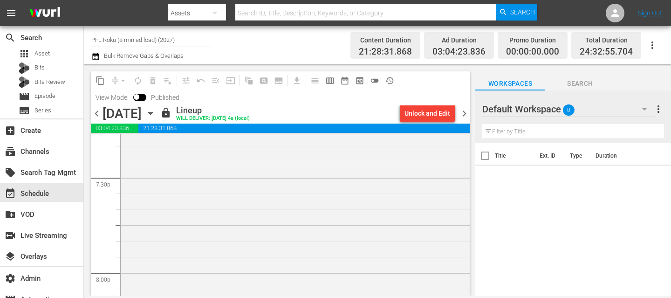
click at [96, 111] on span "chevron_left" at bounding box center [97, 114] width 12 height 12
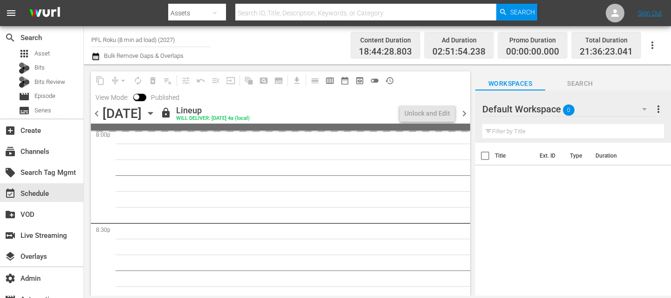
click at [96, 111] on span "chevron_left" at bounding box center [97, 114] width 12 height 12
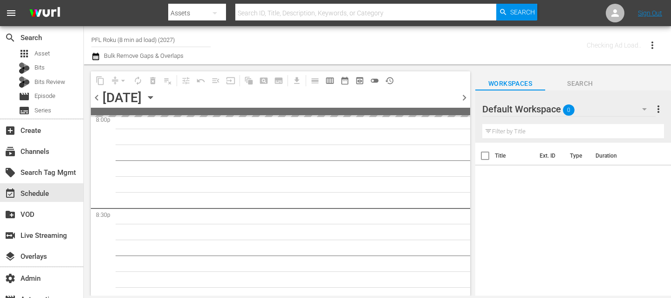
scroll to position [3807, 0]
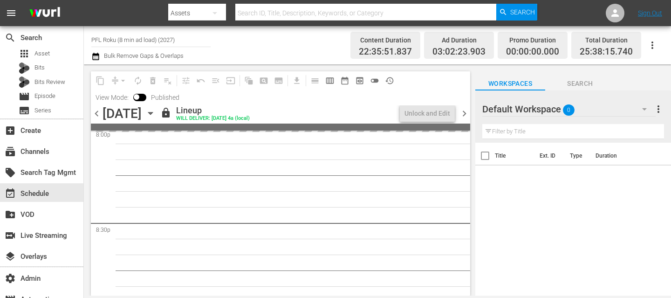
click at [96, 111] on span "chevron_left" at bounding box center [97, 114] width 12 height 12
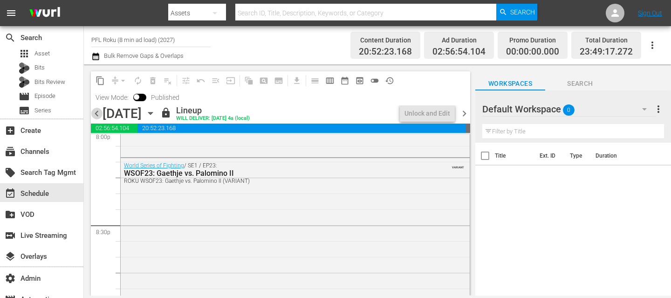
click at [96, 111] on span "chevron_left" at bounding box center [97, 114] width 12 height 12
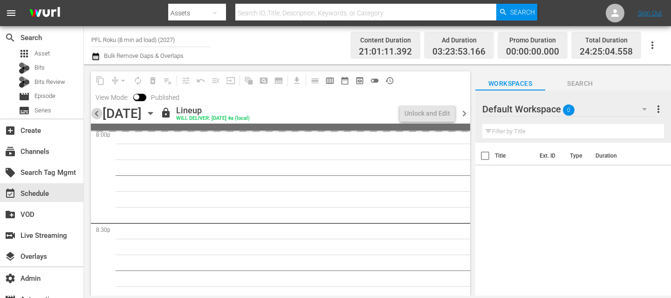
click at [96, 111] on span "chevron_left" at bounding box center [97, 114] width 12 height 12
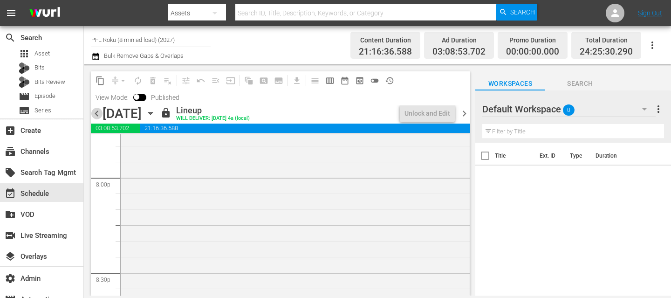
click at [96, 111] on span "chevron_left" at bounding box center [97, 114] width 12 height 12
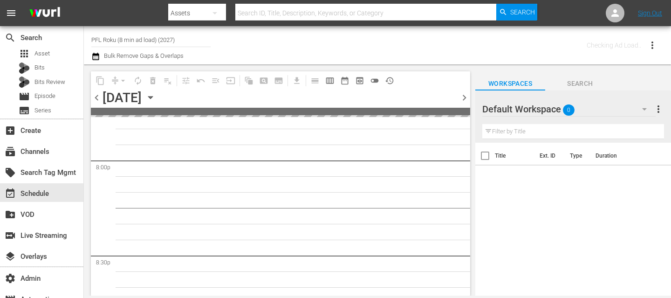
scroll to position [3807, 0]
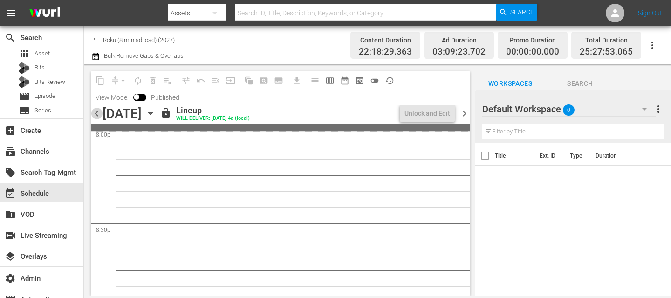
click at [96, 111] on span "chevron_left" at bounding box center [97, 114] width 12 height 12
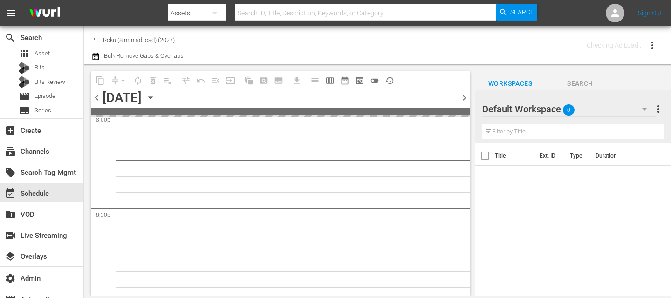
scroll to position [3807, 0]
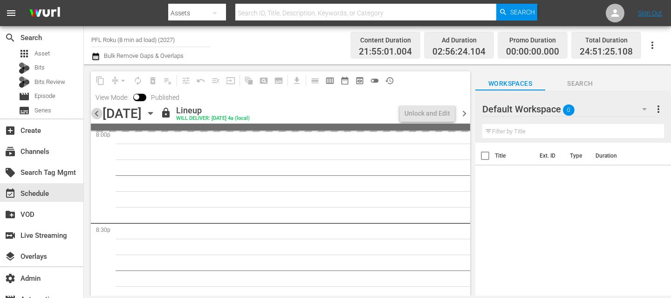
click at [96, 111] on span "chevron_left" at bounding box center [97, 114] width 12 height 12
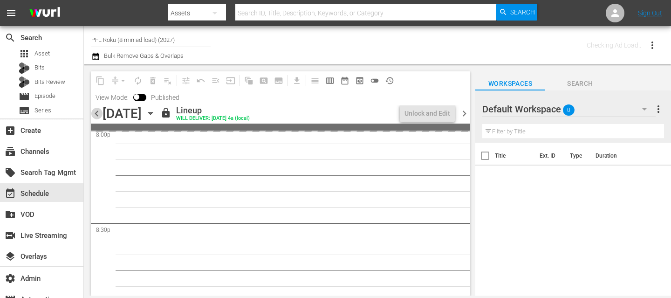
click at [96, 111] on span "chevron_left" at bounding box center [97, 114] width 12 height 12
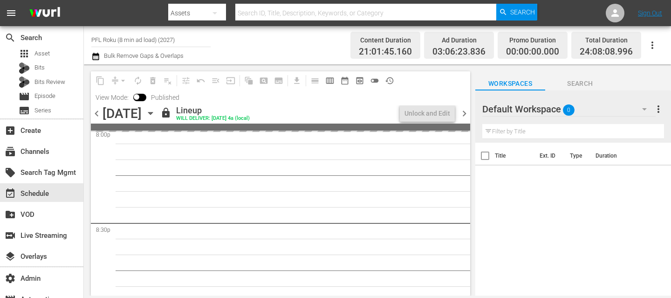
scroll to position [3743, 0]
